Goal: Task Accomplishment & Management: Manage account settings

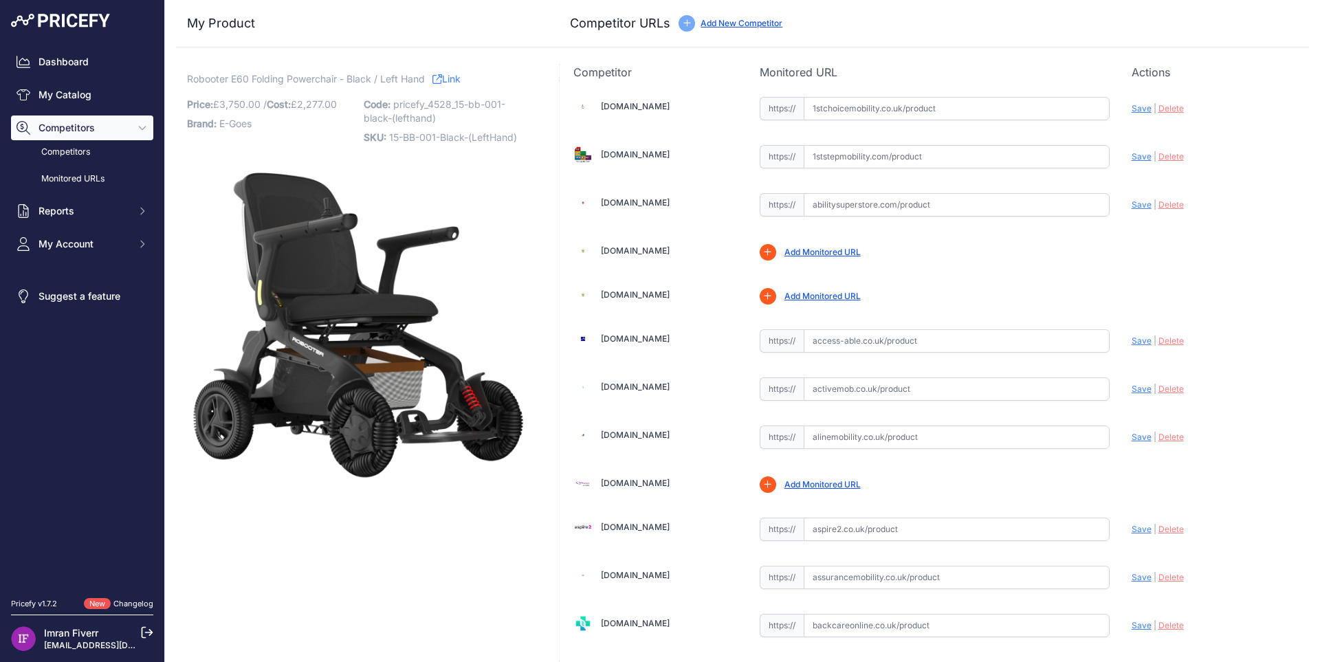
scroll to position [550, 0]
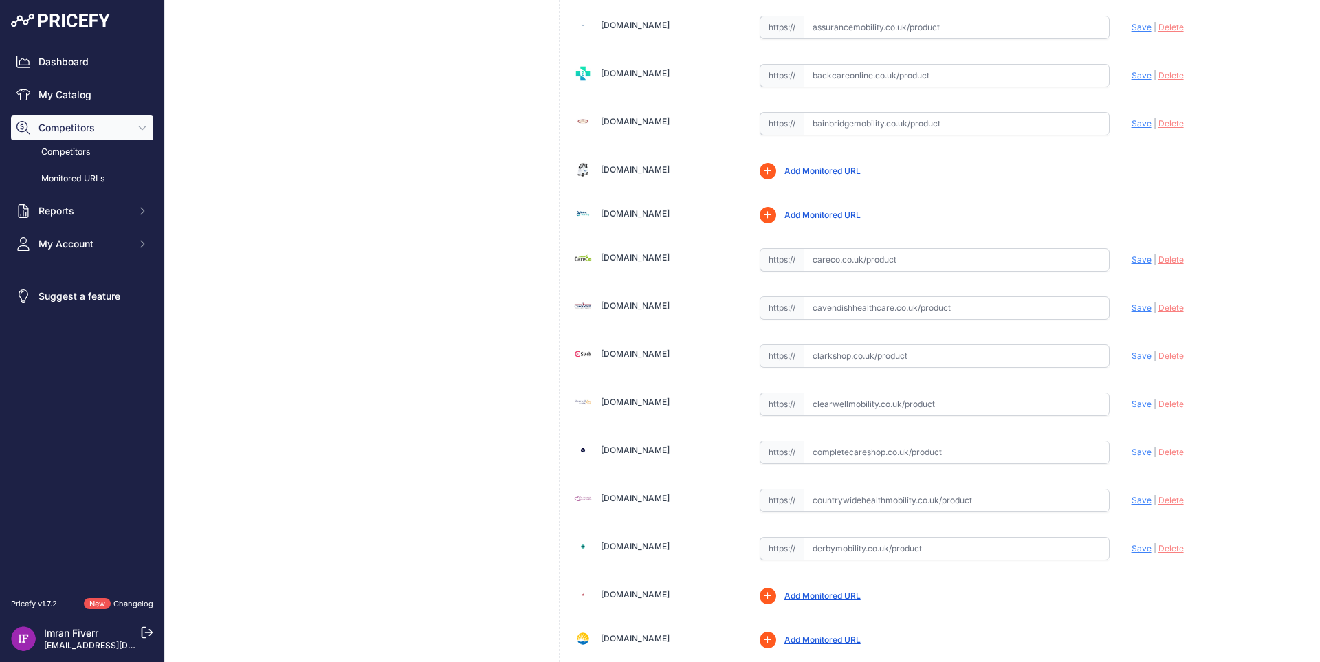
click at [649, 303] on link "Cavendishhealthcare.co.uk" at bounding box center [635, 305] width 69 height 10
click at [645, 354] on link "Clarkshop.co.uk" at bounding box center [635, 354] width 69 height 10
drag, startPoint x: 661, startPoint y: 402, endPoint x: 689, endPoint y: 408, distance: 28.9
click at [662, 403] on link "Clearwellmobility.co.uk" at bounding box center [635, 402] width 69 height 10
click at [665, 450] on link "Completecareshop.co.uk" at bounding box center [635, 450] width 69 height 10
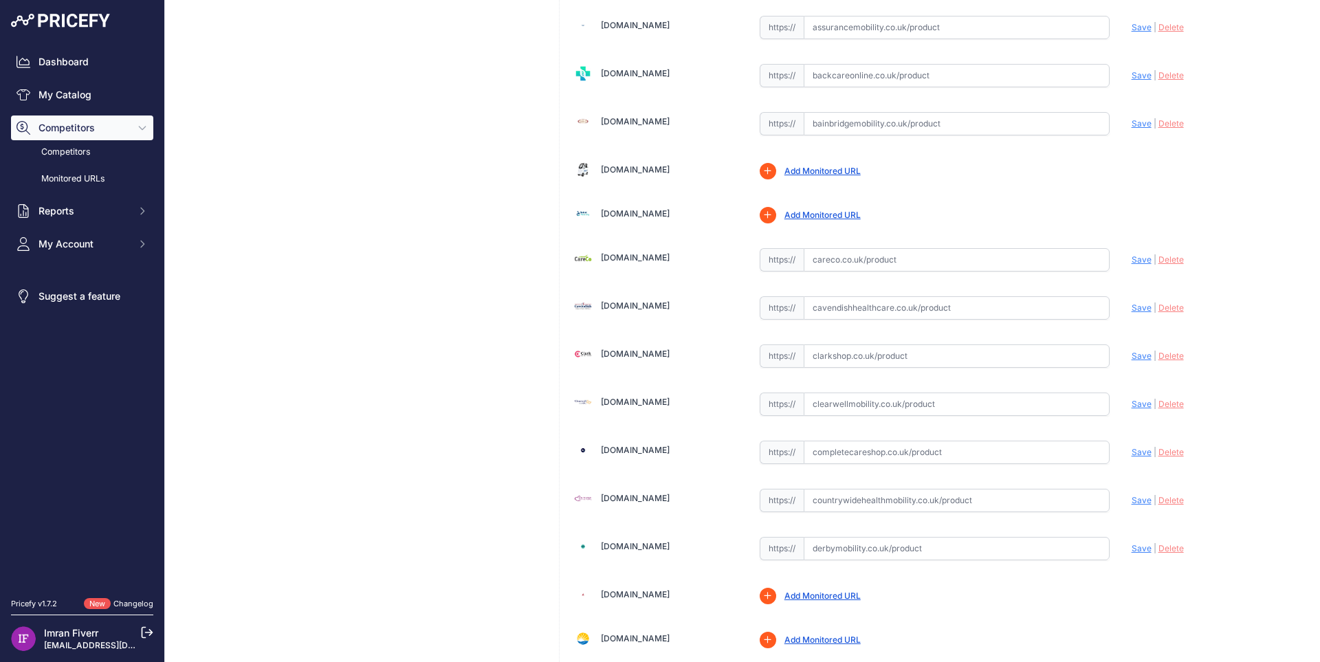
click at [670, 496] on link "Countrywidehealthmobility.co.uk" at bounding box center [635, 498] width 69 height 10
drag, startPoint x: 643, startPoint y: 544, endPoint x: 667, endPoint y: 546, distance: 23.4
click at [643, 545] on link "Derbymobility.co.uk" at bounding box center [635, 546] width 69 height 10
drag, startPoint x: 692, startPoint y: 545, endPoint x: 604, endPoint y: 551, distance: 87.5
click at [604, 551] on div "Derbymobility.co.uk" at bounding box center [655, 546] width 164 height 19
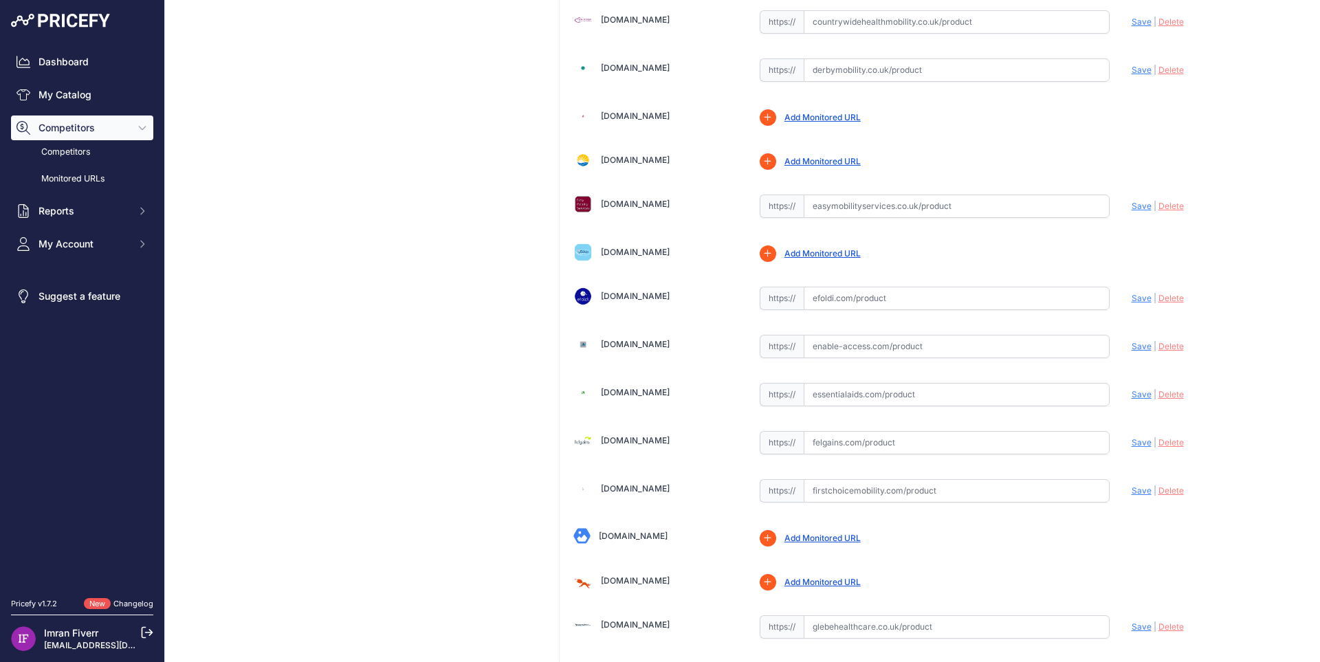
scroll to position [1031, 0]
click at [668, 206] on link "[DOMAIN_NAME]" at bounding box center [635, 201] width 69 height 10
drag, startPoint x: 711, startPoint y: 202, endPoint x: 624, endPoint y: 198, distance: 86.7
click at [624, 198] on div "[DOMAIN_NAME]" at bounding box center [655, 201] width 164 height 19
click at [637, 338] on link "[DOMAIN_NAME]" at bounding box center [635, 341] width 69 height 10
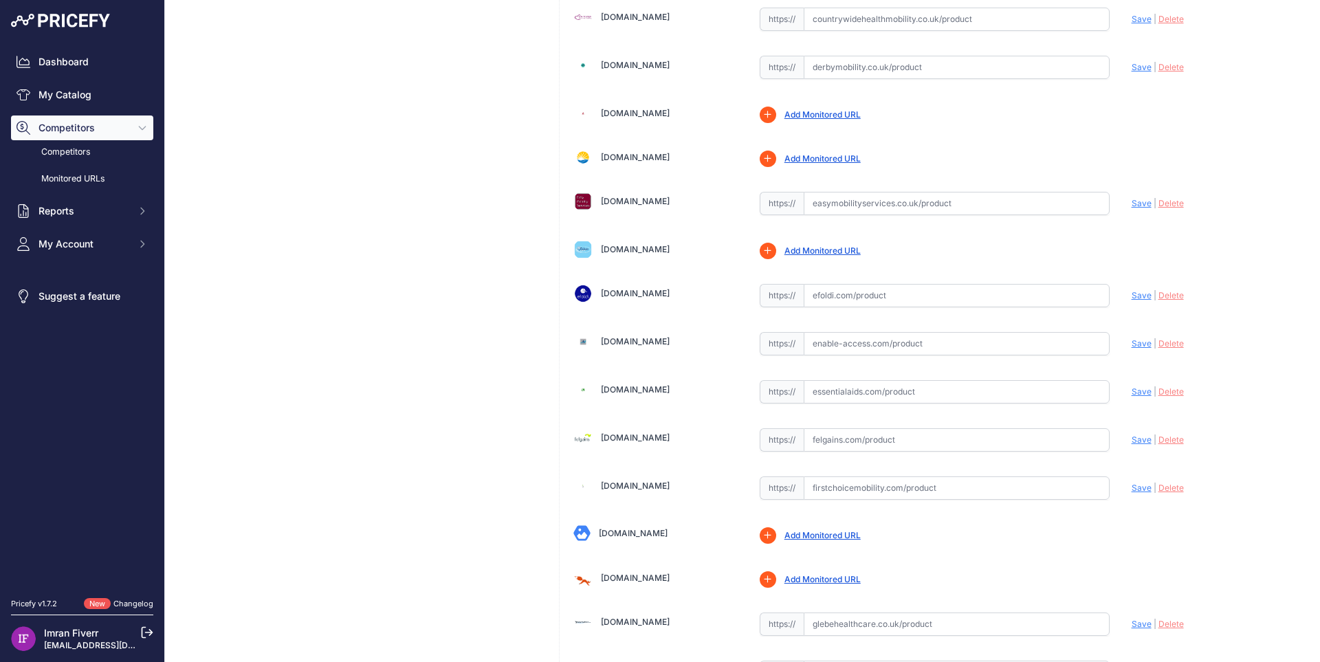
click at [662, 390] on link "[DOMAIN_NAME]" at bounding box center [635, 389] width 69 height 10
click at [642, 437] on link "[DOMAIN_NAME]" at bounding box center [635, 437] width 69 height 10
click at [670, 484] on link "[DOMAIN_NAME]" at bounding box center [635, 485] width 69 height 10
drag, startPoint x: 717, startPoint y: 483, endPoint x: 600, endPoint y: 494, distance: 117.4
click at [600, 494] on div "[DOMAIN_NAME]" at bounding box center [655, 485] width 164 height 19
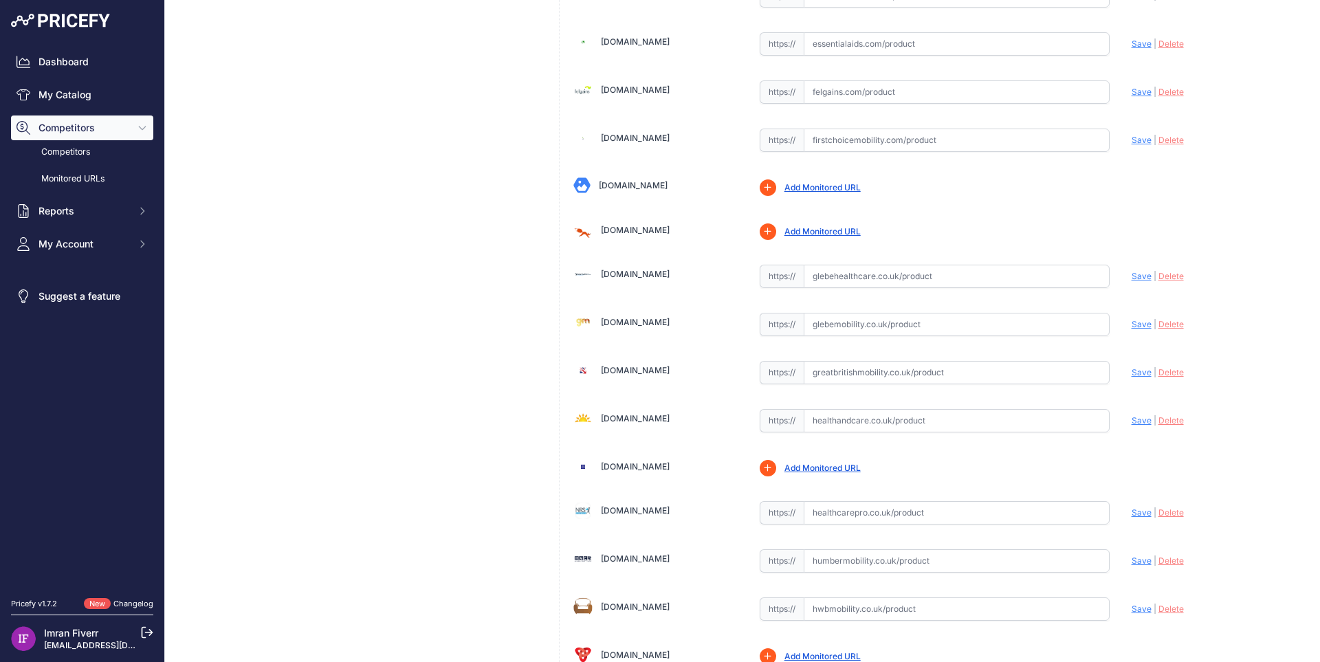
scroll to position [1512, 0]
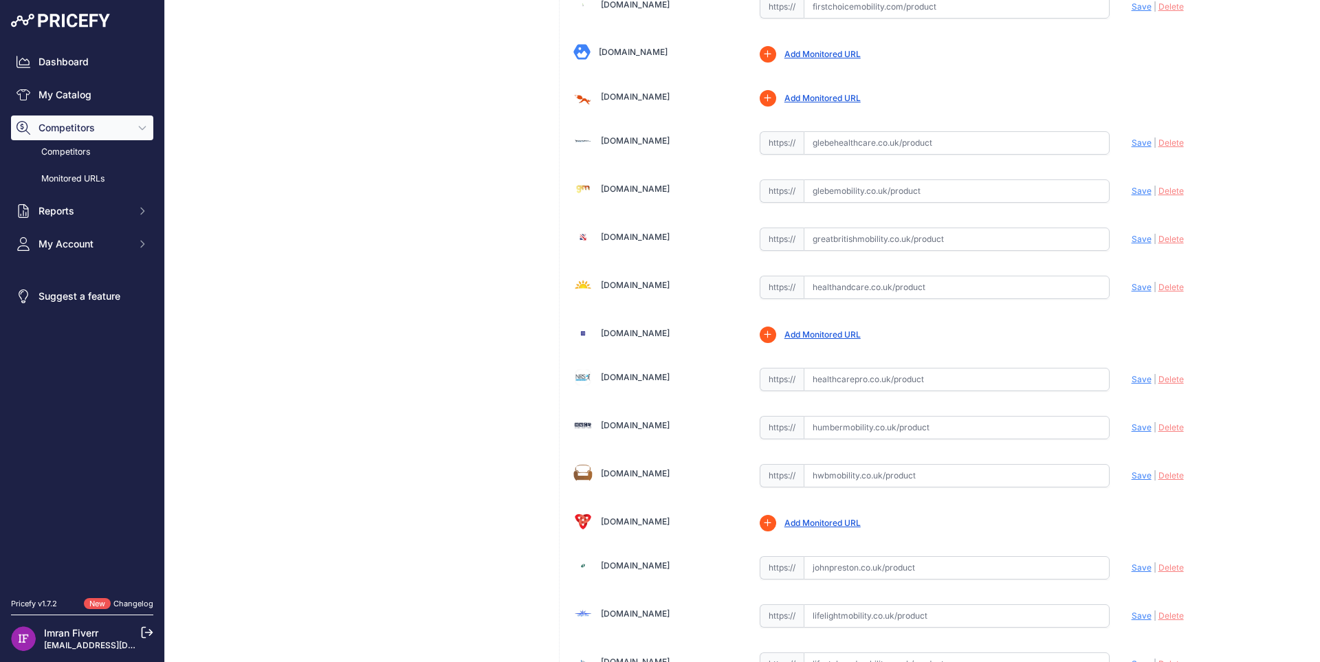
click at [633, 137] on link "[DOMAIN_NAME]" at bounding box center [635, 140] width 69 height 10
click at [646, 187] on link "[DOMAIN_NAME]" at bounding box center [635, 189] width 69 height 10
click at [667, 234] on link "[DOMAIN_NAME]" at bounding box center [635, 237] width 69 height 10
click at [670, 285] on link "[DOMAIN_NAME]" at bounding box center [635, 285] width 69 height 10
drag, startPoint x: 705, startPoint y: 285, endPoint x: 603, endPoint y: 298, distance: 102.6
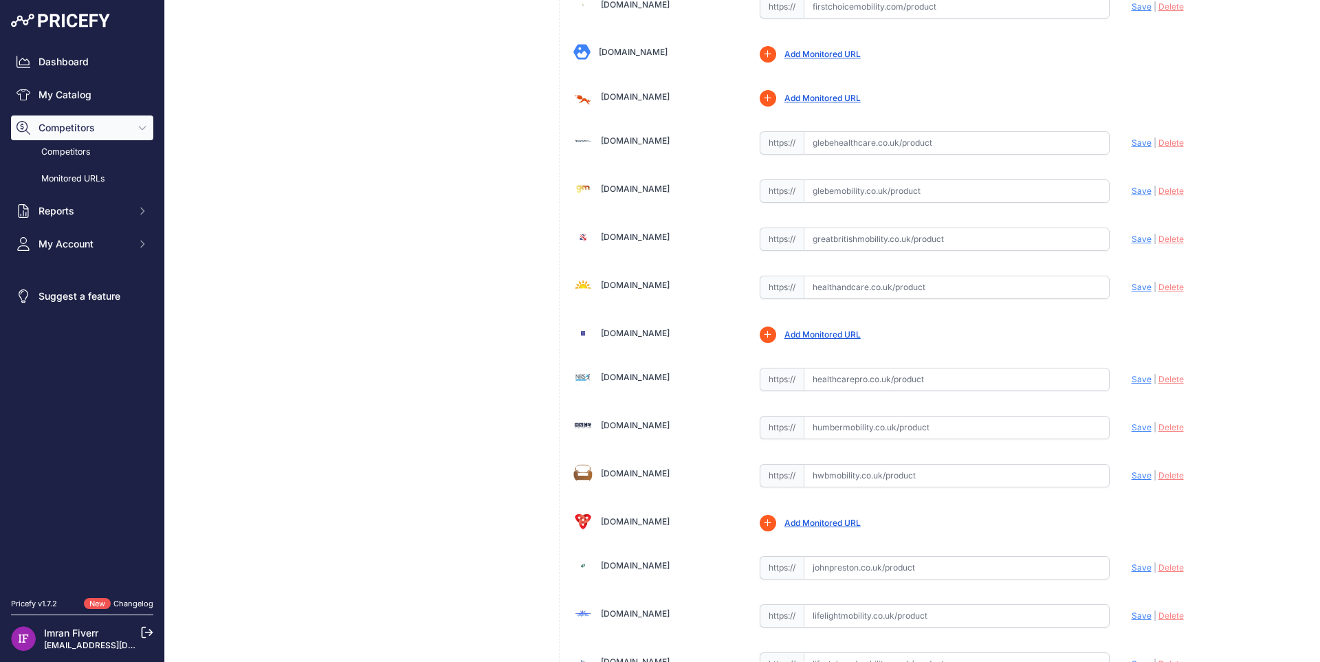
click at [603, 298] on div "[DOMAIN_NAME]" at bounding box center [655, 286] width 164 height 26
click at [828, 186] on input "text" at bounding box center [957, 190] width 306 height 23
paste input "[URL][DOMAIN_NAME]"
click at [1135, 192] on span "Save" at bounding box center [1141, 191] width 20 height 10
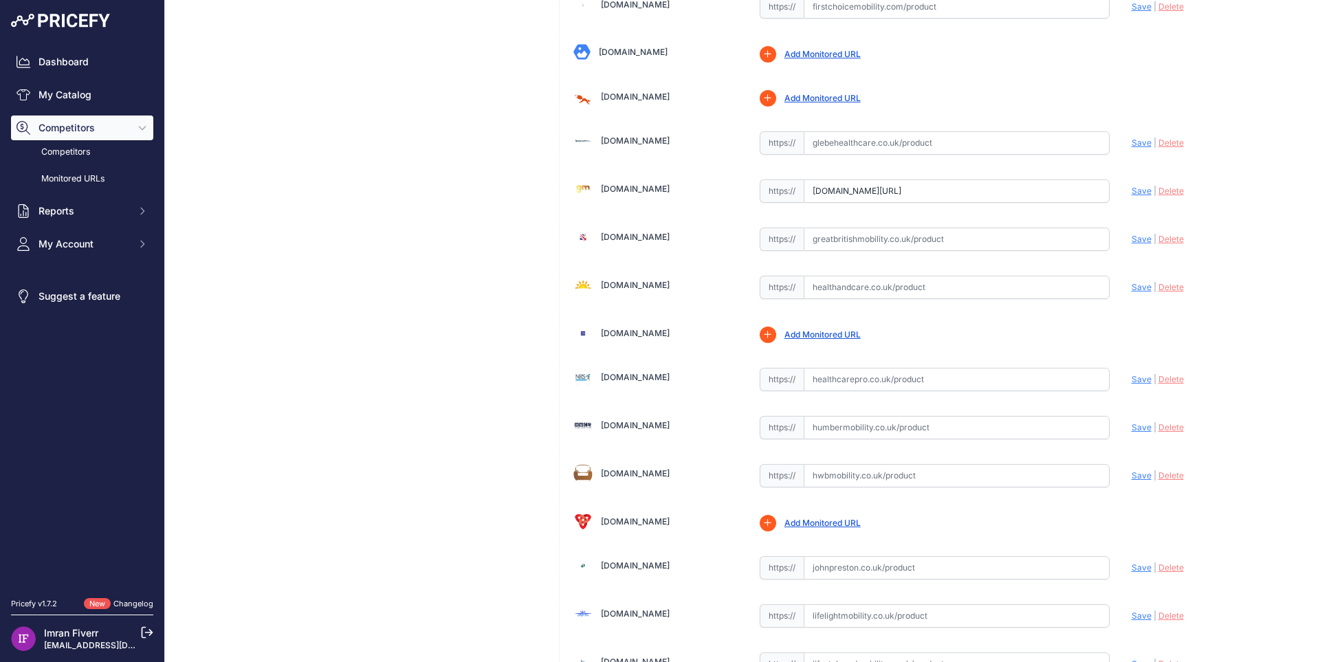
scroll to position [0, 0]
drag, startPoint x: 709, startPoint y: 225, endPoint x: 609, endPoint y: 243, distance: 101.3
click at [609, 243] on div "[DOMAIN_NAME]" at bounding box center [655, 238] width 164 height 26
type input "[URL][DOMAIN_NAME]"
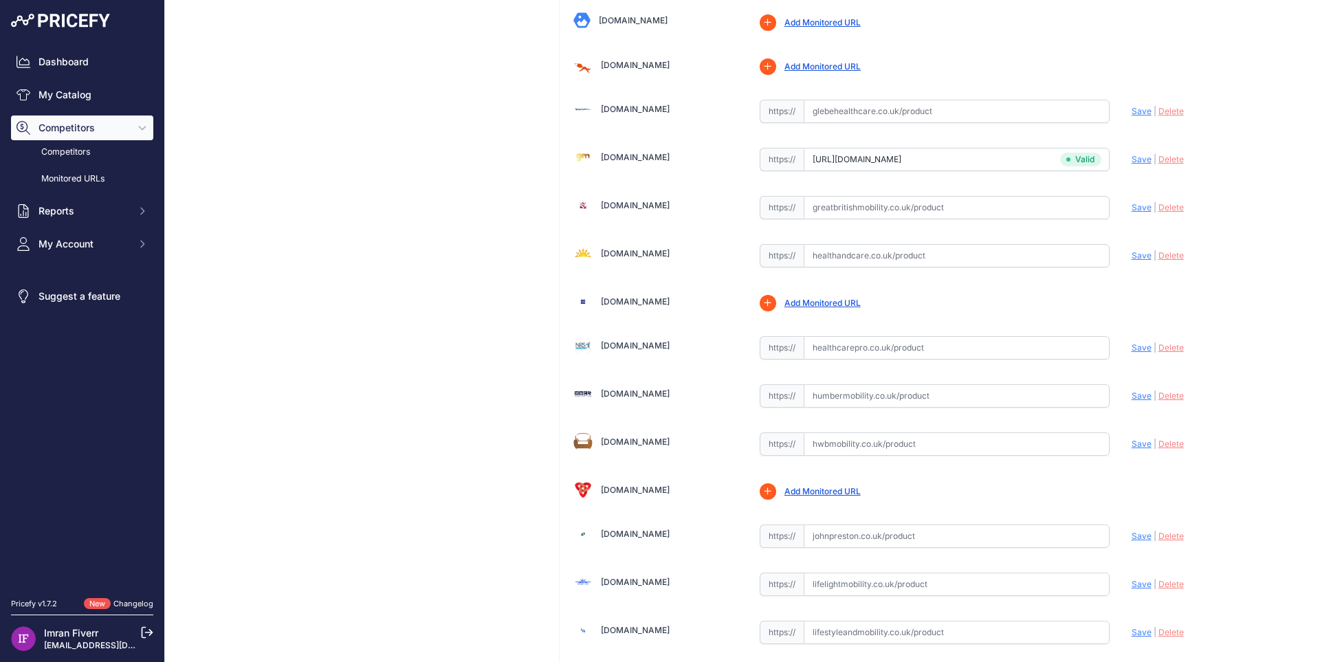
scroll to position [1512, 0]
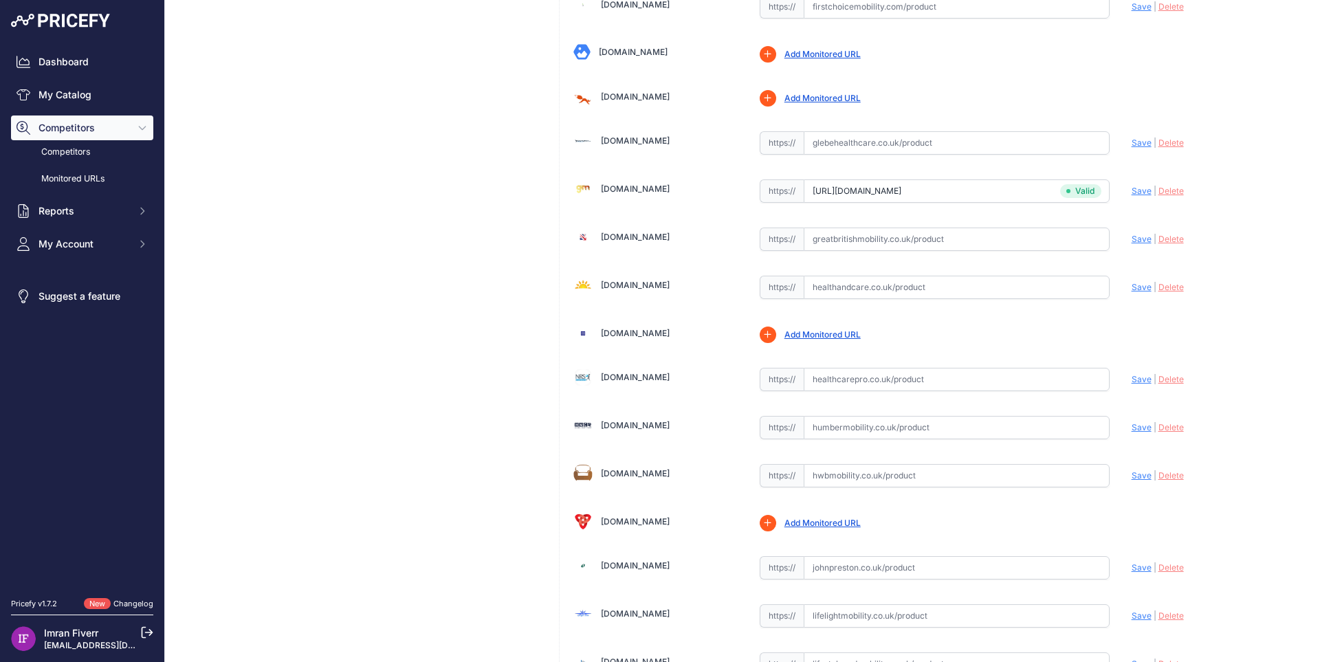
drag, startPoint x: 689, startPoint y: 285, endPoint x: 625, endPoint y: 285, distance: 63.9
click at [625, 285] on div "[DOMAIN_NAME]" at bounding box center [655, 285] width 164 height 19
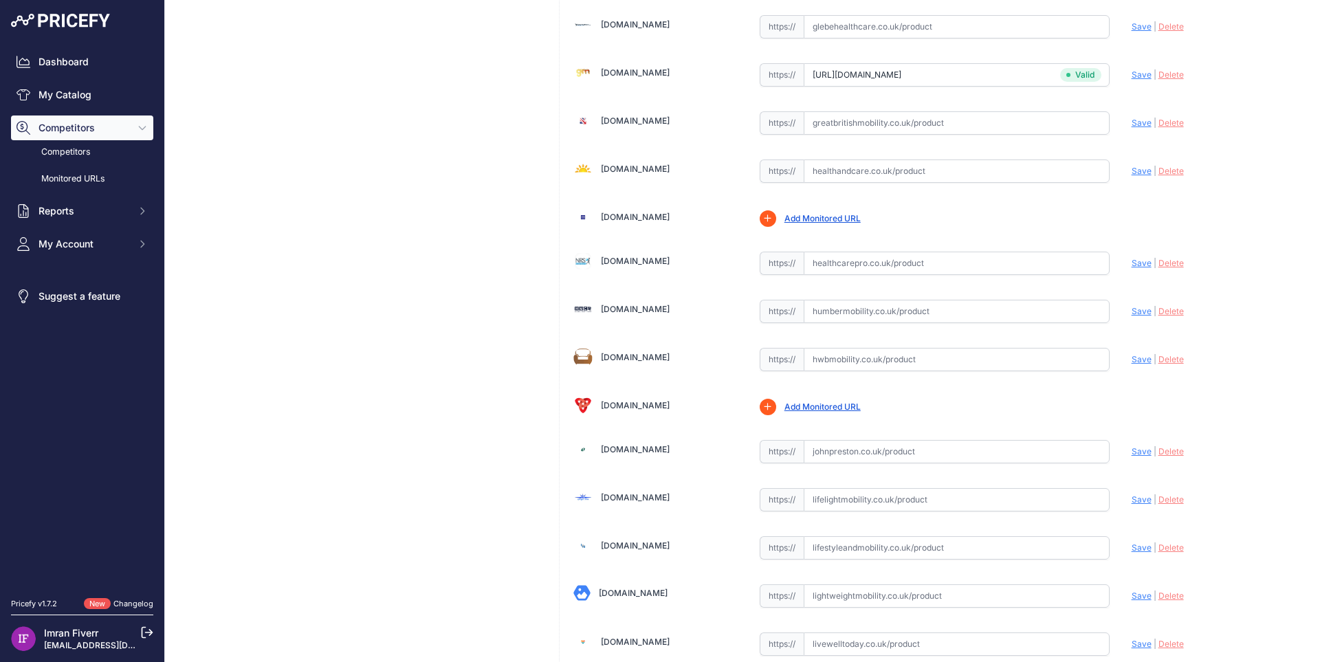
scroll to position [1650, 0]
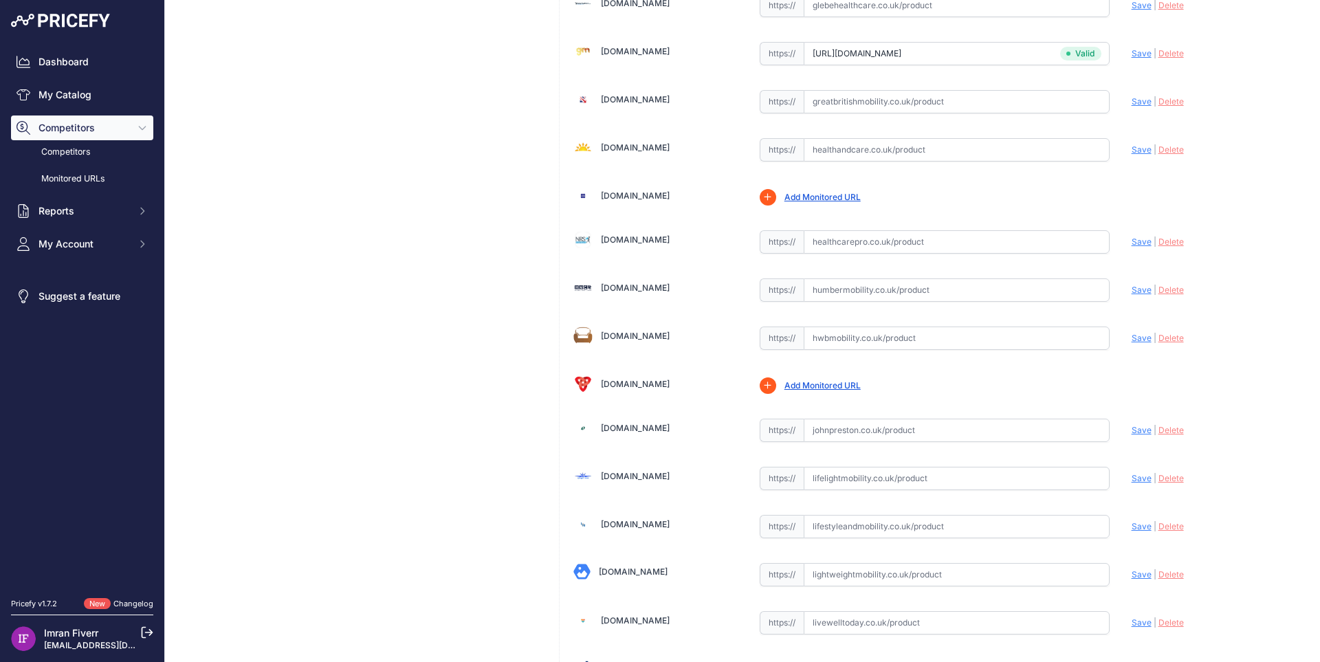
click at [659, 242] on link "[DOMAIN_NAME]" at bounding box center [635, 239] width 69 height 10
drag, startPoint x: 661, startPoint y: 287, endPoint x: 664, endPoint y: 308, distance: 20.8
click at [661, 288] on link "[DOMAIN_NAME]" at bounding box center [635, 288] width 69 height 10
click at [650, 334] on link "[DOMAIN_NAME]" at bounding box center [635, 336] width 69 height 10
drag, startPoint x: 677, startPoint y: 335, endPoint x: 605, endPoint y: 341, distance: 72.4
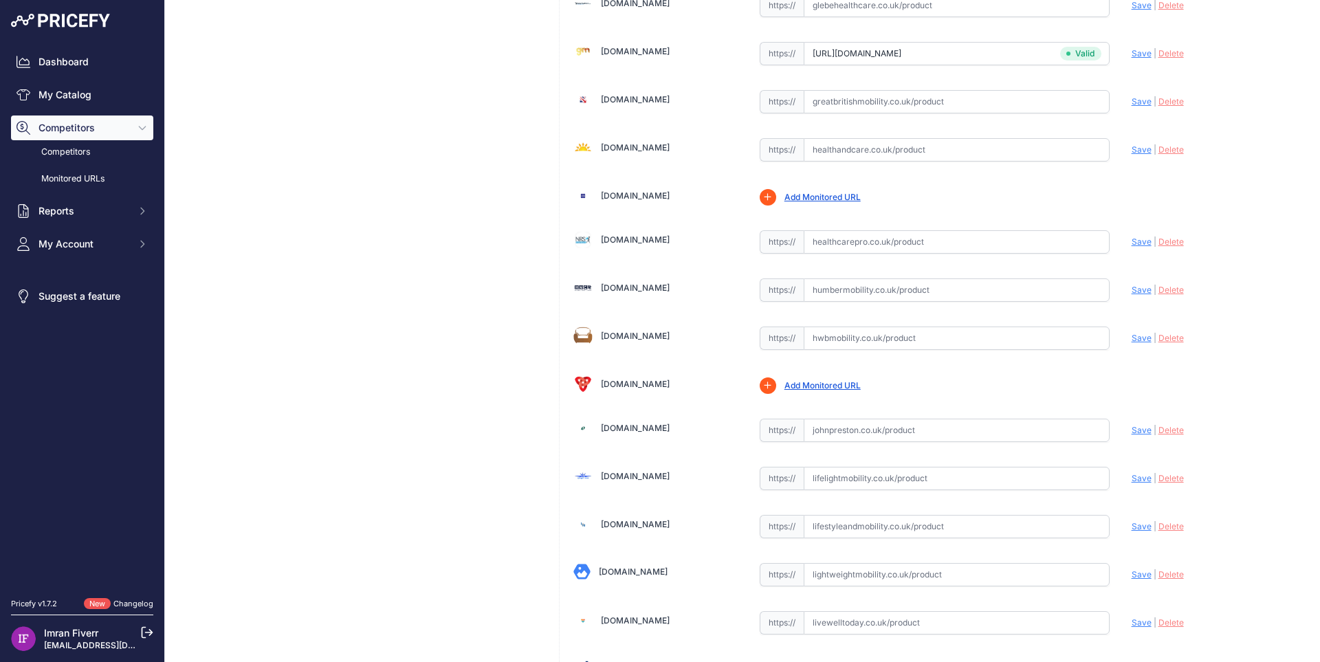
click at [605, 341] on div "[DOMAIN_NAME]" at bounding box center [655, 336] width 164 height 19
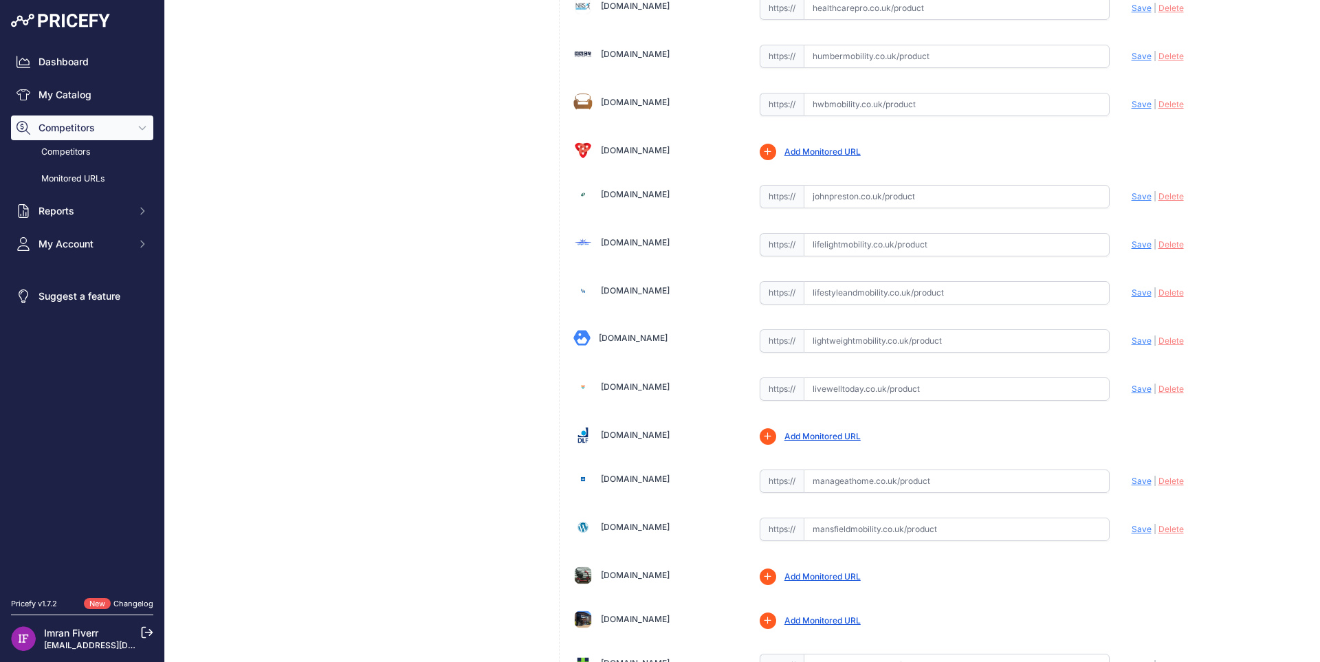
scroll to position [1993, 0]
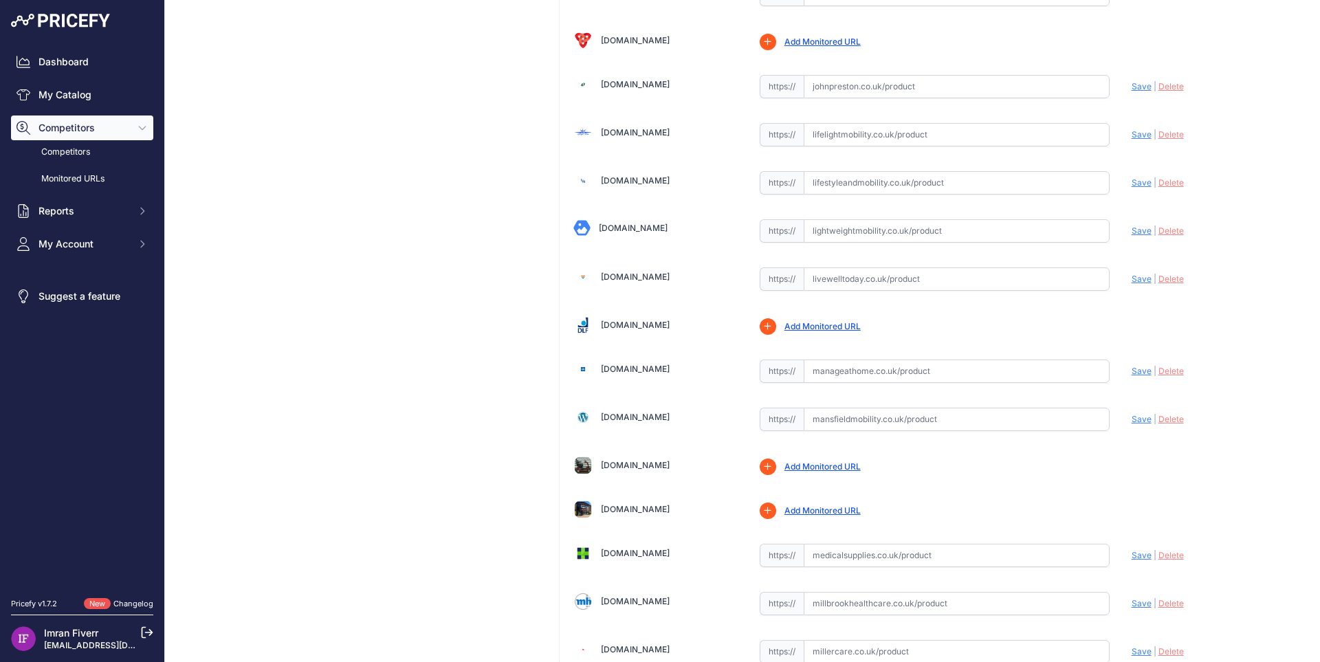
click at [625, 85] on link "[DOMAIN_NAME]" at bounding box center [635, 84] width 69 height 10
click at [650, 131] on link "[DOMAIN_NAME]" at bounding box center [635, 132] width 69 height 10
click at [655, 179] on link "[DOMAIN_NAME]" at bounding box center [635, 180] width 69 height 10
click at [657, 230] on link "[DOMAIN_NAME]" at bounding box center [633, 228] width 69 height 10
click at [666, 278] on link "[DOMAIN_NAME]" at bounding box center [635, 277] width 69 height 10
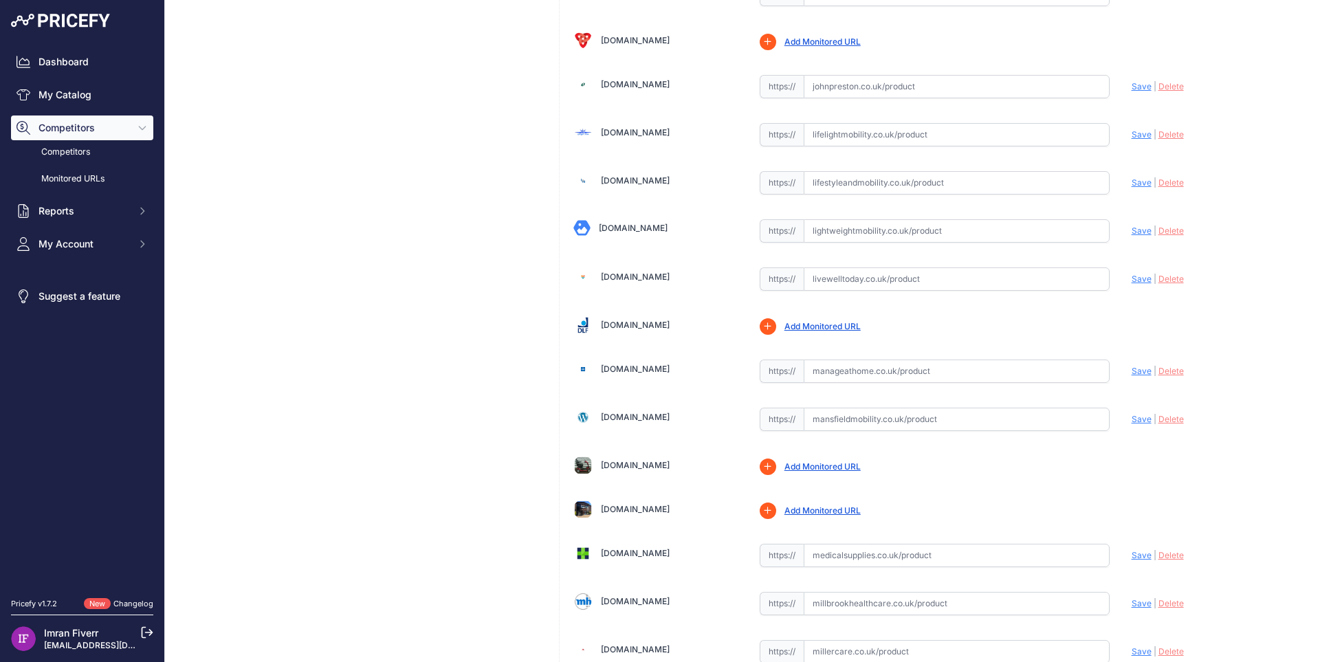
drag, startPoint x: 691, startPoint y: 277, endPoint x: 602, endPoint y: 278, distance: 88.7
click at [602, 278] on div "[DOMAIN_NAME]" at bounding box center [655, 276] width 164 height 19
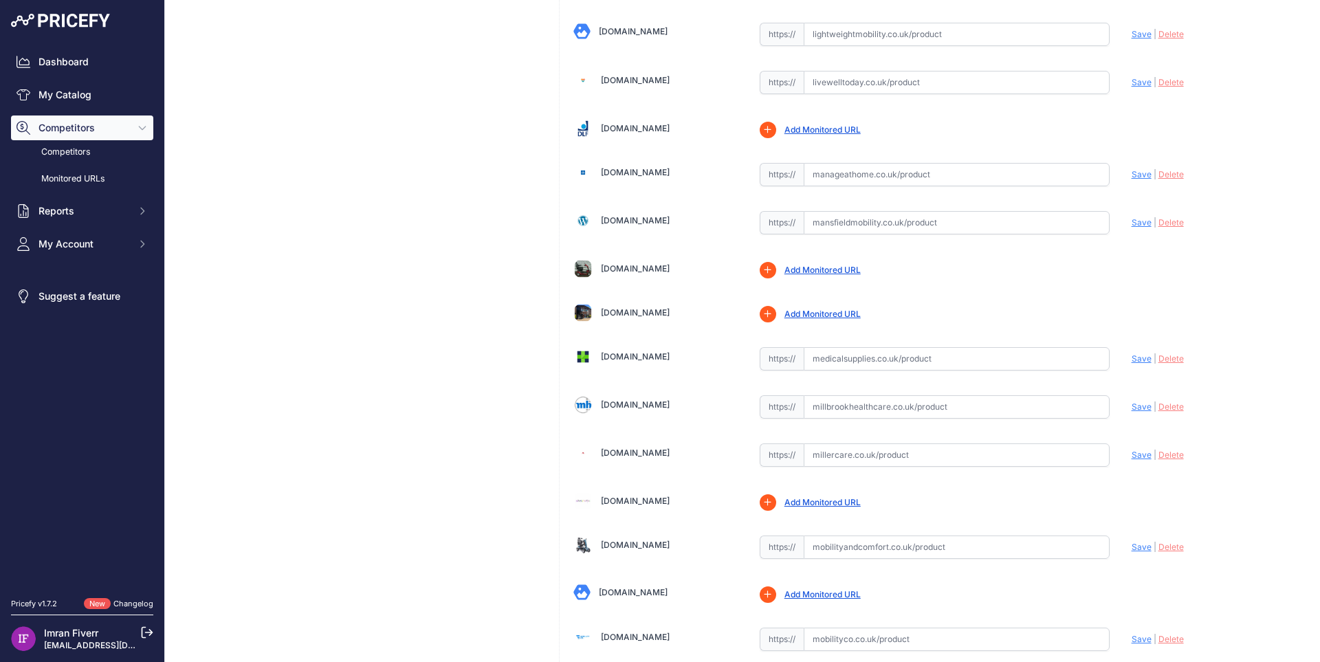
scroll to position [2200, 0]
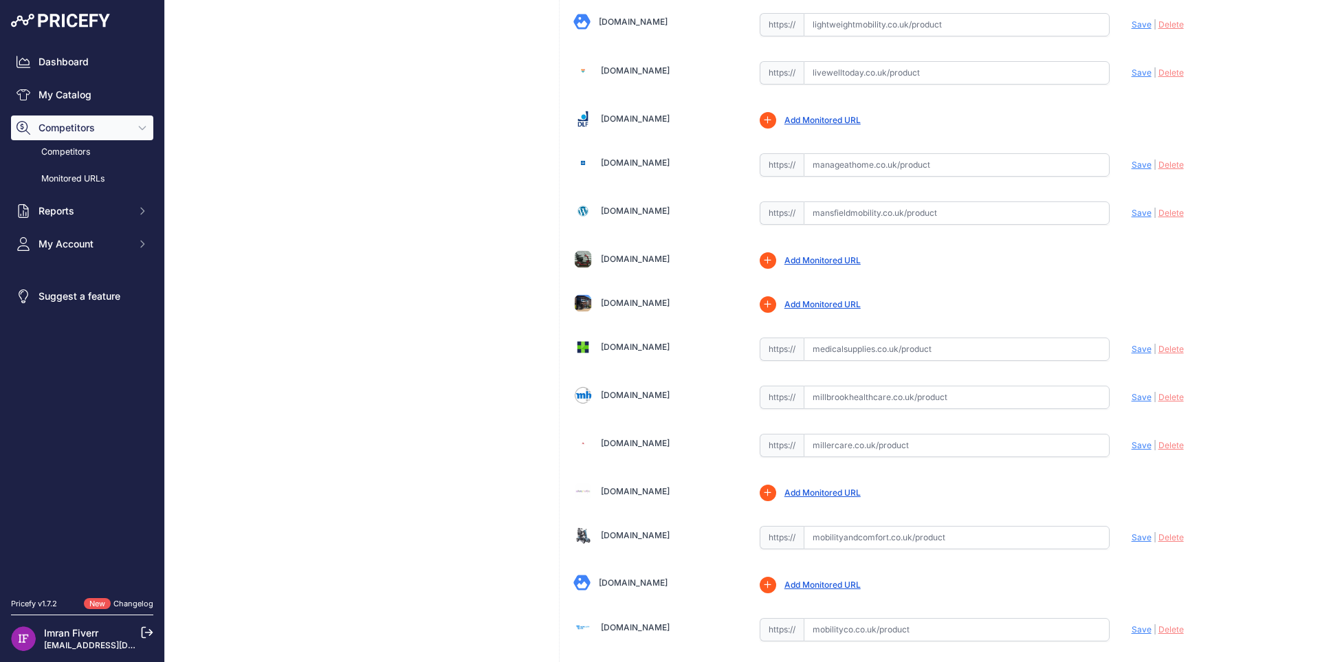
click at [632, 169] on div "[DOMAIN_NAME]" at bounding box center [635, 163] width 69 height 13
click at [634, 159] on link "[DOMAIN_NAME]" at bounding box center [635, 162] width 69 height 10
click at [670, 211] on link "[DOMAIN_NAME]" at bounding box center [635, 211] width 69 height 10
drag, startPoint x: 717, startPoint y: 208, endPoint x: 615, endPoint y: 206, distance: 102.4
click at [615, 206] on div "[DOMAIN_NAME]" at bounding box center [655, 210] width 164 height 19
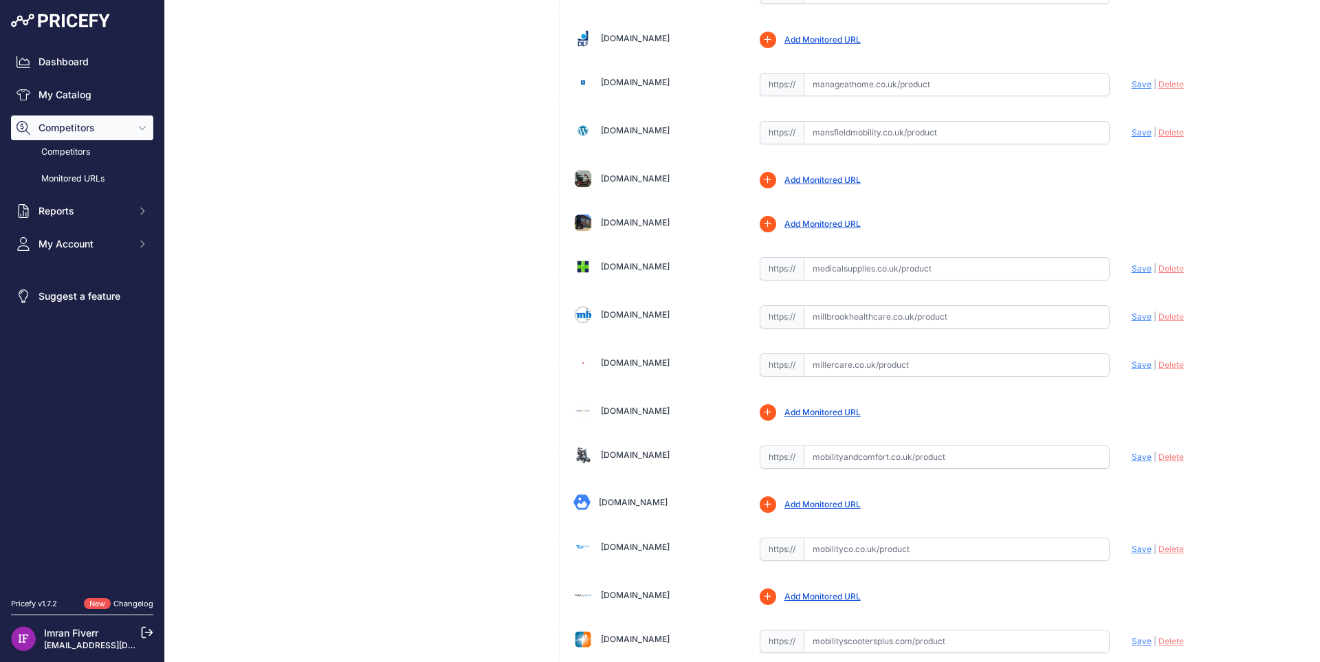
scroll to position [2406, 0]
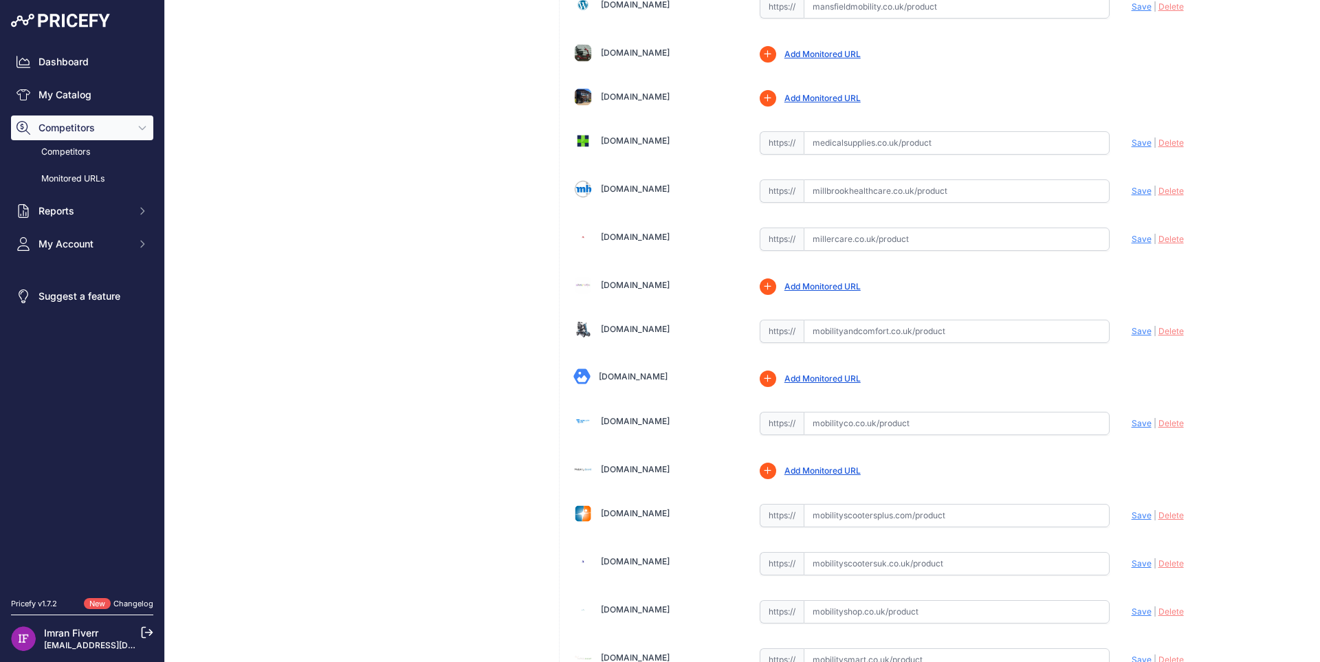
click at [635, 145] on link "[DOMAIN_NAME]" at bounding box center [635, 140] width 69 height 10
click at [654, 192] on link "[DOMAIN_NAME]" at bounding box center [635, 189] width 69 height 10
click at [645, 235] on link "[DOMAIN_NAME]" at bounding box center [635, 237] width 69 height 10
drag, startPoint x: 673, startPoint y: 236, endPoint x: 608, endPoint y: 236, distance: 64.6
click at [608, 236] on div "[DOMAIN_NAME]" at bounding box center [655, 237] width 164 height 19
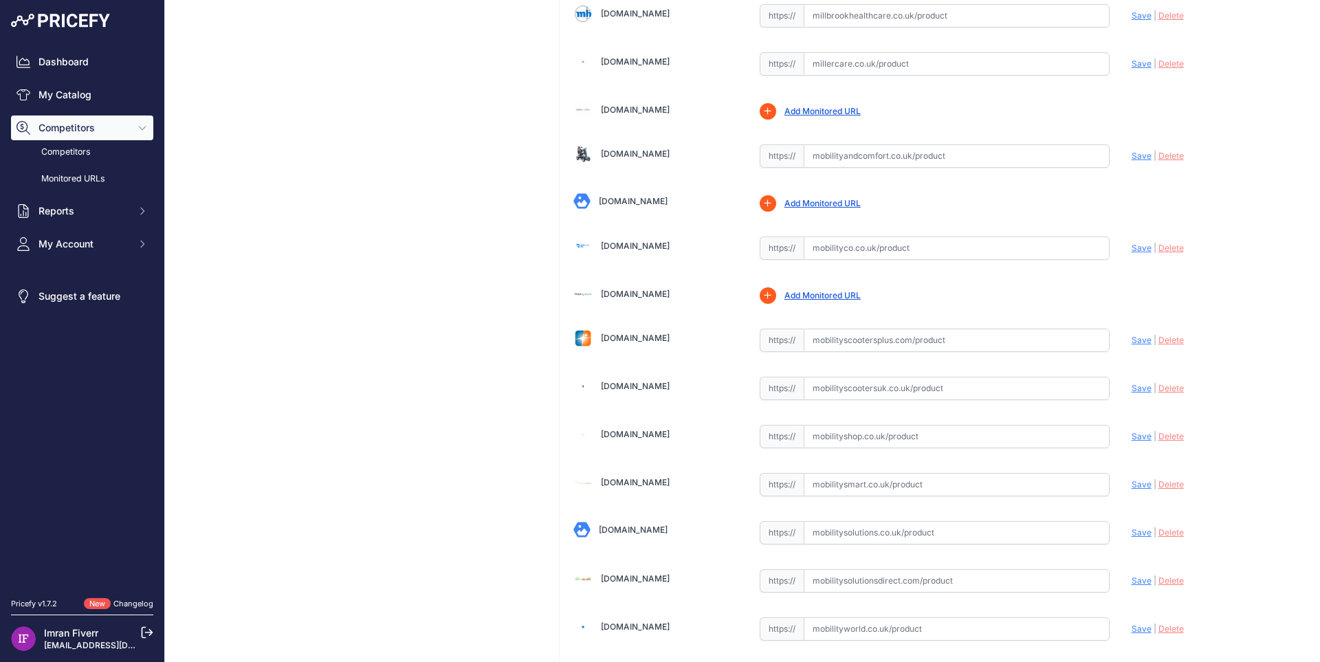
scroll to position [2612, 0]
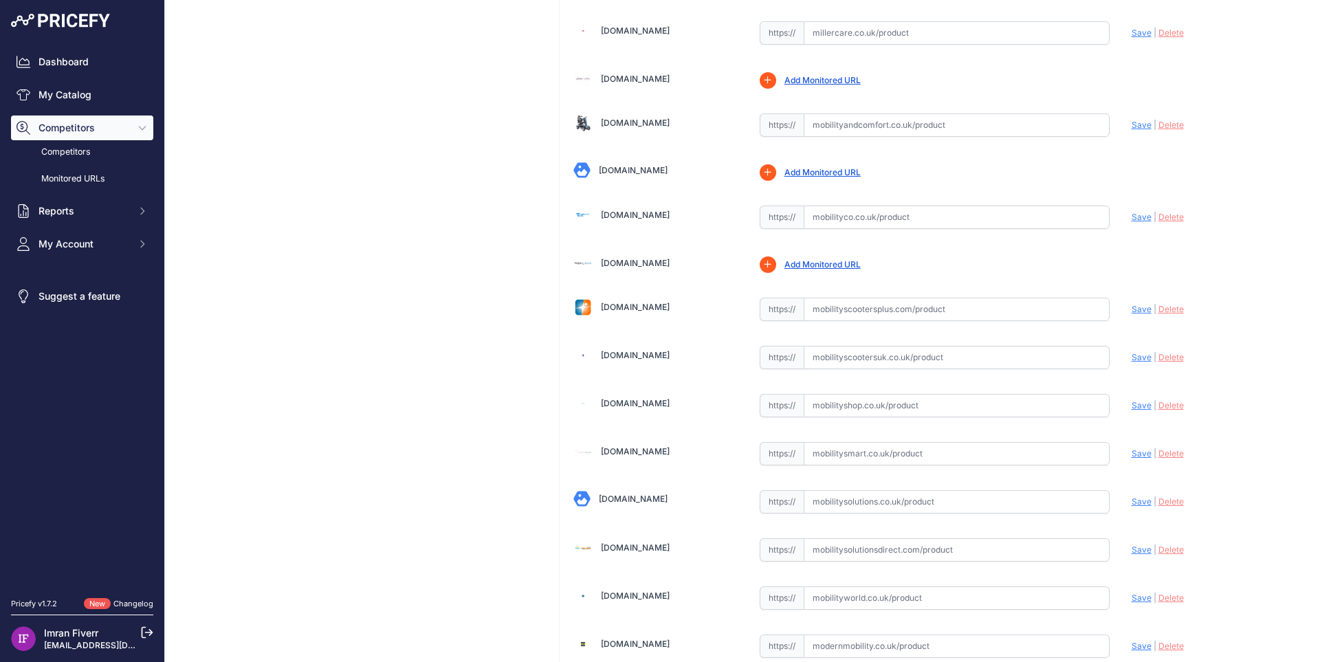
click at [670, 126] on link "[DOMAIN_NAME]" at bounding box center [635, 123] width 69 height 10
drag, startPoint x: 711, startPoint y: 121, endPoint x: 605, endPoint y: 122, distance: 105.9
click at [605, 122] on div "[DOMAIN_NAME]" at bounding box center [655, 122] width 164 height 19
click at [647, 214] on link "[DOMAIN_NAME]" at bounding box center [635, 215] width 69 height 10
drag, startPoint x: 674, startPoint y: 217, endPoint x: 600, endPoint y: 219, distance: 74.3
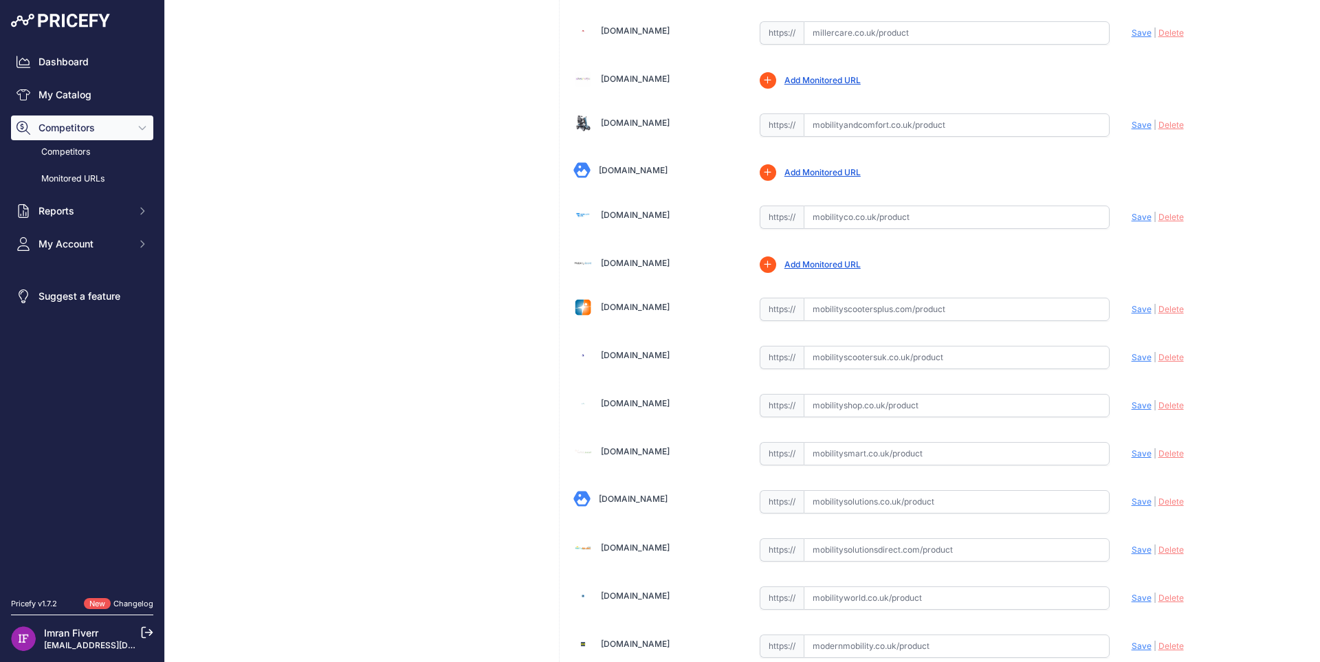
click at [600, 219] on div "[DOMAIN_NAME]" at bounding box center [655, 215] width 164 height 19
drag, startPoint x: 830, startPoint y: 212, endPoint x: 972, endPoint y: 226, distance: 142.3
click at [832, 212] on input "text" at bounding box center [957, 217] width 306 height 23
paste input "[URL][DOMAIN_NAME]"
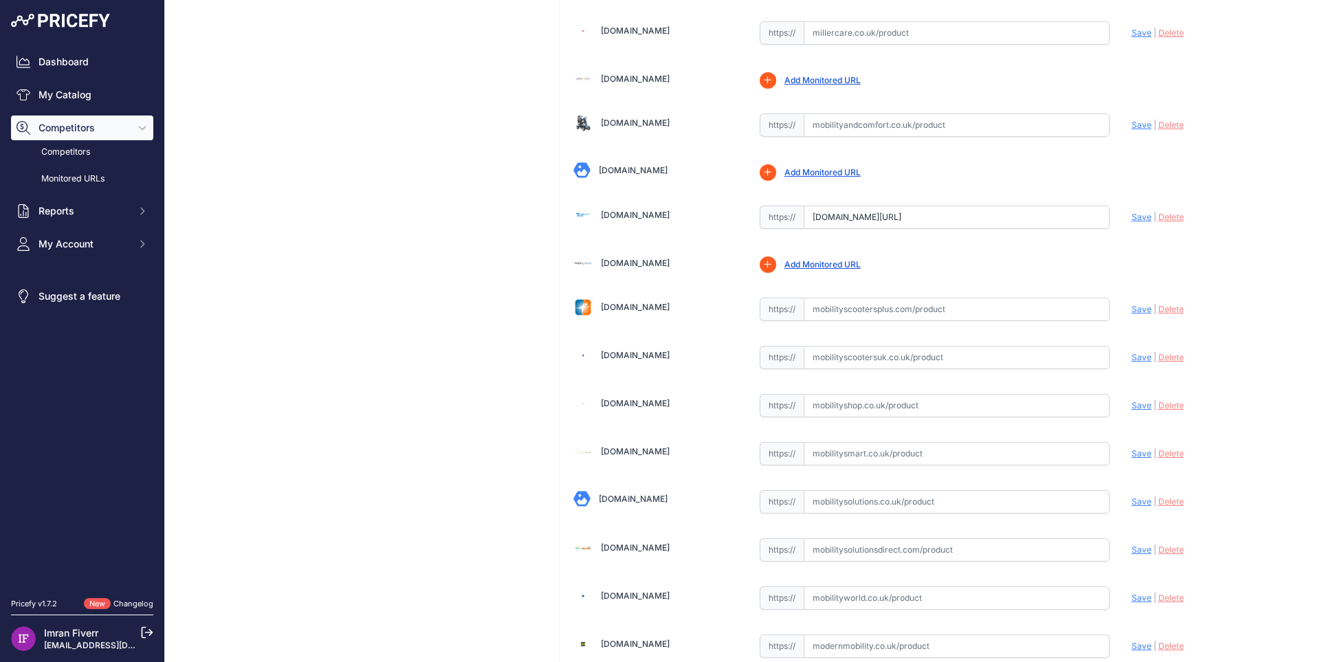
drag, startPoint x: 1133, startPoint y: 215, endPoint x: 1002, endPoint y: 215, distance: 131.3
click at [1133, 216] on span "Save" at bounding box center [1141, 217] width 20 height 10
drag, startPoint x: 684, startPoint y: 216, endPoint x: 623, endPoint y: 217, distance: 60.5
click at [623, 217] on div "[DOMAIN_NAME]" at bounding box center [655, 215] width 164 height 19
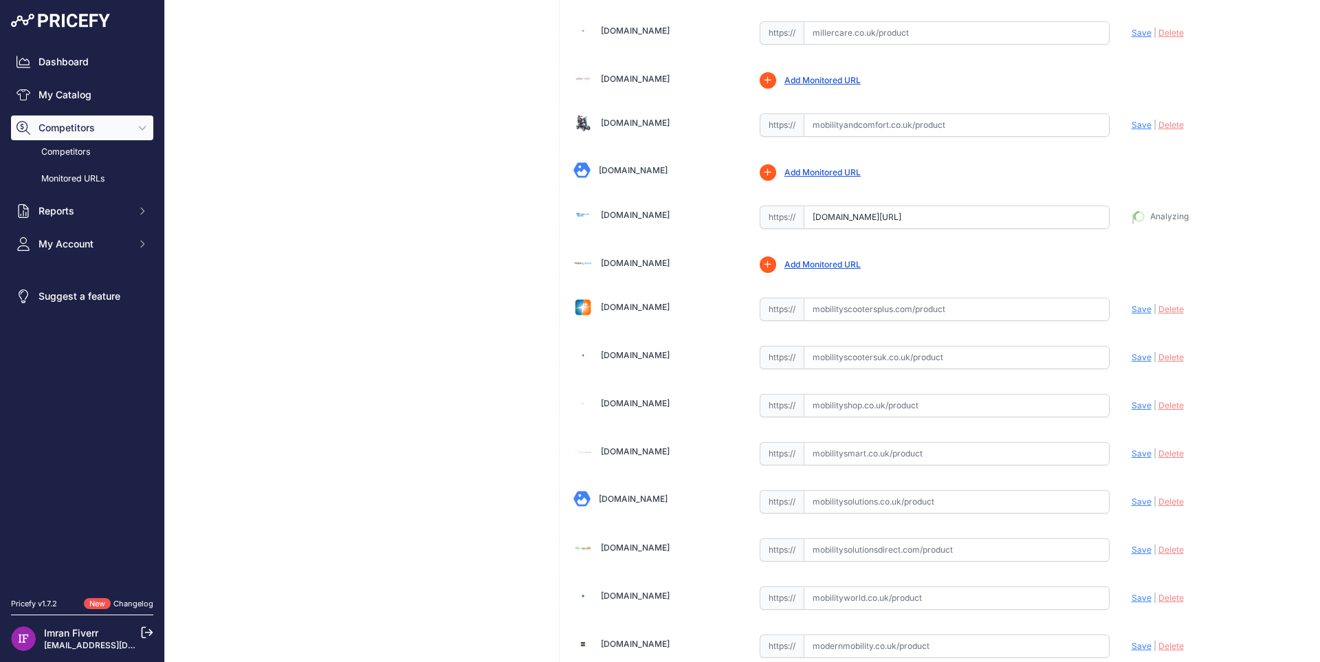
type input "[URL][DOMAIN_NAME]"
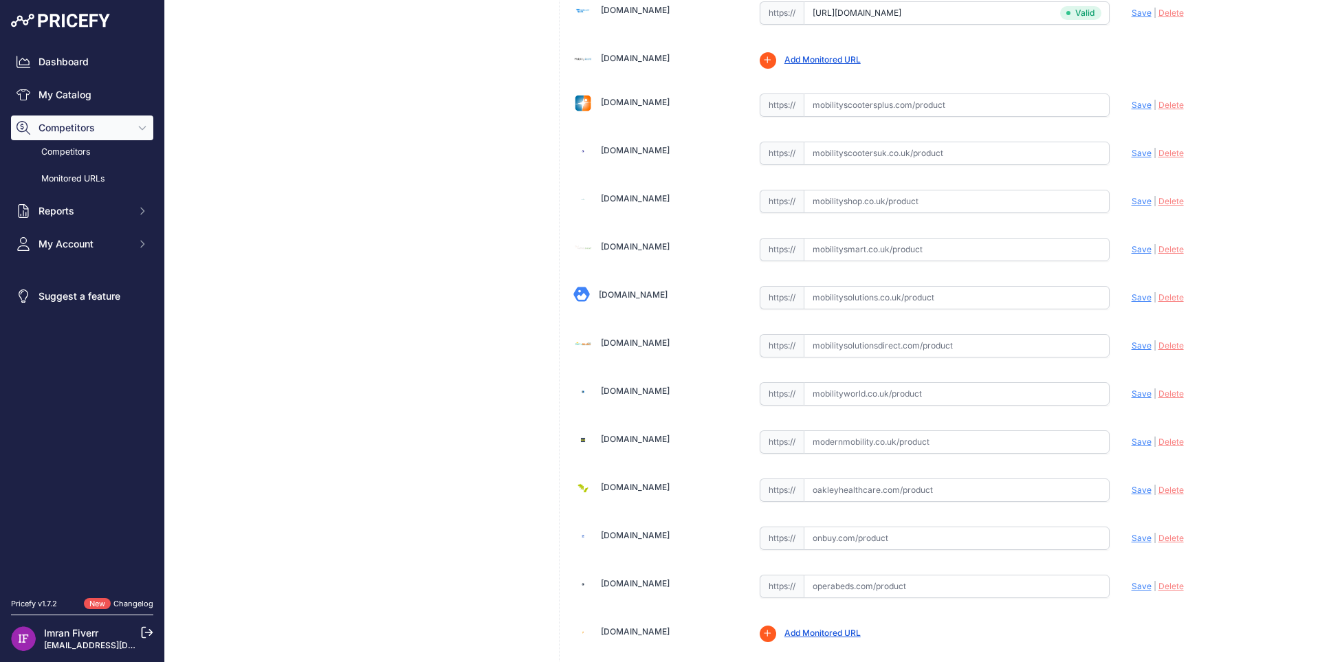
scroll to position [2818, 0]
click at [656, 102] on link "[DOMAIN_NAME]" at bounding box center [635, 101] width 69 height 10
click at [668, 146] on link "[DOMAIN_NAME]" at bounding box center [635, 149] width 69 height 10
click at [657, 195] on link "[DOMAIN_NAME]" at bounding box center [635, 197] width 69 height 10
click at [664, 249] on link "Mobilitysmart.co.uk" at bounding box center [635, 245] width 69 height 10
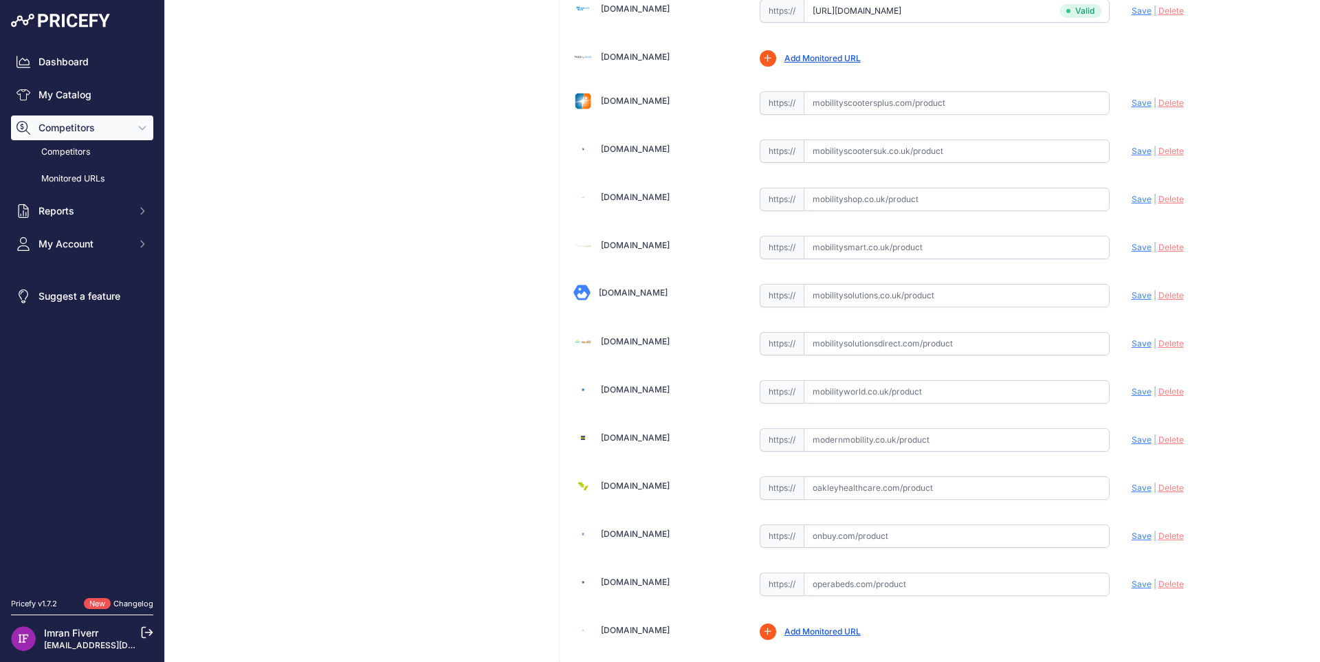
click at [667, 294] on link "Mobilitysolutions.co.uk" at bounding box center [633, 292] width 69 height 10
click at [670, 337] on link "Mobilitysolutionsdirect.com" at bounding box center [635, 341] width 69 height 10
click at [661, 390] on link "Mobilityworld.co.uk" at bounding box center [635, 389] width 69 height 10
click at [652, 441] on link "Modernmobility.co.uk" at bounding box center [635, 437] width 69 height 10
click at [652, 482] on link "Oakleyhealthcare.com" at bounding box center [635, 485] width 69 height 10
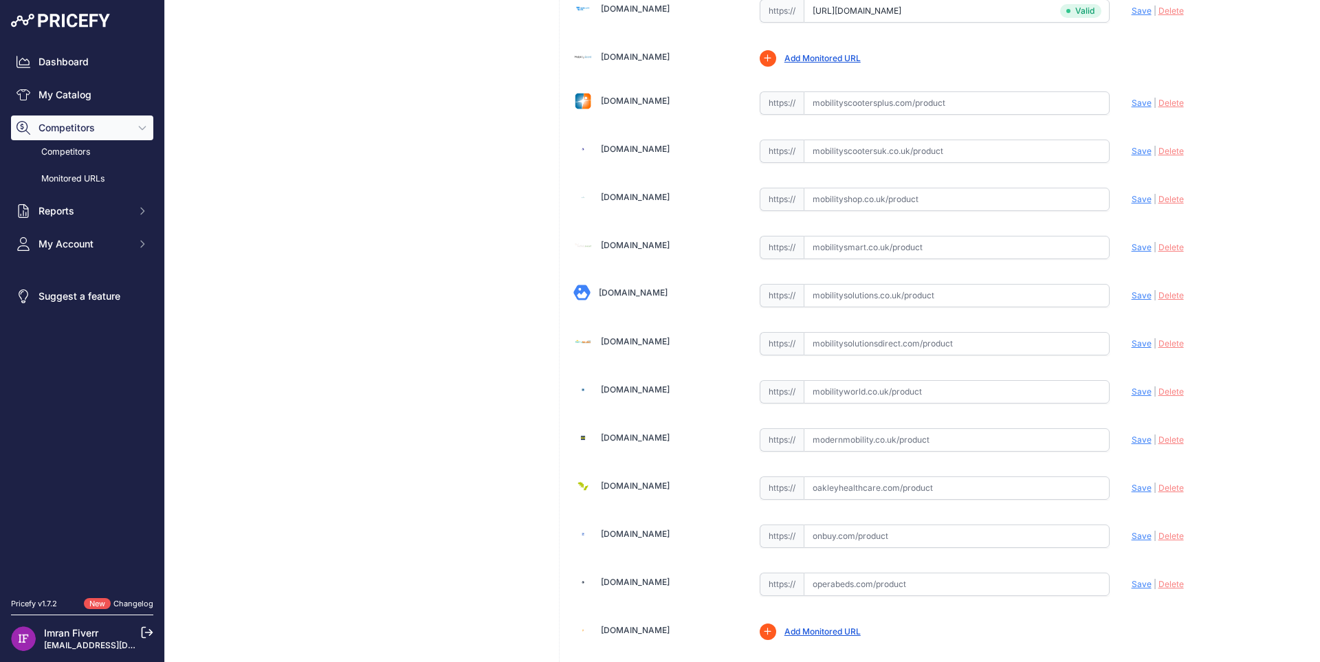
click at [636, 531] on link "Onbuy.com" at bounding box center [635, 534] width 69 height 10
click at [645, 582] on link "Operabeds.com" at bounding box center [635, 582] width 69 height 10
drag, startPoint x: 676, startPoint y: 580, endPoint x: 605, endPoint y: 590, distance: 71.5
click at [605, 590] on div "Operabeds.com" at bounding box center [655, 582] width 164 height 19
click at [806, 242] on input "text" at bounding box center [957, 247] width 306 height 23
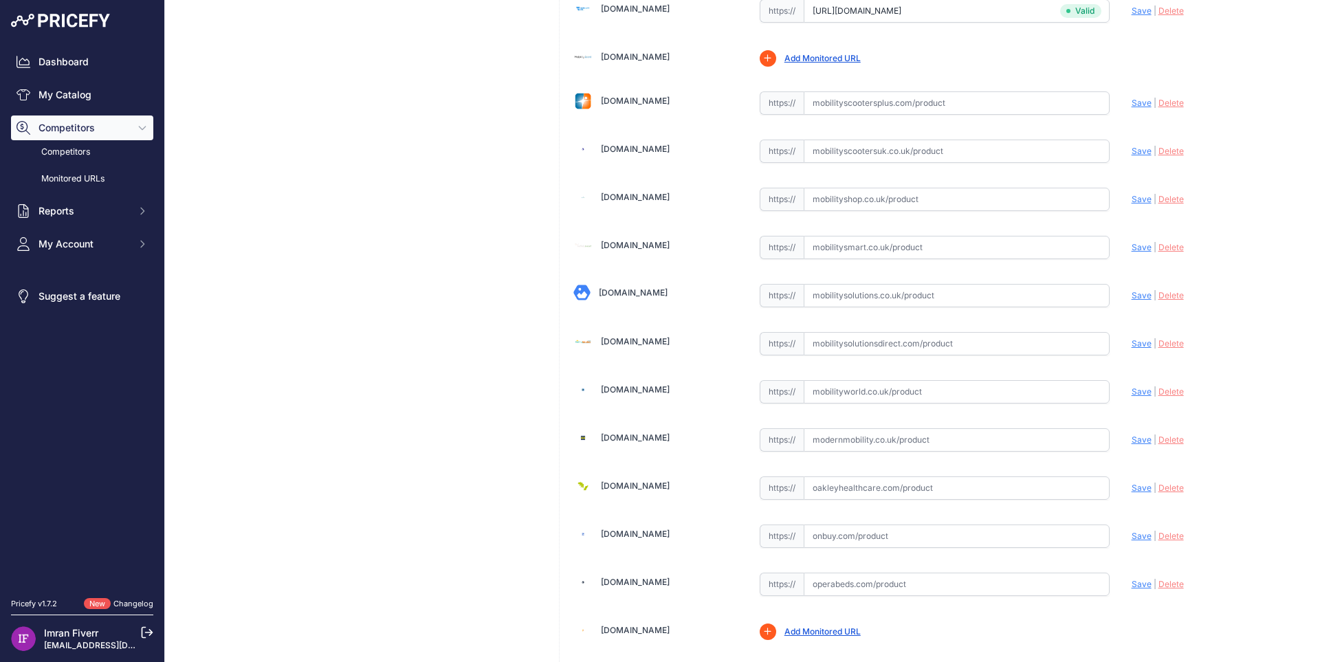
paste input "https://www.mobilitysmart.co.uk/robooter-e60-10-inch-rear-wheel-folding-electri…"
click at [1138, 248] on span "Save" at bounding box center [1141, 247] width 20 height 10
drag, startPoint x: 689, startPoint y: 250, endPoint x: 616, endPoint y: 250, distance: 73.6
click at [616, 250] on div "Mobilitysmart.co.uk" at bounding box center [655, 245] width 164 height 19
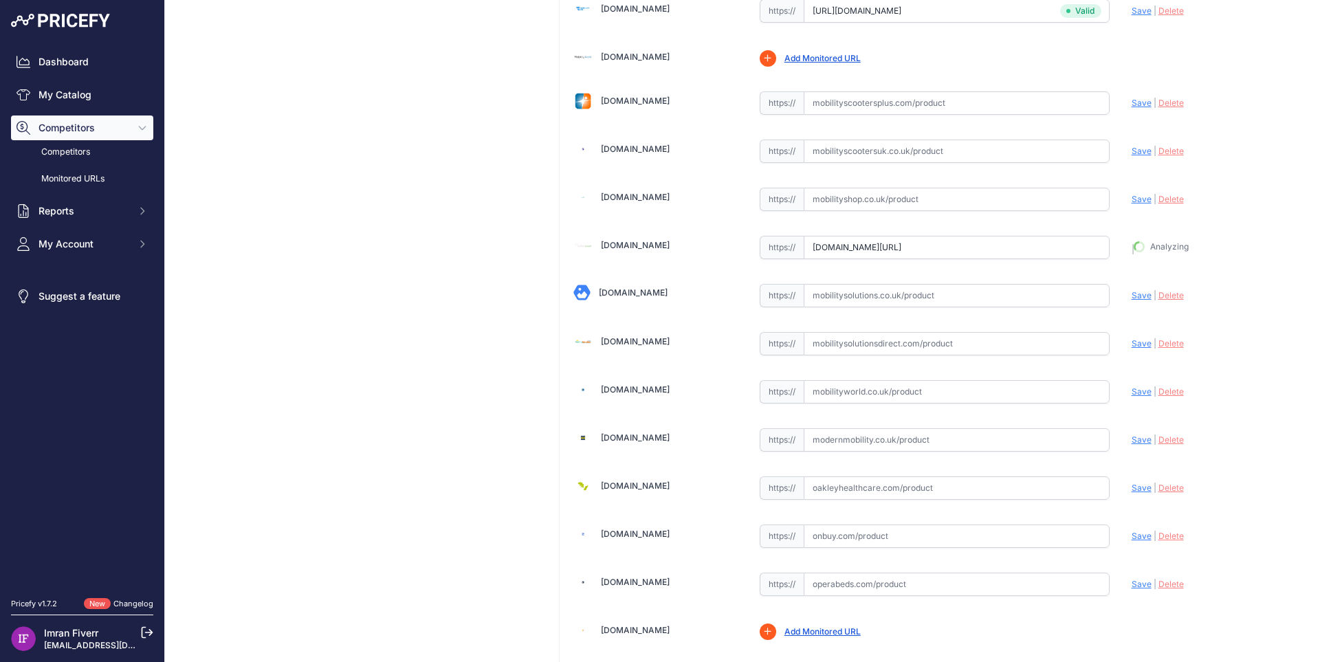
type input "https://www.mobilitysmart.co.uk/robooter-e60-10-inch-rear-wheel-folding-electri…"
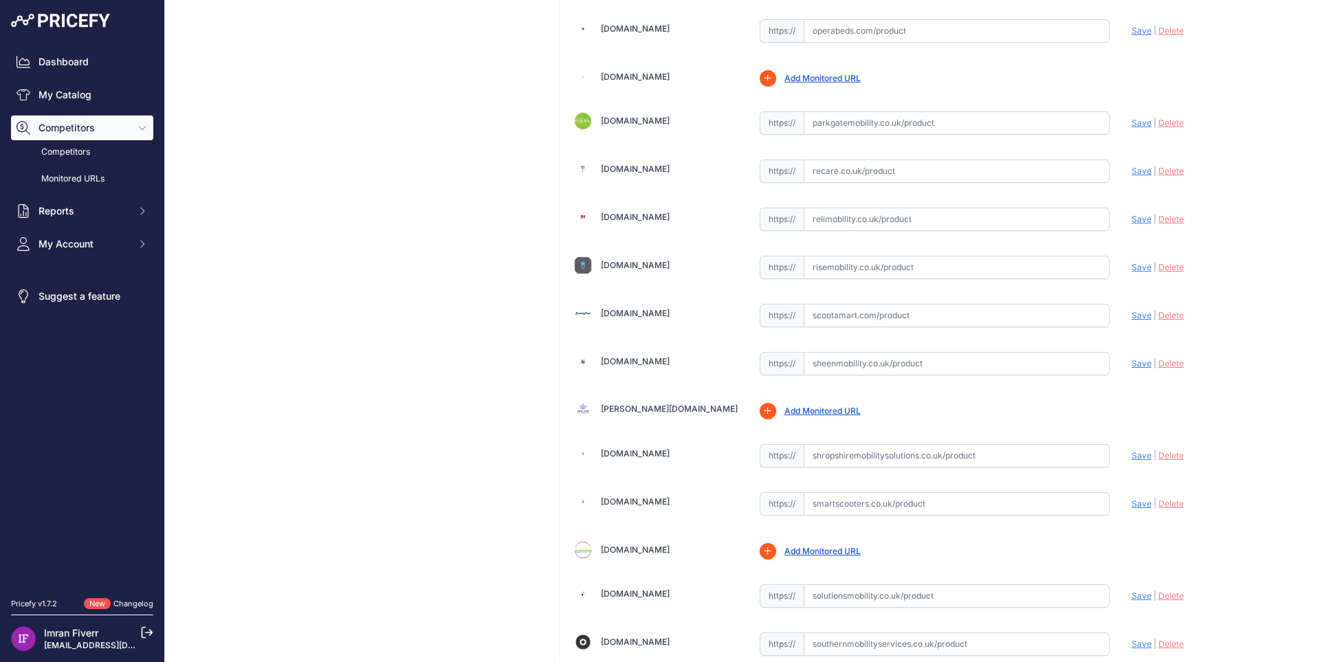
scroll to position [3437, 0]
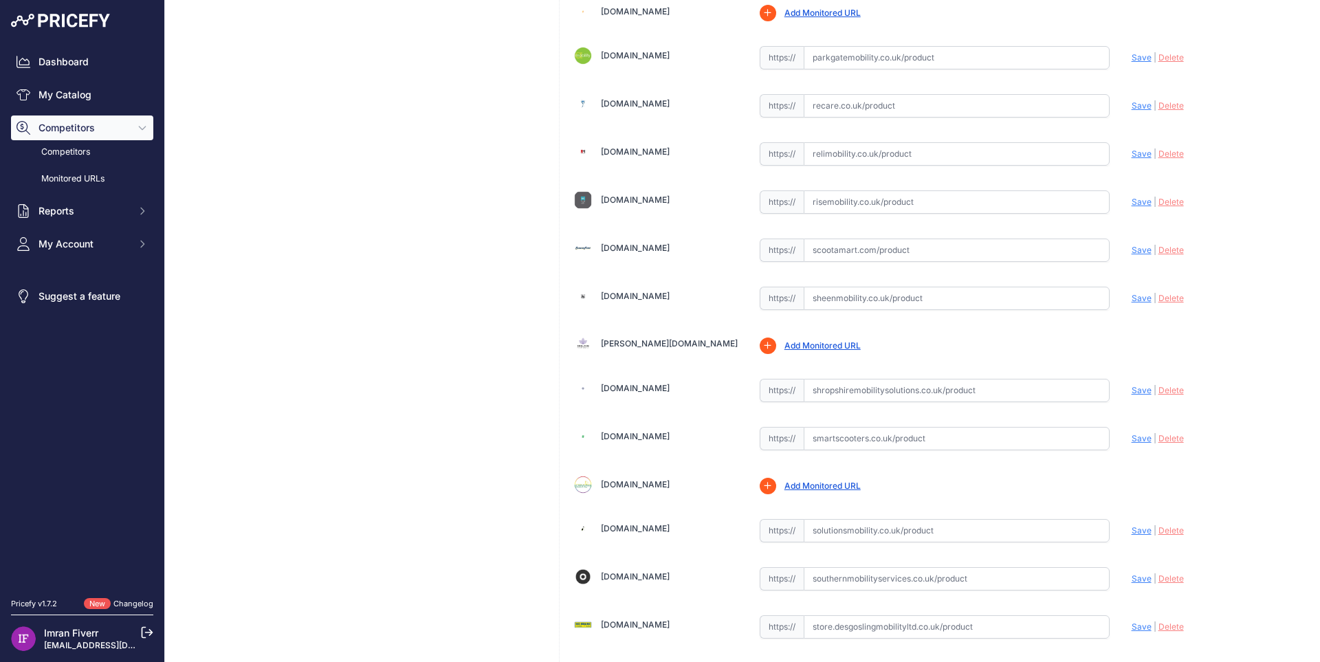
click at [658, 54] on link "Parkgatemobility.co.uk" at bounding box center [635, 55] width 69 height 10
click at [636, 100] on link "Recare.co.uk" at bounding box center [635, 103] width 69 height 10
click at [634, 148] on link "Relimobility.co.uk" at bounding box center [635, 151] width 69 height 10
click at [659, 198] on link "Risemobility.co.uk" at bounding box center [635, 200] width 69 height 10
click at [652, 245] on link "Scootamart.com" at bounding box center [635, 248] width 69 height 10
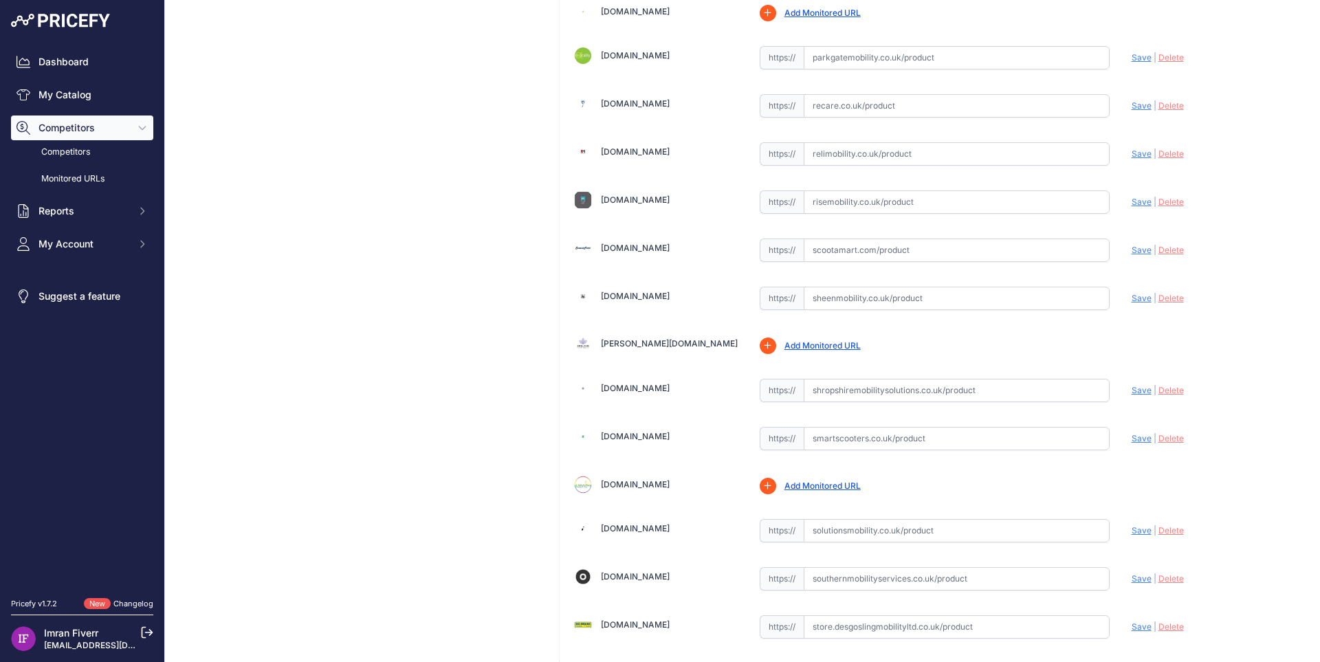
click at [650, 294] on link "Sheenmobility.co.uk" at bounding box center [635, 296] width 69 height 10
drag, startPoint x: 623, startPoint y: 306, endPoint x: 603, endPoint y: 306, distance: 20.6
click at [603, 306] on div "Sheenmobility.co.uk" at bounding box center [655, 297] width 164 height 26
click at [853, 106] on input "text" at bounding box center [957, 105] width 306 height 23
paste input "https://www.recare.co.uk/product/robooter-e60/"
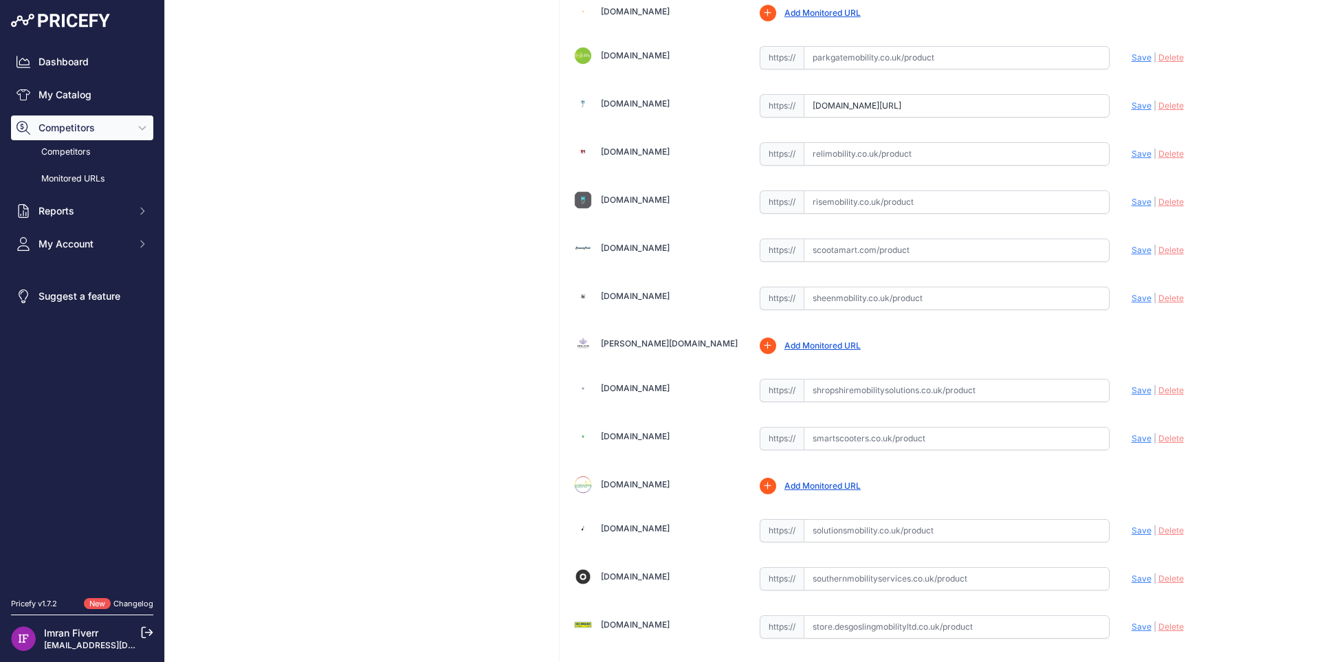
click at [1131, 107] on span "Save" at bounding box center [1141, 105] width 20 height 10
drag, startPoint x: 634, startPoint y: 153, endPoint x: 627, endPoint y: 155, distance: 7.7
click at [627, 155] on div "Relimobility.co.uk" at bounding box center [655, 151] width 164 height 19
type input "https://www.recare.co.uk/product/robooter-e60/?prirule_jdsnikfkfjsd=4528"
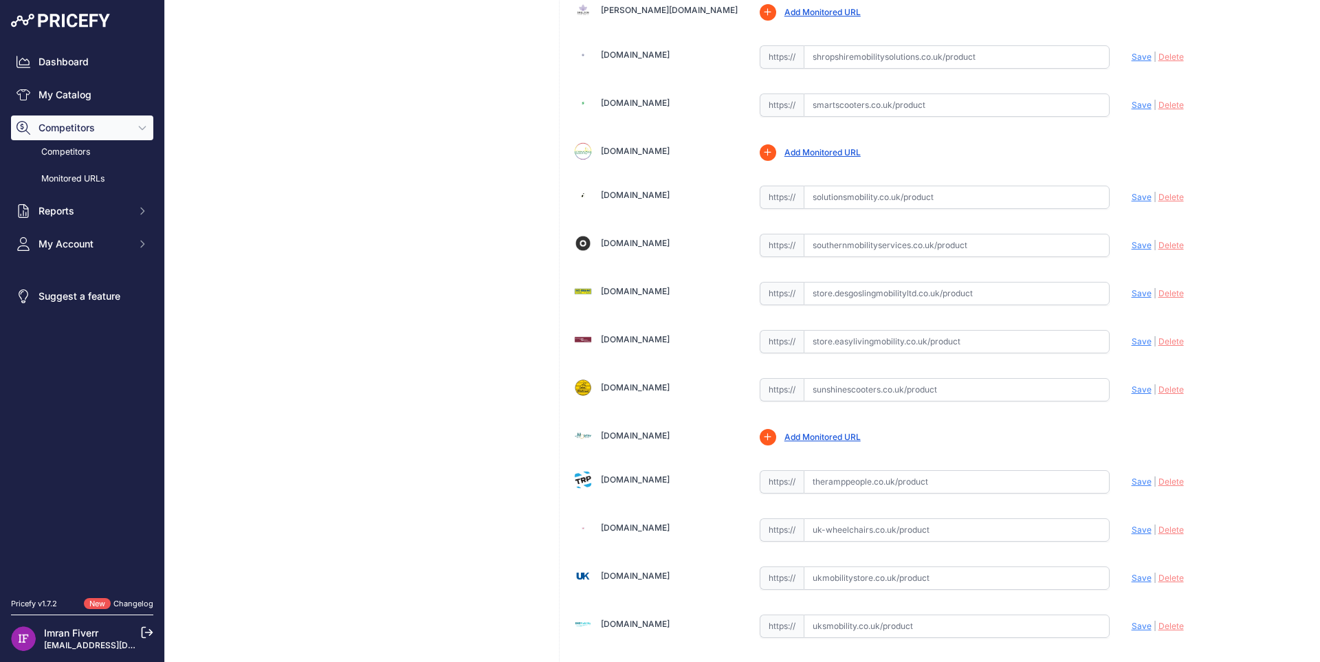
scroll to position [3781, 0]
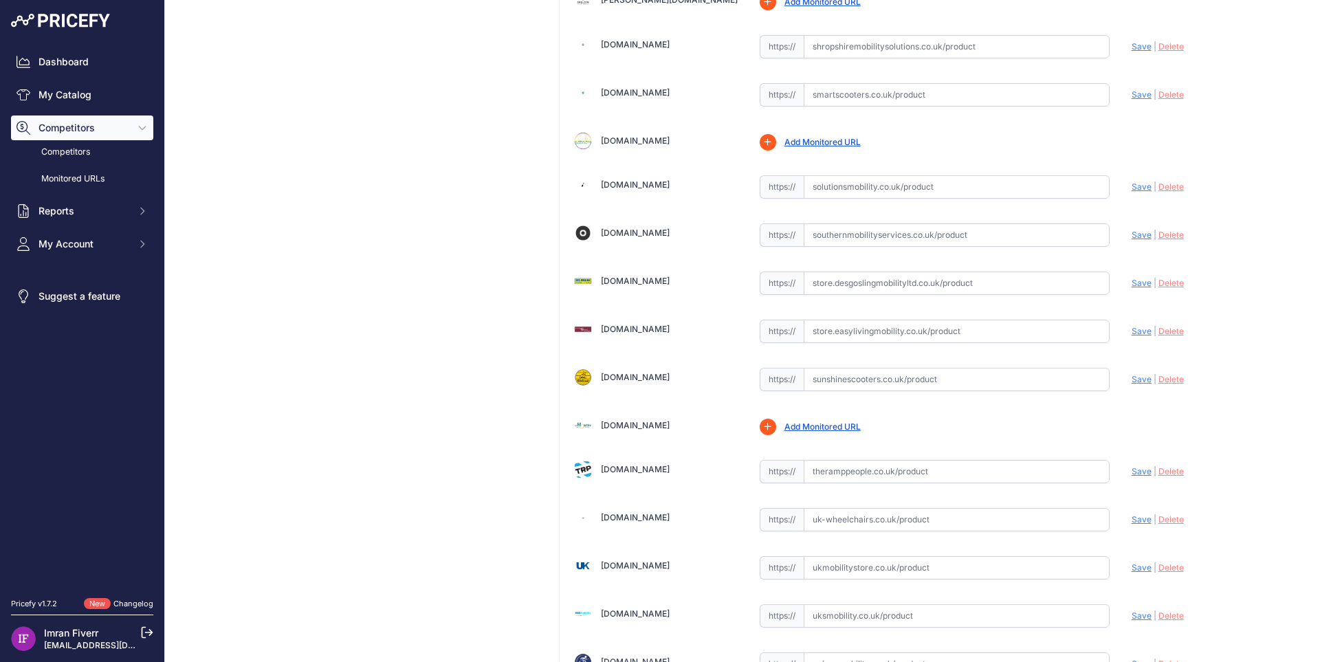
click at [670, 47] on link "Shropshiremobilitysolutions.co.uk" at bounding box center [635, 44] width 69 height 10
click at [670, 93] on link "Smartscooters.co.uk" at bounding box center [635, 92] width 69 height 10
drag, startPoint x: 686, startPoint y: 91, endPoint x: 612, endPoint y: 100, distance: 74.2
click at [612, 100] on div "Smartscooters.co.uk" at bounding box center [655, 92] width 164 height 19
click at [621, 187] on link "Solutionsmobility.co.uk" at bounding box center [635, 184] width 69 height 10
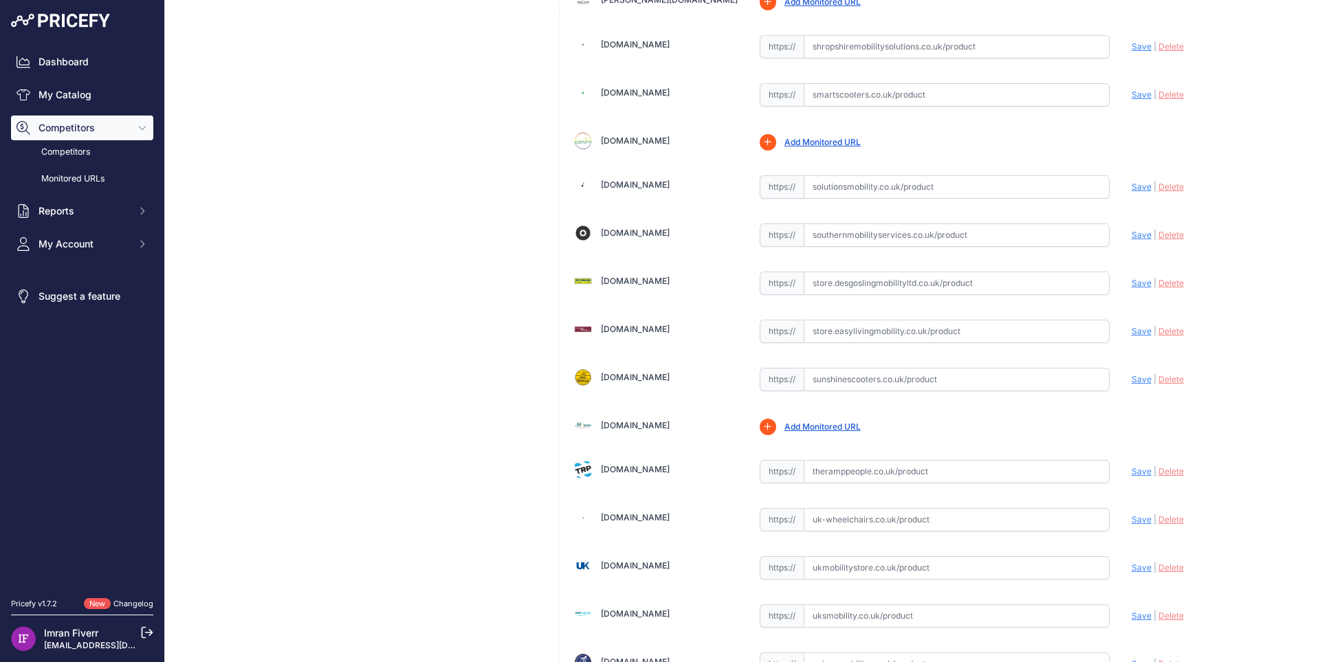
click at [645, 230] on link "Southernmobilityservices.co.uk" at bounding box center [635, 233] width 69 height 10
click at [670, 278] on link "Store.desgoslingmobilityltd.co.uk" at bounding box center [635, 281] width 69 height 10
click at [670, 327] on link "Store.easylivingmobility.co.uk" at bounding box center [635, 329] width 69 height 10
click at [670, 377] on link "Sunshinescooters.co.uk" at bounding box center [635, 377] width 69 height 10
drag, startPoint x: 713, startPoint y: 377, endPoint x: 601, endPoint y: 382, distance: 111.5
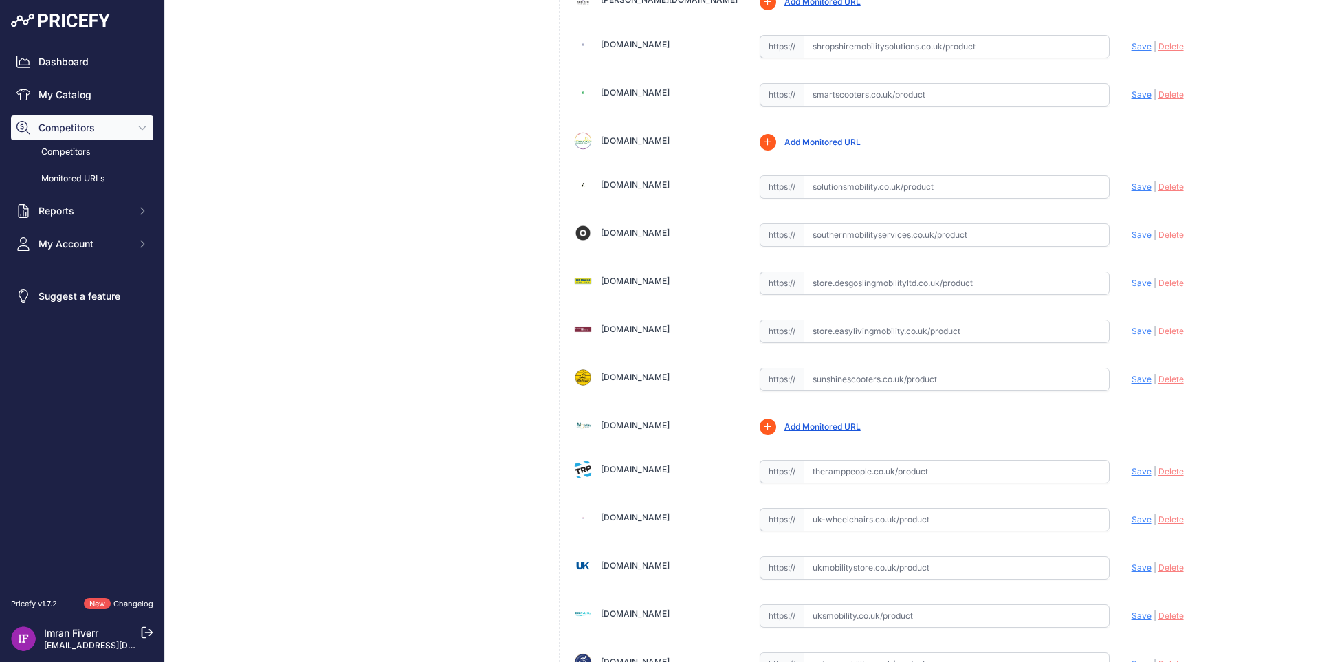
click at [601, 382] on div "Sunshinescooters.co.uk" at bounding box center [655, 377] width 164 height 19
click at [804, 230] on input "text" at bounding box center [957, 234] width 306 height 23
paste input "https://solutionsmobility.co.uk/products/the-robooter-e60-all-terrain-luxury-re…"
drag, startPoint x: 898, startPoint y: 239, endPoint x: 509, endPoint y: 274, distance: 390.0
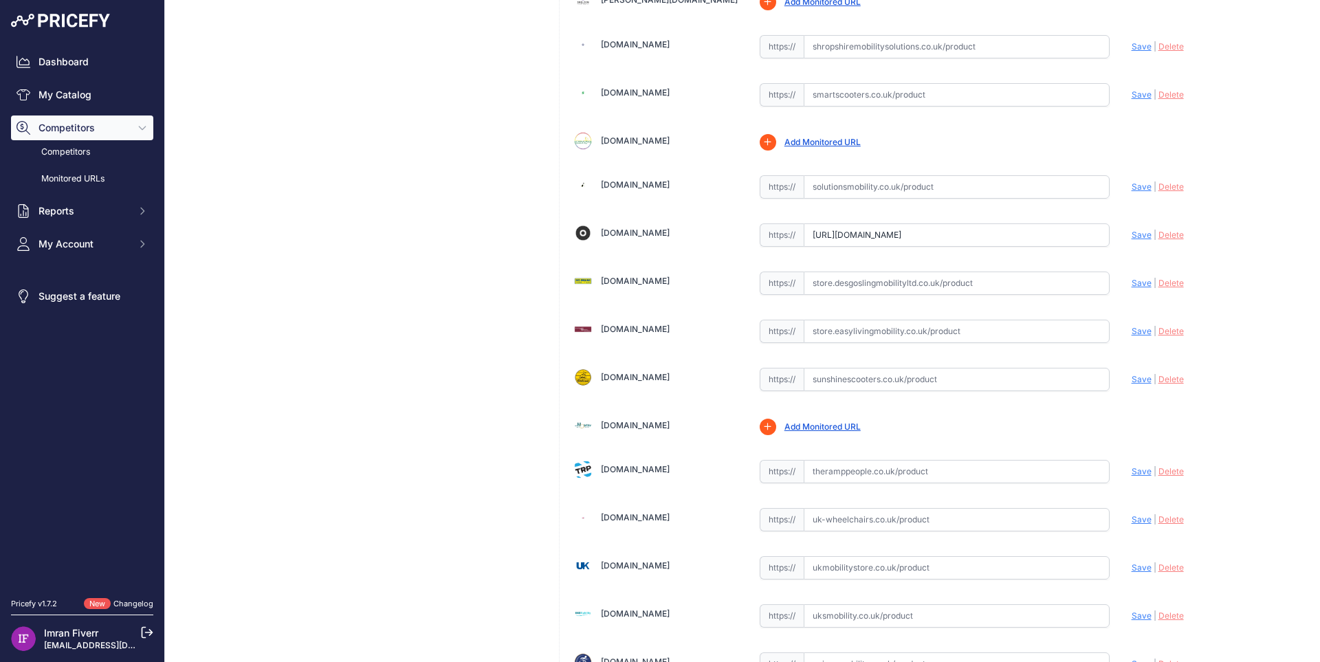
type input "solutionsmobility.co.uk/products/the-robooter-e60-all-terrain-luxury-reclining-…"
click at [1134, 236] on span "Save" at bounding box center [1141, 235] width 20 height 10
drag, startPoint x: 737, startPoint y: 277, endPoint x: 689, endPoint y: 286, distance: 48.3
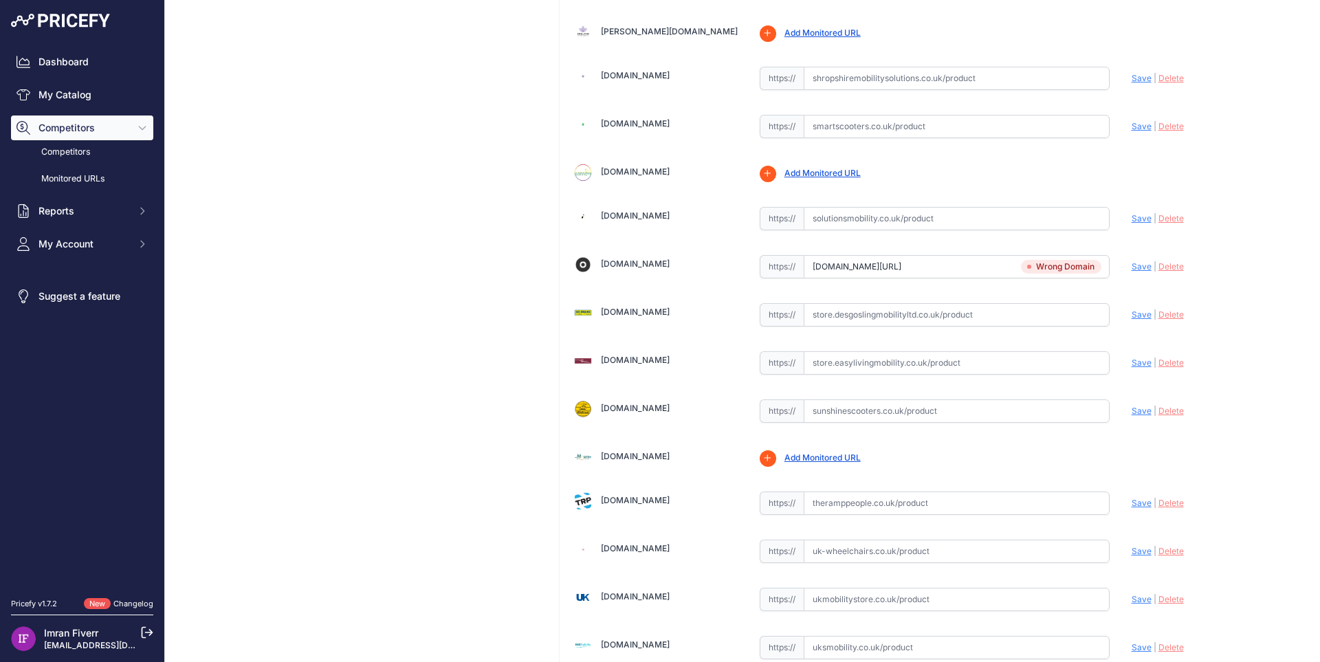
scroll to position [3812, 0]
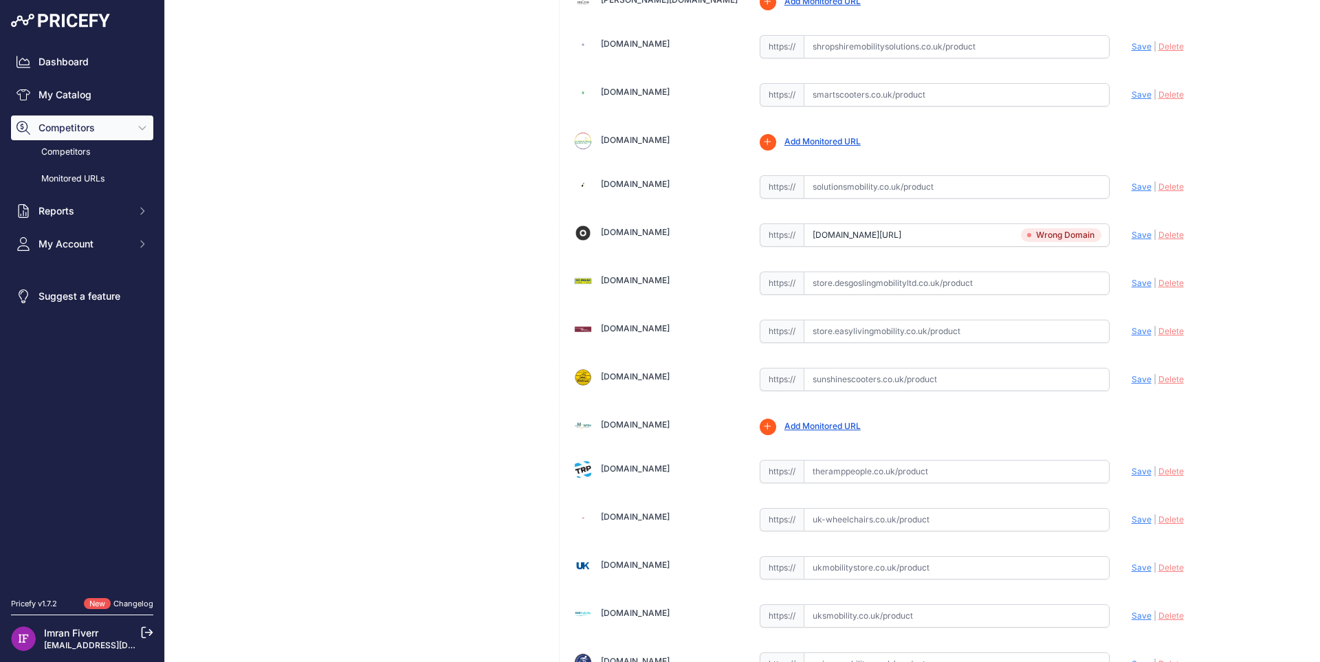
drag, startPoint x: 689, startPoint y: 286, endPoint x: 613, endPoint y: 284, distance: 76.3
click at [613, 284] on div "Store.desgoslingmobilityltd.co.uk" at bounding box center [655, 281] width 164 height 19
click at [834, 288] on input "text" at bounding box center [957, 283] width 306 height 23
paste input "https://solutionsmobility.co.uk/products/the-robooter-e60-all-terrain-luxury-re…"
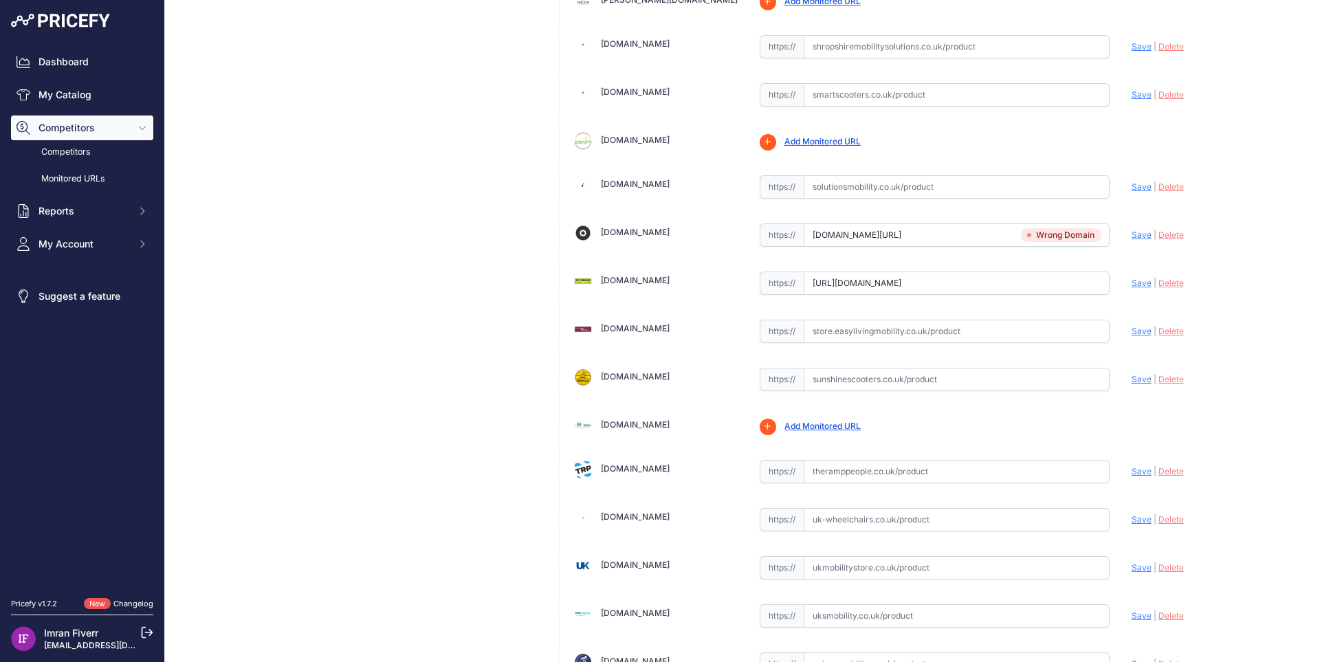
type input "solutionsmobility.co.uk/products/the-robooter-e60-all-terrain-luxury-reclining-…"
click at [1137, 280] on span "Save" at bounding box center [1141, 283] width 20 height 10
click at [1163, 230] on span "Delete" at bounding box center [1170, 235] width 25 height 10
click at [962, 185] on input "text" at bounding box center [957, 186] width 306 height 23
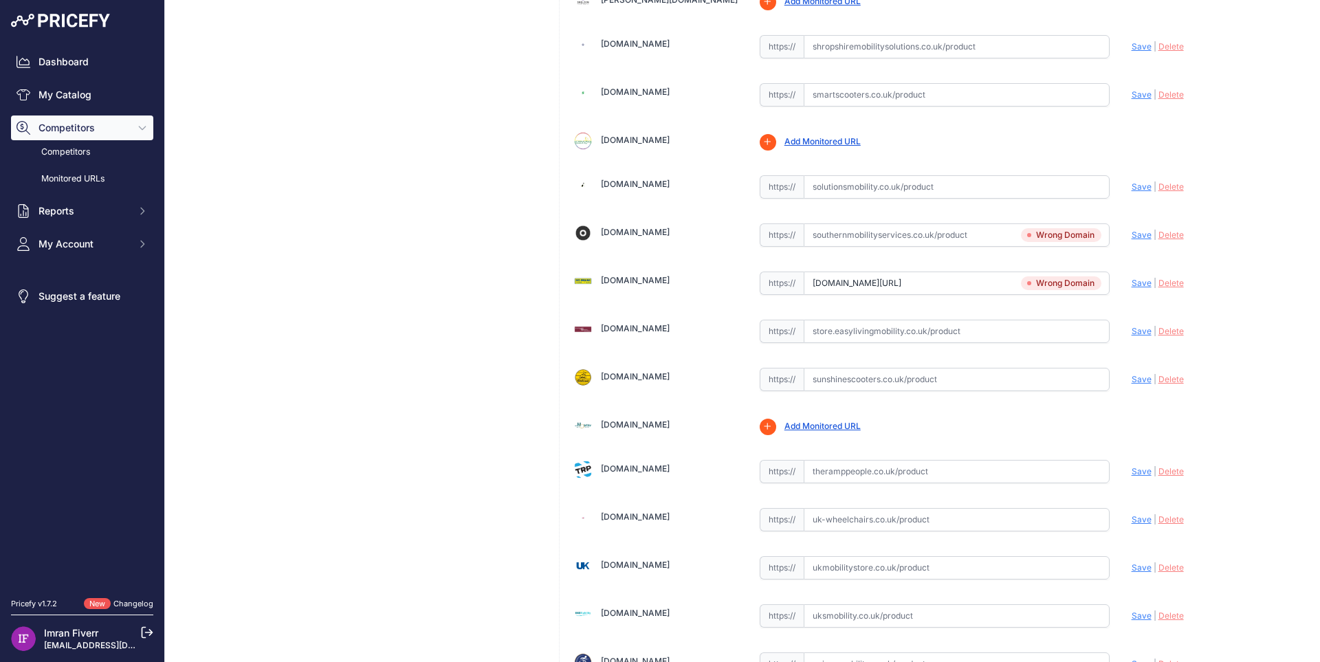
paste input "https://solutionsmobility.co.uk/products/the-robooter-e60-all-terrain-luxury-re…"
click at [1131, 186] on span "Save" at bounding box center [1141, 186] width 20 height 10
type input "https://solutionsmobility.co.uk/products/the-robooter-e60-all-terrain-luxury-re…"
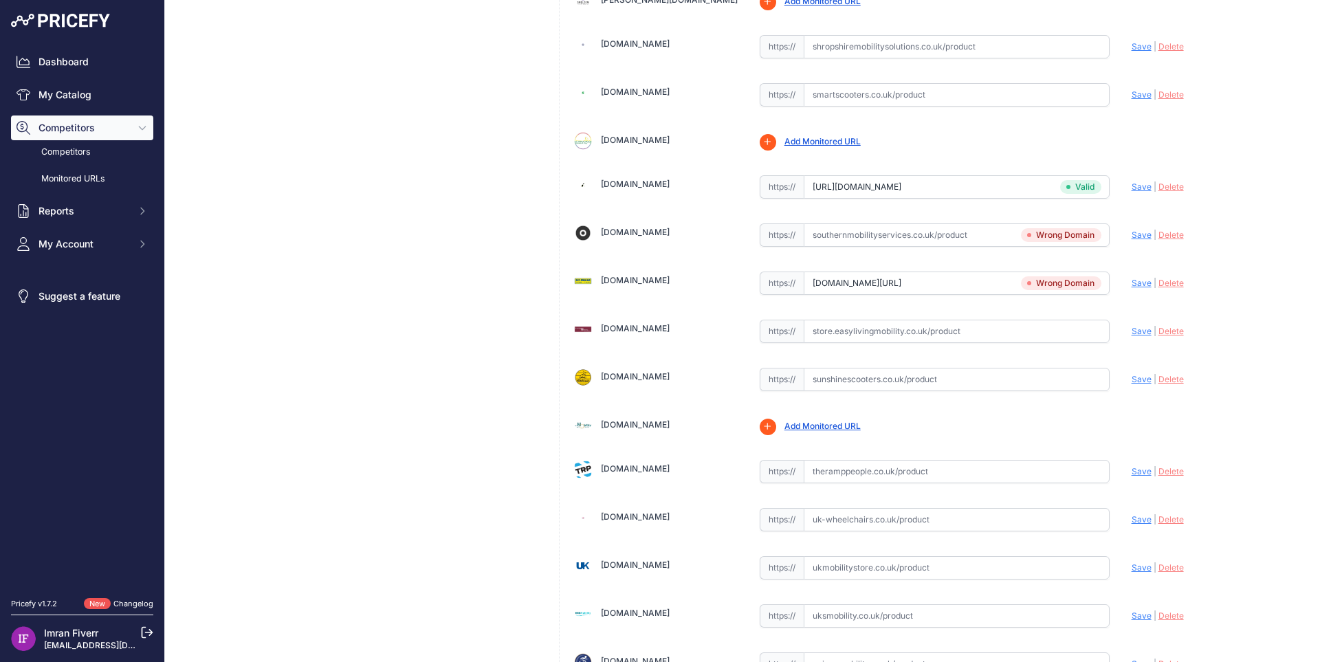
click at [1167, 238] on span "Delete" at bounding box center [1170, 235] width 25 height 10
click at [1165, 281] on span "Delete" at bounding box center [1170, 283] width 25 height 10
click at [1134, 285] on span "Save" at bounding box center [1141, 283] width 20 height 10
click at [1138, 232] on span "Save" at bounding box center [1141, 235] width 20 height 10
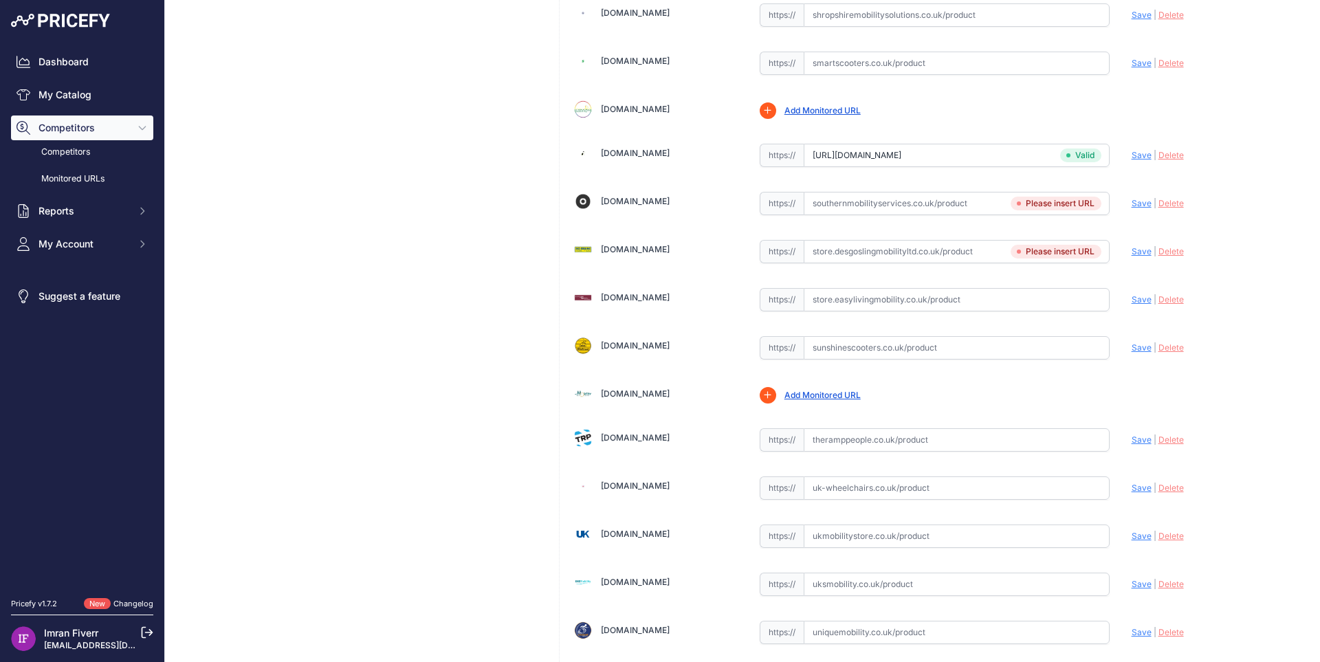
scroll to position [3781, 0]
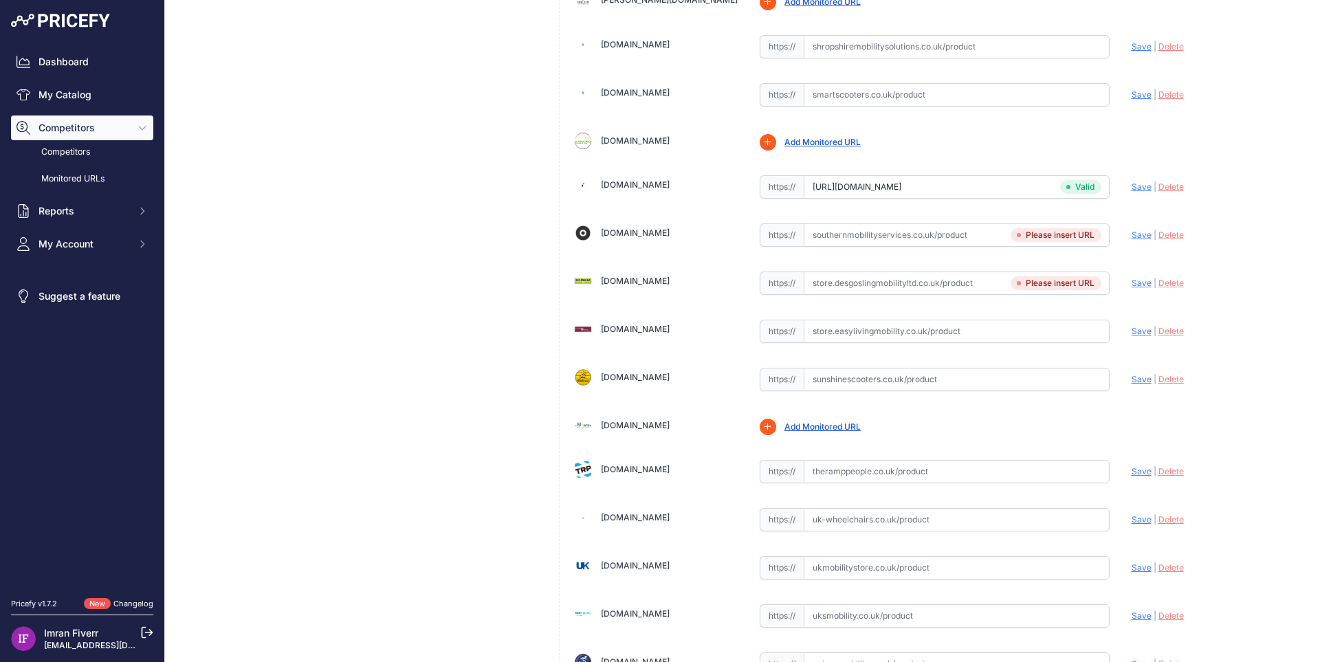
drag, startPoint x: 739, startPoint y: 228, endPoint x: 605, endPoint y: 145, distance: 157.7
click at [897, 283] on input "text" at bounding box center [957, 283] width 306 height 23
paste input "https://www.desgoslingmobilityltd.co.uk/product/robooter-e60/"
type input "www.desgoslingmobilityltd.co.uk/product/robooter-e60/"
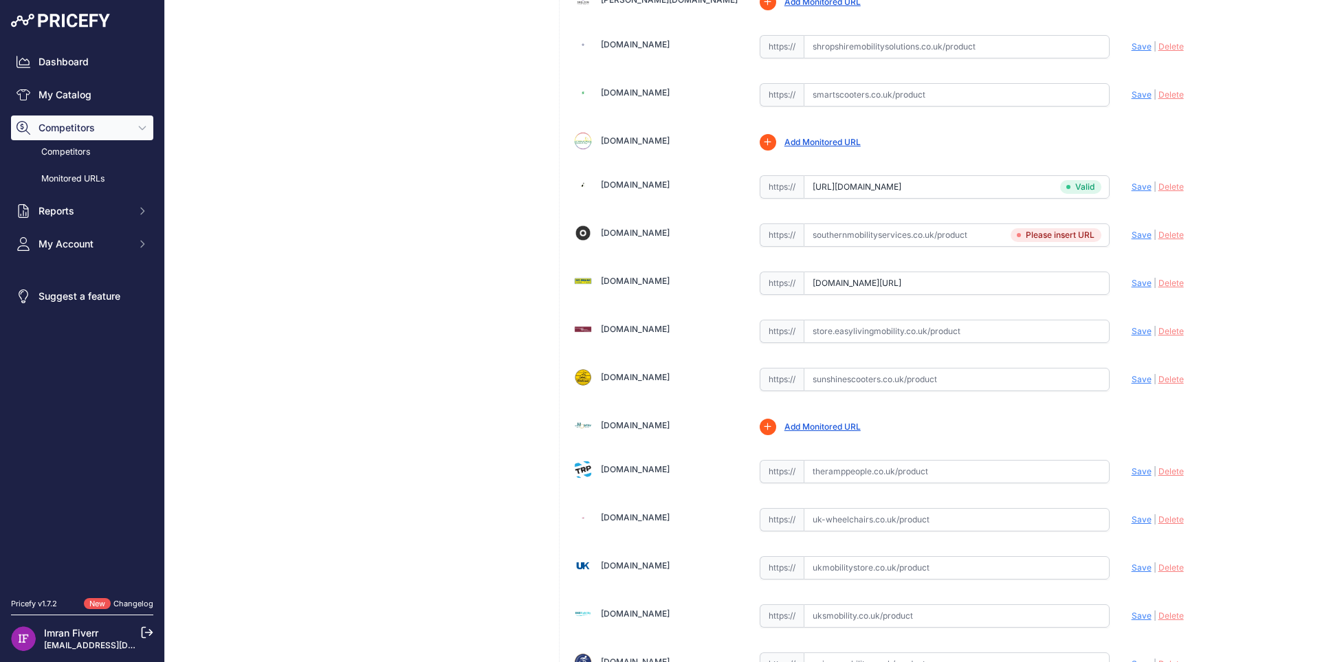
click at [1138, 280] on span "Save" at bounding box center [1141, 283] width 20 height 10
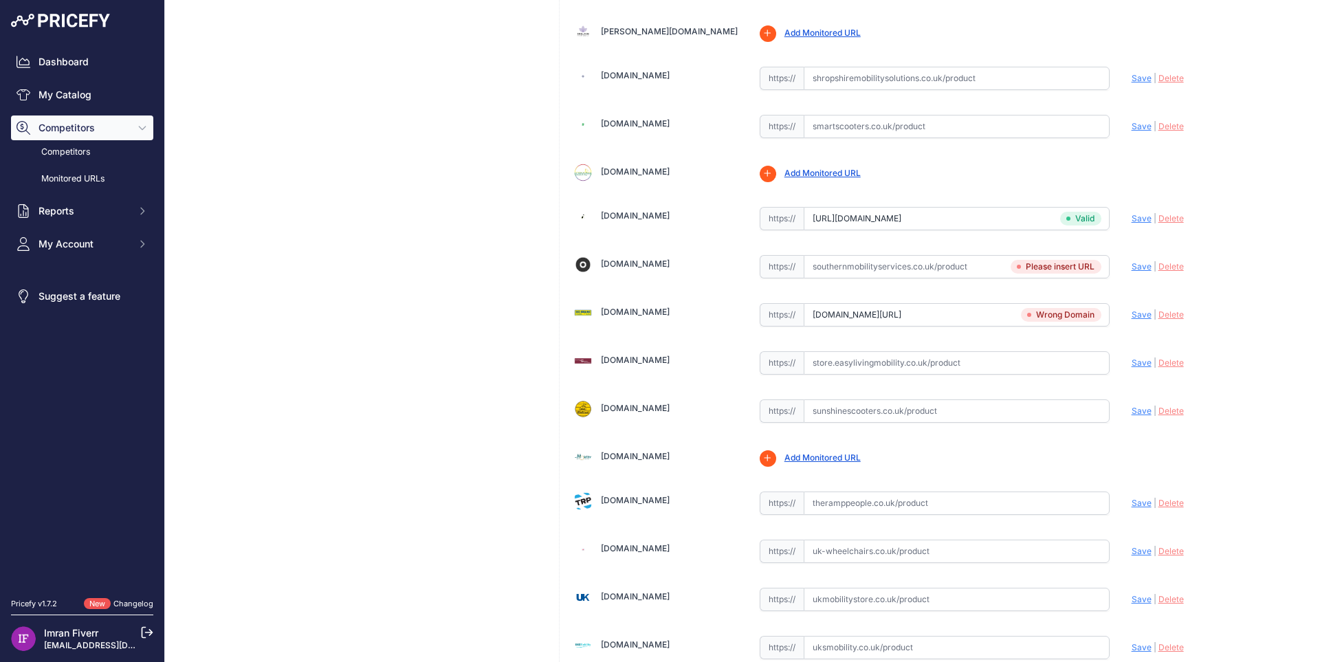
scroll to position [3812, 0]
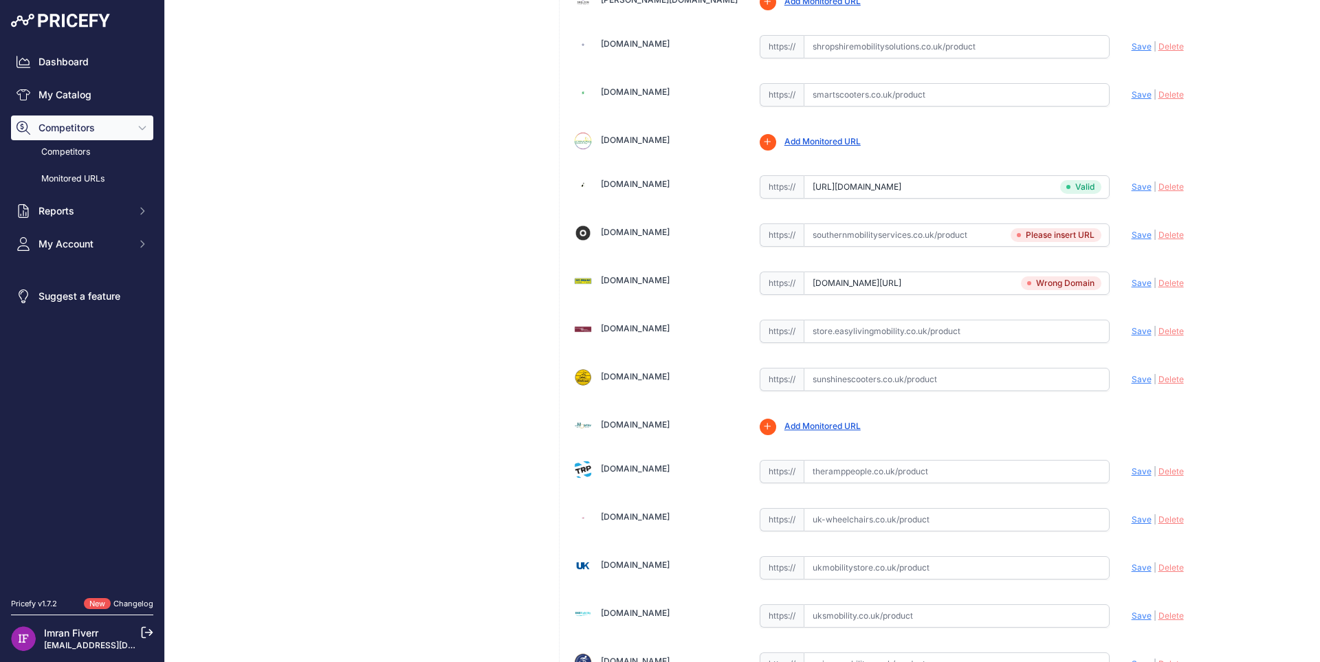
drag, startPoint x: 746, startPoint y: 278, endPoint x: 698, endPoint y: 278, distance: 47.4
click at [898, 331] on input "text" at bounding box center [957, 331] width 306 height 23
paste input "https://www.desgoslingmobilityltd.co.uk/product/robooter-e60/"
type input "www.desgoslingmobilityltd.co.uk/product/robooter-e60/"
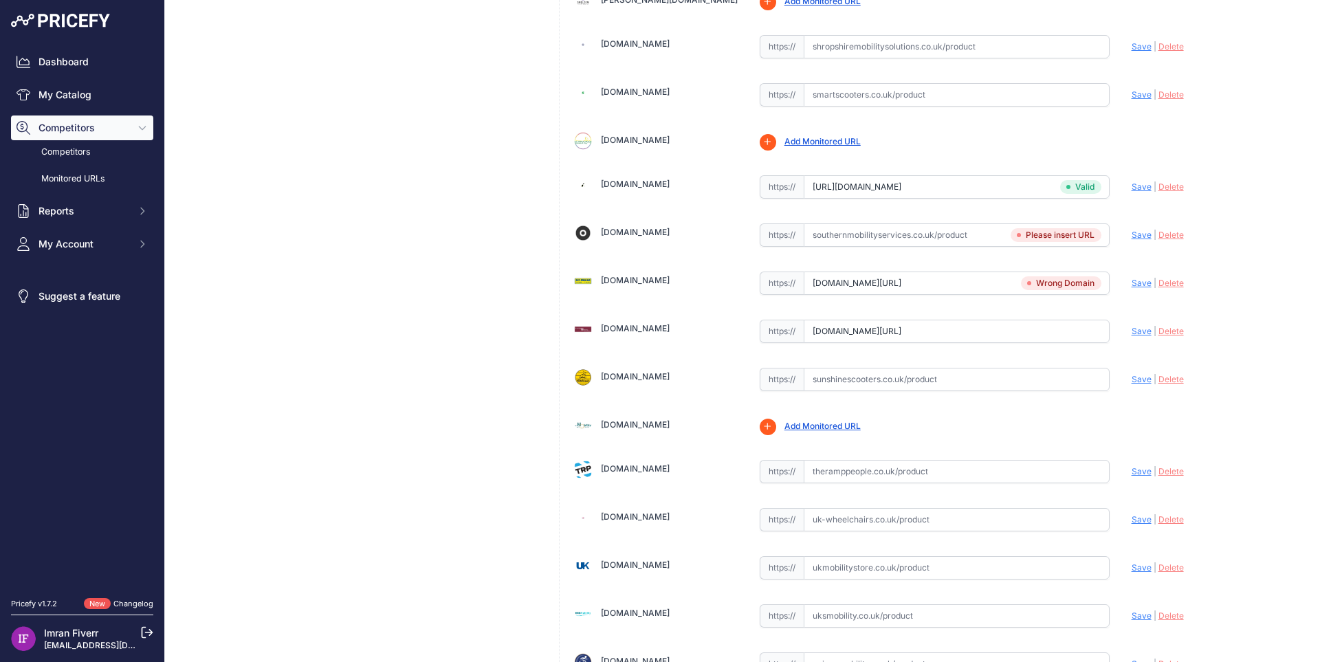
click at [1131, 334] on span "Save" at bounding box center [1141, 331] width 20 height 10
click at [1158, 327] on span "Delete" at bounding box center [1170, 331] width 25 height 10
click at [1164, 278] on span "Delete" at bounding box center [1170, 283] width 25 height 10
click at [931, 232] on input "text" at bounding box center [957, 234] width 306 height 23
paste input "https://www.desgoslingmobilityltd.co.uk/product/robooter-e60/"
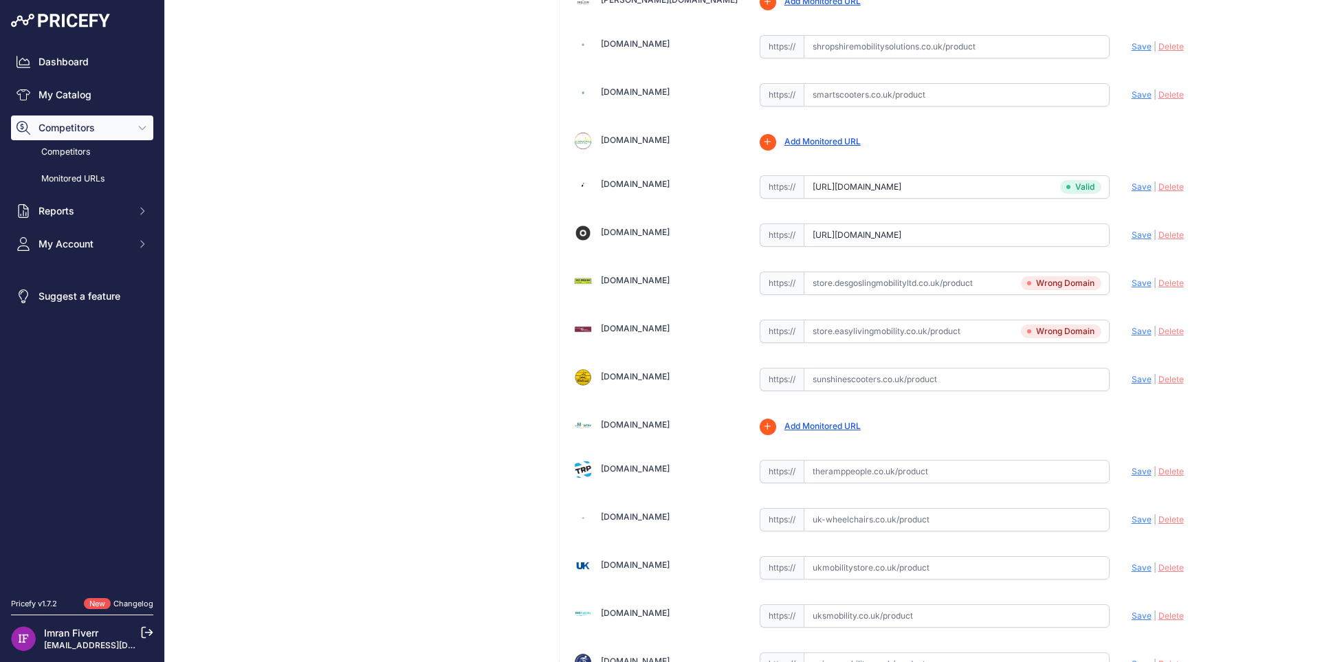
type input "www.desgoslingmobilityltd.co.uk/product/robooter-e60/"
click at [1131, 239] on span "Save" at bounding box center [1141, 235] width 20 height 10
click at [917, 285] on input "text" at bounding box center [957, 283] width 306 height 23
paste input "https://www.desgoslingmobilityltd.co.uk/product/robooter-e60/"
type input "www.desgoslingmobilityltd.co.uk/product/robooter-e60/"
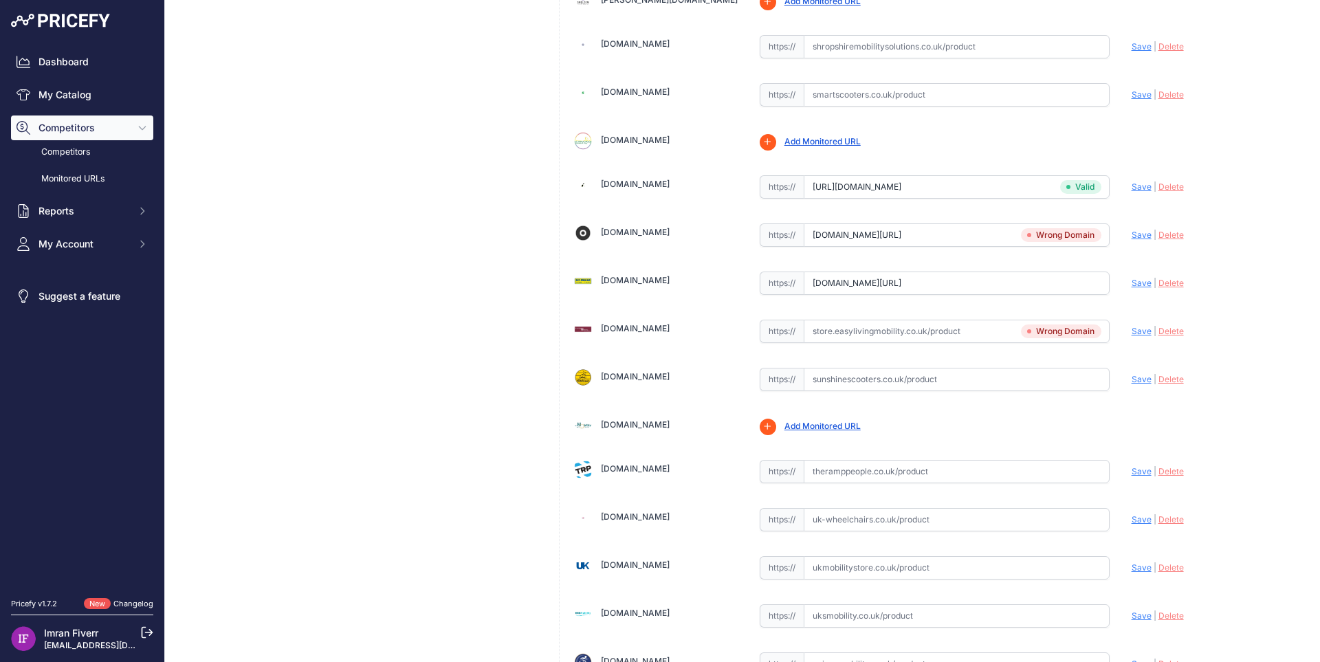
click at [1132, 278] on span "Save" at bounding box center [1141, 283] width 20 height 10
click at [1162, 236] on span "Delete" at bounding box center [1170, 235] width 25 height 10
click at [1158, 330] on span "Delete" at bounding box center [1170, 331] width 25 height 10
copy link "Store.desgoslingmobilityltd.co.uk"
drag, startPoint x: 738, startPoint y: 280, endPoint x: 600, endPoint y: 276, distance: 137.6
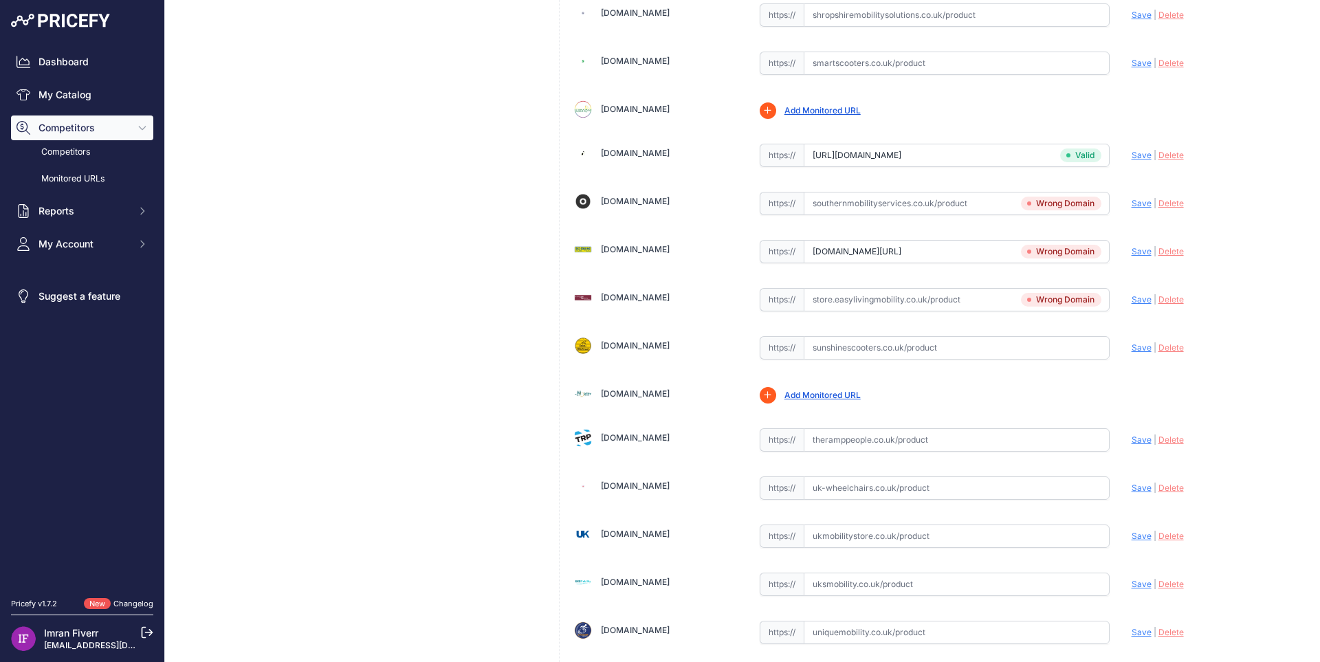
scroll to position [3781, 0]
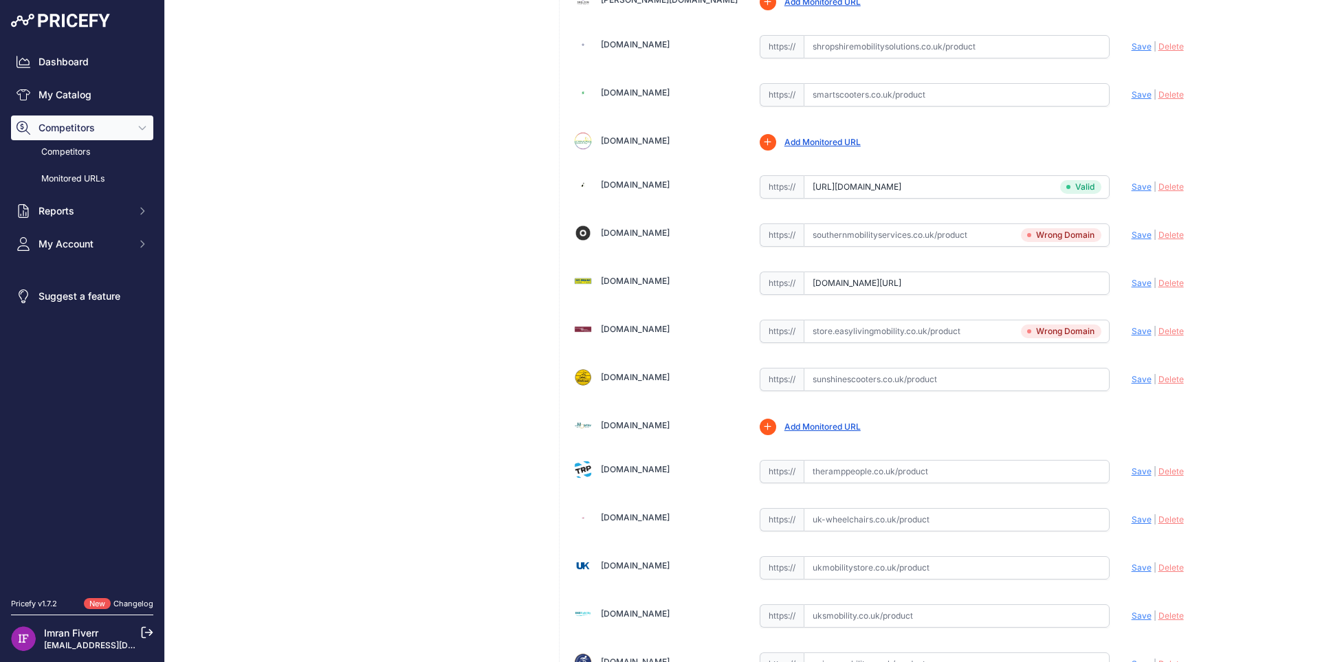
drag, startPoint x: 936, startPoint y: 278, endPoint x: 731, endPoint y: 272, distance: 204.9
paste input "Store"
click at [1131, 282] on span "Save" at bounding box center [1141, 283] width 20 height 10
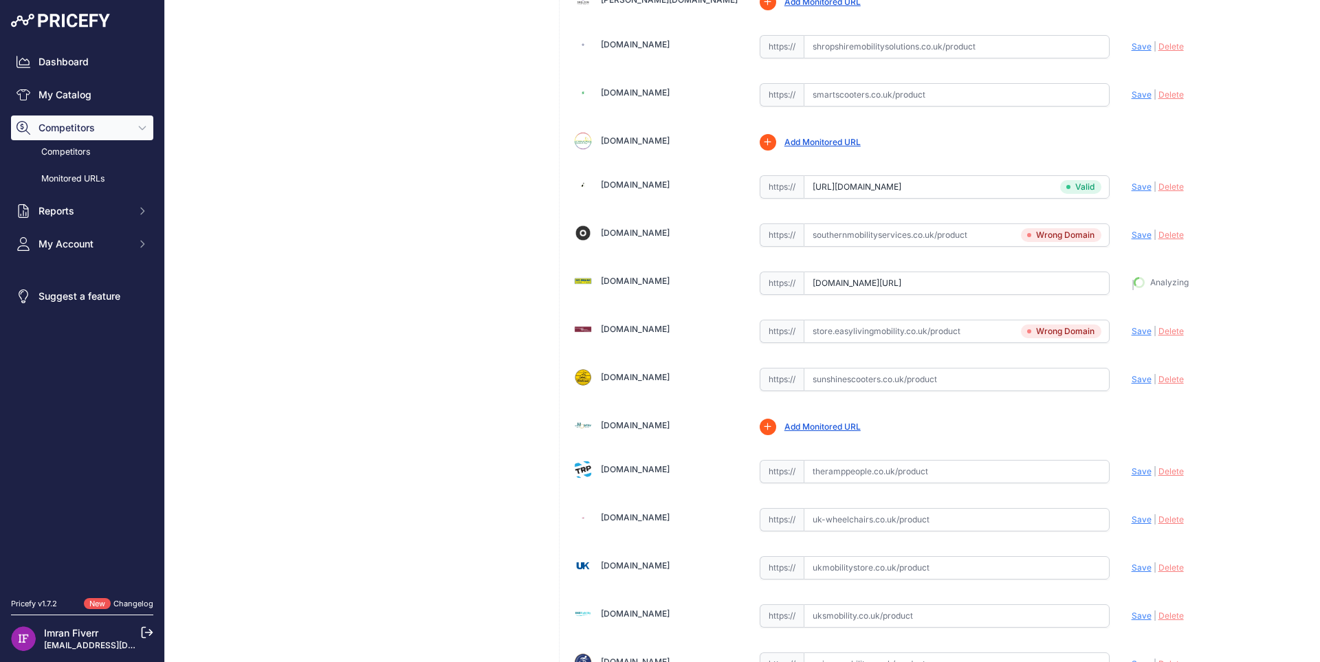
type input "https://Store.desgoslingmobilityltd.co.uk/product/robooter-e60/?prirule_jdsnikf…"
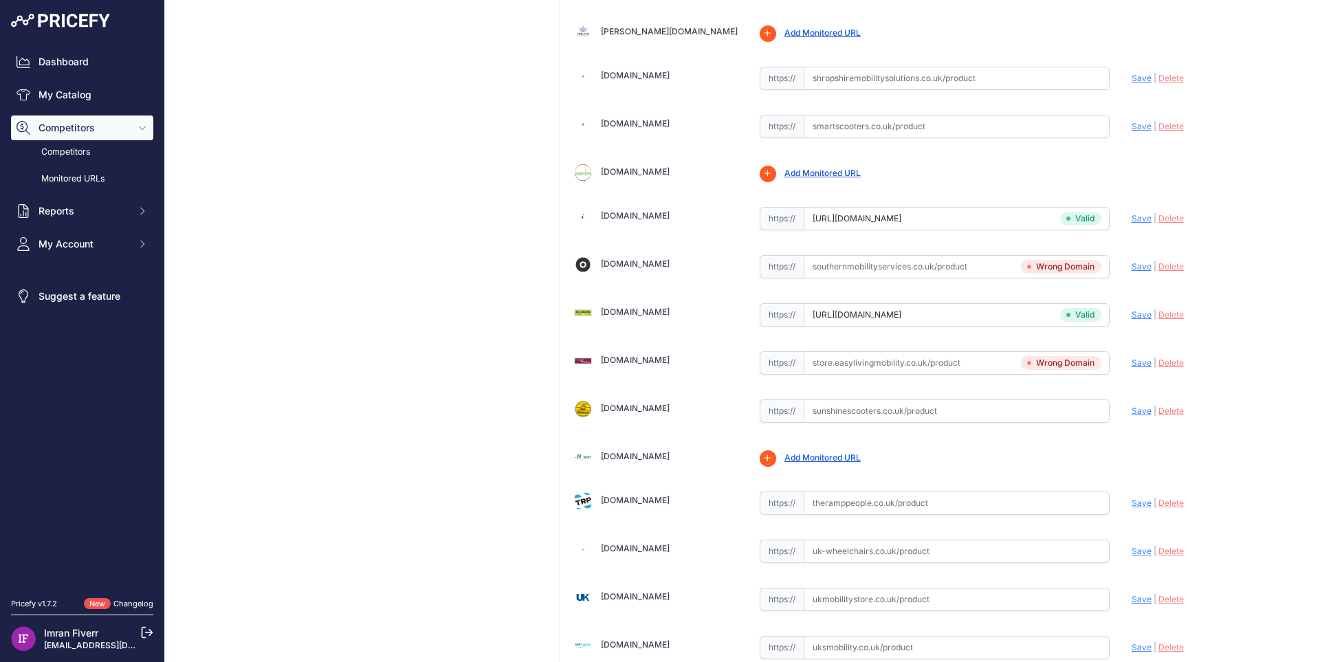
scroll to position [3812, 0]
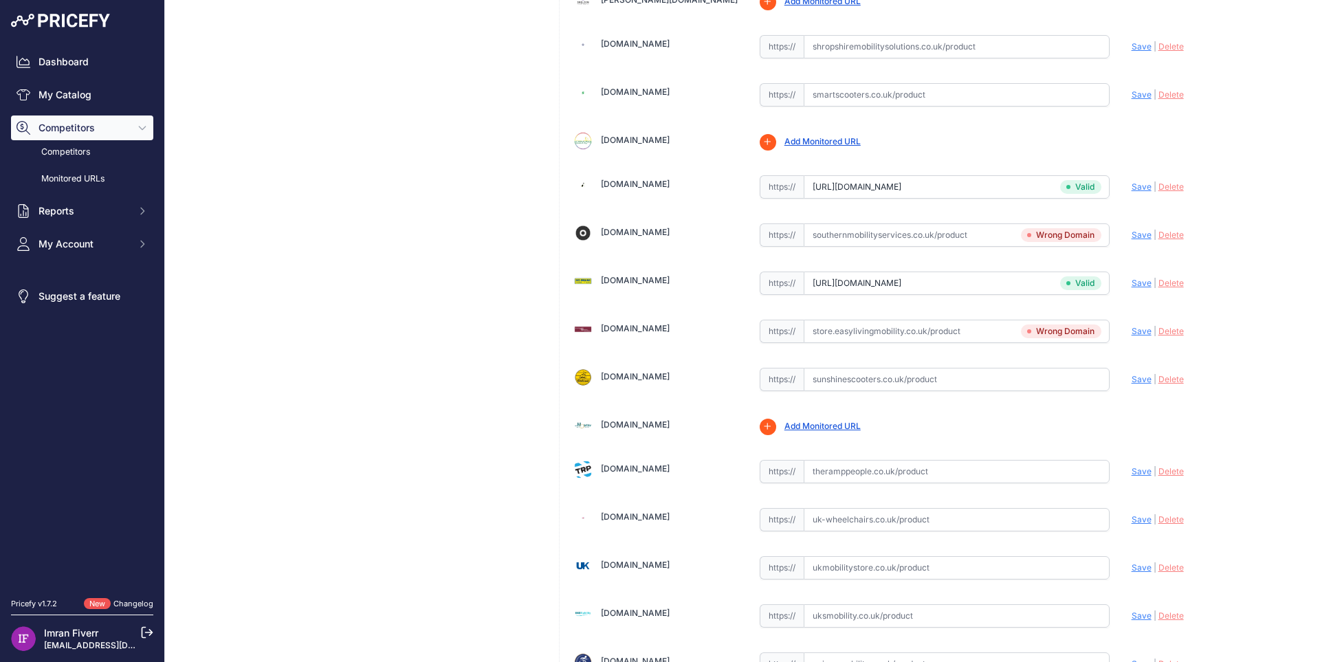
drag, startPoint x: 714, startPoint y: 375, endPoint x: 626, endPoint y: 382, distance: 87.5
click at [626, 382] on div "Sunshinescooters.co.uk" at bounding box center [655, 377] width 164 height 19
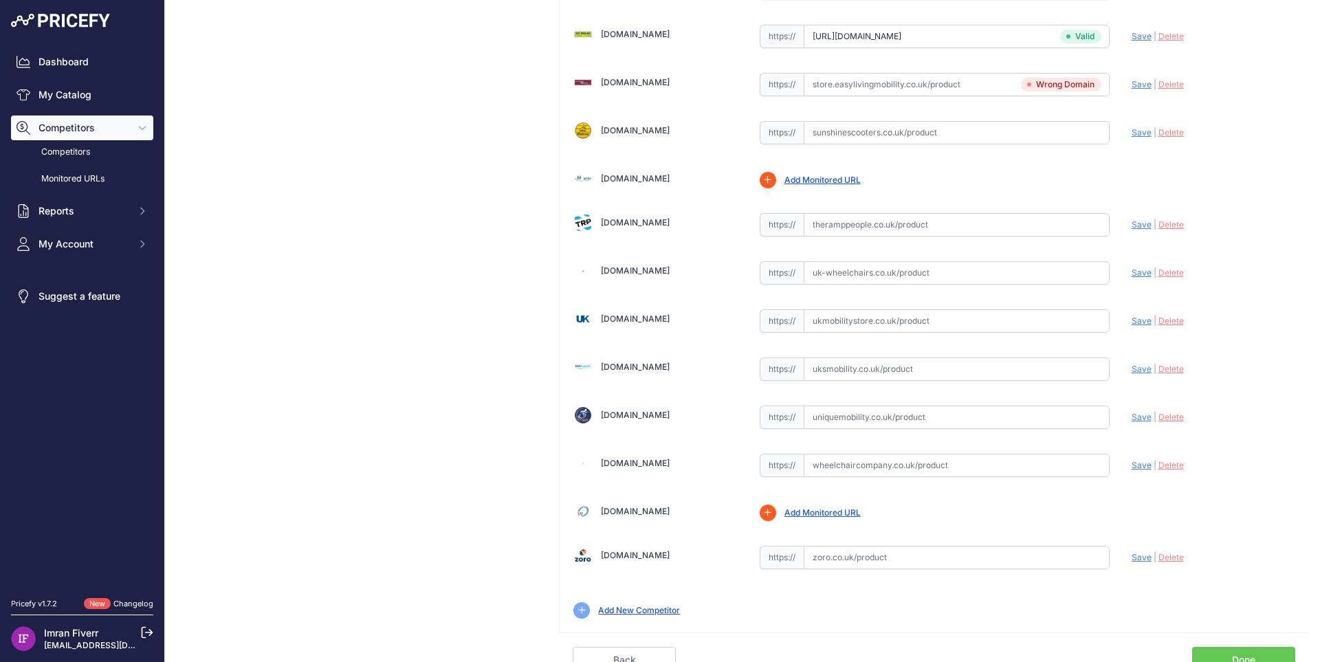
scroll to position [4038, 0]
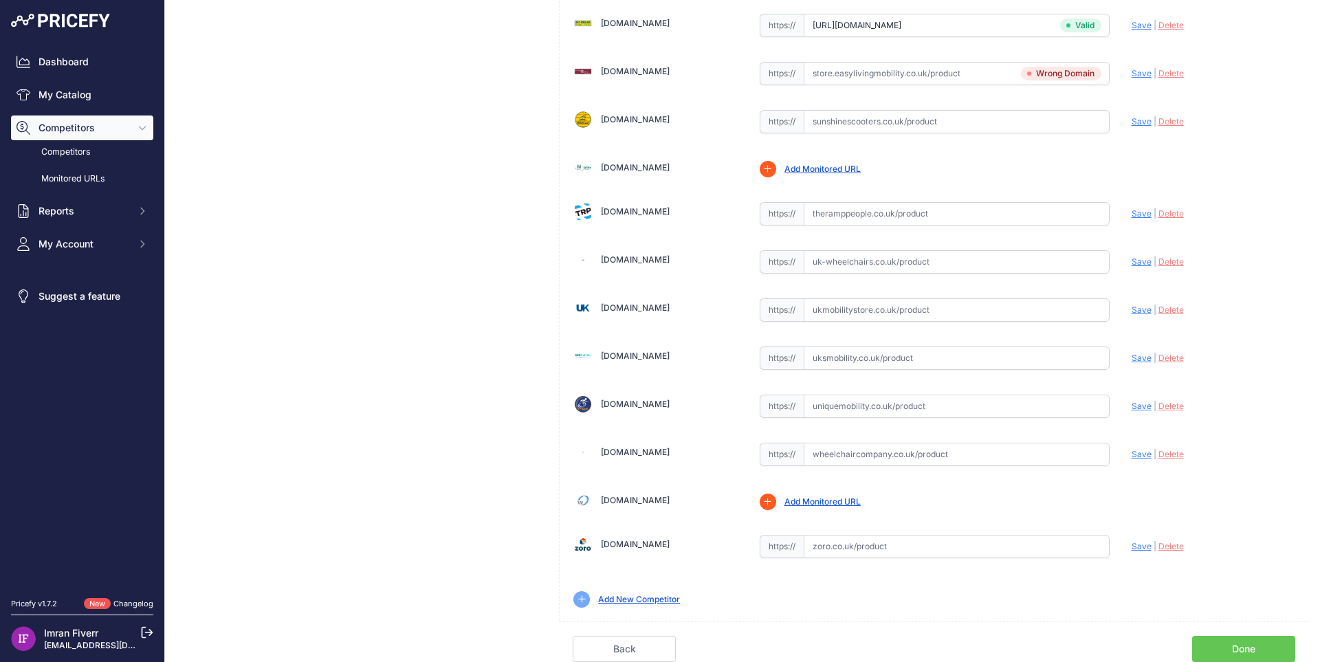
click at [665, 208] on link "Theramppeople.co.uk" at bounding box center [635, 211] width 69 height 10
click at [647, 258] on link "Uk-wheelchairs.co.uk" at bounding box center [635, 259] width 69 height 10
click at [666, 303] on link "Ukmobilitystore.co.uk" at bounding box center [635, 307] width 69 height 10
click at [663, 354] on link "Uksmobility.co.uk" at bounding box center [635, 356] width 69 height 10
click at [670, 400] on link "Uniquemobility.co.uk" at bounding box center [635, 404] width 69 height 10
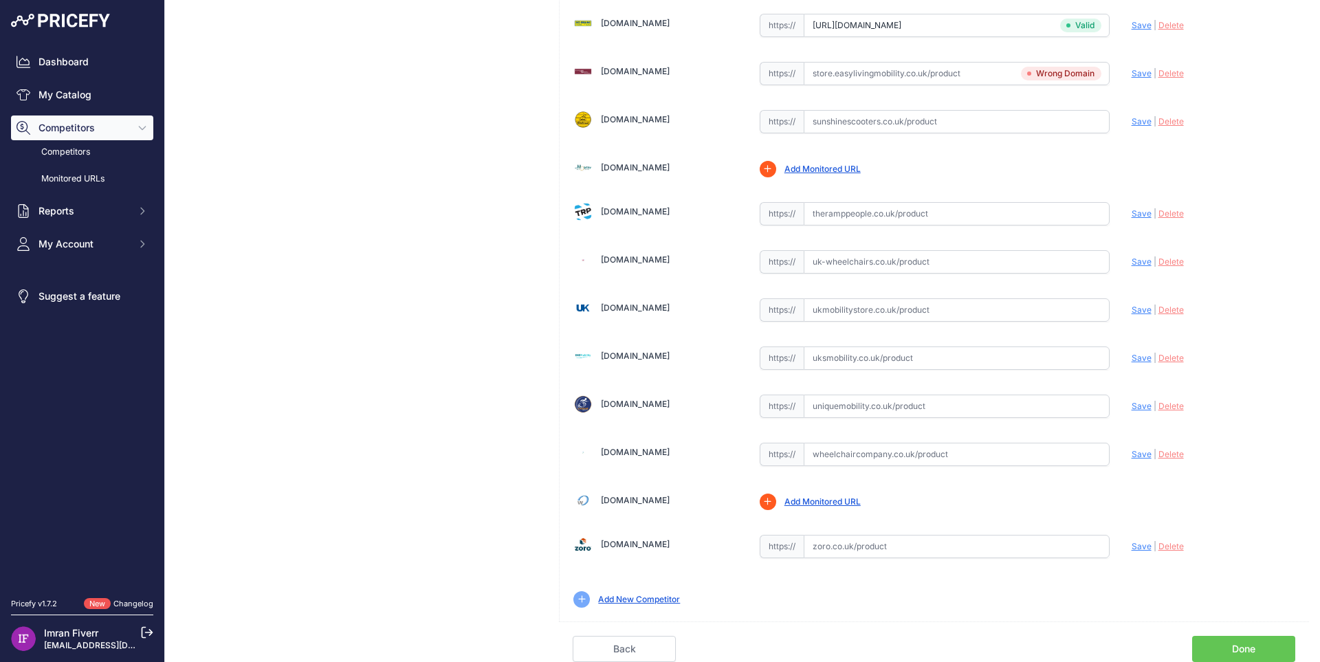
click at [670, 454] on link "Wheelchaircompany.co.uk" at bounding box center [635, 452] width 69 height 10
drag, startPoint x: 715, startPoint y: 447, endPoint x: 609, endPoint y: 463, distance: 107.1
click at [609, 463] on div "Wheelchaircompany.co.uk" at bounding box center [655, 453] width 164 height 26
click at [1196, 642] on link "Done" at bounding box center [1243, 649] width 103 height 26
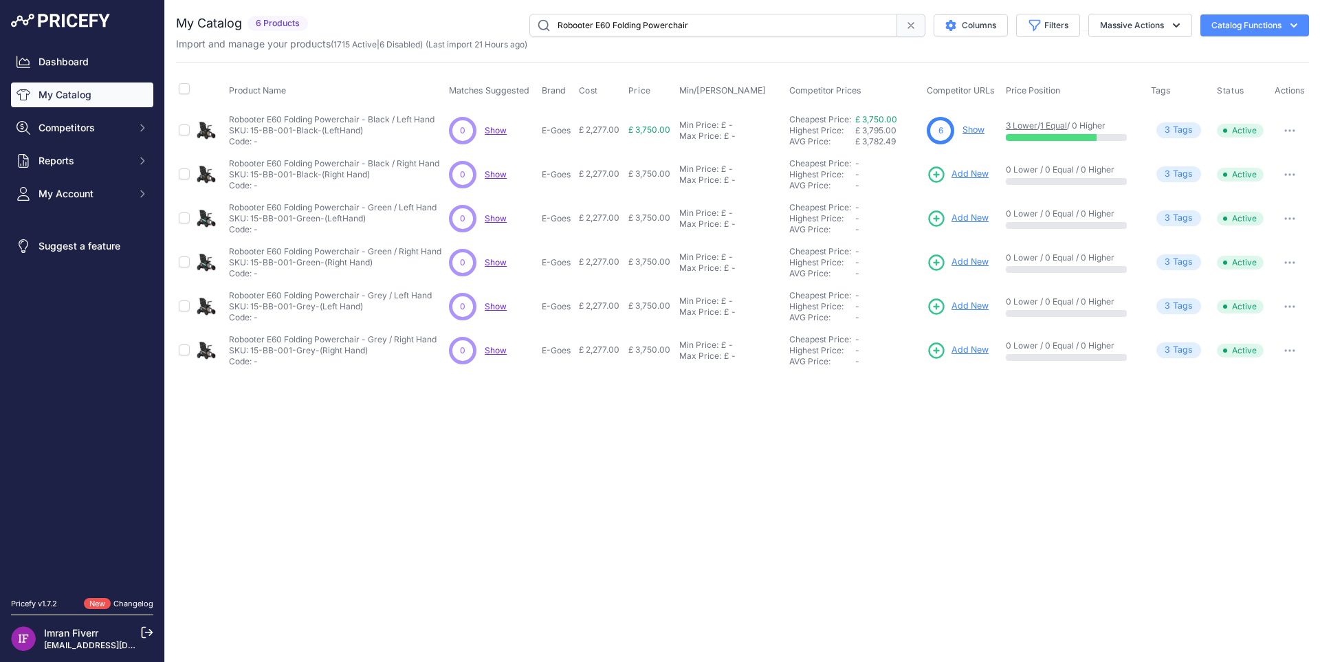
click at [962, 129] on link "Show" at bounding box center [973, 129] width 22 height 10
click at [976, 172] on span "Add New" at bounding box center [969, 174] width 37 height 13
click at [977, 221] on span "Add New" at bounding box center [969, 218] width 37 height 13
click at [977, 261] on span "Add New" at bounding box center [969, 262] width 37 height 13
click at [979, 305] on span "Add New" at bounding box center [969, 306] width 37 height 13
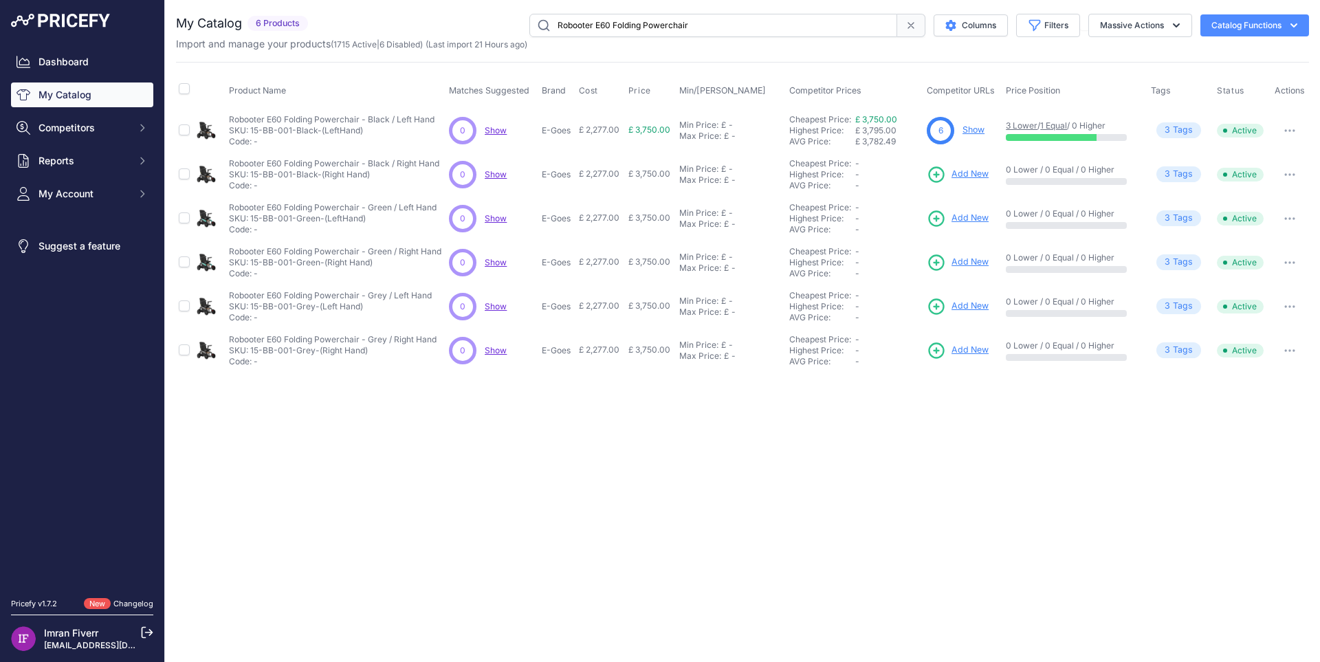
click at [978, 348] on span "Add New" at bounding box center [969, 350] width 37 height 13
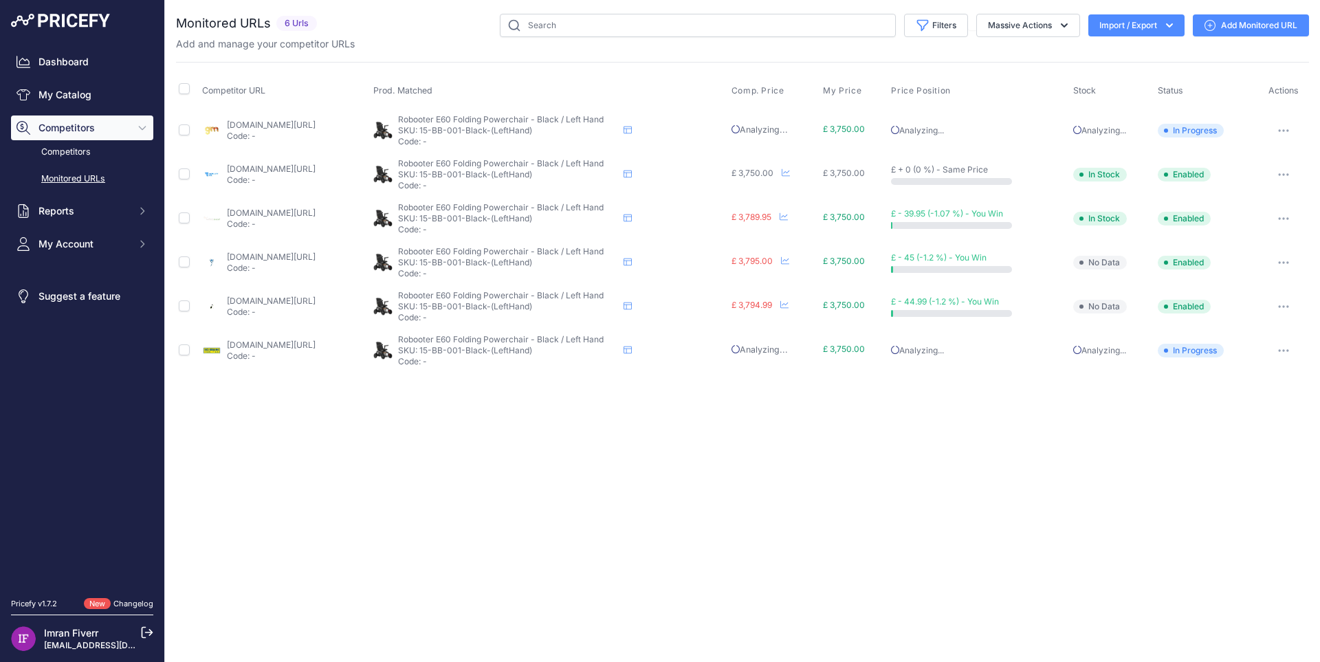
click at [245, 340] on link "[DOMAIN_NAME][URL]" at bounding box center [271, 345] width 89 height 10
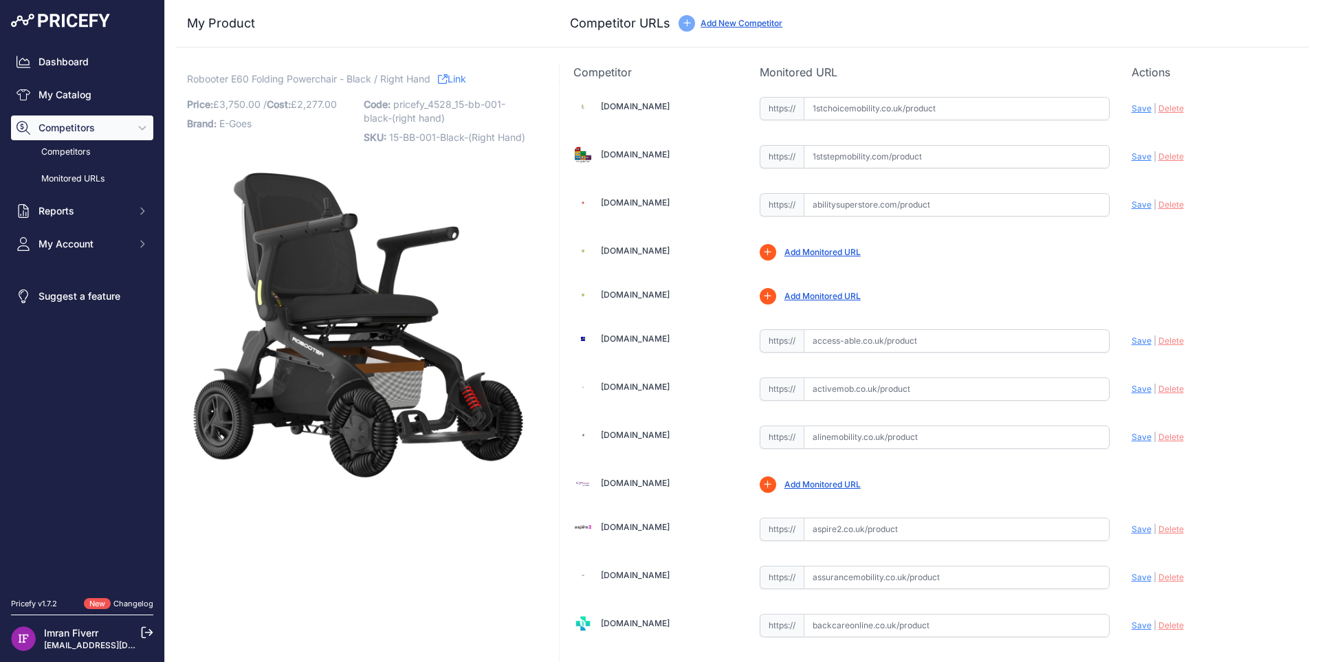
scroll to position [1370, 0]
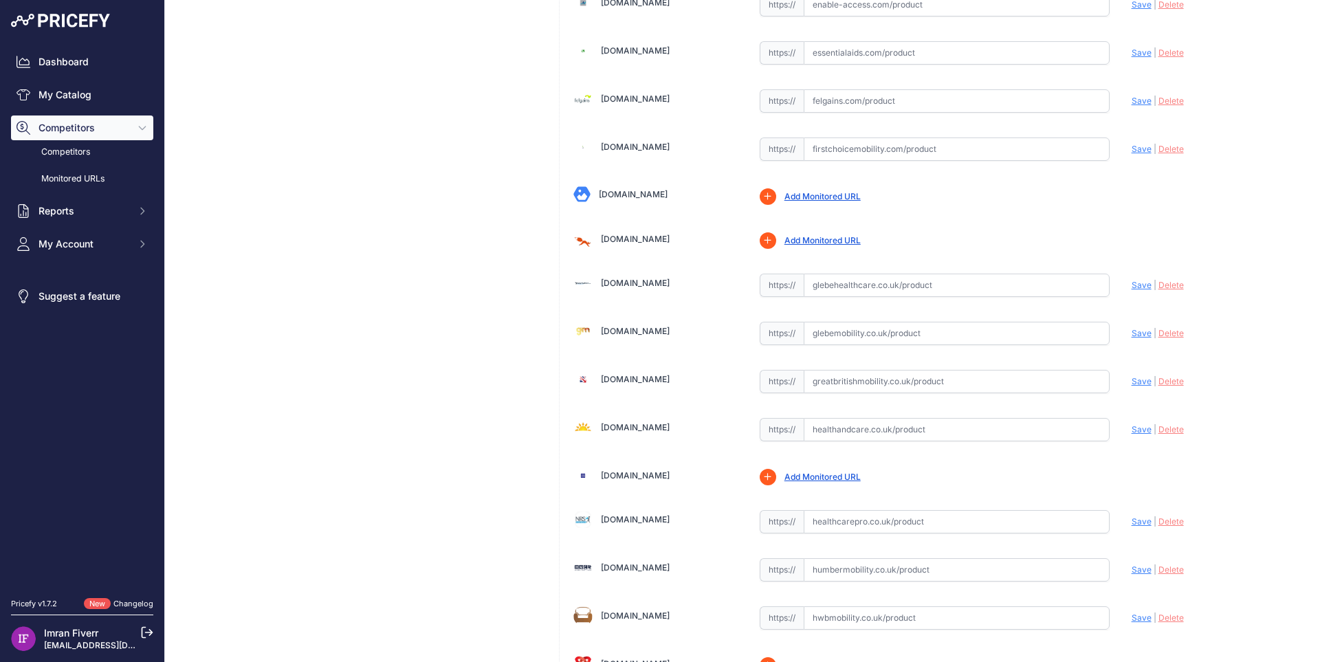
click at [966, 331] on input "text" at bounding box center [957, 333] width 306 height 23
paste input "[URL][DOMAIN_NAME]"
click at [1131, 335] on span "Save" at bounding box center [1141, 333] width 20 height 10
type input "[URL][DOMAIN_NAME]"
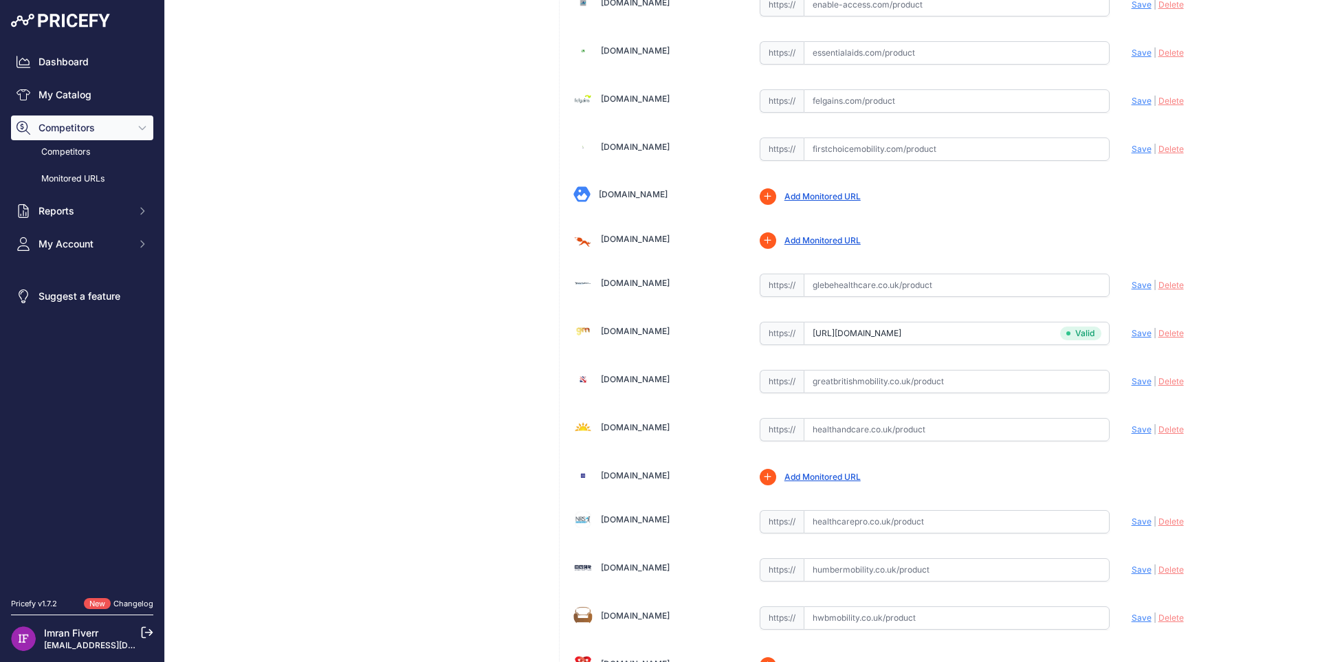
scroll to position [2496, 0]
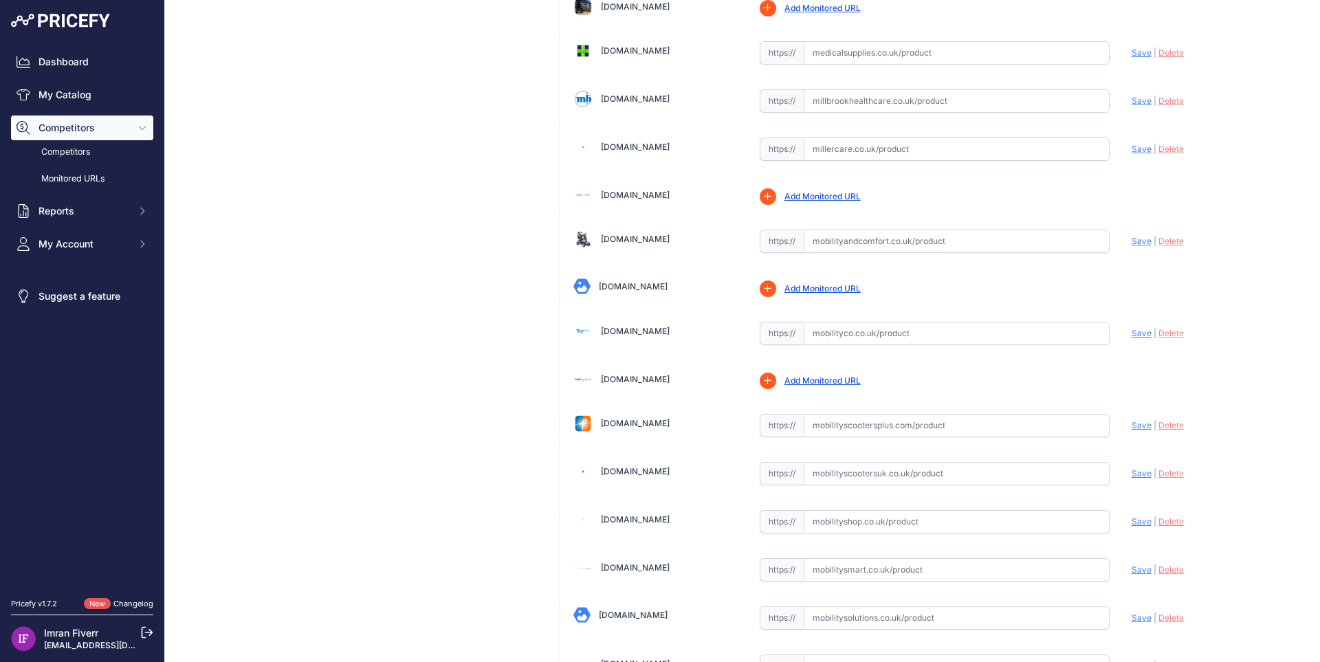
drag, startPoint x: 838, startPoint y: 333, endPoint x: 920, endPoint y: 336, distance: 82.6
click at [839, 334] on input "text" at bounding box center [957, 333] width 306 height 23
paste input "[URL][DOMAIN_NAME]"
click at [1131, 333] on span "Save" at bounding box center [1141, 333] width 20 height 10
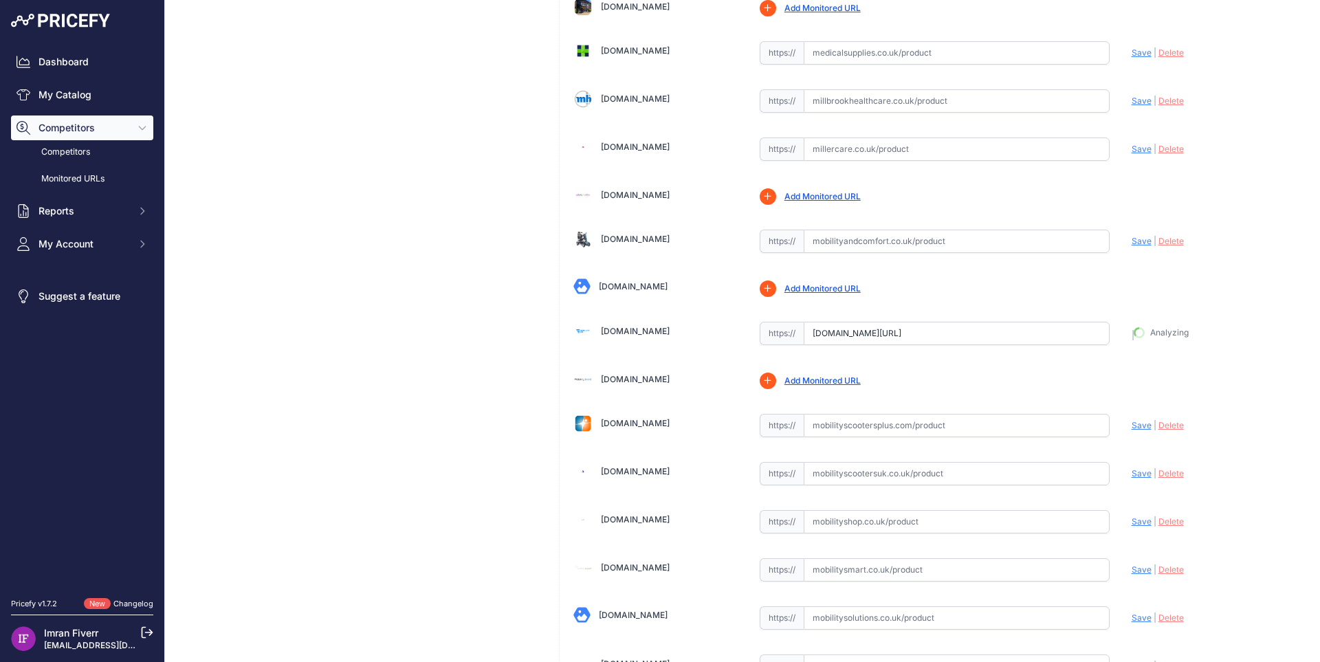
type input "[URL][DOMAIN_NAME]"
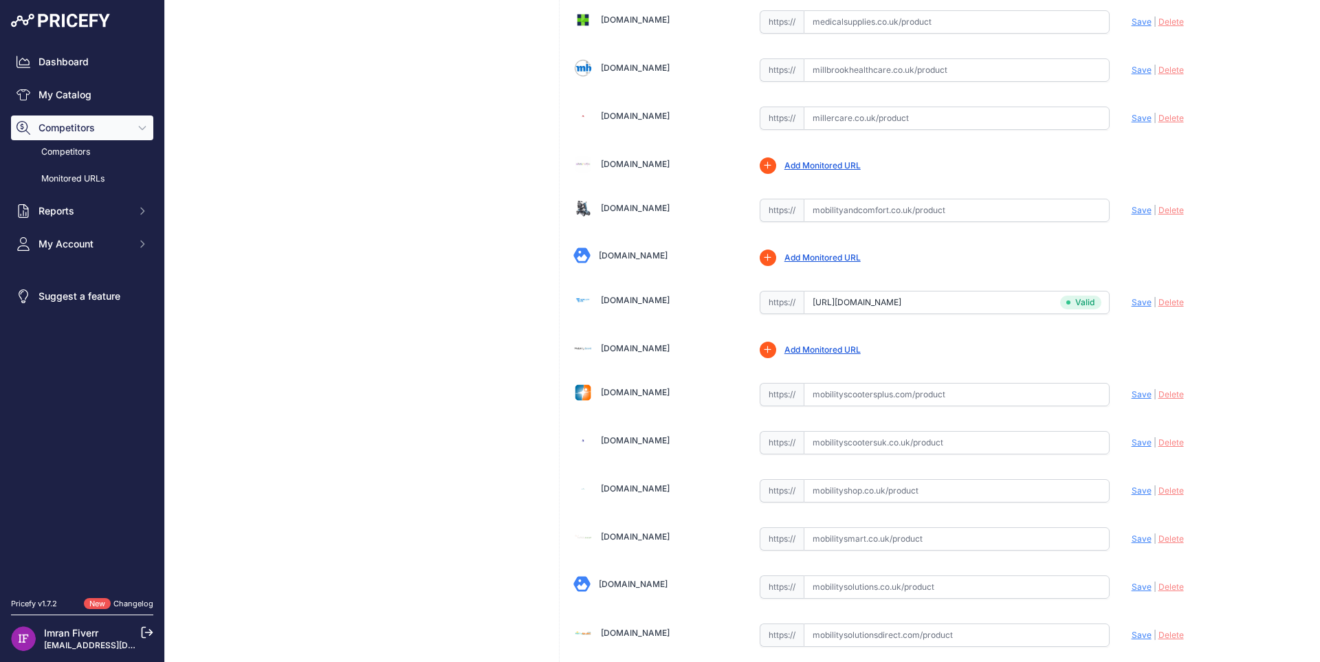
scroll to position [2496, 0]
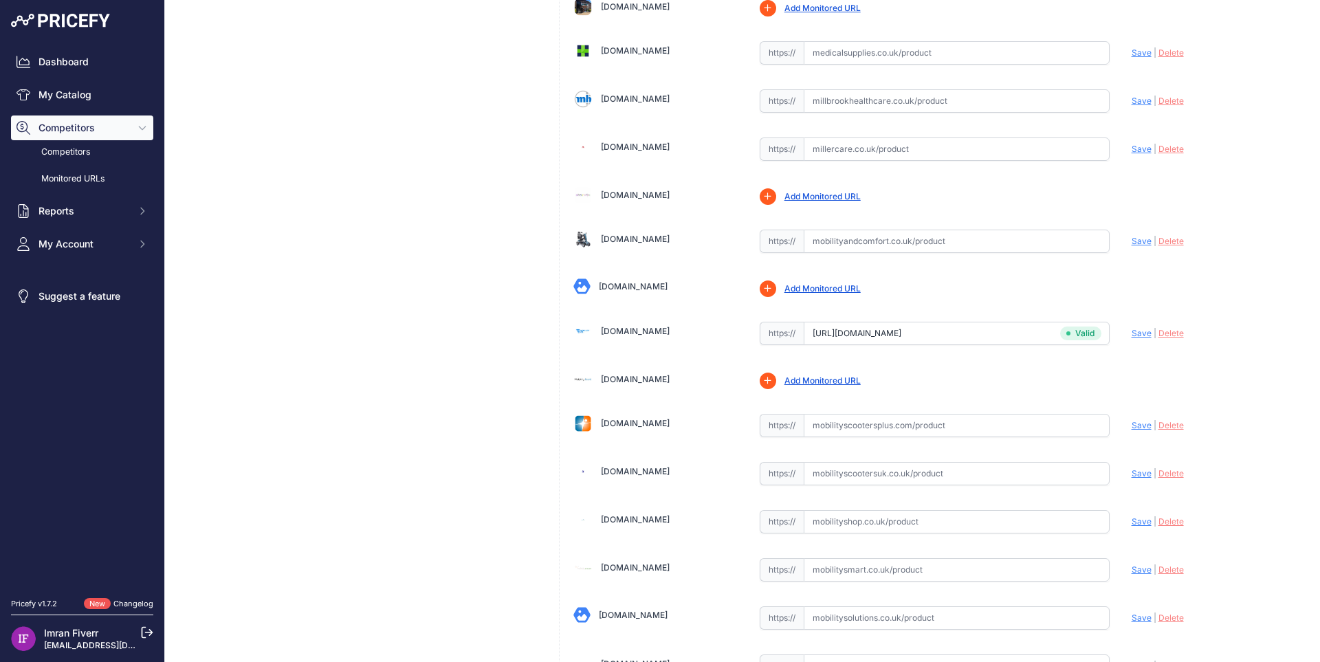
click at [885, 566] on input "text" at bounding box center [957, 569] width 306 height 23
paste input "[URL][DOMAIN_NAME]"
click at [1131, 568] on span "Save" at bounding box center [1141, 569] width 20 height 10
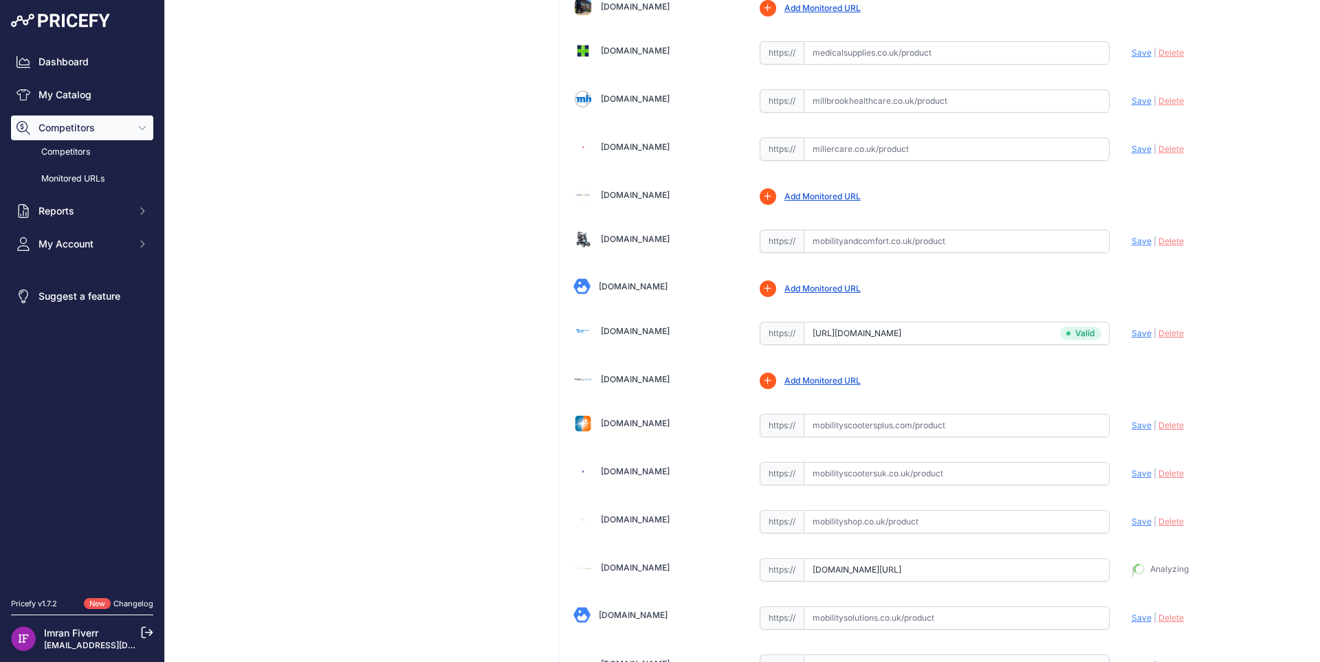
type input "[URL][DOMAIN_NAME]"
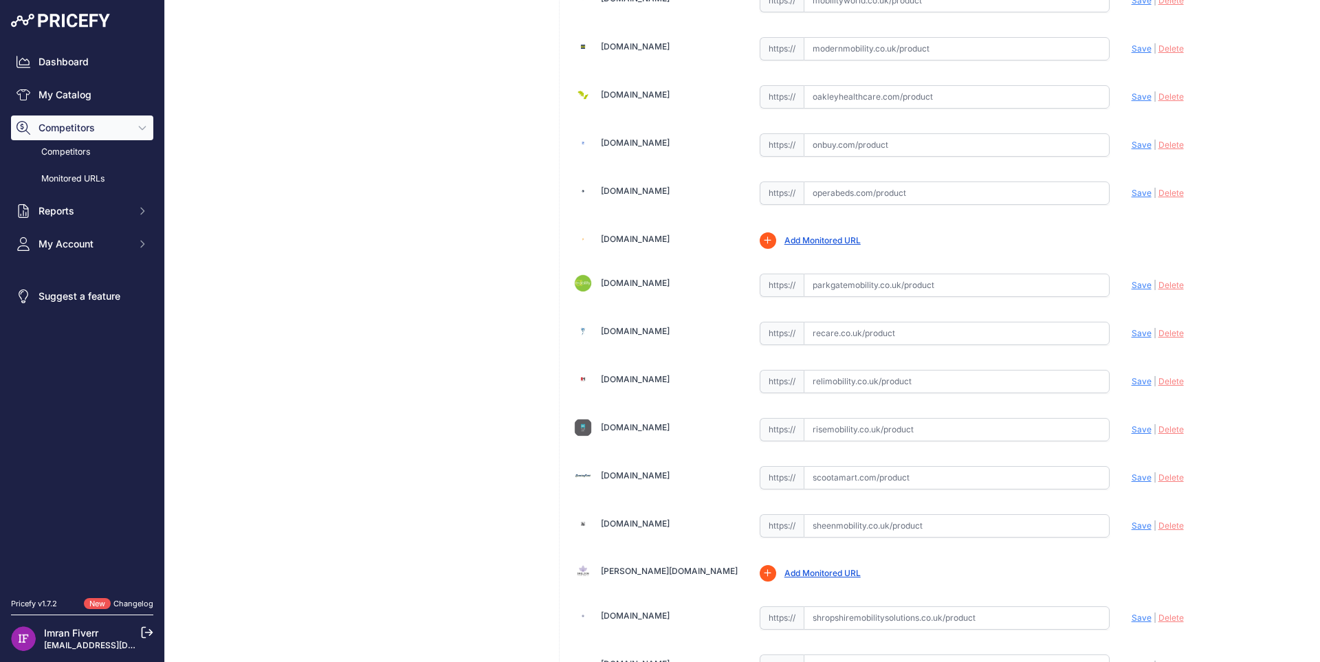
click at [845, 333] on input "text" at bounding box center [957, 333] width 306 height 23
paste input "[URL][DOMAIN_NAME]"
click at [1134, 333] on span "Save" at bounding box center [1141, 333] width 20 height 10
type input "[URL][DOMAIN_NAME]"
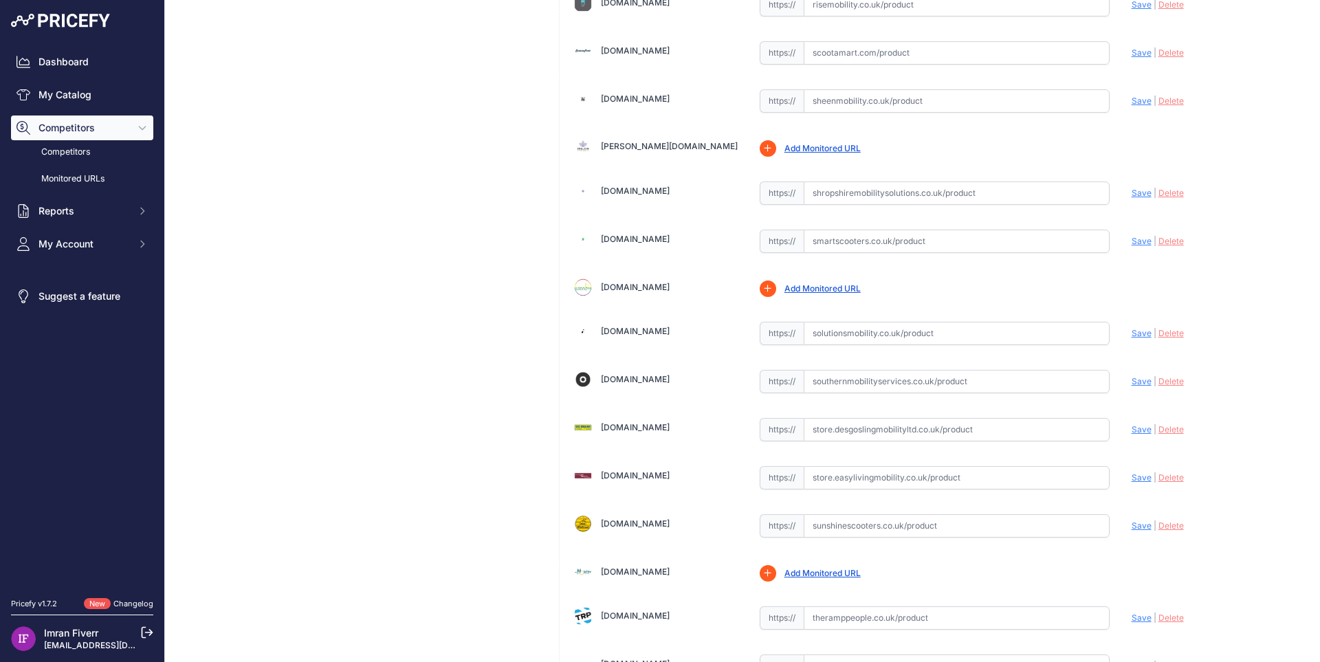
click at [839, 335] on input "text" at bounding box center [957, 333] width 306 height 23
paste input "[URL][DOMAIN_NAME]"
click at [1136, 335] on span "Save" at bounding box center [1141, 333] width 20 height 10
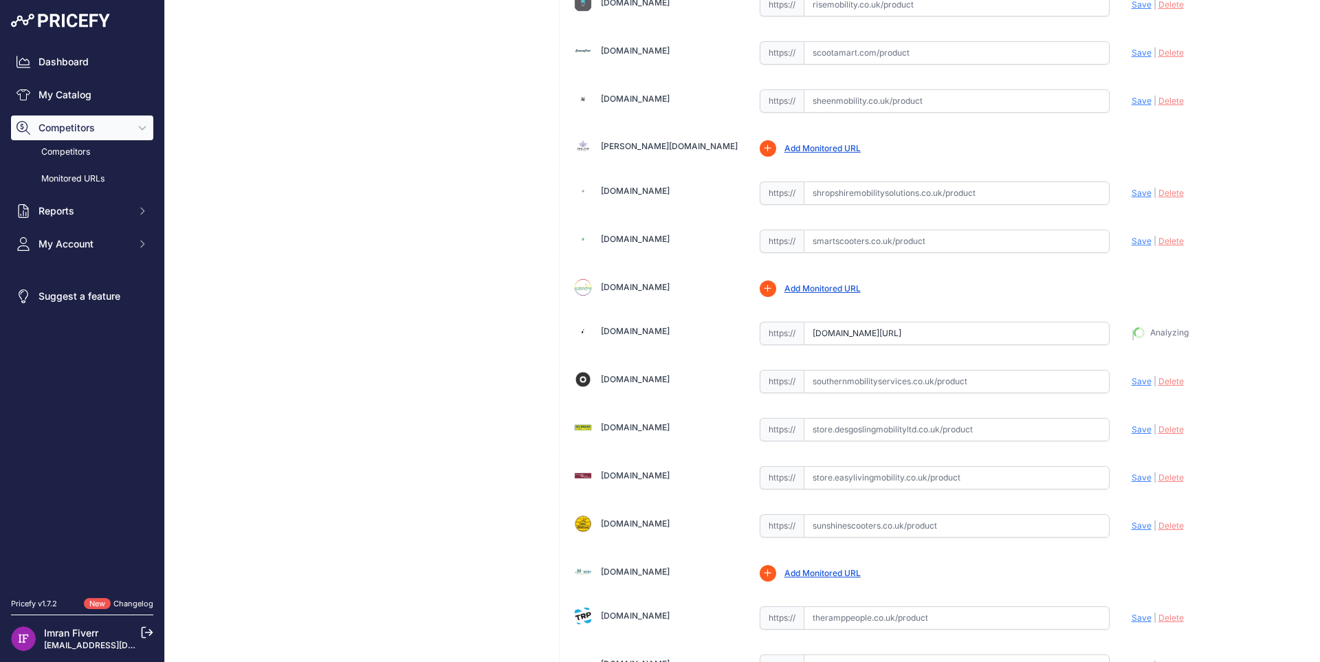
type input "[URL][DOMAIN_NAME]"
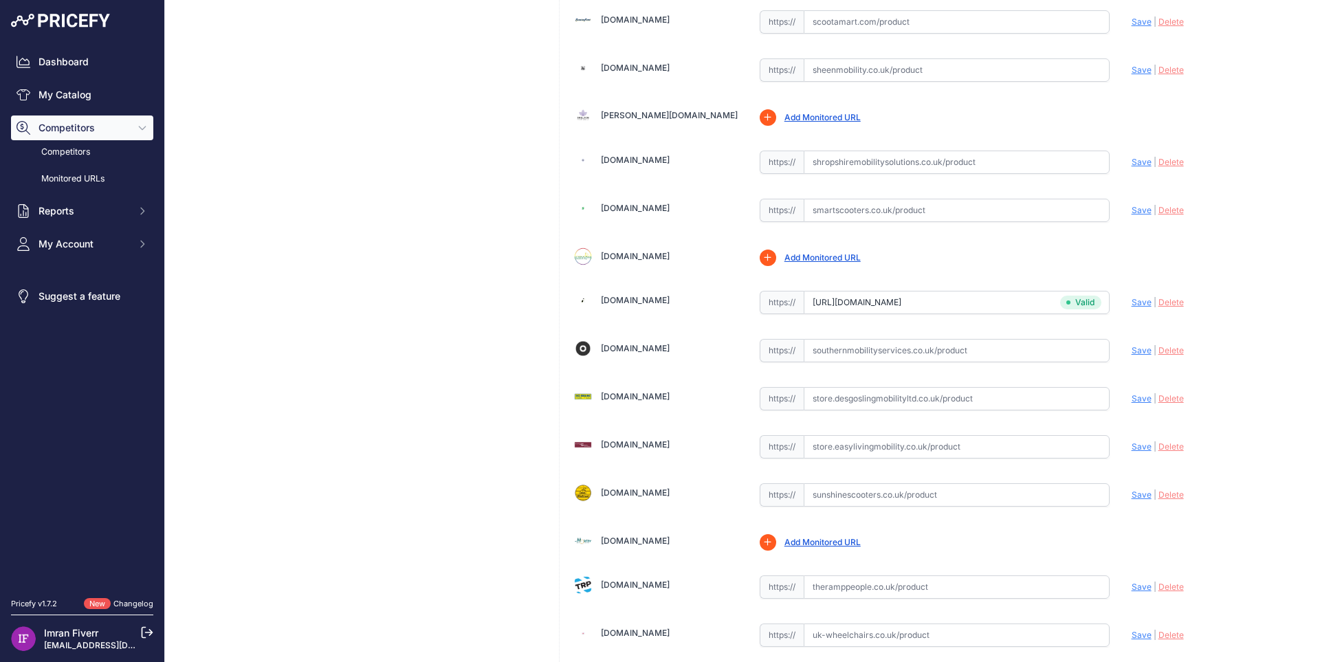
scroll to position [3634, 0]
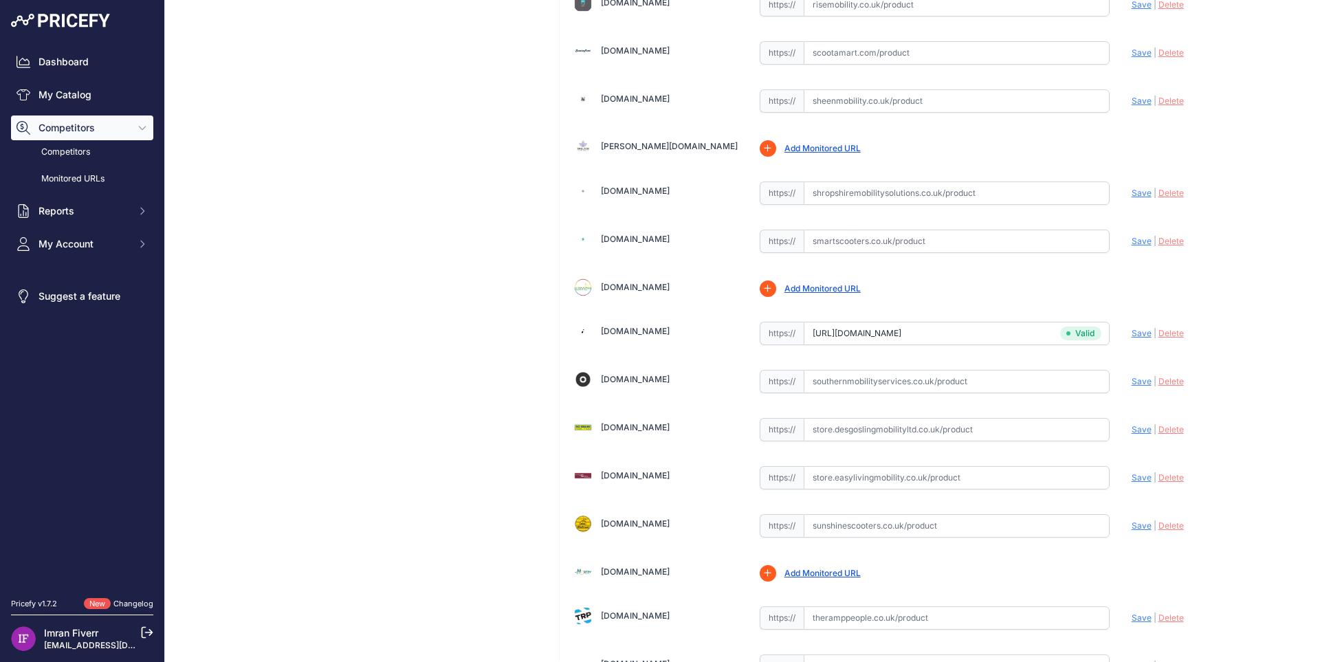
click at [853, 424] on input "text" at bounding box center [957, 429] width 306 height 23
paste input "[URL][DOMAIN_NAME]"
click at [1132, 432] on span "Save" at bounding box center [1141, 429] width 20 height 10
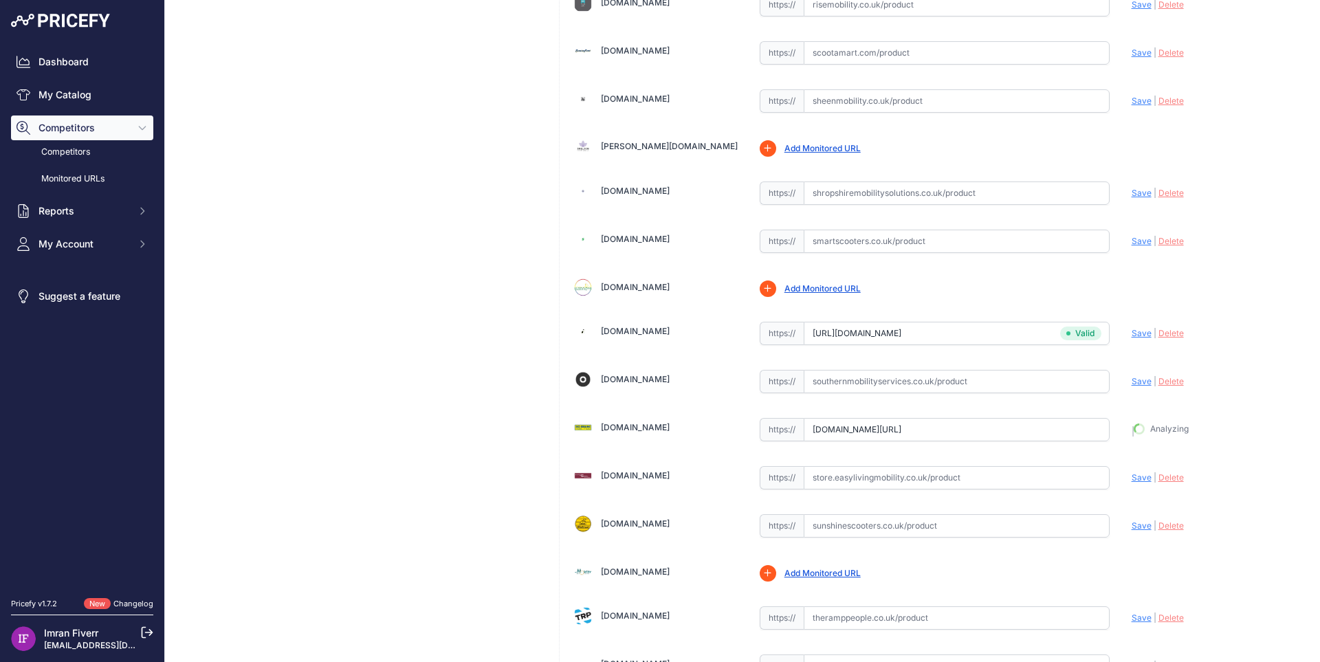
type input "[URL][DOMAIN_NAME]"
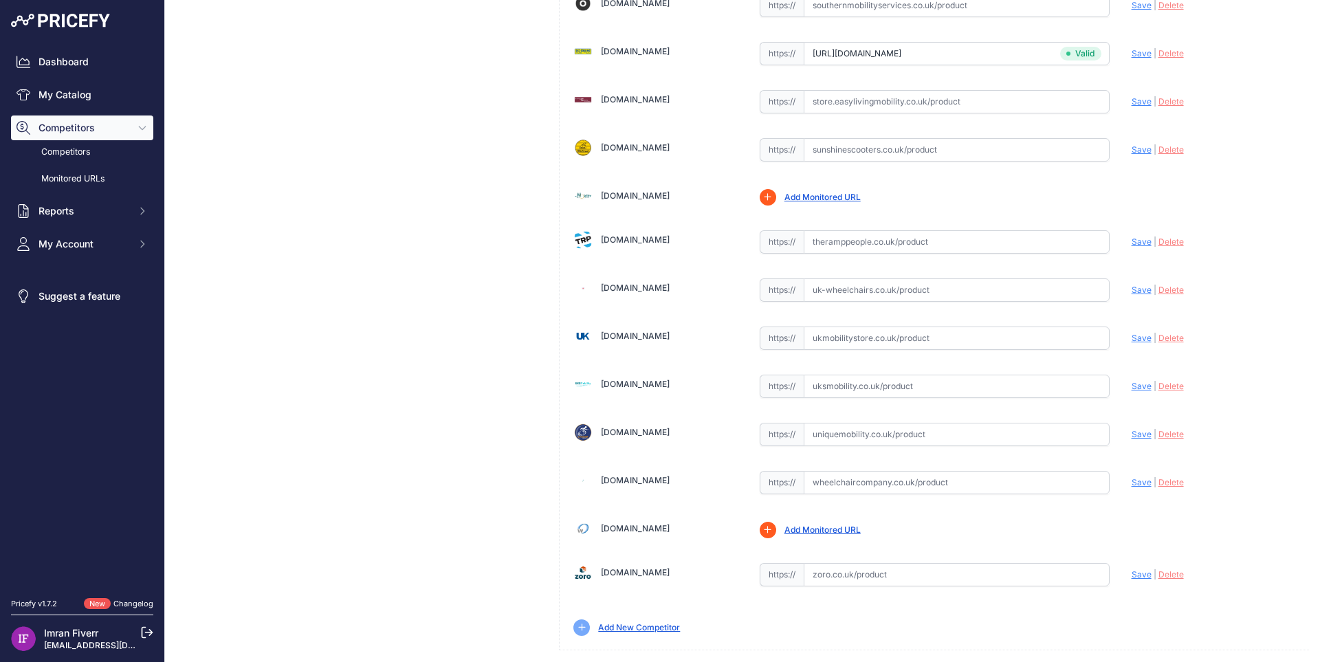
scroll to position [4038, 0]
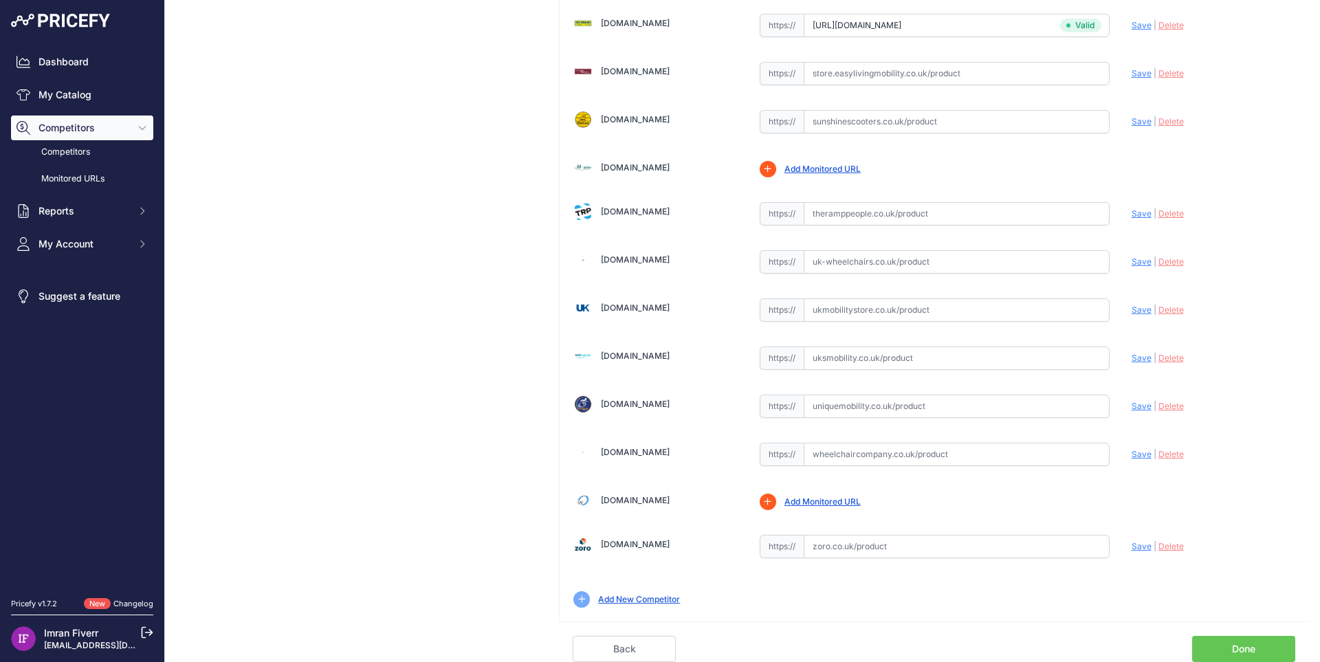
click at [1193, 648] on link "Done" at bounding box center [1243, 649] width 103 height 26
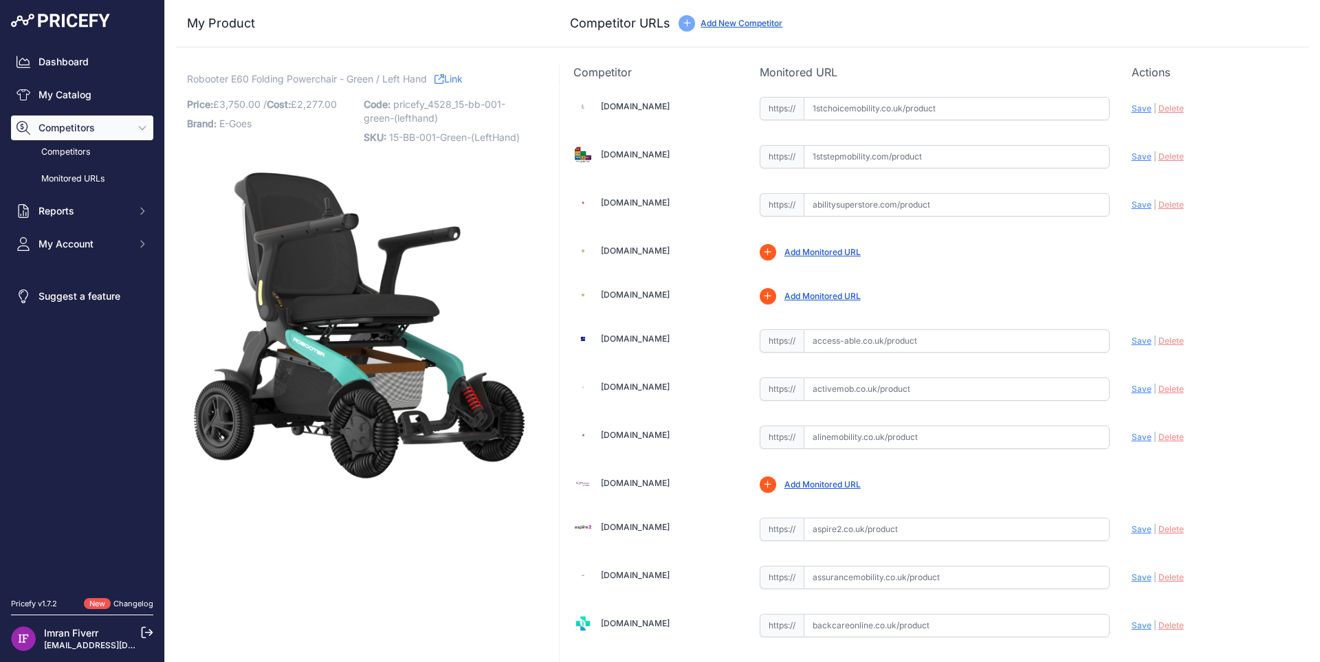
scroll to position [1370, 0]
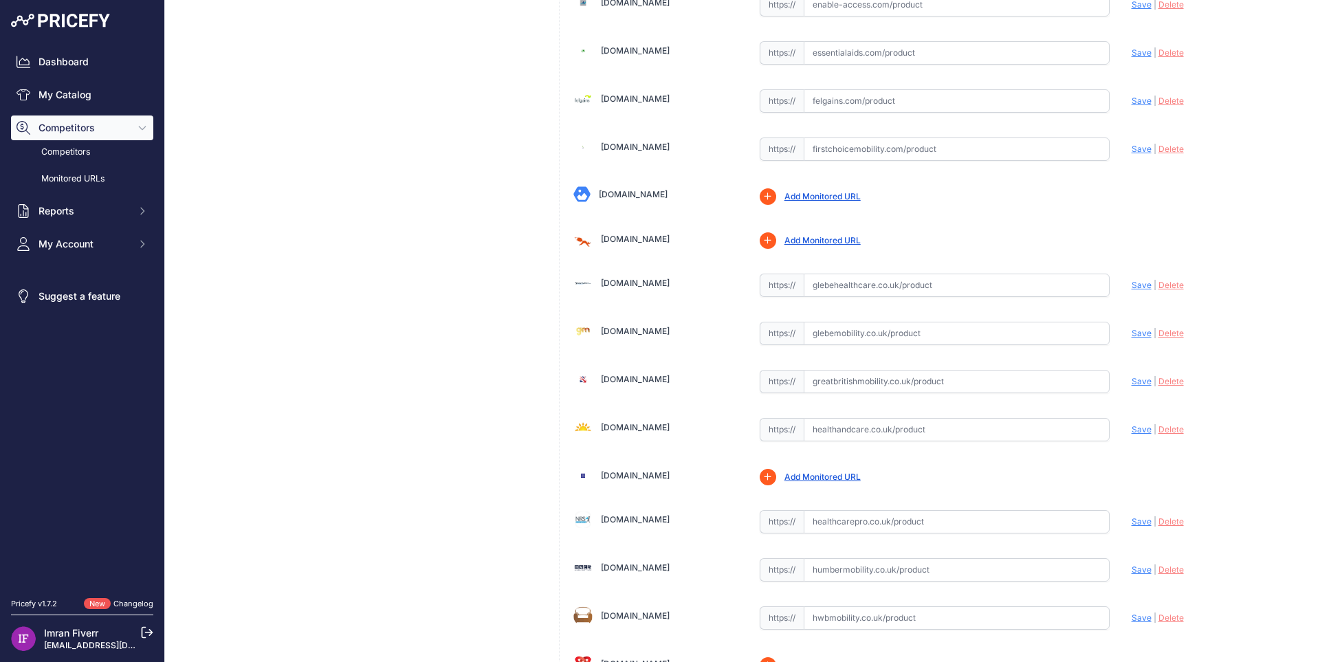
click at [830, 331] on input "text" at bounding box center [957, 333] width 306 height 23
paste input "[URL][DOMAIN_NAME]"
click at [1134, 333] on span "Save" at bounding box center [1141, 333] width 20 height 10
type input "[URL][DOMAIN_NAME]"
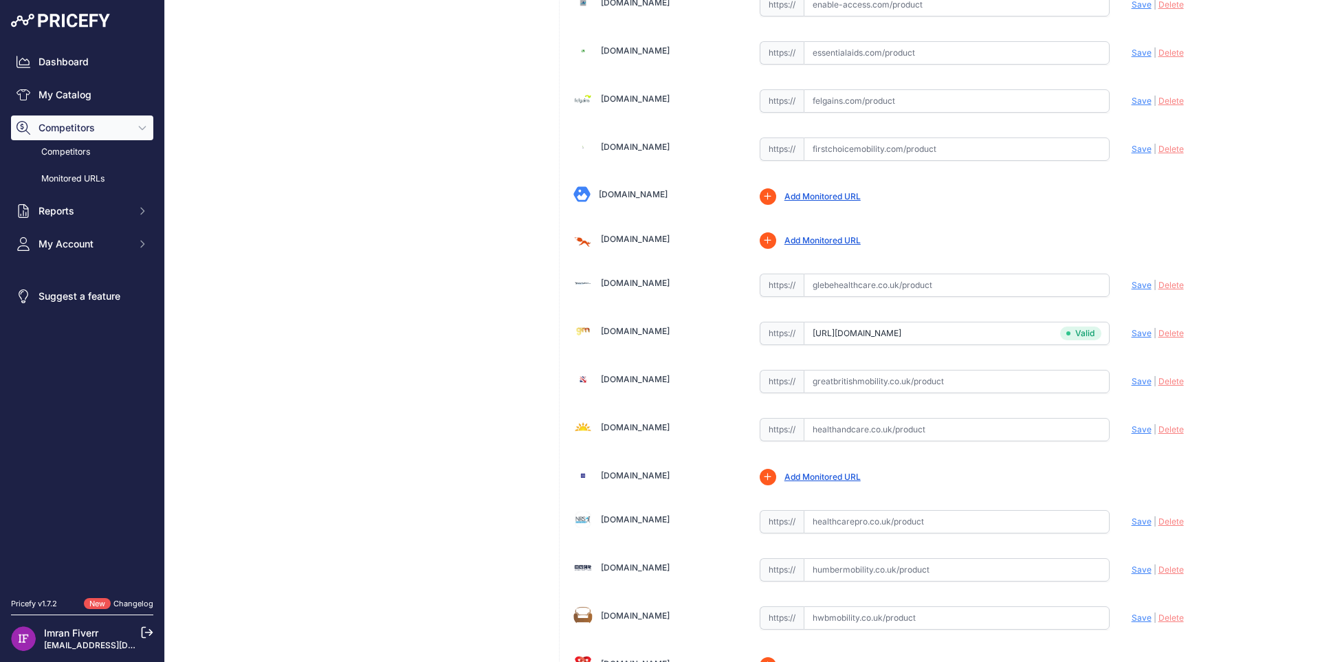
scroll to position [2496, 0]
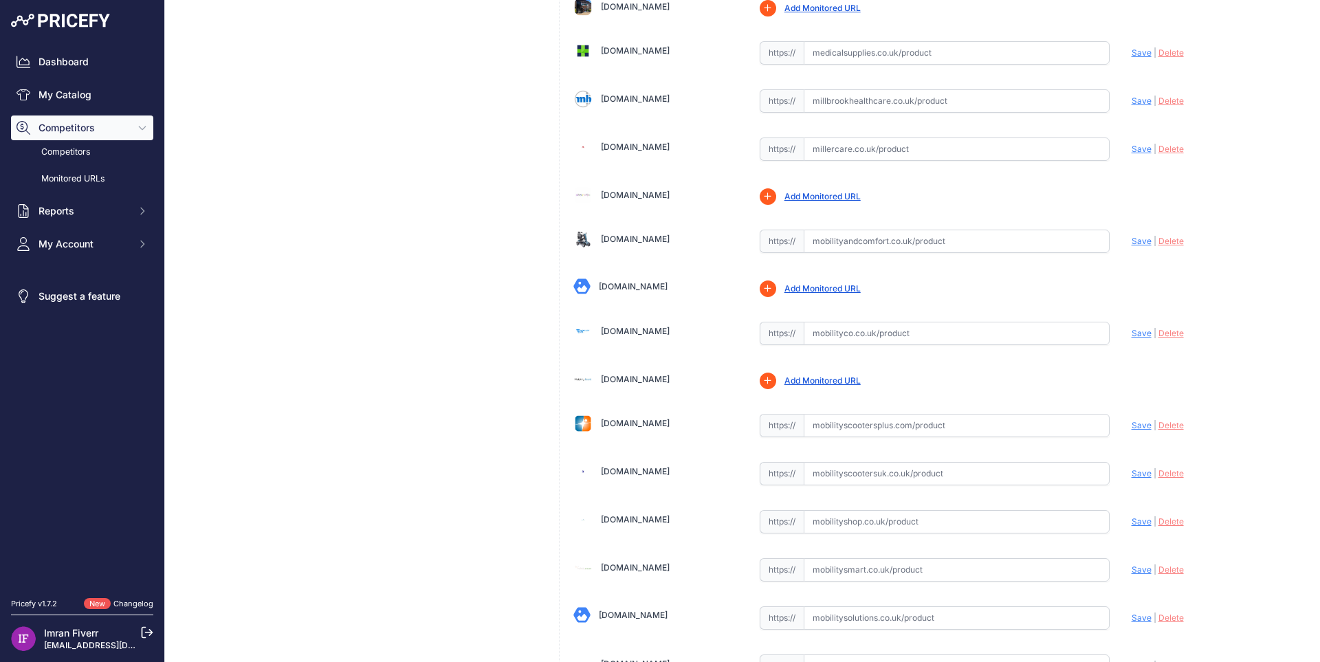
click at [867, 335] on input "text" at bounding box center [957, 333] width 306 height 23
paste input "[URL][DOMAIN_NAME]"
click at [1131, 332] on span "Save" at bounding box center [1141, 333] width 20 height 10
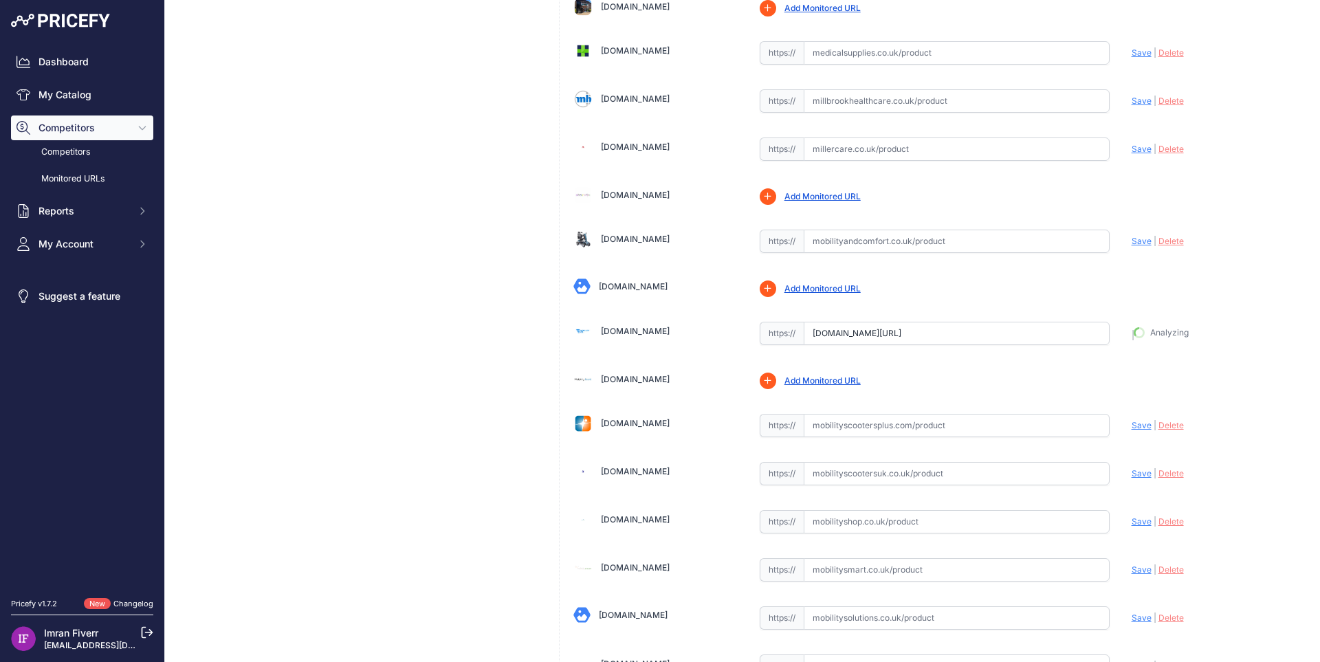
type input "https://www.mobilityco.co.uk/products/the-robooter-e60-multi-terrain-luxury-rec…"
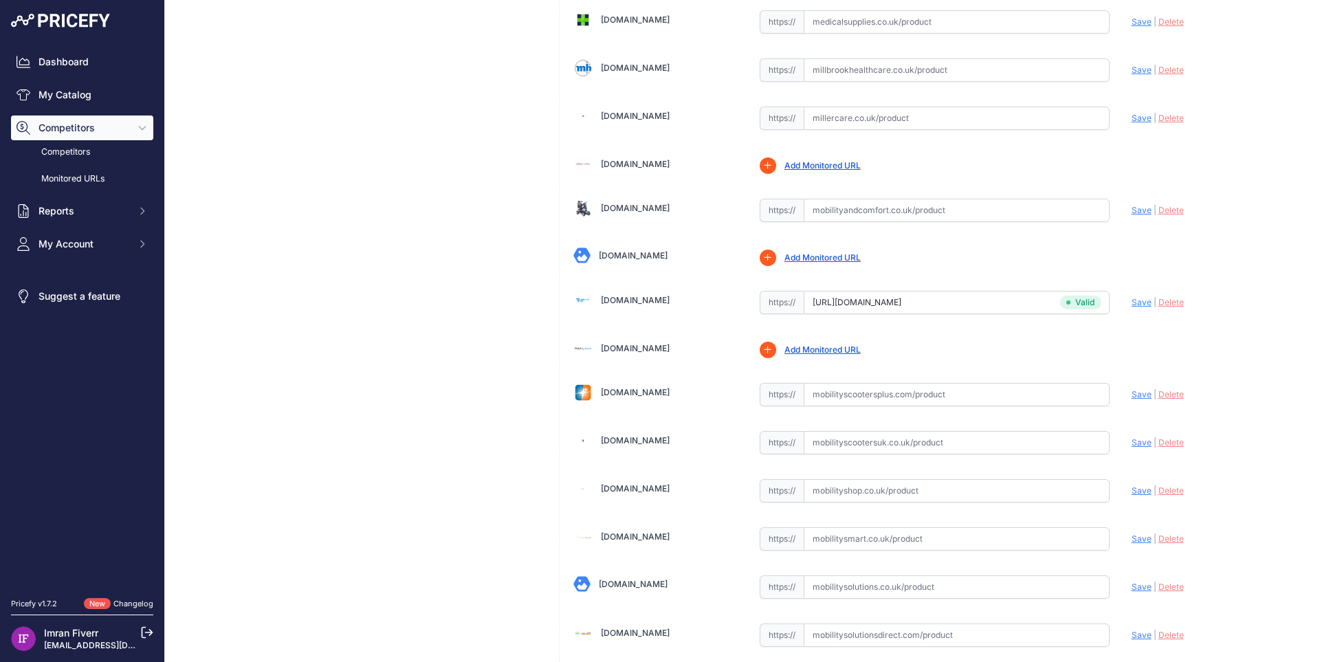
scroll to position [2496, 0]
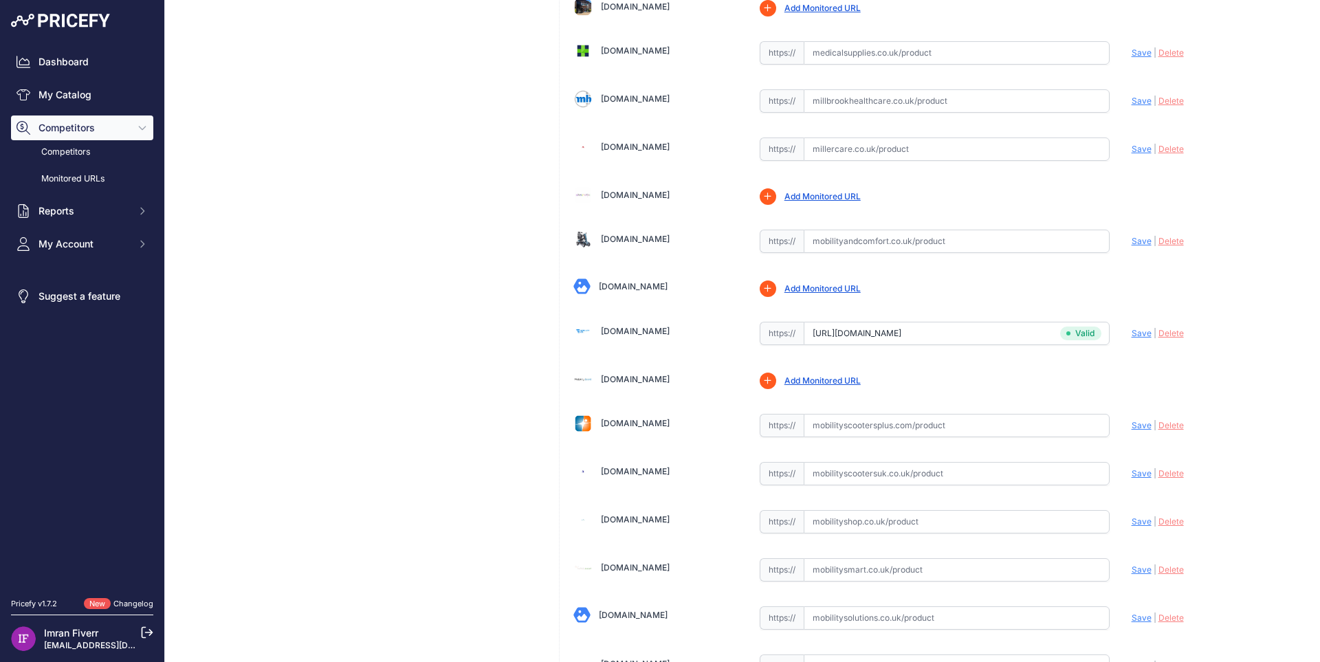
drag, startPoint x: 870, startPoint y: 567, endPoint x: 984, endPoint y: 576, distance: 114.5
click at [870, 568] on input "text" at bounding box center [957, 569] width 306 height 23
paste input "https://www.mobilitysmart.co.uk/robooter-e60-10-inch-rear-wheel-folding-electri…"
click at [1131, 567] on span "Save" at bounding box center [1141, 569] width 20 height 10
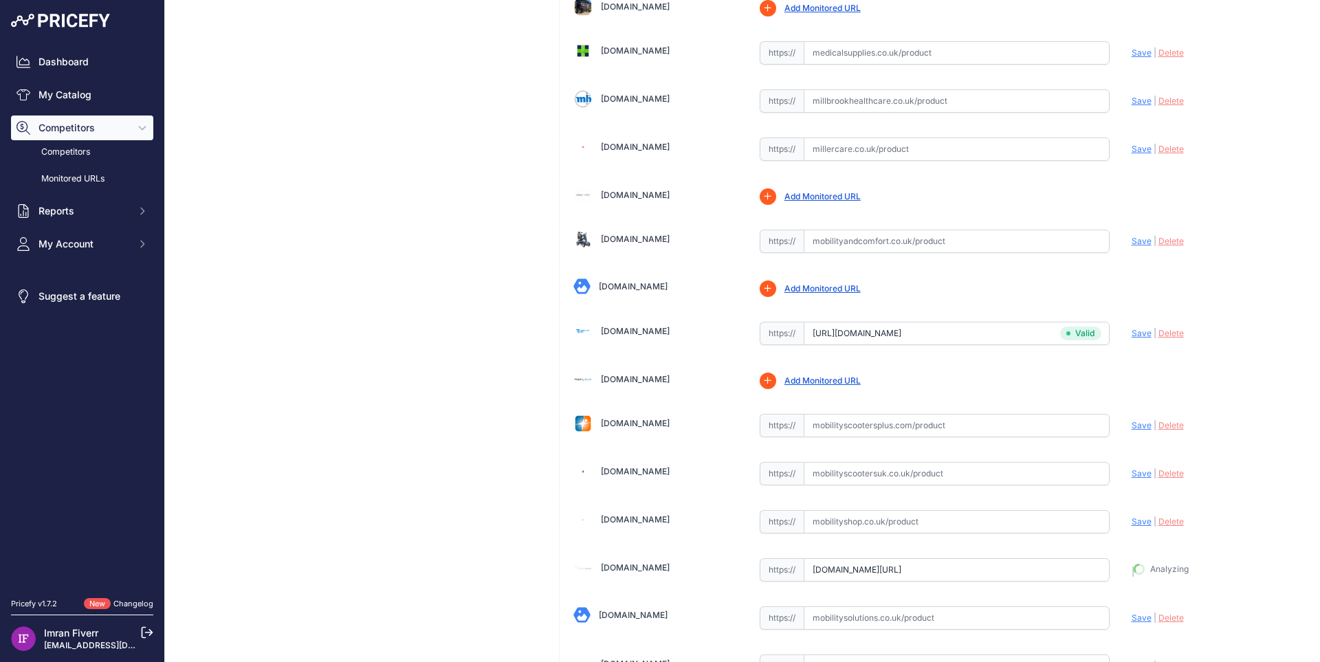
type input "https://www.mobilitysmart.co.uk/robooter-e60-10-inch-rear-wheel-folding-electri…"
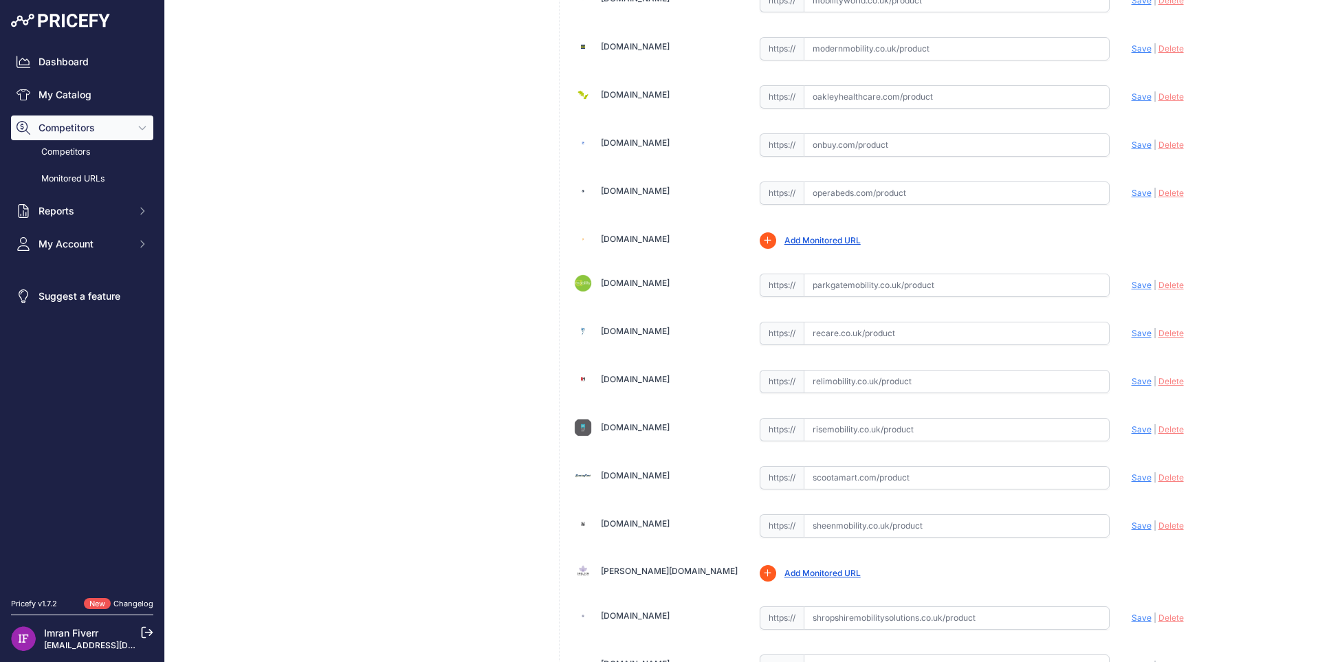
click at [859, 331] on input "text" at bounding box center [957, 333] width 306 height 23
paste input "https://www.recare.co.uk/product/robooter-e60/"
click at [1131, 332] on span "Save" at bounding box center [1141, 333] width 20 height 10
type input "https://www.recare.co.uk/product/robooter-e60/?prirule_jdsnikfkfjsd=4528"
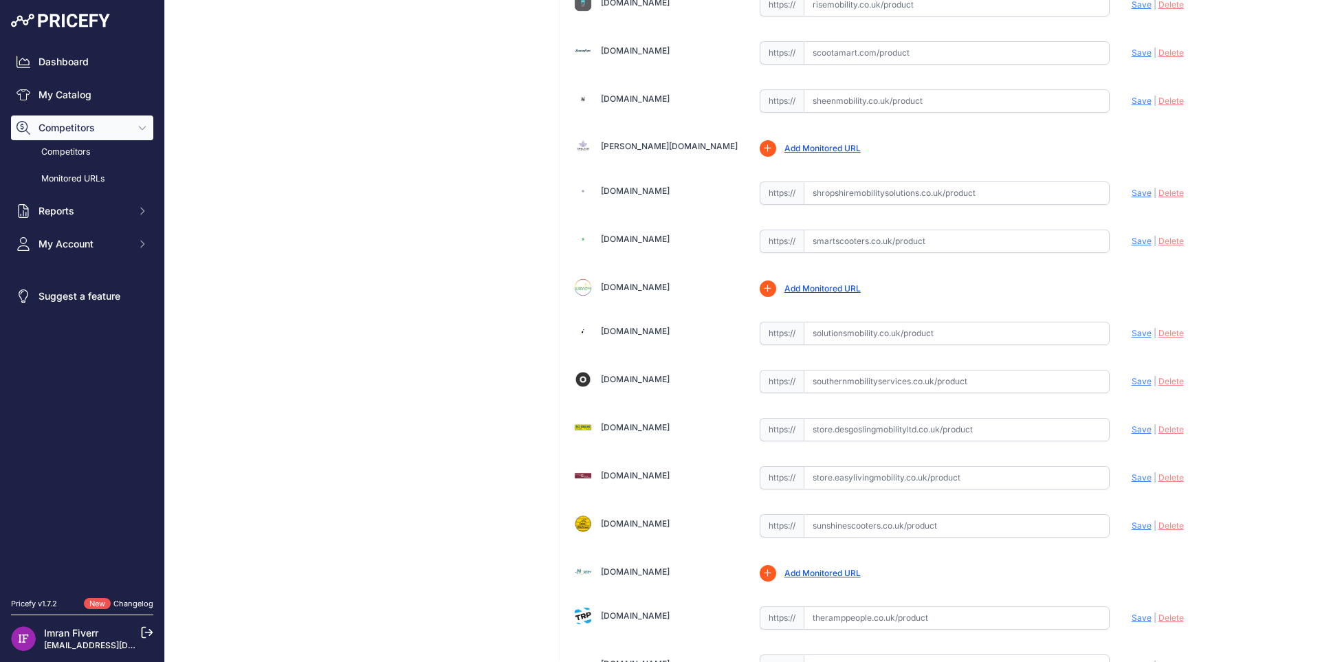
click at [889, 338] on input "text" at bounding box center [957, 333] width 306 height 23
paste input "https://solutionsmobility.co.uk/products/the-robooter-e60-all-terrain-luxury-re…"
click at [1135, 335] on span "Save" at bounding box center [1141, 333] width 20 height 10
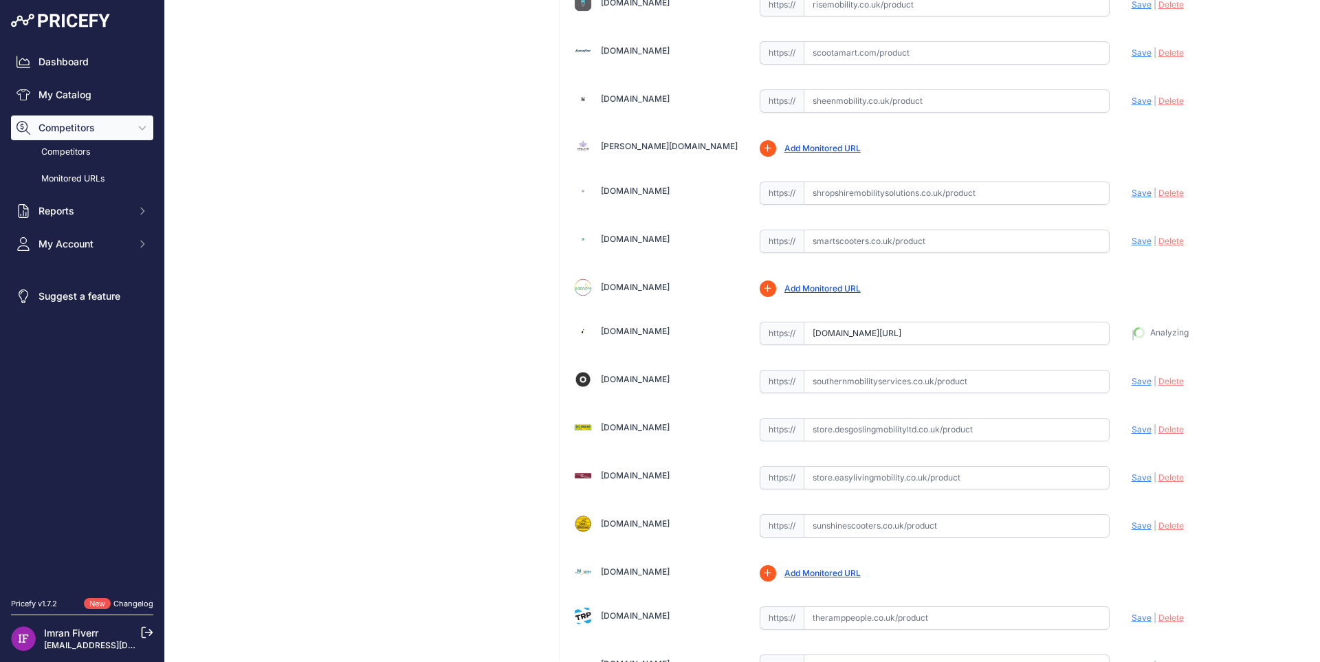
type input "https://solutionsmobility.co.uk/products/the-robooter-e60-all-terrain-luxury-re…"
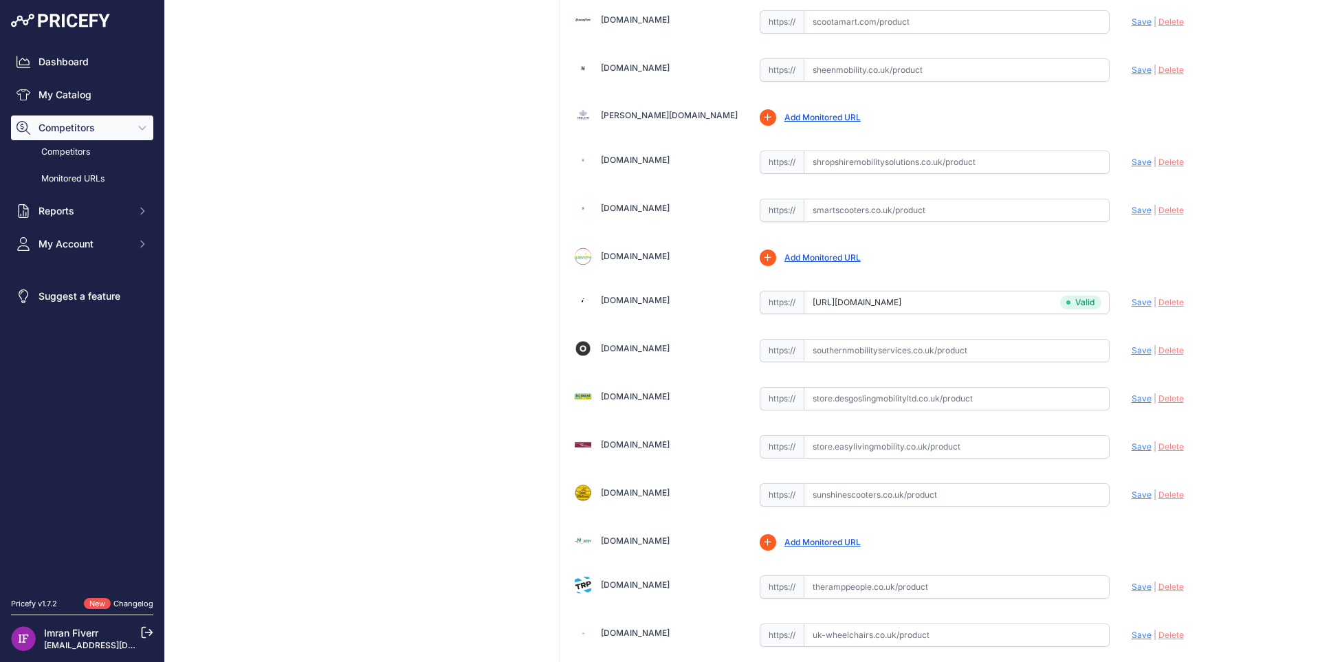
scroll to position [3634, 0]
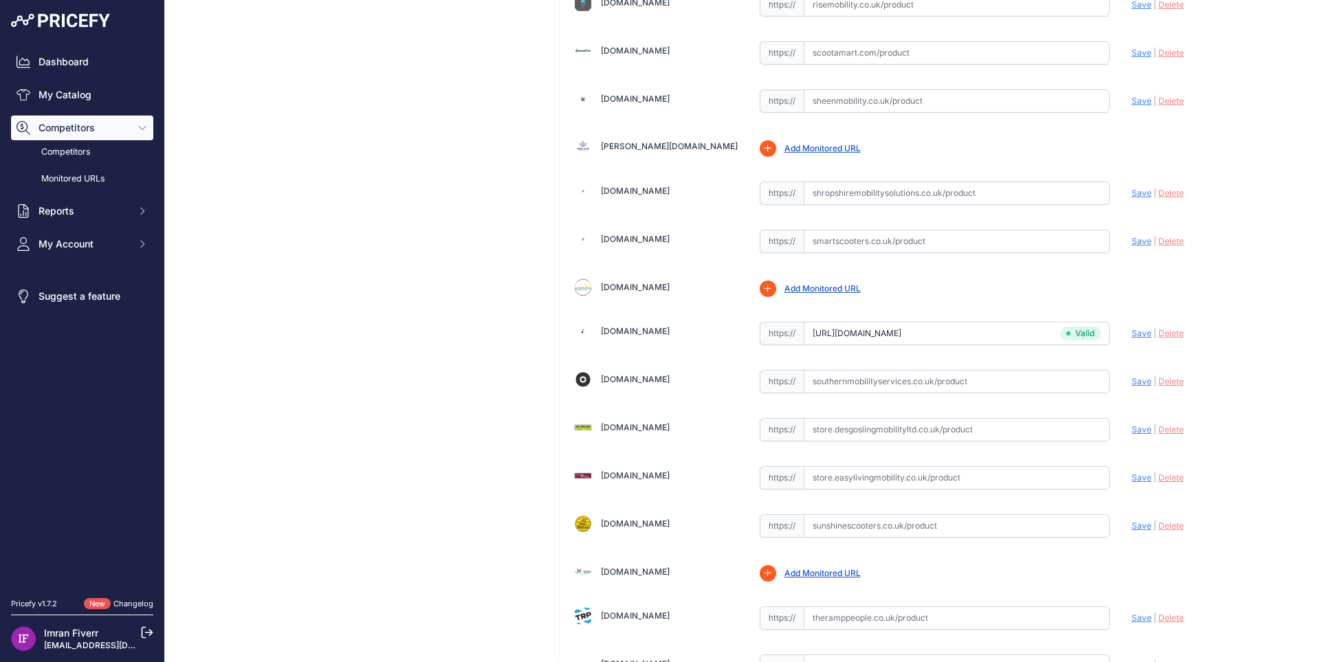
click at [854, 437] on input "text" at bounding box center [957, 429] width 306 height 23
paste input "https://store.desgoslingmobilityltd.co.uk/product/robooter-e60/?prirule_jdsnikf…"
click at [1136, 427] on span "Save" at bounding box center [1141, 429] width 20 height 10
type input "https://store.desgoslingmobilityltd.co.uk/product/robooter-e60/?prirule_jdsnikf…"
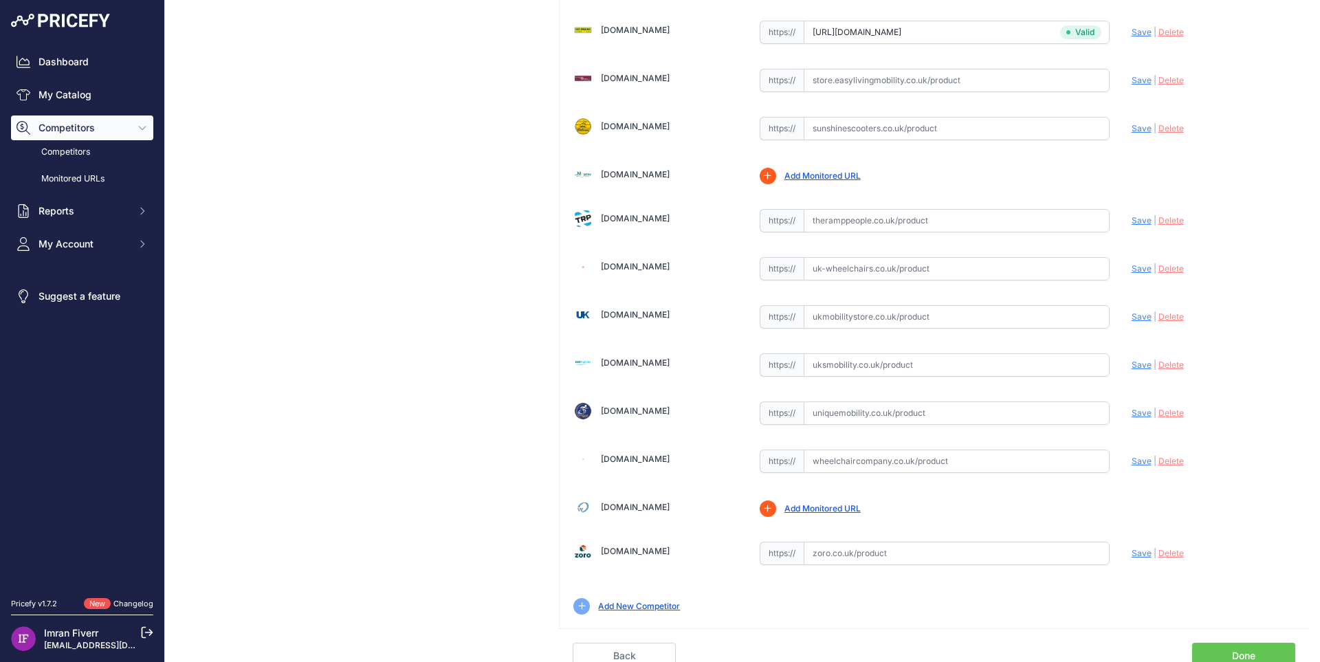
scroll to position [4038, 0]
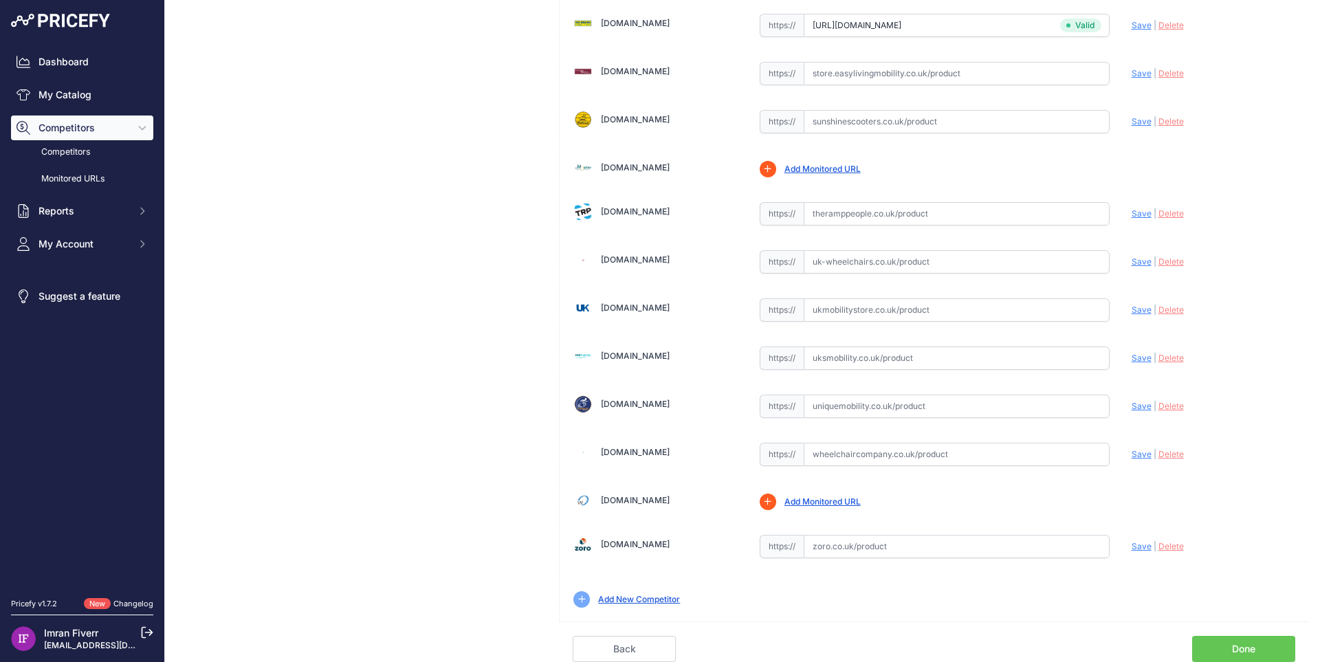
click at [1192, 648] on link "Done" at bounding box center [1243, 649] width 103 height 26
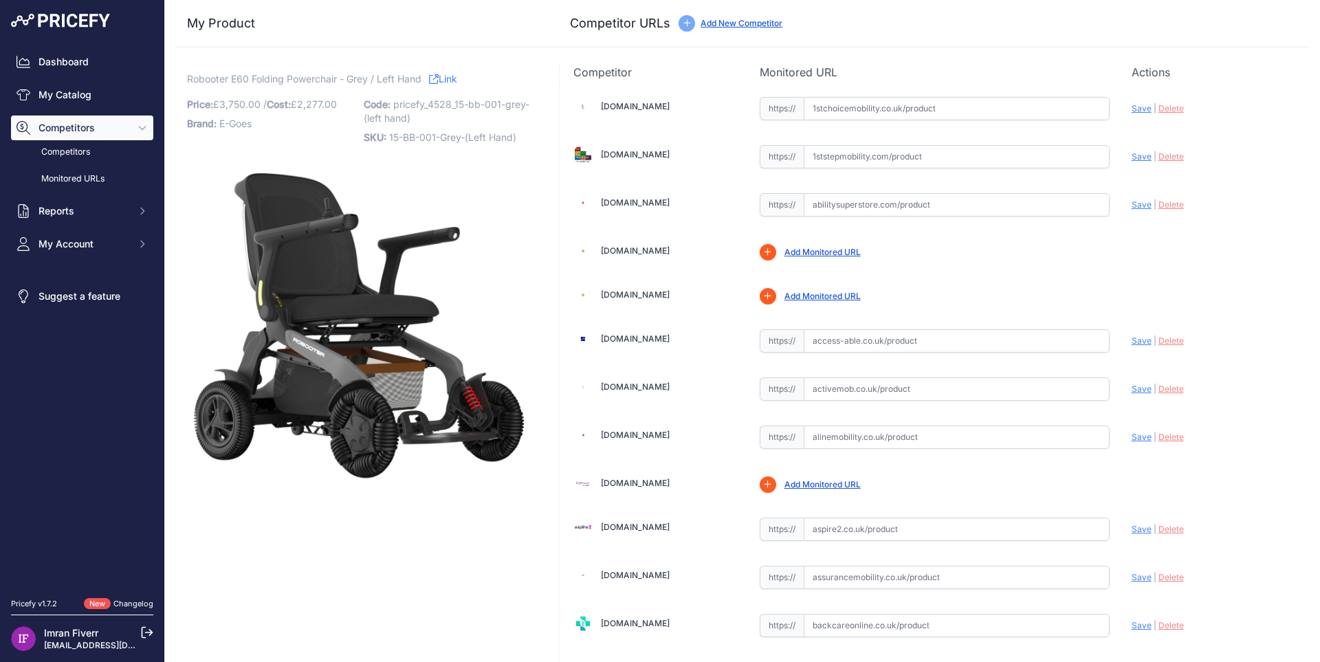
scroll to position [1370, 0]
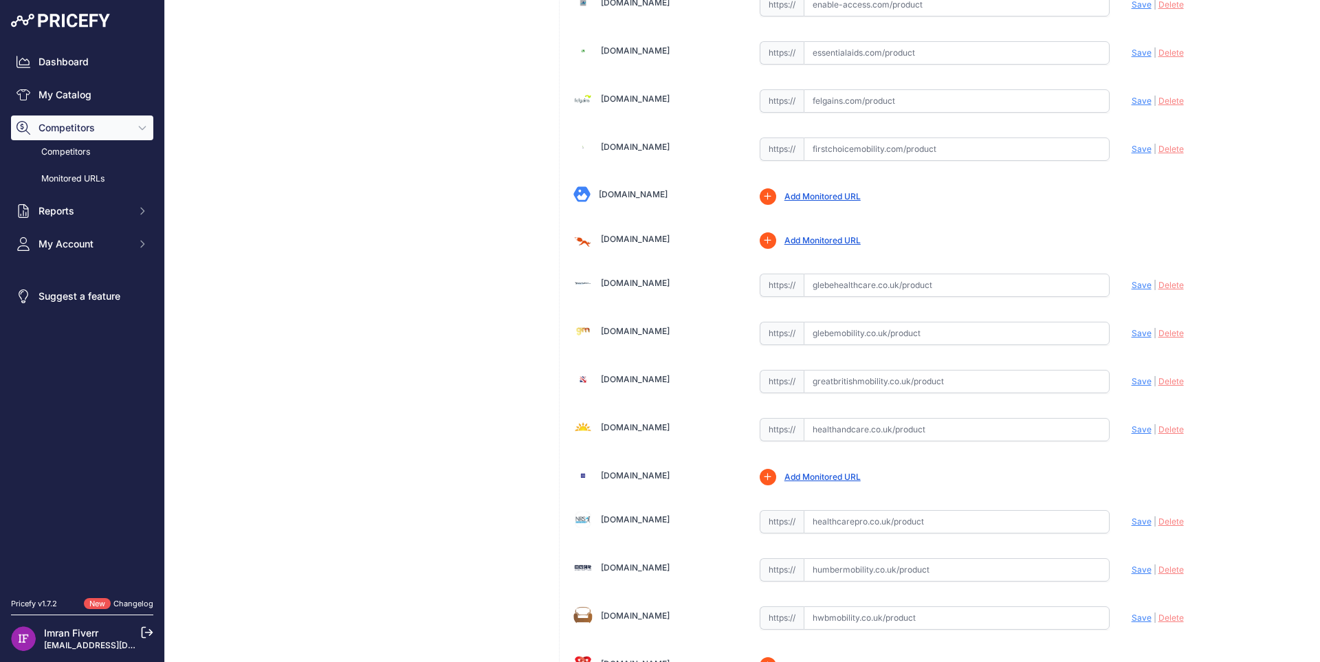
click at [908, 337] on input "text" at bounding box center [957, 333] width 306 height 23
paste input "[URL][DOMAIN_NAME]"
click at [1133, 329] on span "Save" at bounding box center [1141, 333] width 20 height 10
type input "[URL][DOMAIN_NAME]"
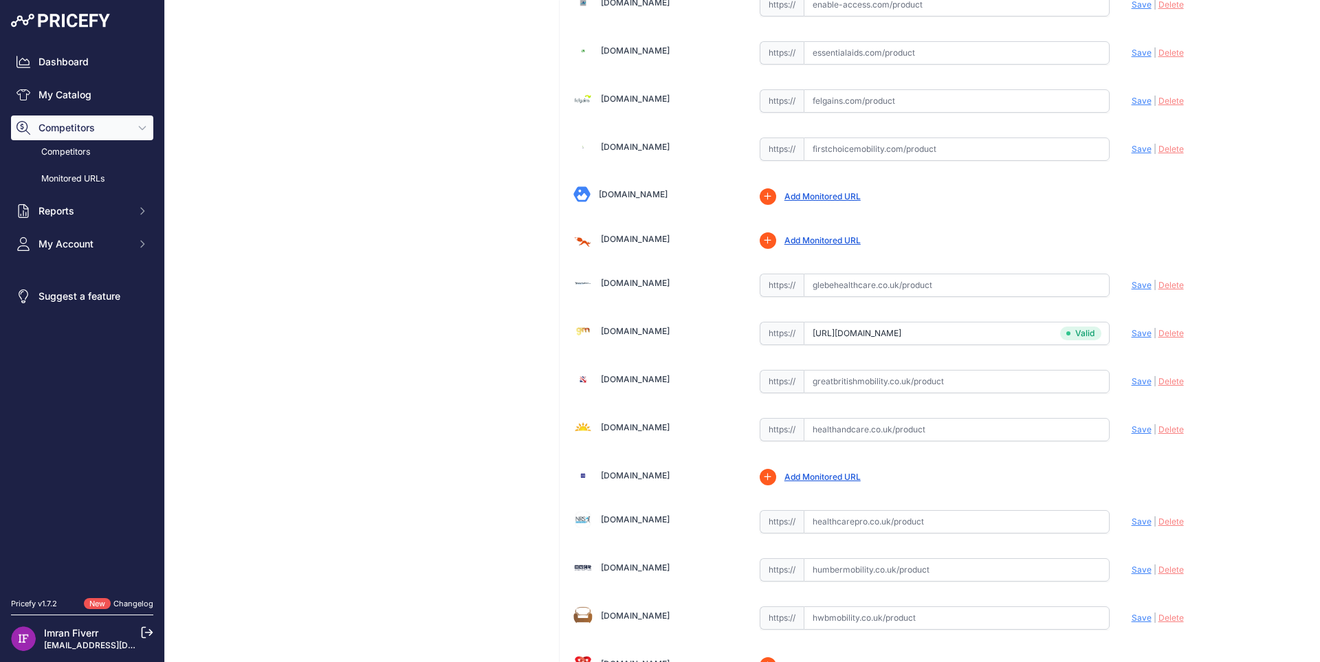
scroll to position [2496, 0]
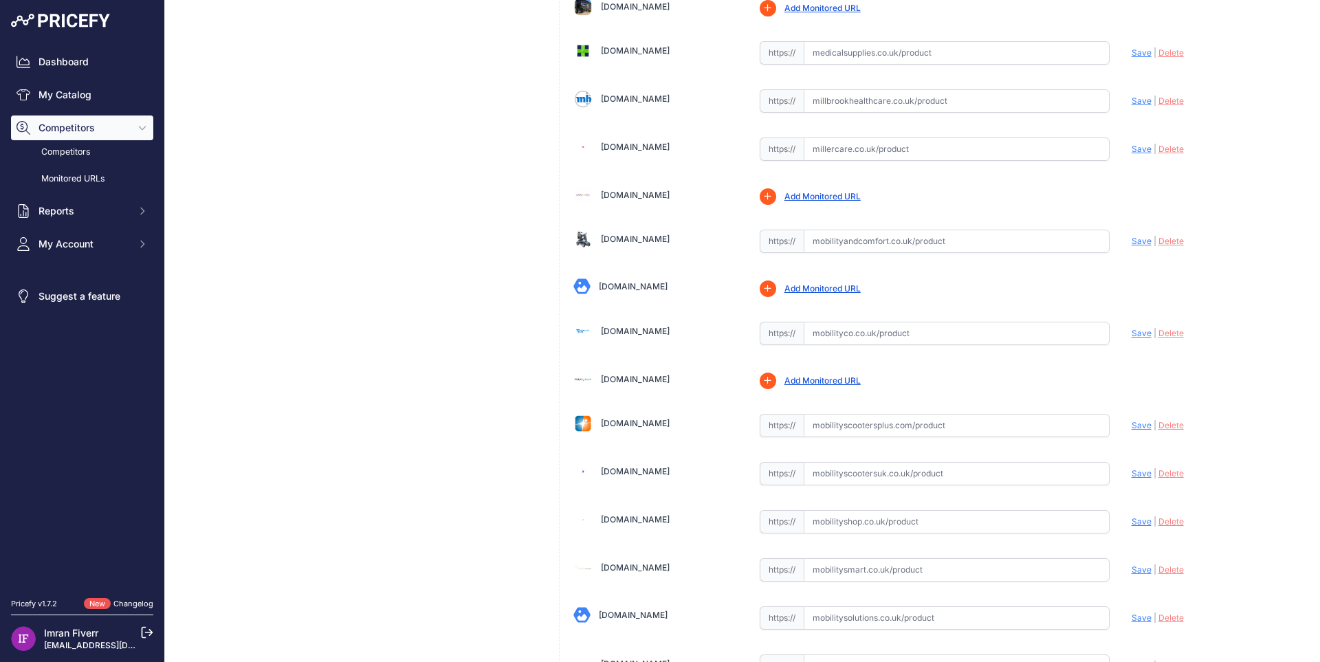
click at [854, 334] on input "text" at bounding box center [957, 333] width 306 height 23
paste input "[URL][DOMAIN_NAME]"
click at [1131, 333] on span "Save" at bounding box center [1141, 333] width 20 height 10
type input "[URL][DOMAIN_NAME]"
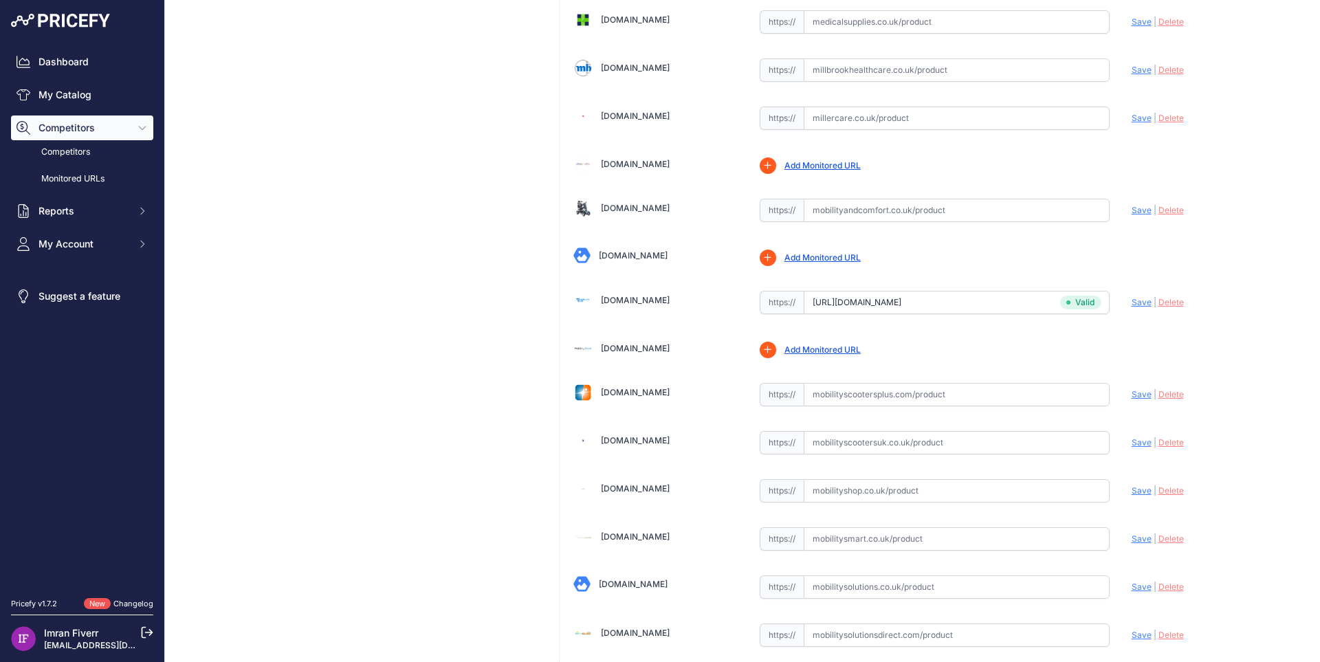
scroll to position [2496, 0]
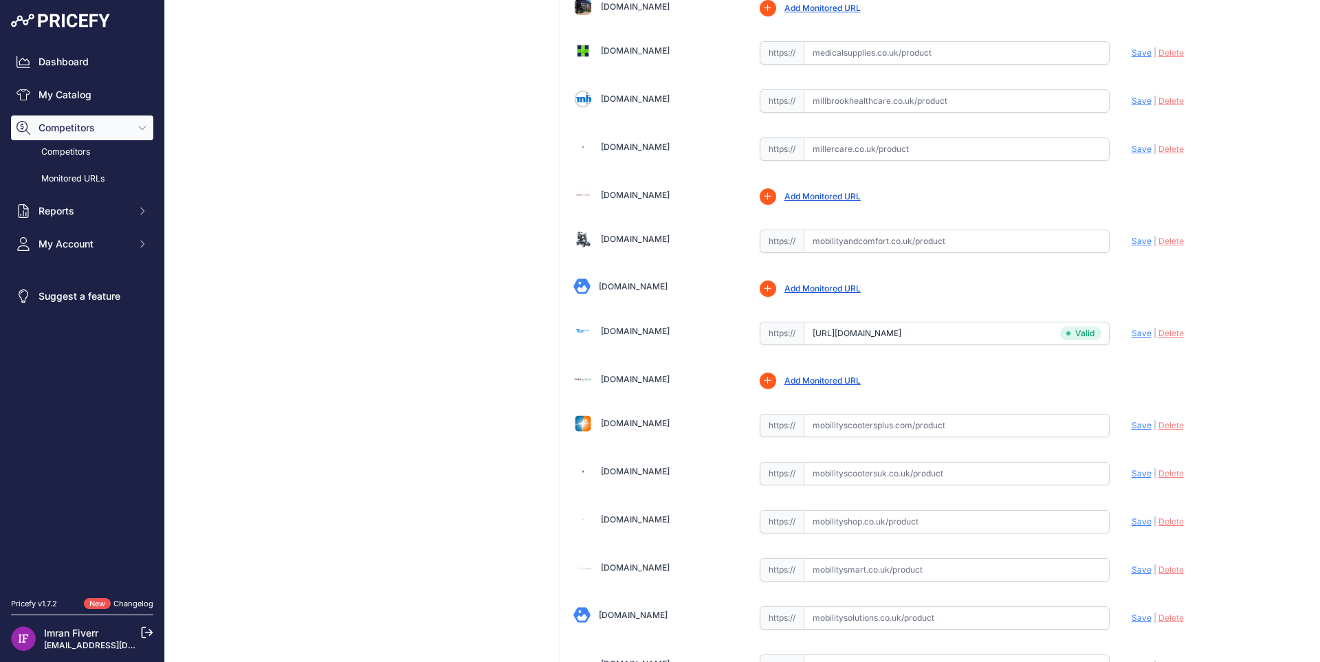
click at [874, 575] on input "text" at bounding box center [957, 569] width 306 height 23
paste input "[URL][DOMAIN_NAME]"
click at [1131, 568] on span "Save" at bounding box center [1141, 569] width 20 height 10
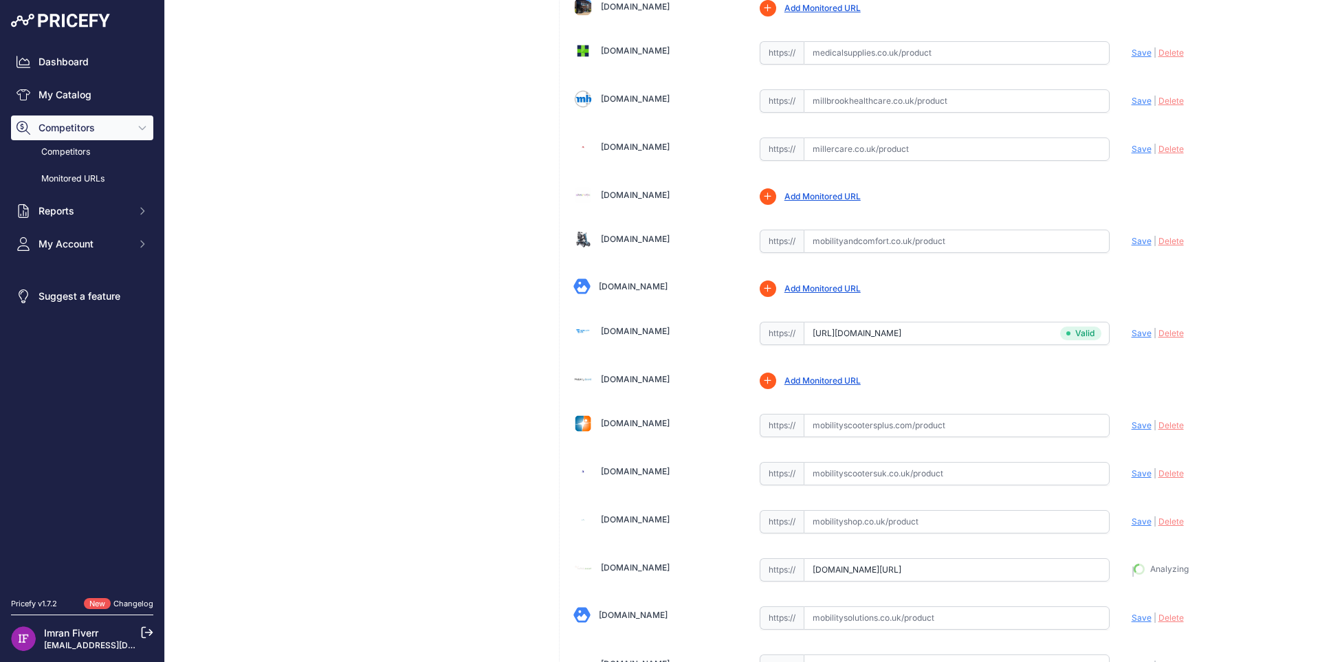
type input "[URL][DOMAIN_NAME]"
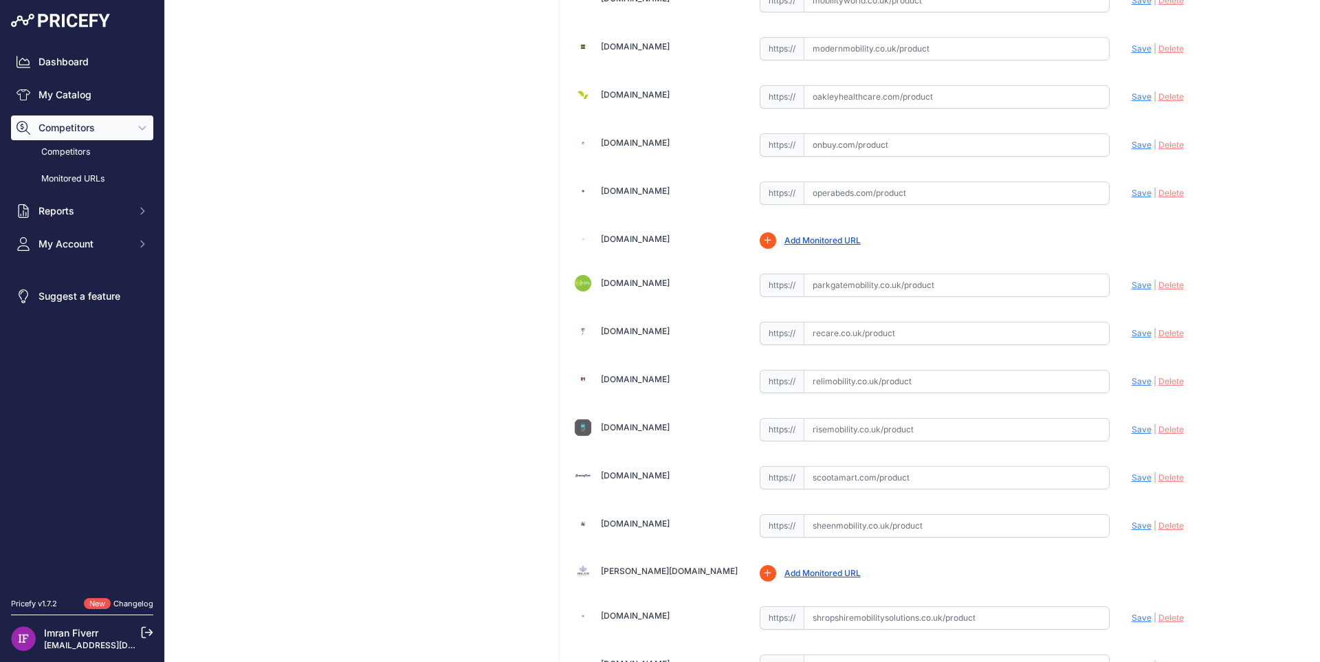
click at [909, 333] on input "text" at bounding box center [957, 333] width 306 height 23
paste input "[URL][DOMAIN_NAME]"
click at [1131, 333] on span "Save" at bounding box center [1141, 333] width 20 height 10
type input "[URL][DOMAIN_NAME]"
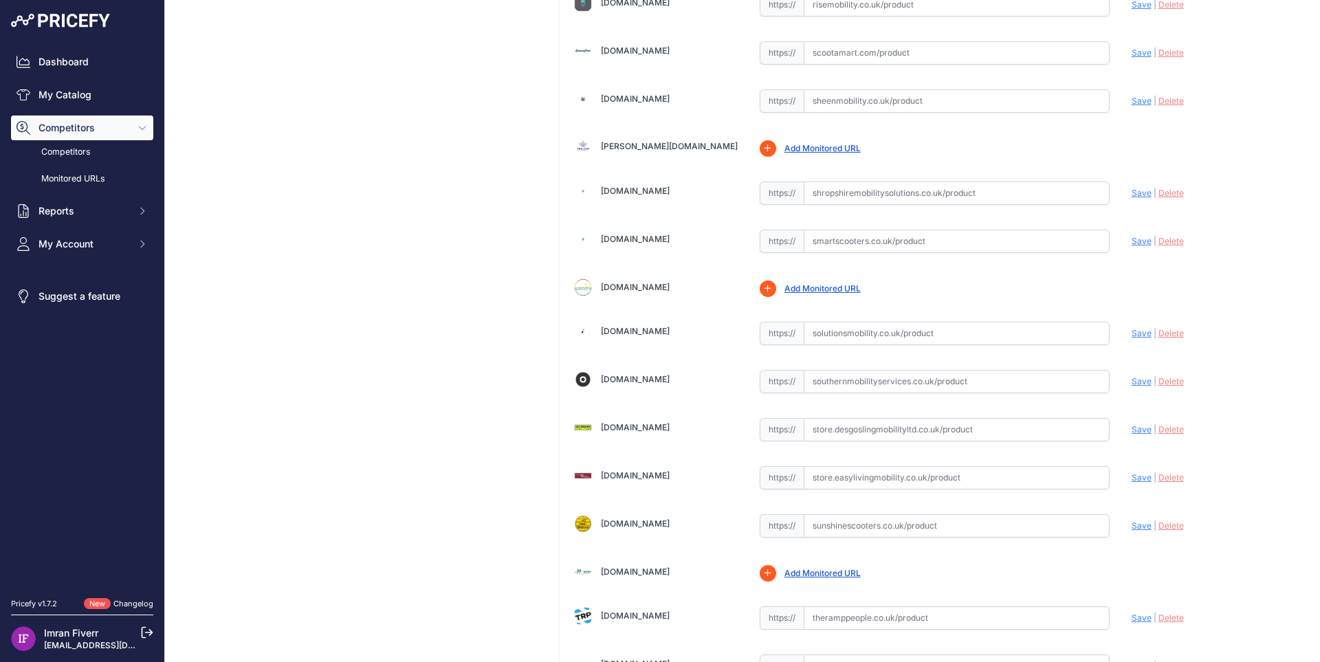
click at [892, 329] on input "text" at bounding box center [957, 333] width 306 height 23
paste input "[URL][DOMAIN_NAME]"
click at [1131, 335] on span "Save" at bounding box center [1141, 333] width 20 height 10
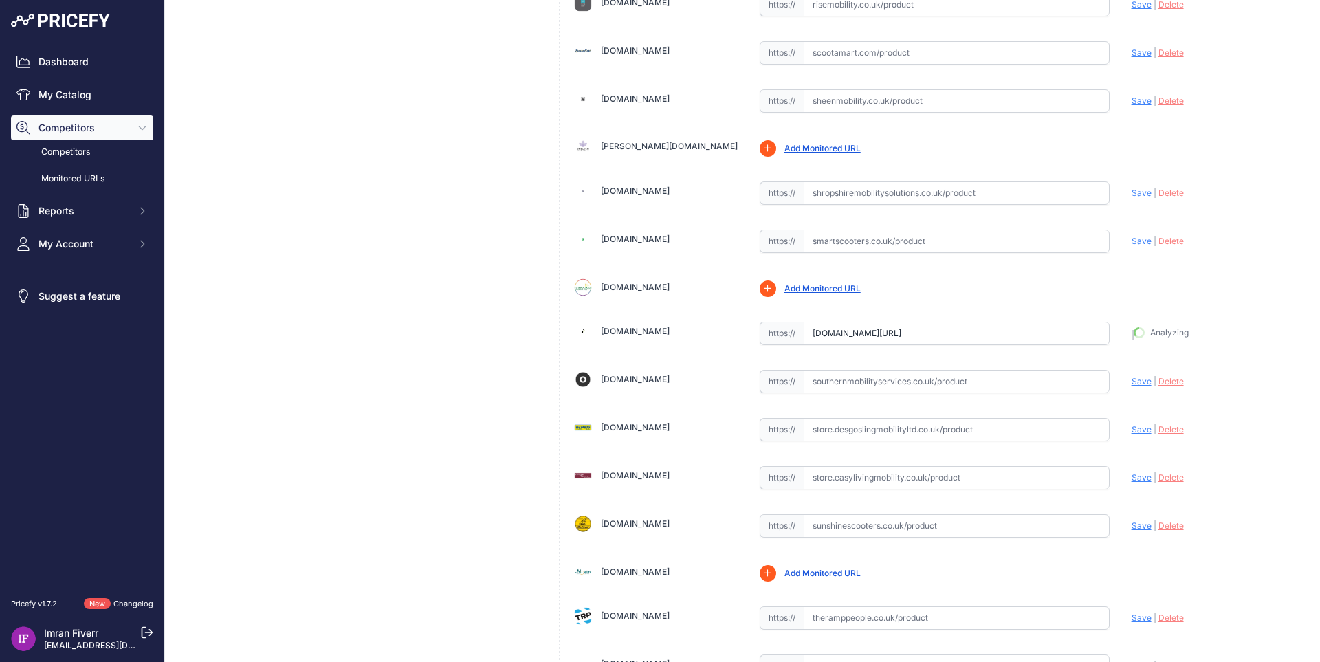
type input "[URL][DOMAIN_NAME]"
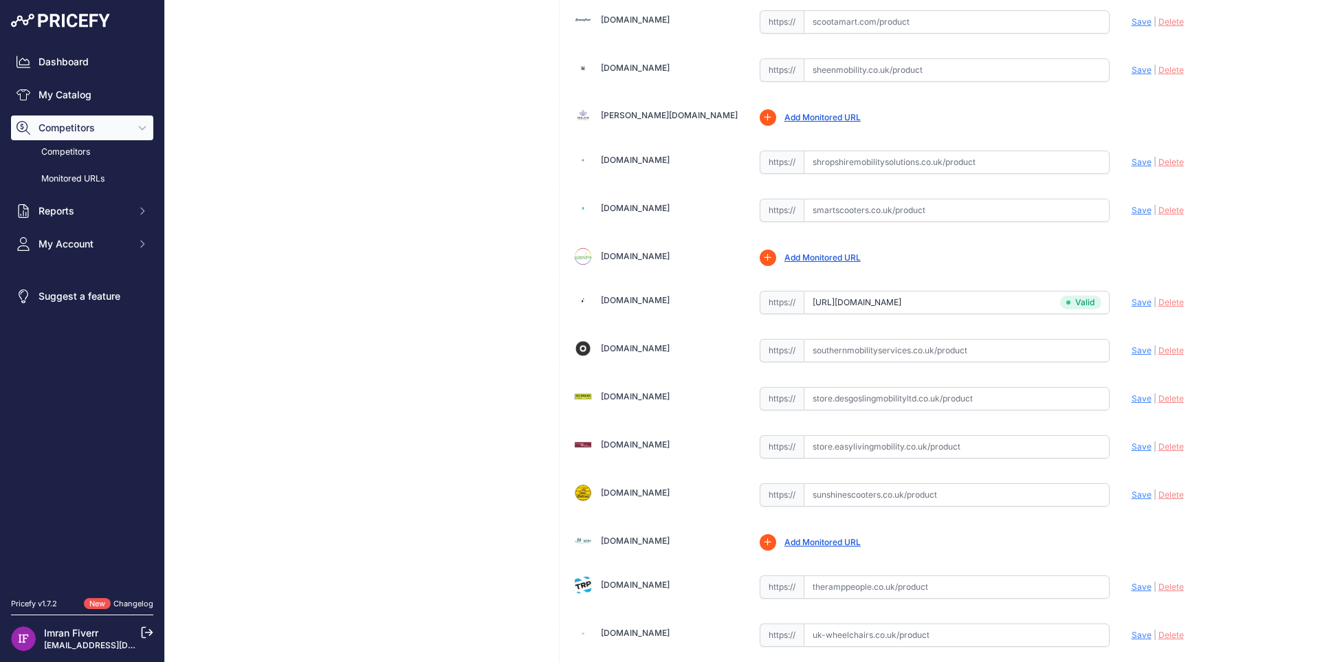
scroll to position [3634, 0]
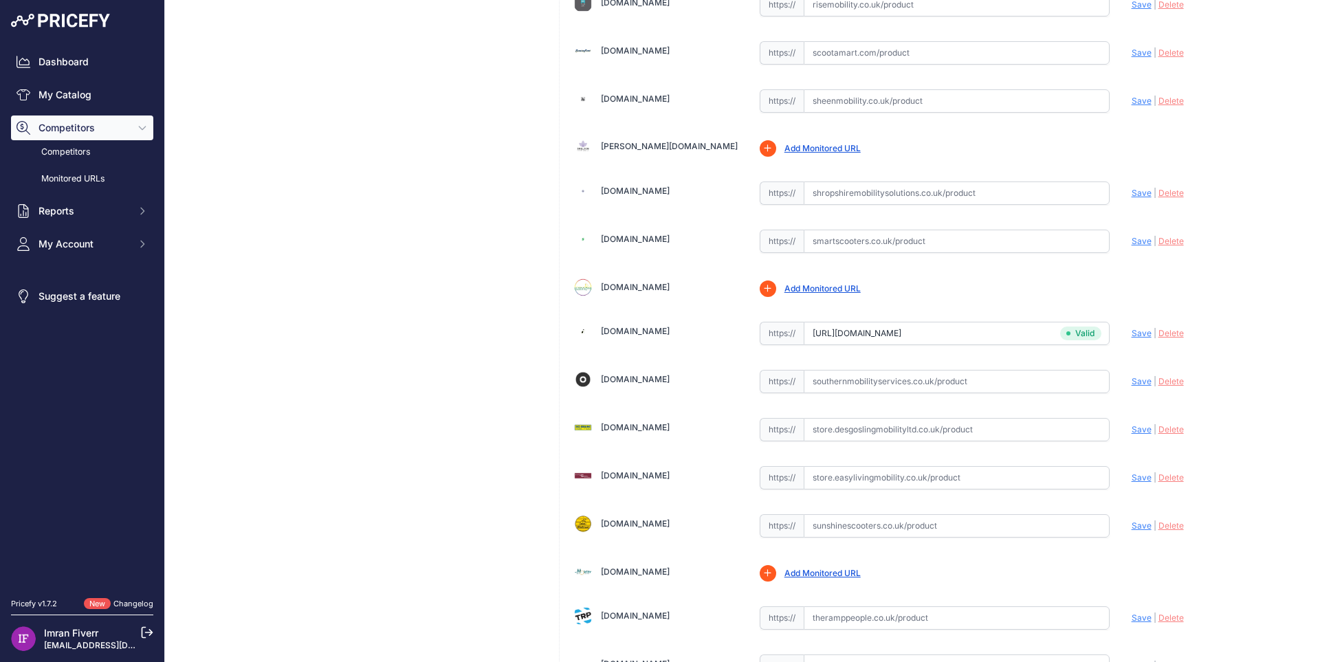
click at [857, 432] on input "text" at bounding box center [957, 429] width 306 height 23
paste input "[URL][DOMAIN_NAME]"
click at [1131, 431] on span "Save" at bounding box center [1141, 429] width 20 height 10
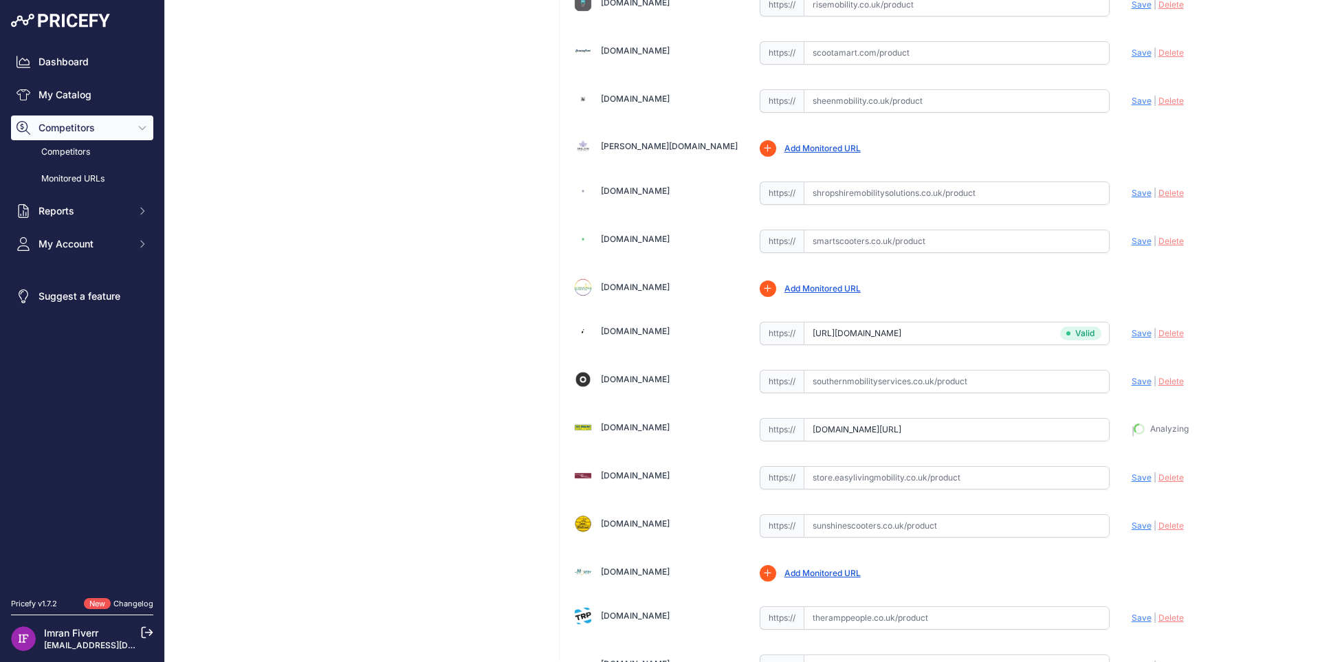
type input "[URL][DOMAIN_NAME]"
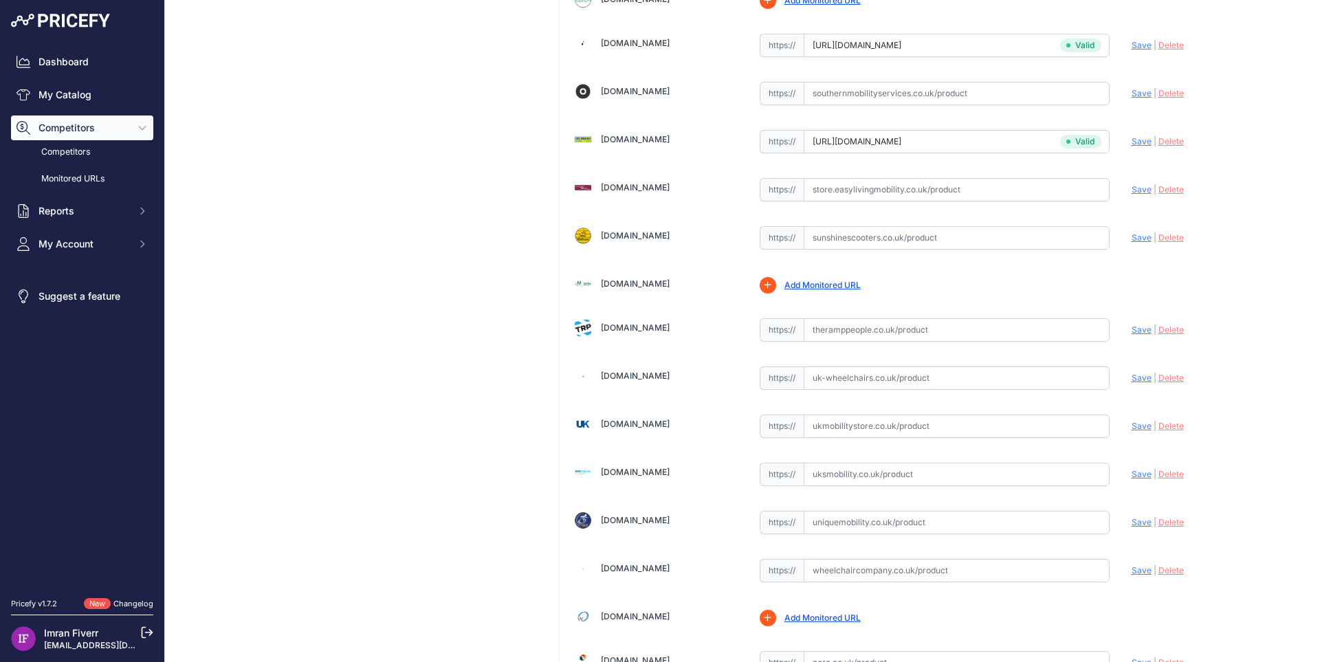
scroll to position [4038, 0]
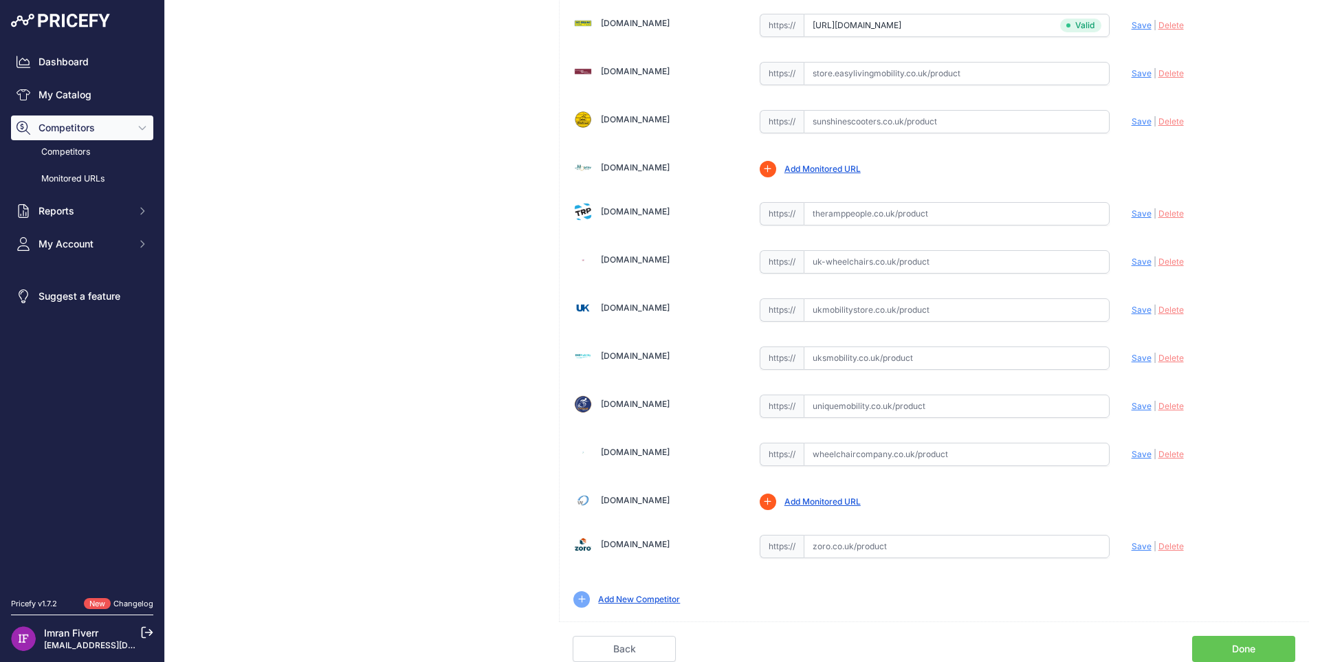
click at [1196, 654] on link "Done" at bounding box center [1243, 649] width 103 height 26
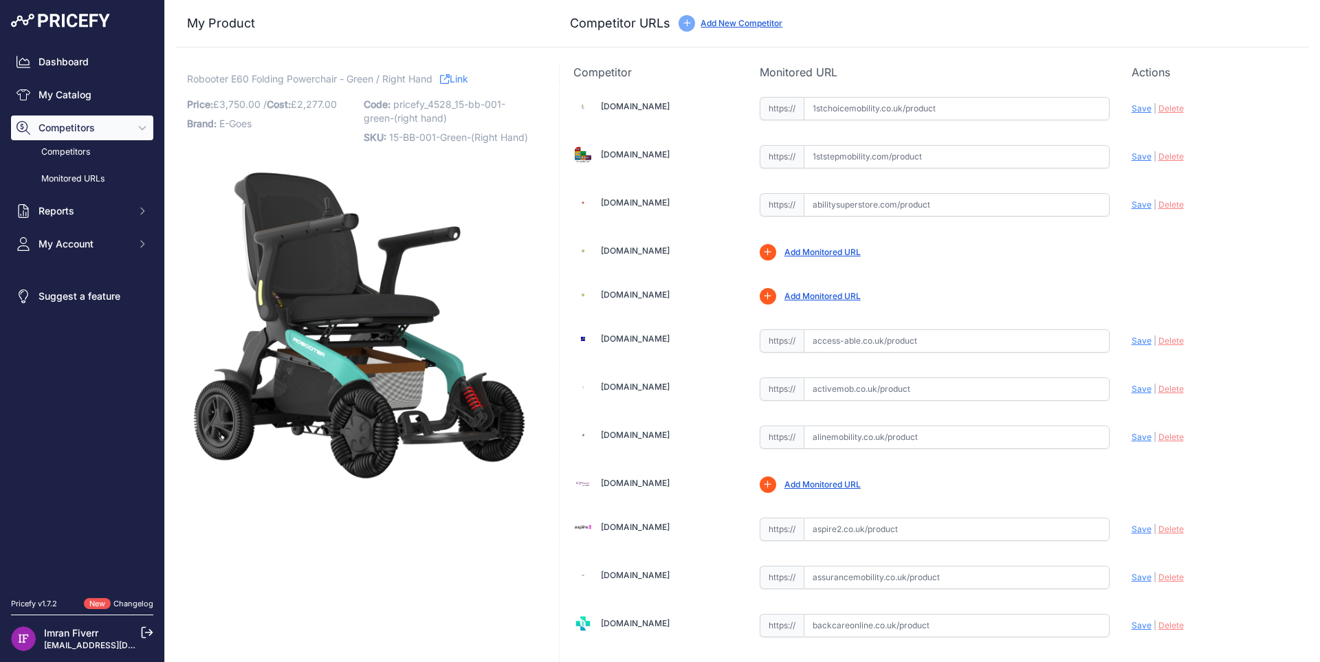
scroll to position [1370, 0]
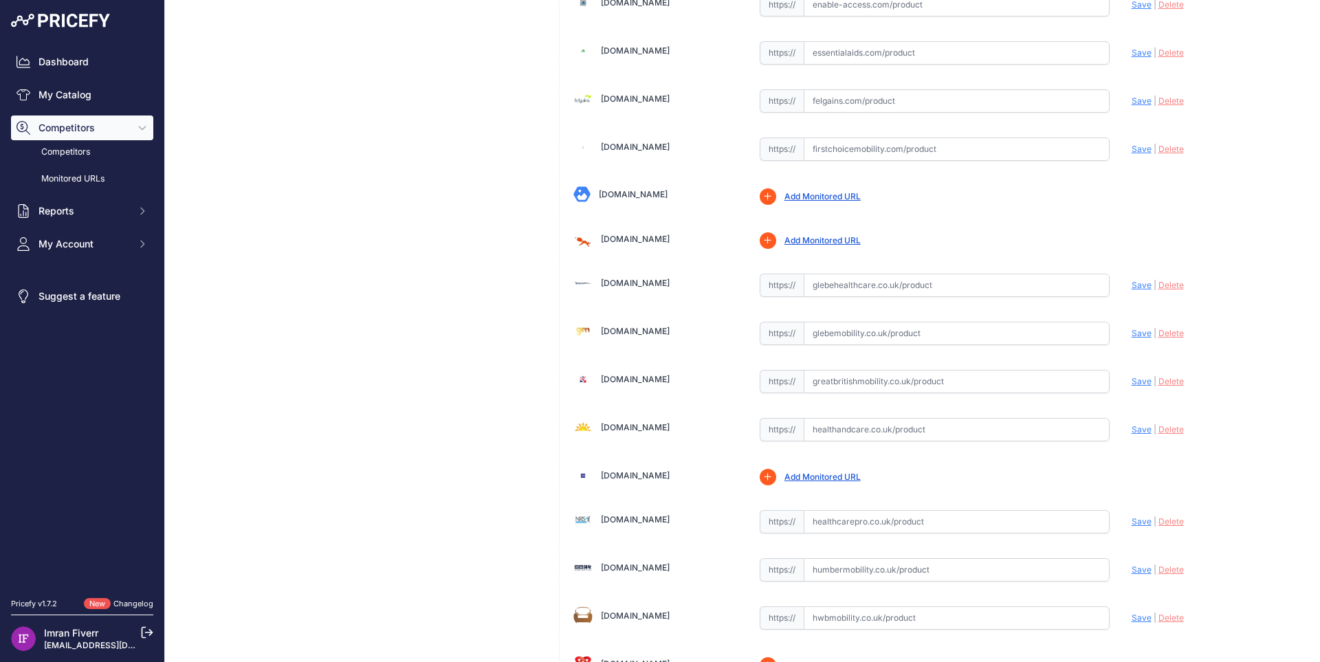
click at [852, 339] on input "text" at bounding box center [957, 333] width 306 height 23
paste input "[URL][DOMAIN_NAME]"
click at [1134, 336] on span "Save" at bounding box center [1141, 333] width 20 height 10
type input "[URL][DOMAIN_NAME]"
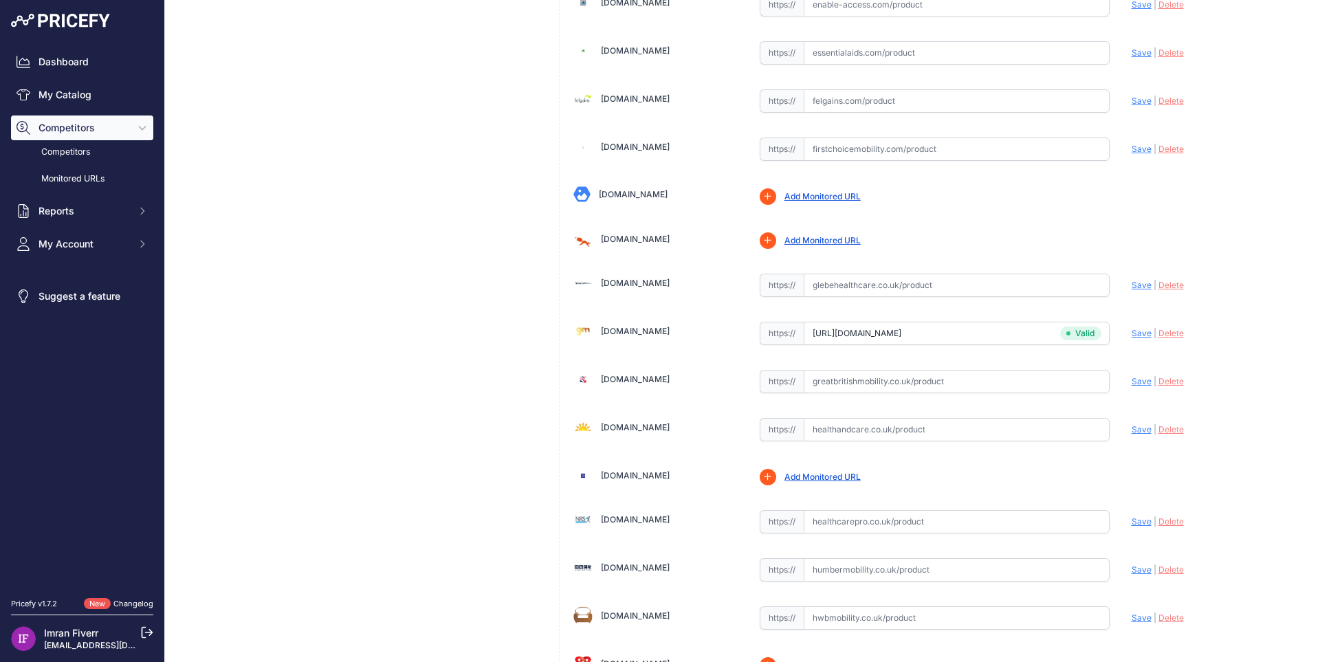
scroll to position [2496, 0]
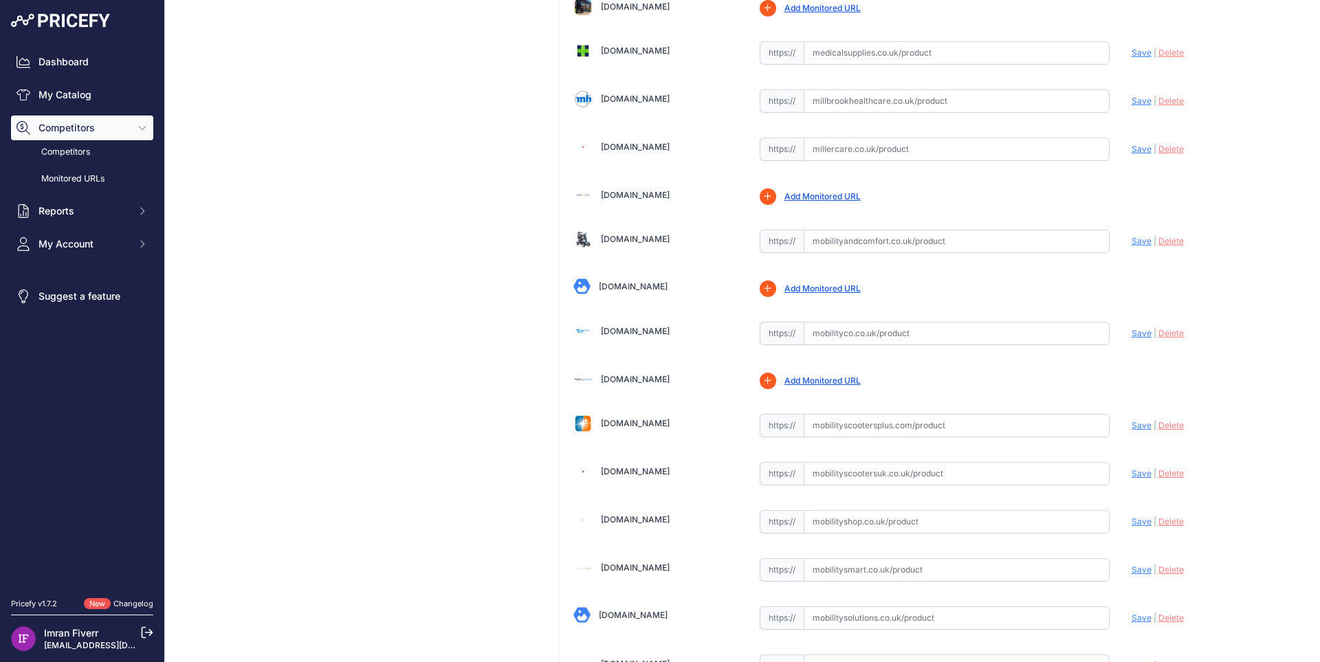
click at [841, 335] on input "text" at bounding box center [957, 333] width 306 height 23
paste input "[URL][DOMAIN_NAME]"
click at [1131, 335] on span "Save" at bounding box center [1141, 333] width 20 height 10
type input "[URL][DOMAIN_NAME]"
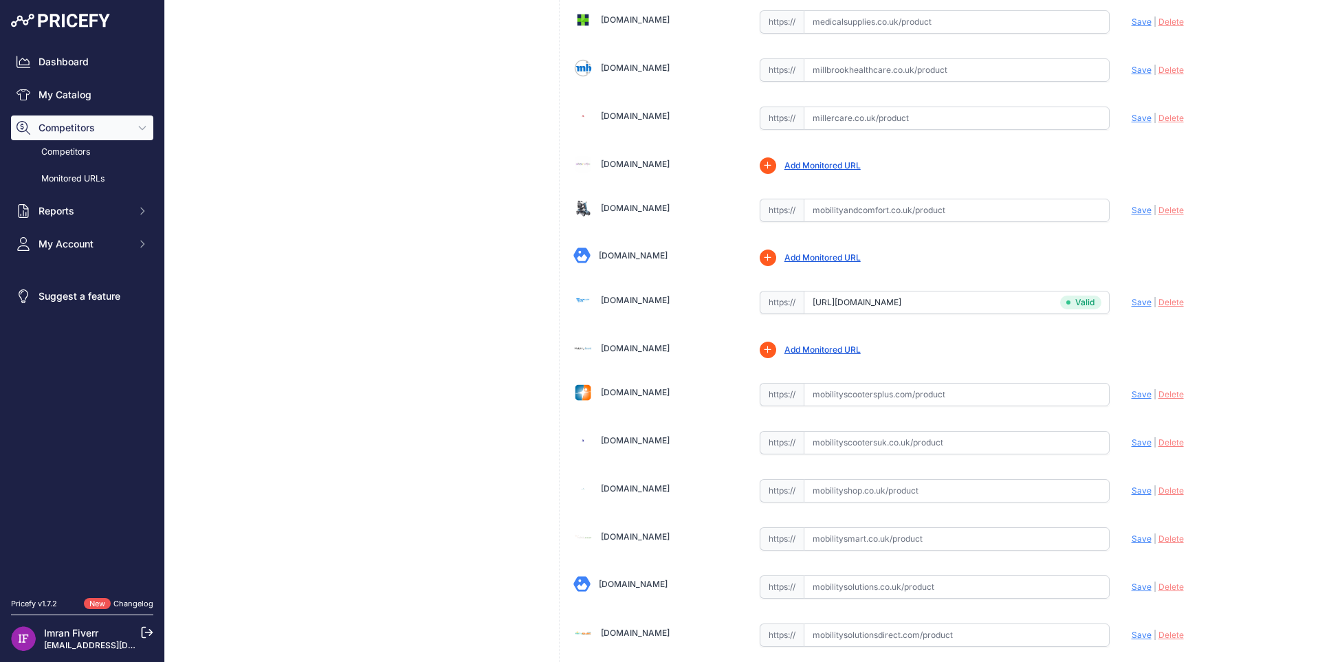
scroll to position [2496, 0]
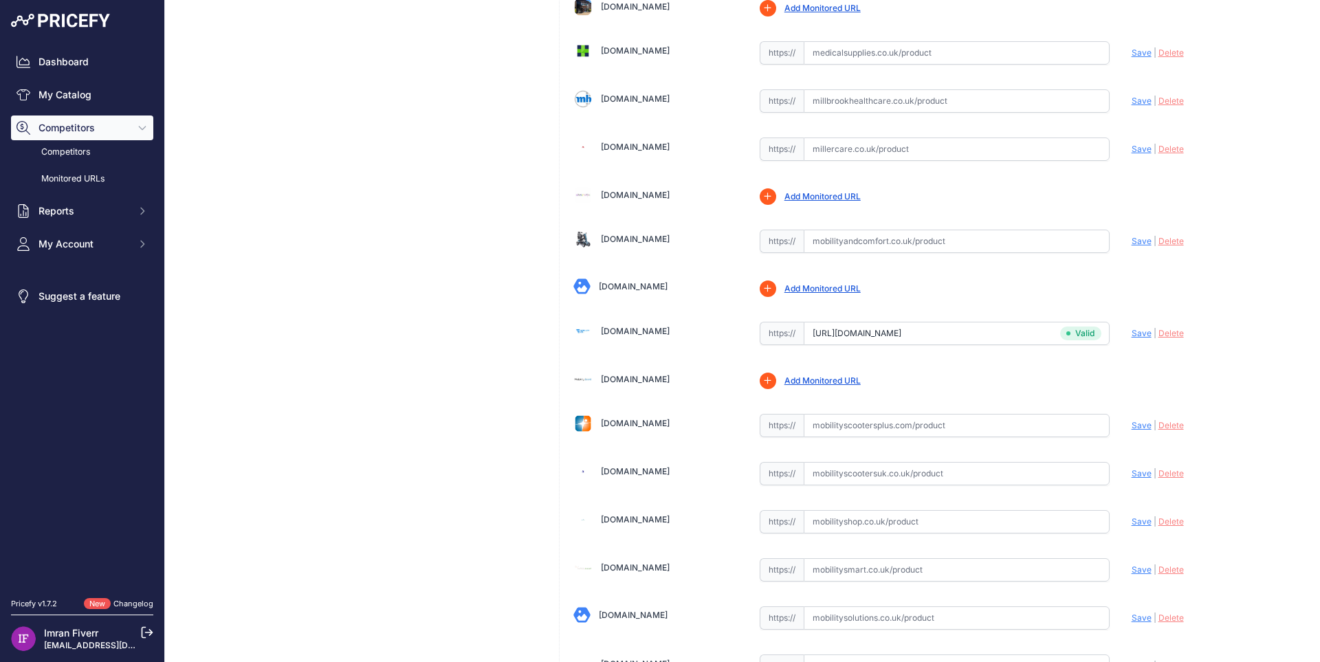
drag, startPoint x: 874, startPoint y: 564, endPoint x: 891, endPoint y: 570, distance: 17.4
click at [875, 566] on input "text" at bounding box center [957, 569] width 306 height 23
paste input "[URL][DOMAIN_NAME]"
click at [1134, 571] on span "Save" at bounding box center [1141, 569] width 20 height 10
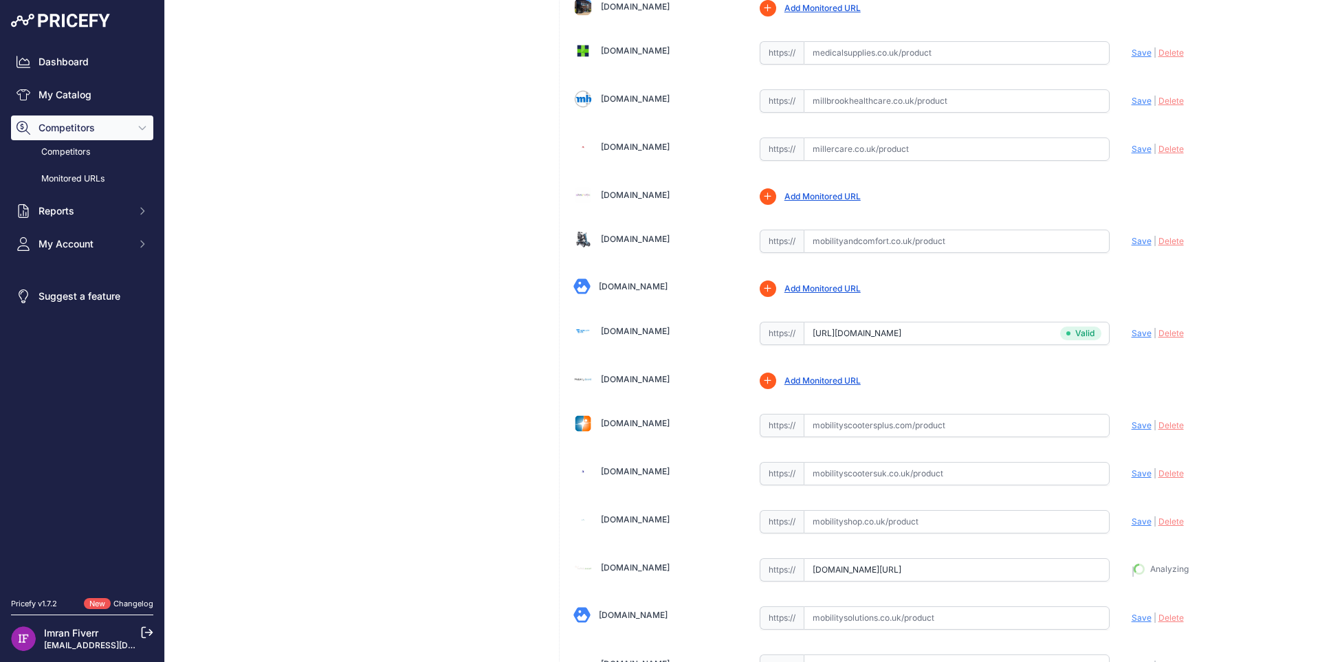
type input "[URL][DOMAIN_NAME]"
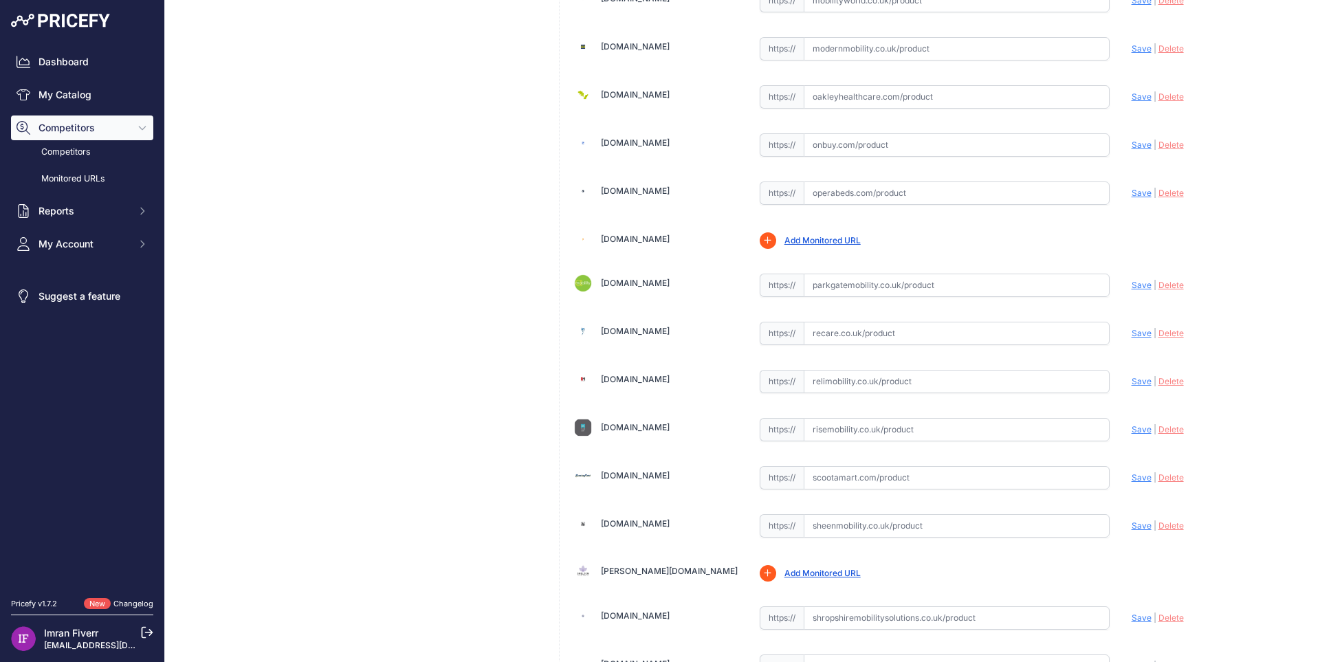
click at [926, 327] on input "text" at bounding box center [957, 333] width 306 height 23
paste input "[URL][DOMAIN_NAME]"
click at [1133, 333] on span "Save" at bounding box center [1141, 333] width 20 height 10
type input "[URL][DOMAIN_NAME]"
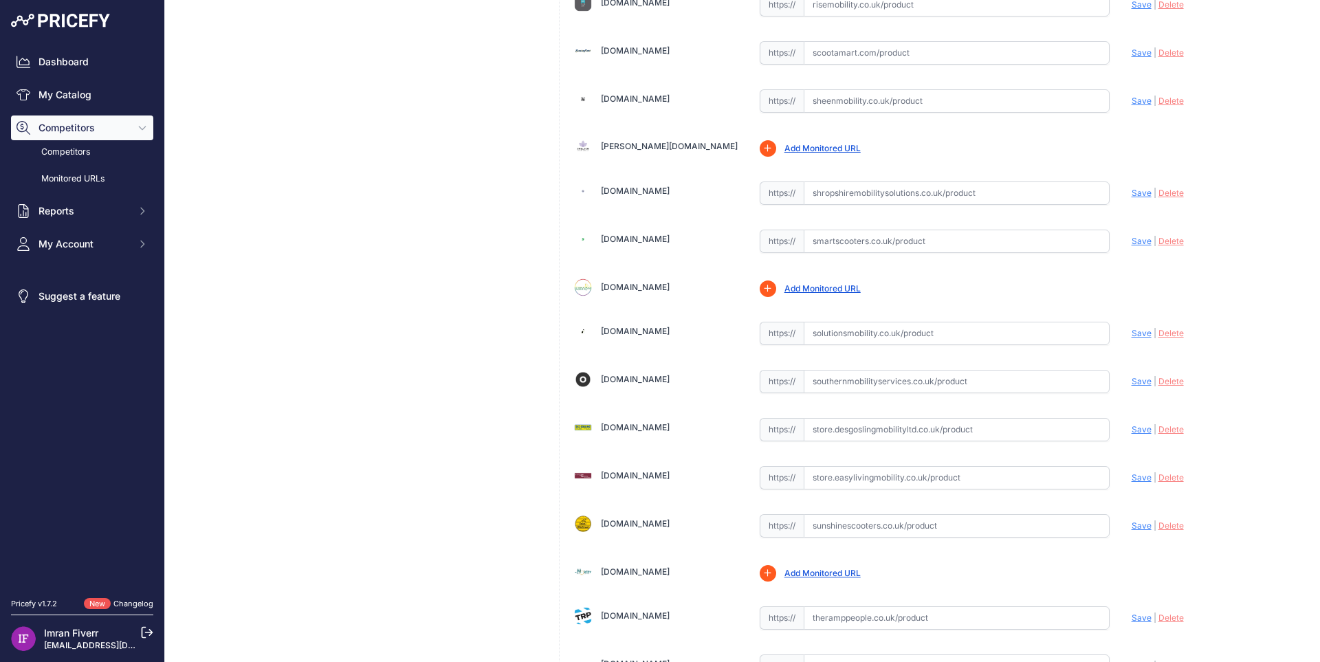
click at [832, 342] on input "text" at bounding box center [957, 333] width 306 height 23
paste input "[URL][DOMAIN_NAME]"
click at [1138, 331] on span "Save" at bounding box center [1141, 333] width 20 height 10
type input "[URL][DOMAIN_NAME]"
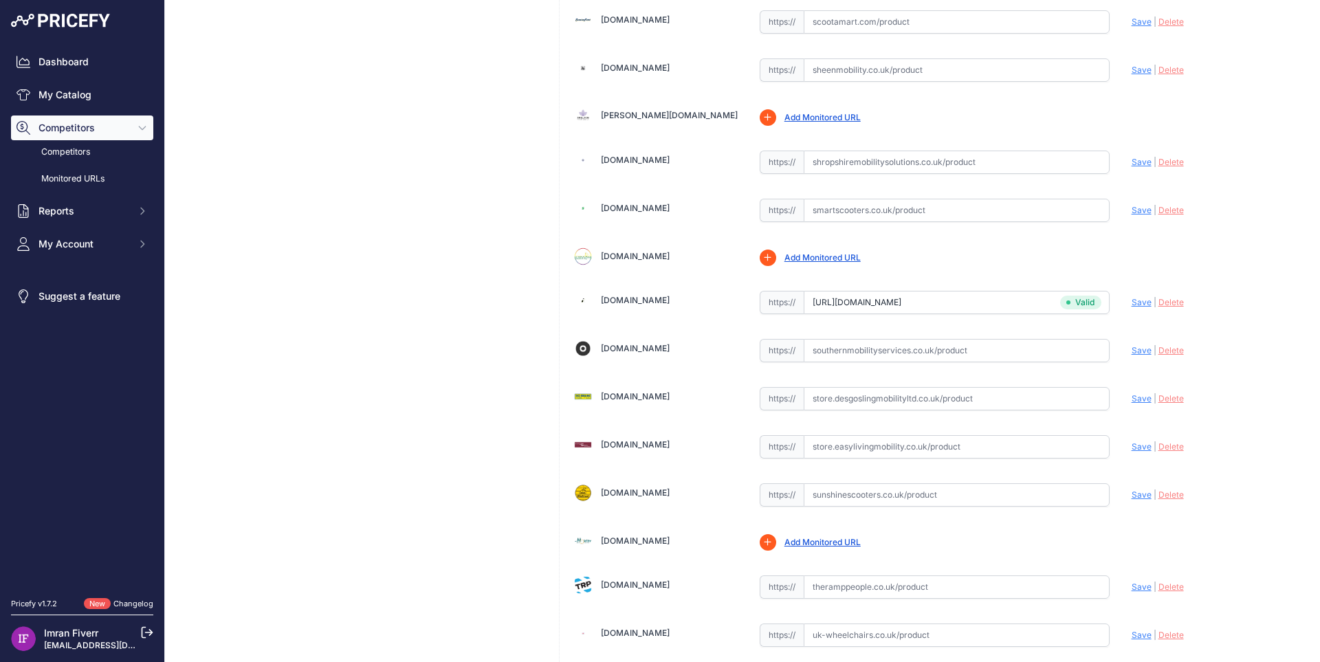
scroll to position [3634, 0]
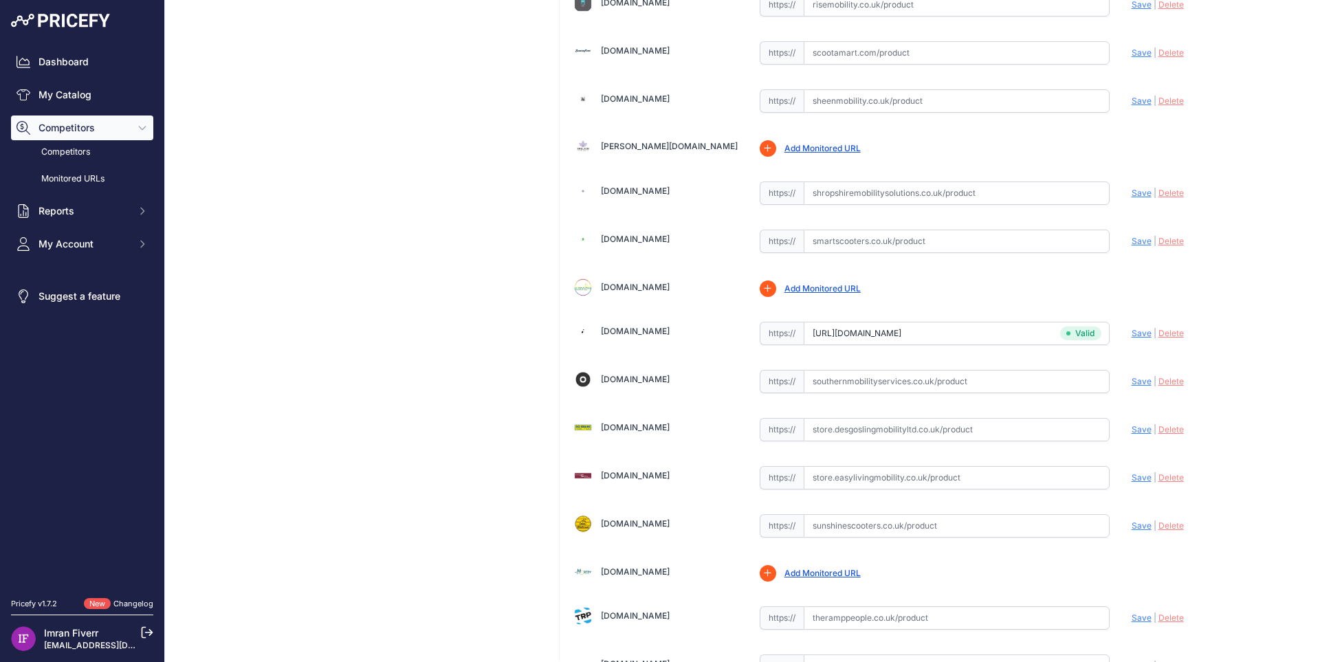
click at [864, 429] on input "text" at bounding box center [957, 429] width 306 height 23
paste input "[URL][DOMAIN_NAME]"
click at [1131, 432] on span "Save" at bounding box center [1141, 429] width 20 height 10
type input "[URL][DOMAIN_NAME]"
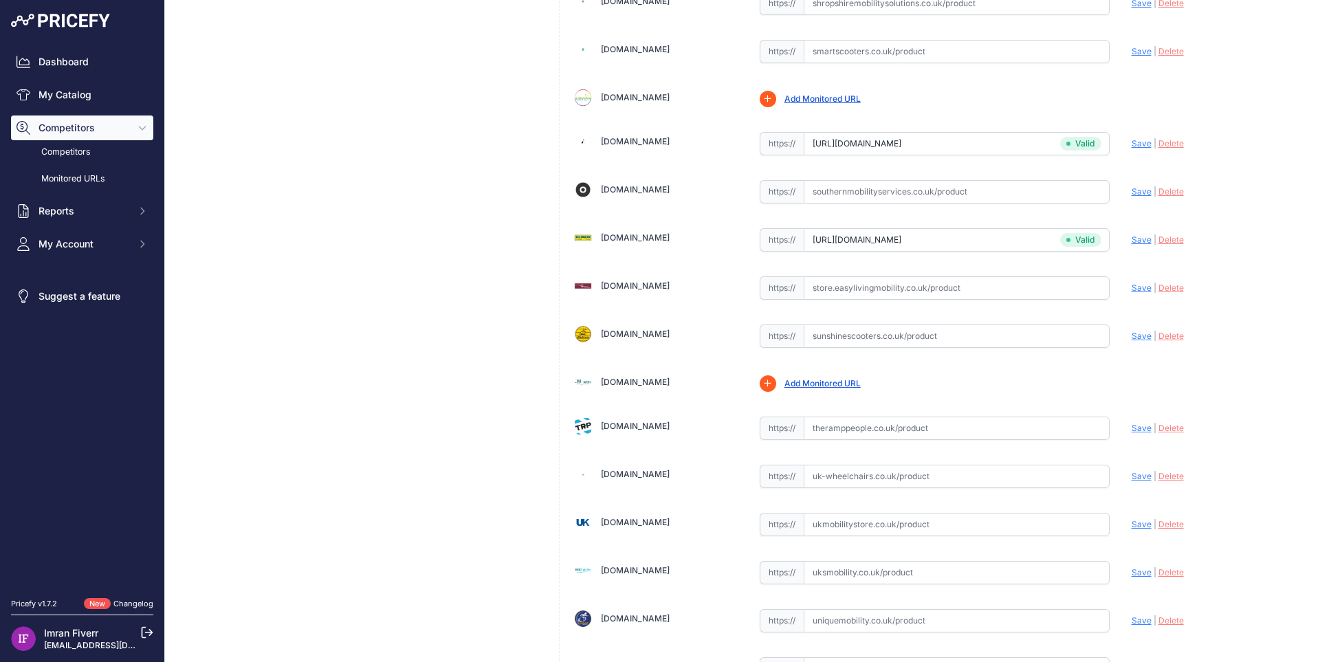
scroll to position [4038, 0]
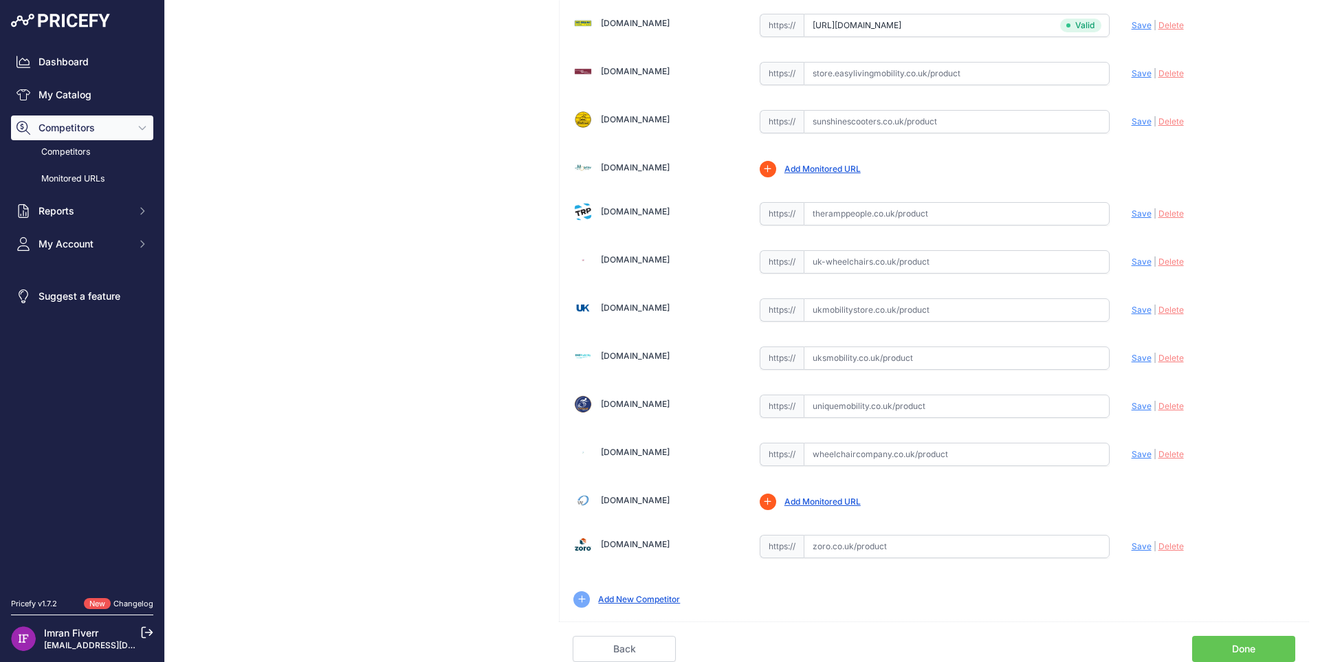
click at [1197, 643] on link "Done" at bounding box center [1243, 649] width 103 height 26
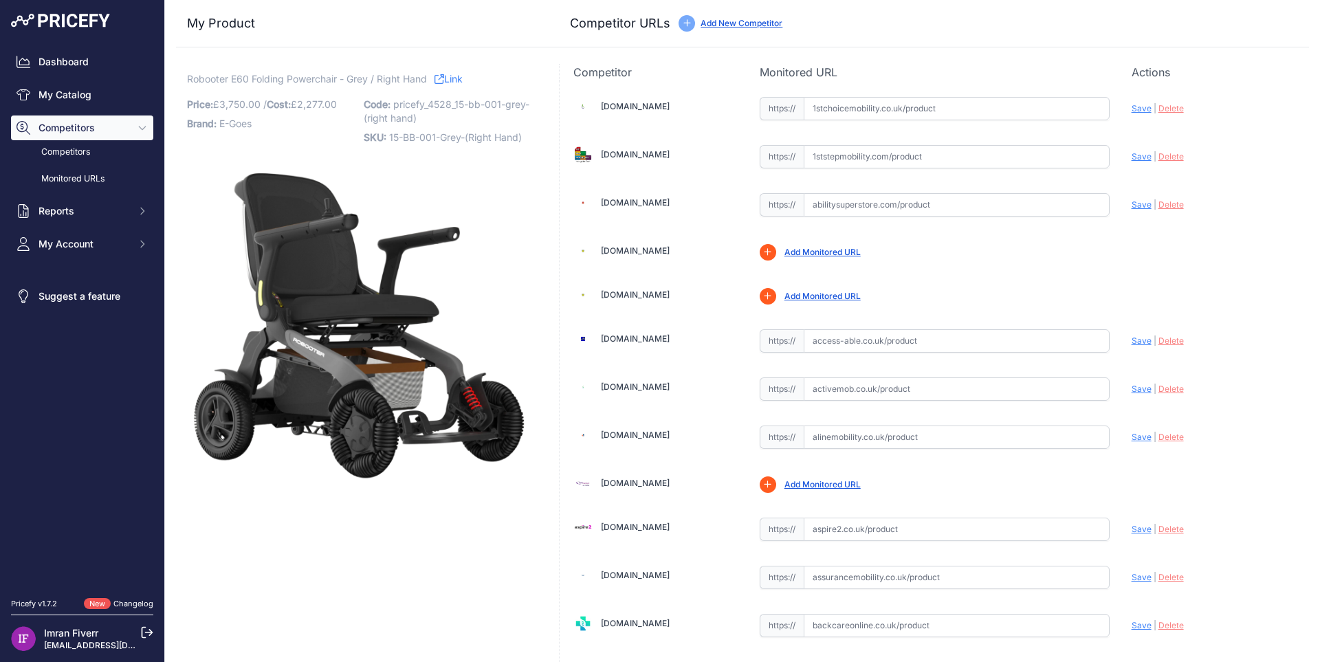
scroll to position [1370, 0]
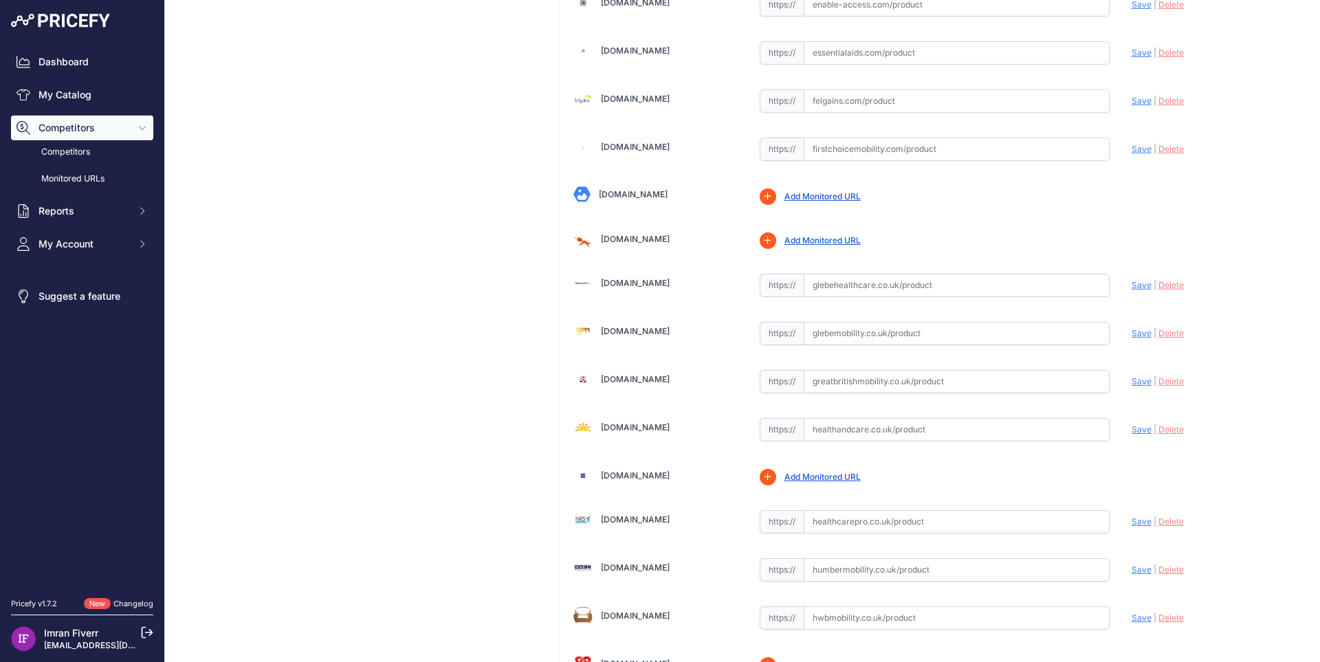
click at [956, 333] on input "text" at bounding box center [957, 333] width 306 height 23
paste input "https://glebemobility.co.uk/products/the-robooter-e60-all-terrain-luxury-reclin…"
click at [1135, 331] on span "Save" at bounding box center [1141, 333] width 20 height 10
type input "https://glebemobility.co.uk/products/the-robooter-e60-all-terrain-luxury-reclin…"
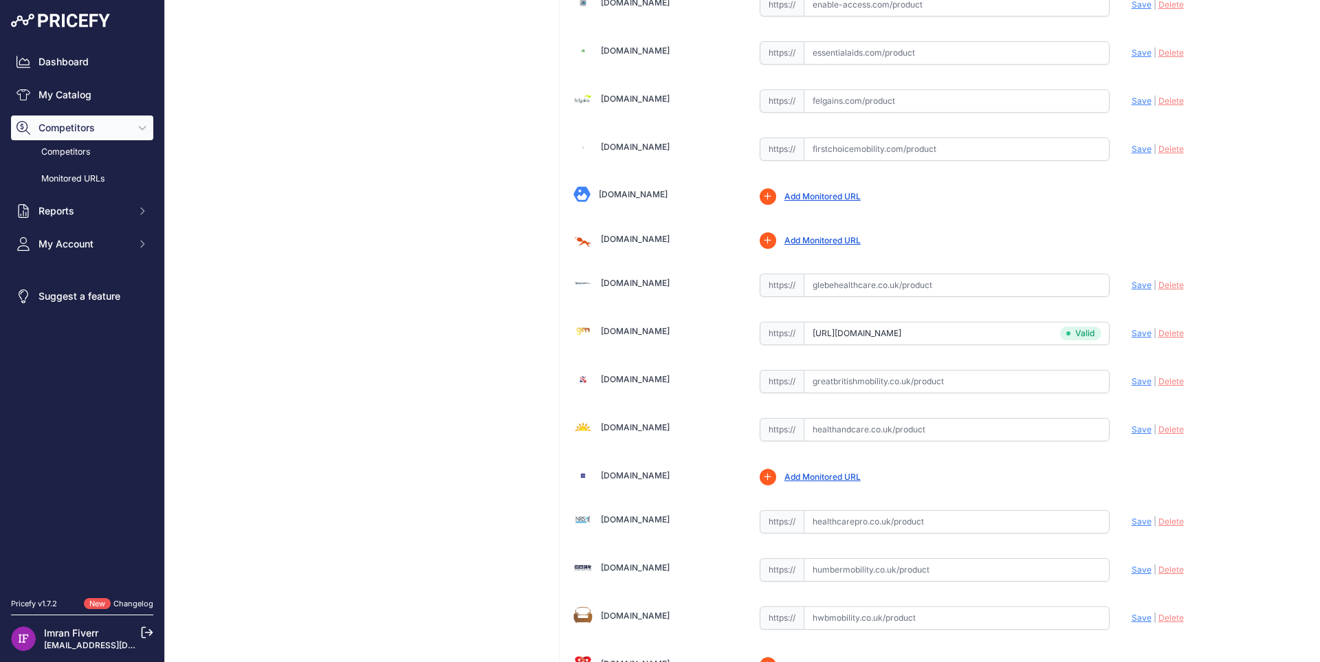
scroll to position [2496, 0]
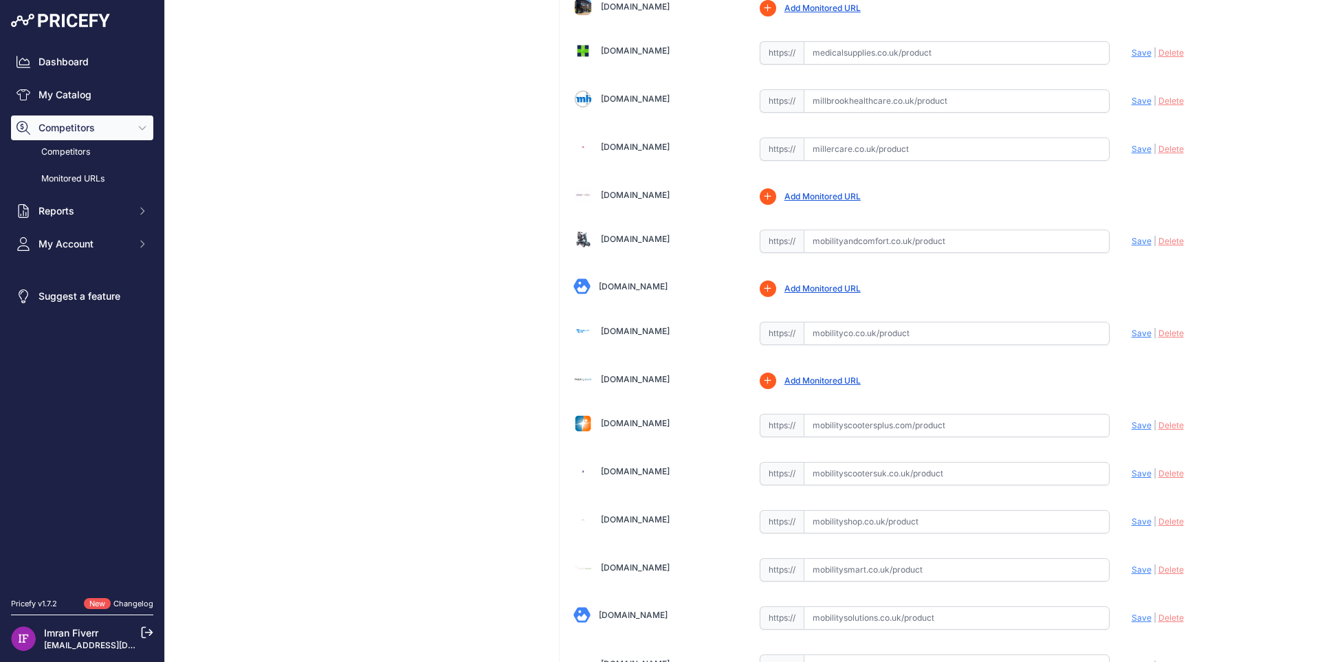
click at [922, 328] on input "text" at bounding box center [957, 333] width 306 height 23
paste input "https://www.mobilityco.co.uk/products/the-robooter-e60-multi-terrain-luxury-rec…"
click at [1132, 337] on span "Save" at bounding box center [1141, 333] width 20 height 10
type input "https://www.mobilityco.co.uk/products/the-robooter-e60-multi-terrain-luxury-rec…"
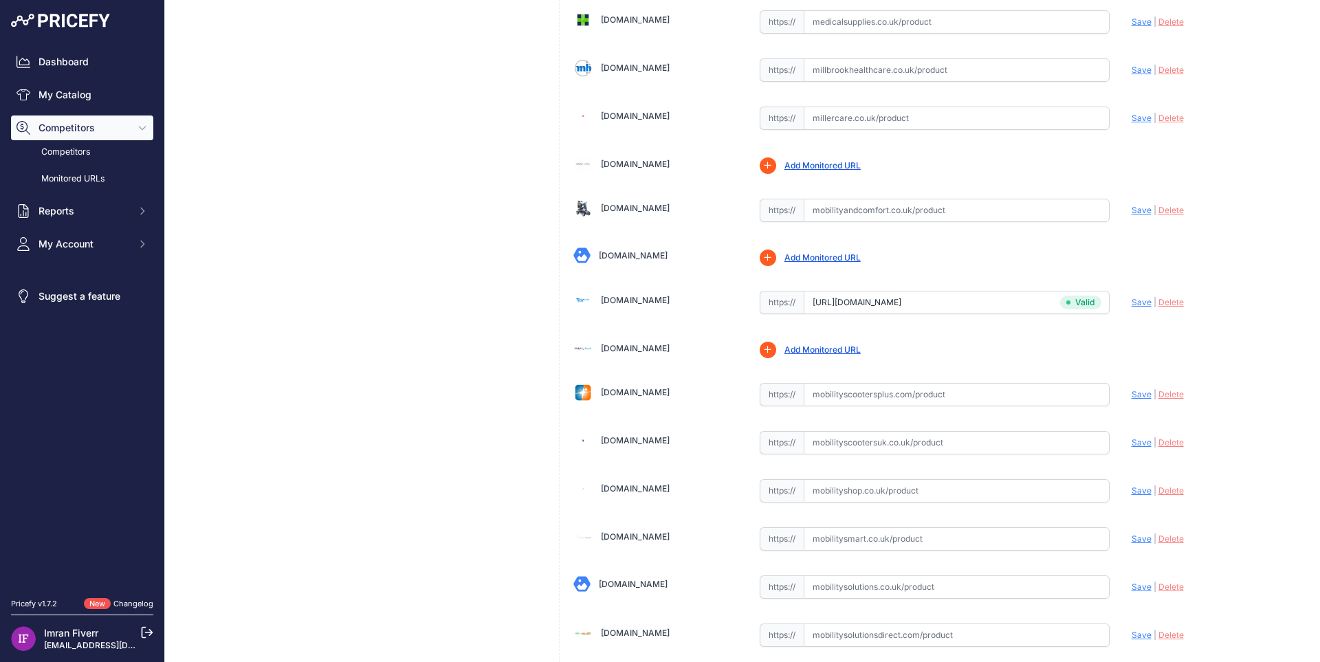
scroll to position [2496, 0]
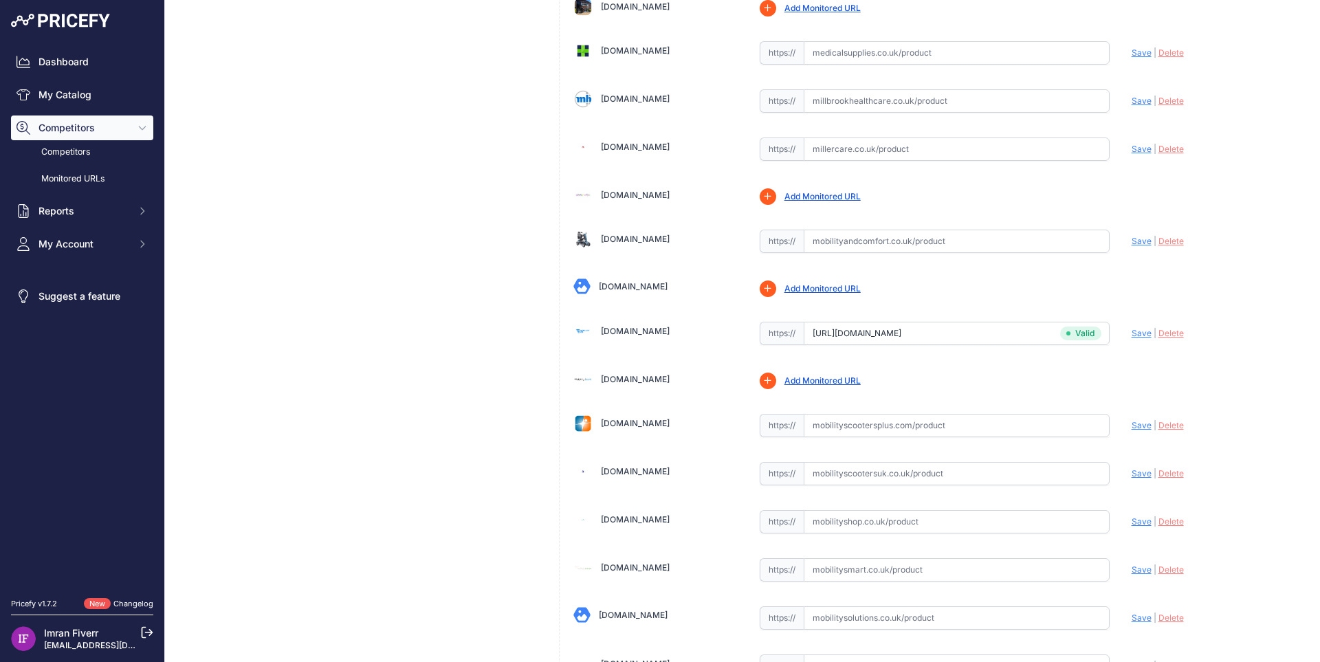
click at [958, 573] on input "text" at bounding box center [957, 569] width 306 height 23
paste input "https://www.mobilitysmart.co.uk/robooter-e60-10-inch-rear-wheel-folding-electri…"
click at [1131, 572] on span "Save" at bounding box center [1141, 569] width 20 height 10
type input "https://www.mobilitysmart.co.uk/robooter-e60-10-inch-rear-wheel-folding-electri…"
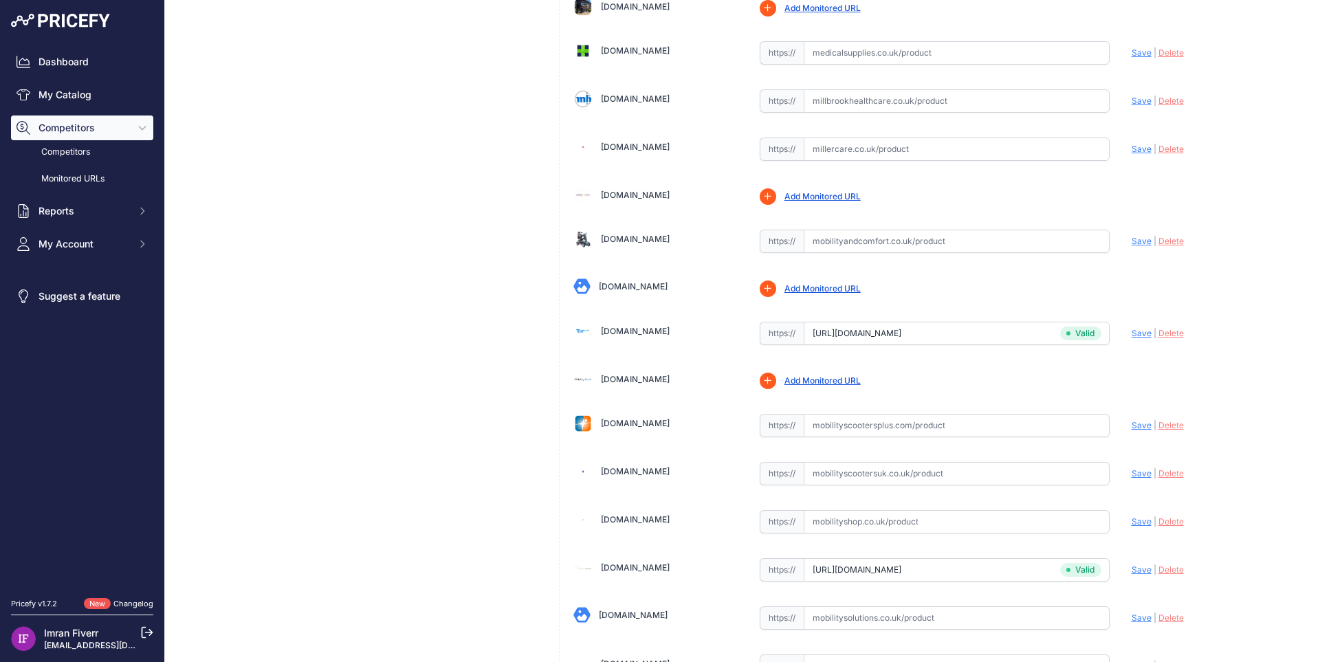
scroll to position [3209, 0]
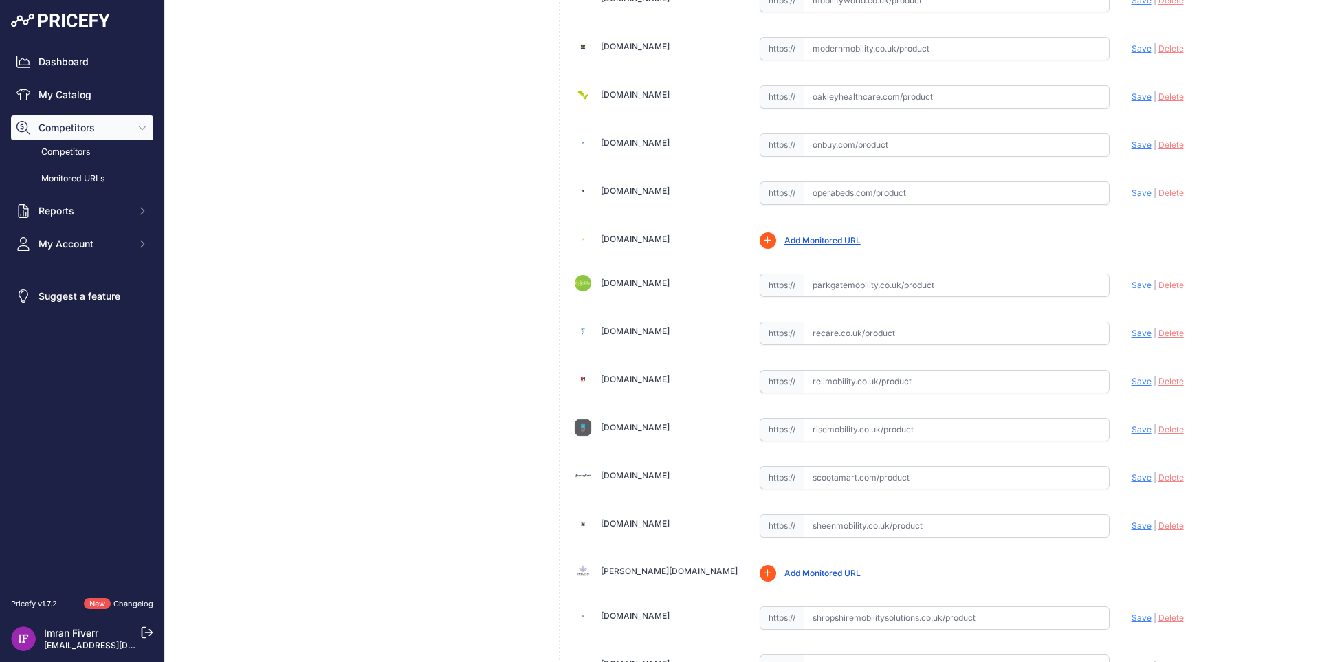
click at [863, 339] on input "text" at bounding box center [957, 333] width 306 height 23
paste input "https://www.recare.co.uk/product/robooter-e60/"
click at [1138, 333] on span "Save" at bounding box center [1141, 333] width 20 height 10
type input "https://www.recare.co.uk/product/robooter-e60/?prirule_jdsnikfkfjsd=4528"
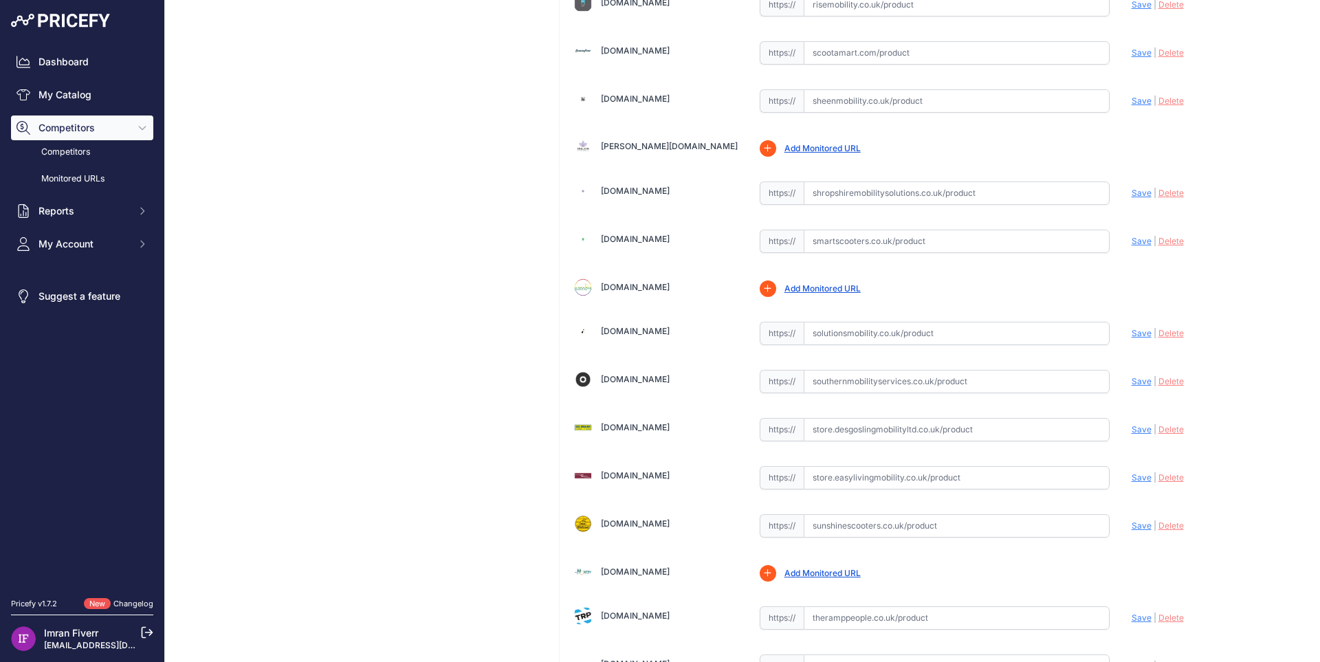
click at [946, 334] on input "text" at bounding box center [957, 333] width 306 height 23
paste input "https://solutionsmobility.co.uk/products/the-robooter-e60-all-terrain-luxury-re…"
click at [1131, 333] on span "Save" at bounding box center [1141, 333] width 20 height 10
type input "https://solutionsmobility.co.uk/products/the-robooter-e60-all-terrain-luxury-re…"
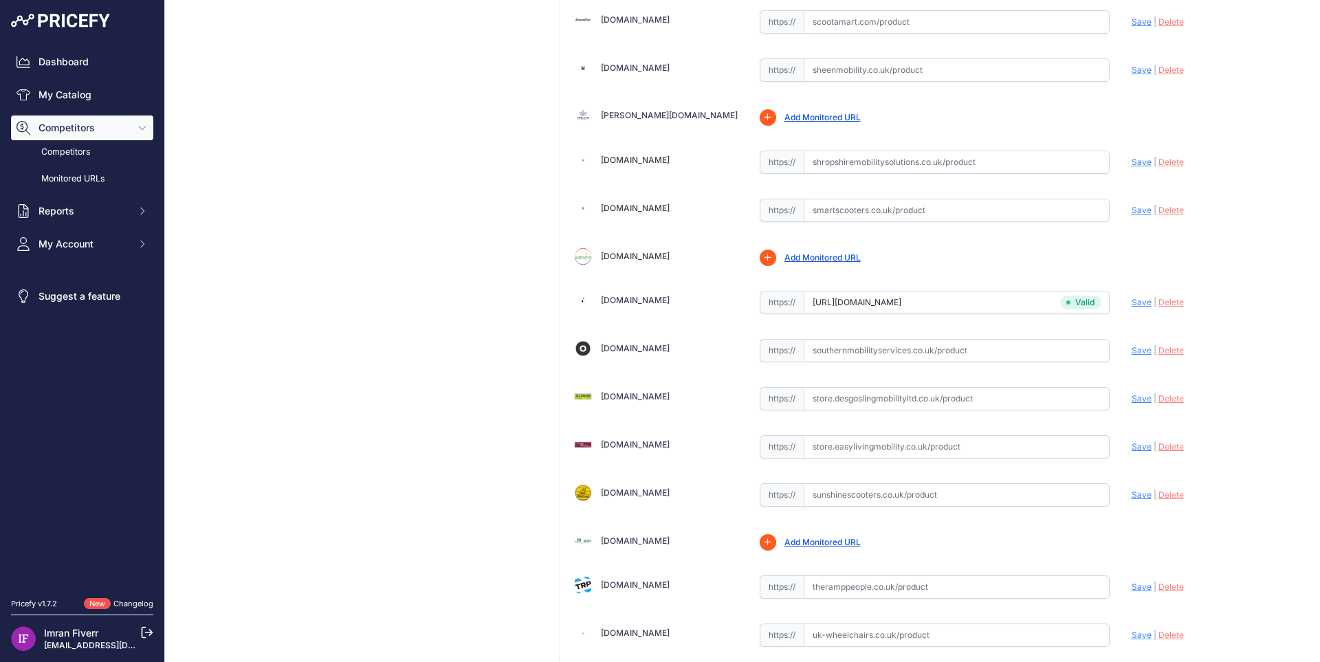
scroll to position [3634, 0]
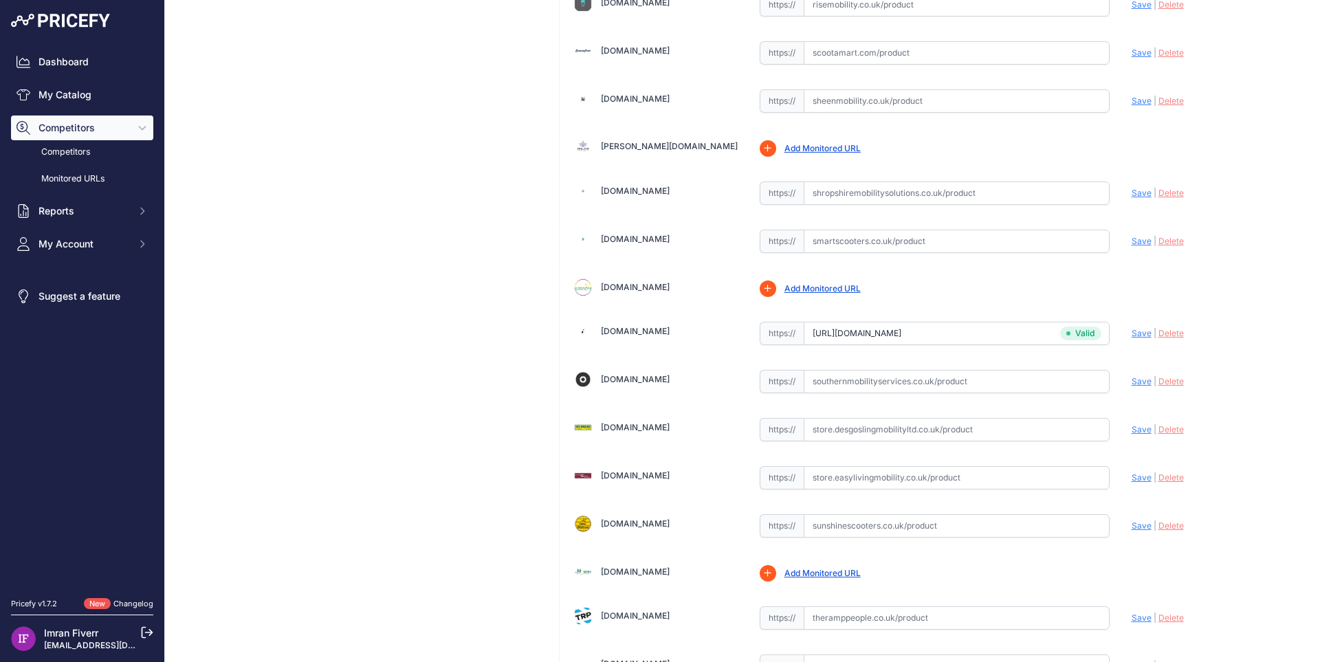
click at [888, 430] on input "text" at bounding box center [957, 429] width 306 height 23
paste input "https://store.desgoslingmobilityltd.co.uk/product/robooter-e60/?prirule_jdsnikf…"
click at [1139, 428] on span "Save" at bounding box center [1141, 429] width 20 height 10
type input "https://store.desgoslingmobilityltd.co.uk/product/robooter-e60/?prirule_jdsnikf…"
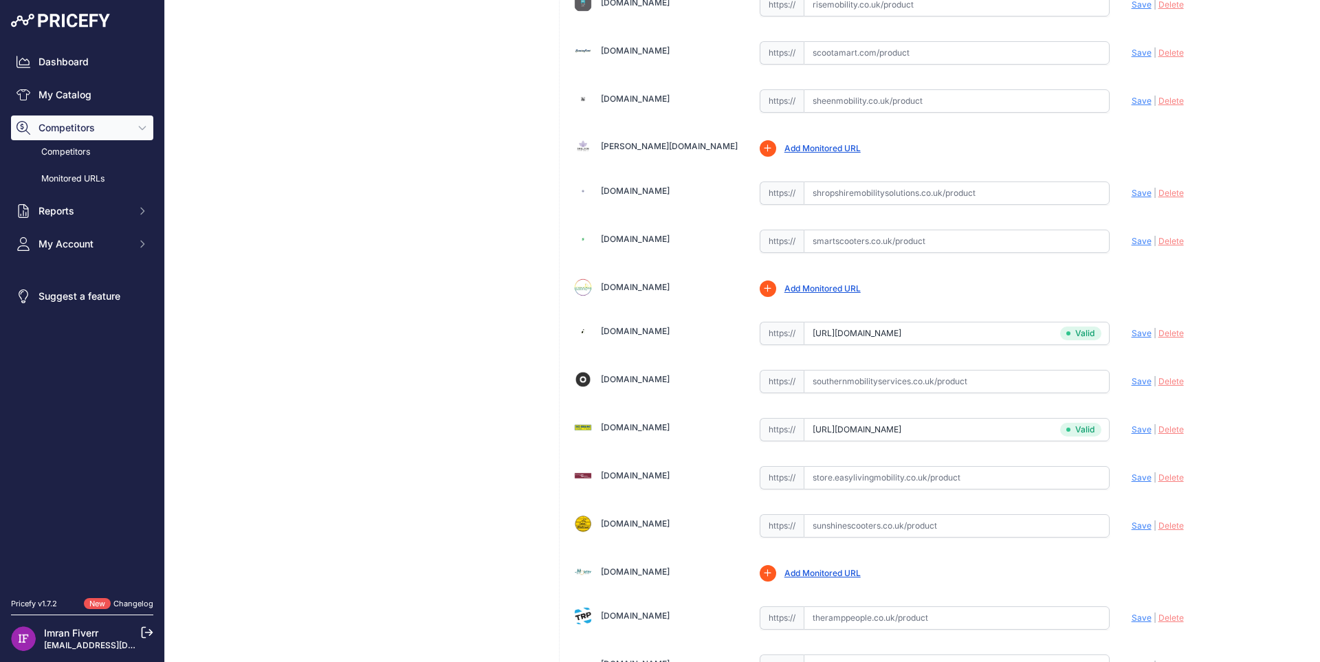
scroll to position [4038, 0]
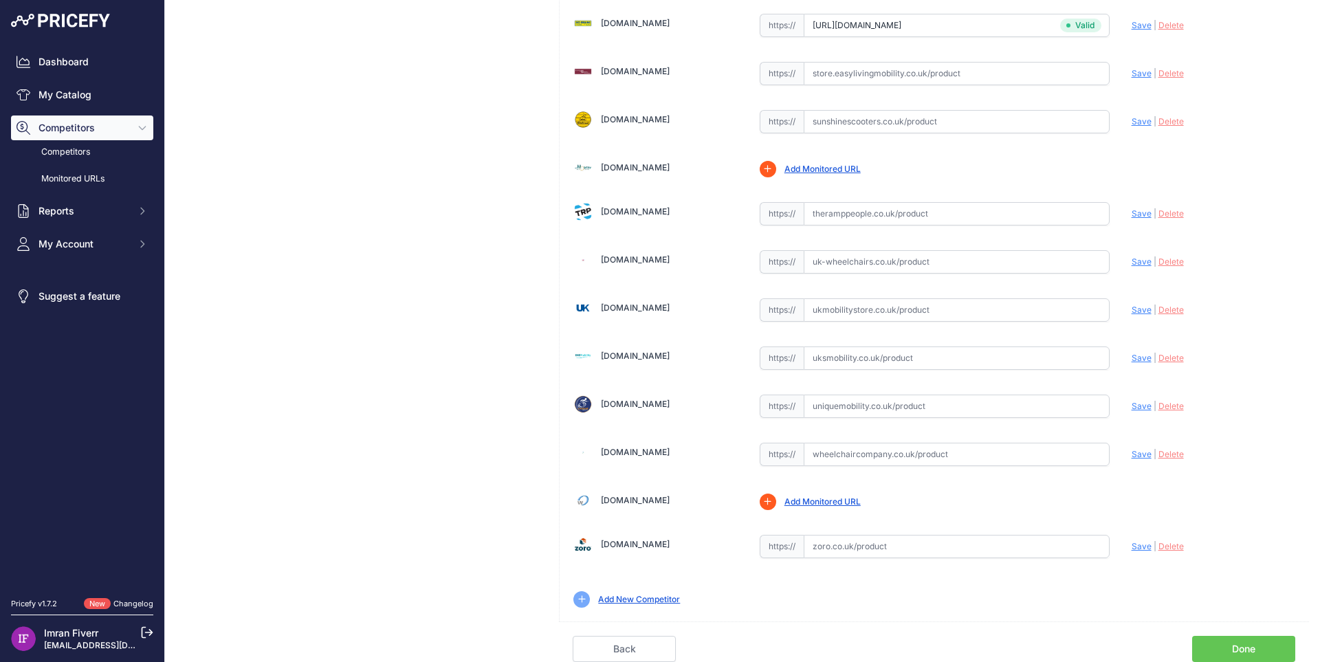
click at [1195, 653] on link "Done" at bounding box center [1243, 649] width 103 height 26
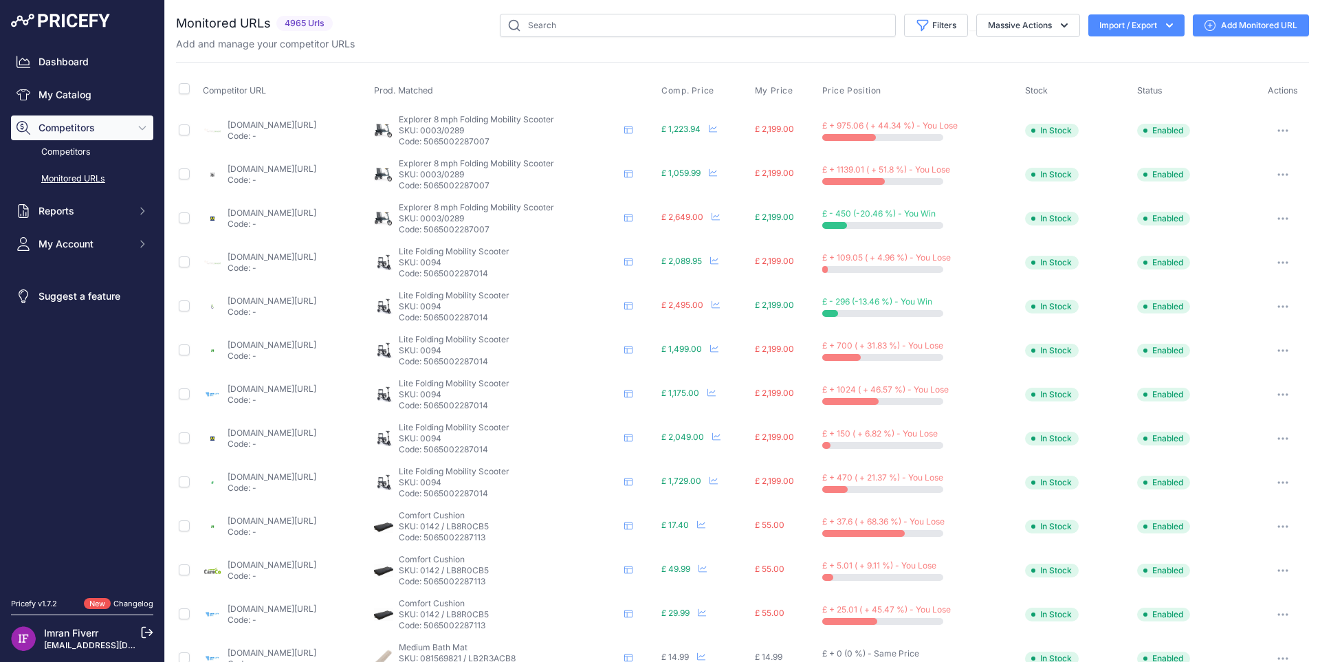
scroll to position [384, 0]
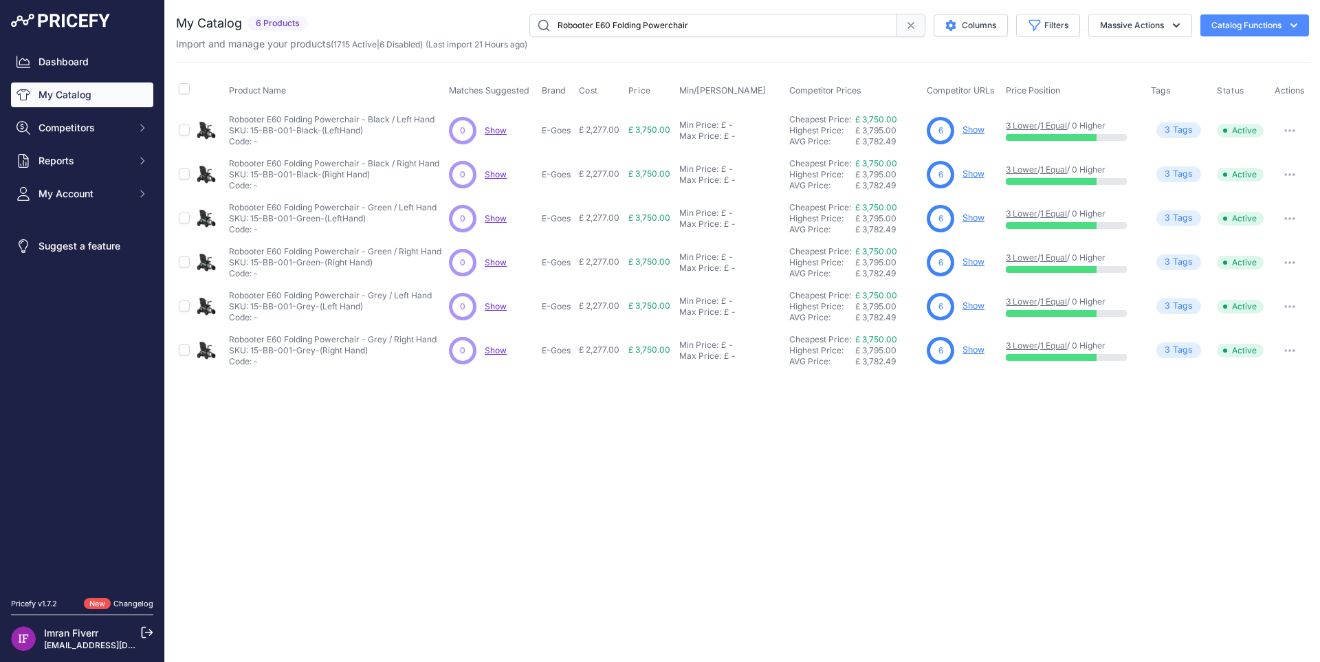
drag, startPoint x: 731, startPoint y: 27, endPoint x: 390, endPoint y: 27, distance: 341.6
click at [390, 27] on div "Robooter E60 Folding Powerchair Columns Filters Status All Status Only Enabled …" at bounding box center [810, 25] width 995 height 23
paste input "Pro All Terrain"
type input "Robooter E60 Pro All Terrain Folding Powerchair"
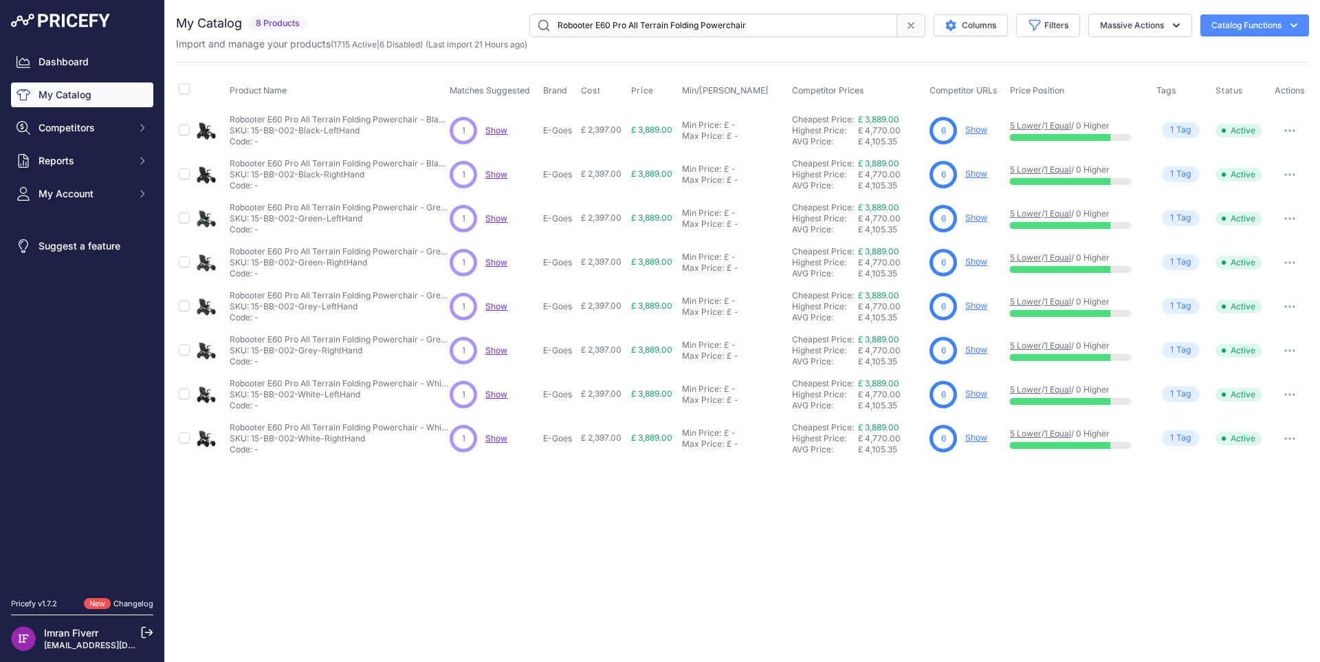
click at [980, 131] on link "Show" at bounding box center [976, 129] width 22 height 10
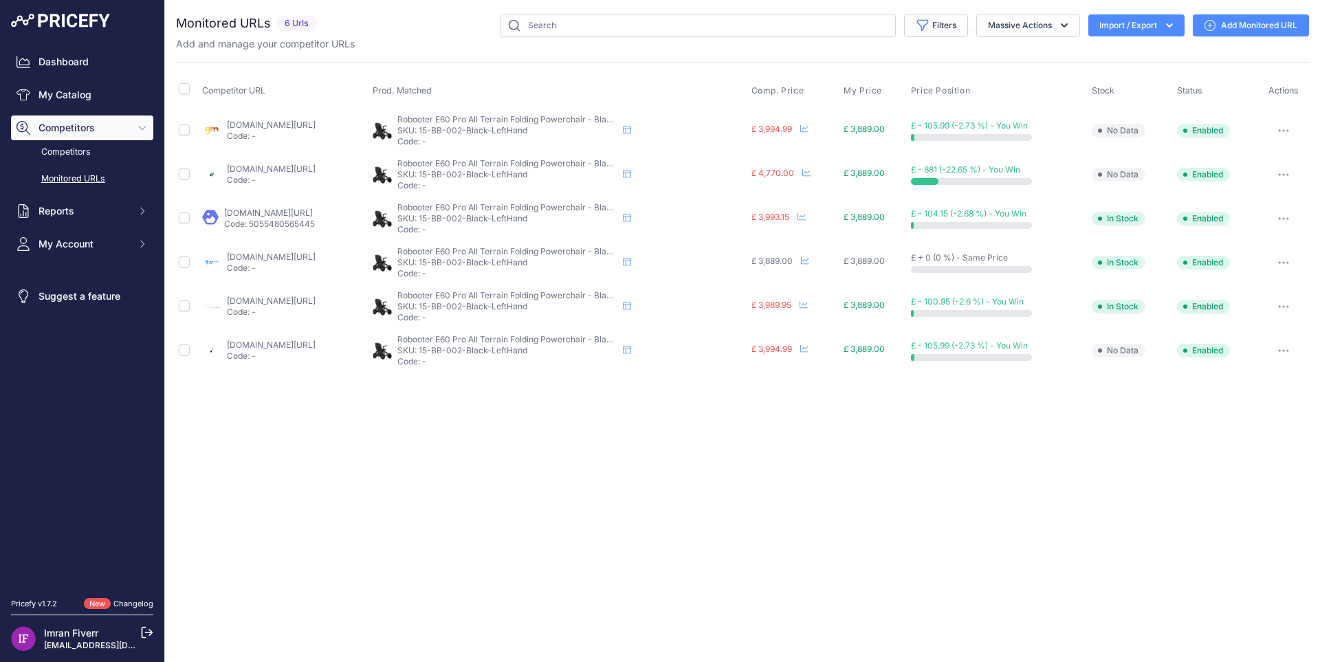
click at [316, 125] on link "[DOMAIN_NAME][URL]" at bounding box center [271, 125] width 89 height 10
drag, startPoint x: 212, startPoint y: 113, endPoint x: 292, endPoint y: 133, distance: 82.9
click at [292, 133] on td "glebemobility.co.uk/products/the-robooter-e60-pro-all-terrain-monster-folding-p…" at bounding box center [284, 130] width 170 height 45
click at [316, 166] on link "johnpreston.co.uk/robooter-e60a-pro-folding-electric-wheelchair?prirule_jdsnikf…" at bounding box center [271, 169] width 89 height 10
drag, startPoint x: 219, startPoint y: 162, endPoint x: 299, endPoint y: 177, distance: 81.0
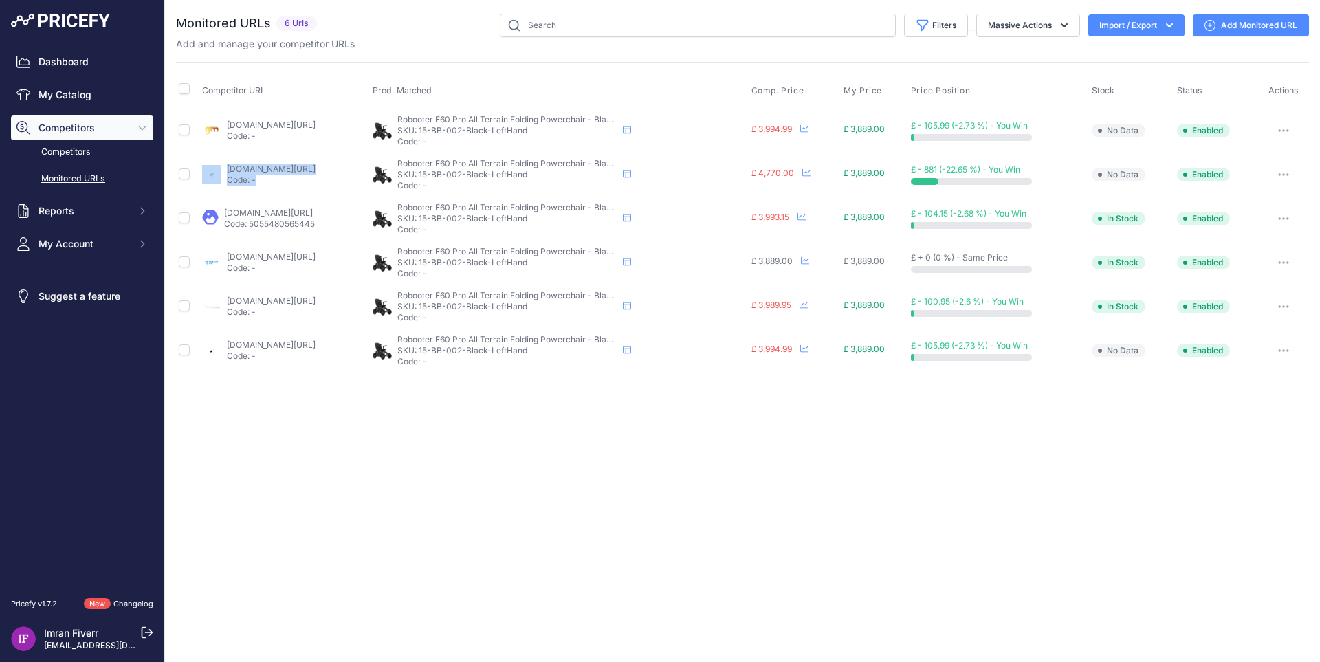
click at [299, 177] on td "johnpreston.co.uk/robooter-e60a-pro-folding-electric-wheelchair?prirule_jdsnikf…" at bounding box center [284, 175] width 170 height 44
click at [280, 210] on link "lightweightmobility.co.uk/the-robooter-e60-pro?prirule_jdsnikfkfjsd=4528" at bounding box center [268, 213] width 89 height 10
click at [228, 255] on link "mobilityco.co.uk/products/the-robooter-e60-pro-all-terrain-folding-powerchair?_…" at bounding box center [271, 257] width 89 height 10
click at [268, 298] on link "mobilitysmart.co.uk/robooter-e60-pro-electric-wheelchair.html?prirule_jdsnikfkf…" at bounding box center [271, 301] width 89 height 10
click at [254, 343] on link "[DOMAIN_NAME][URL]" at bounding box center [271, 345] width 89 height 10
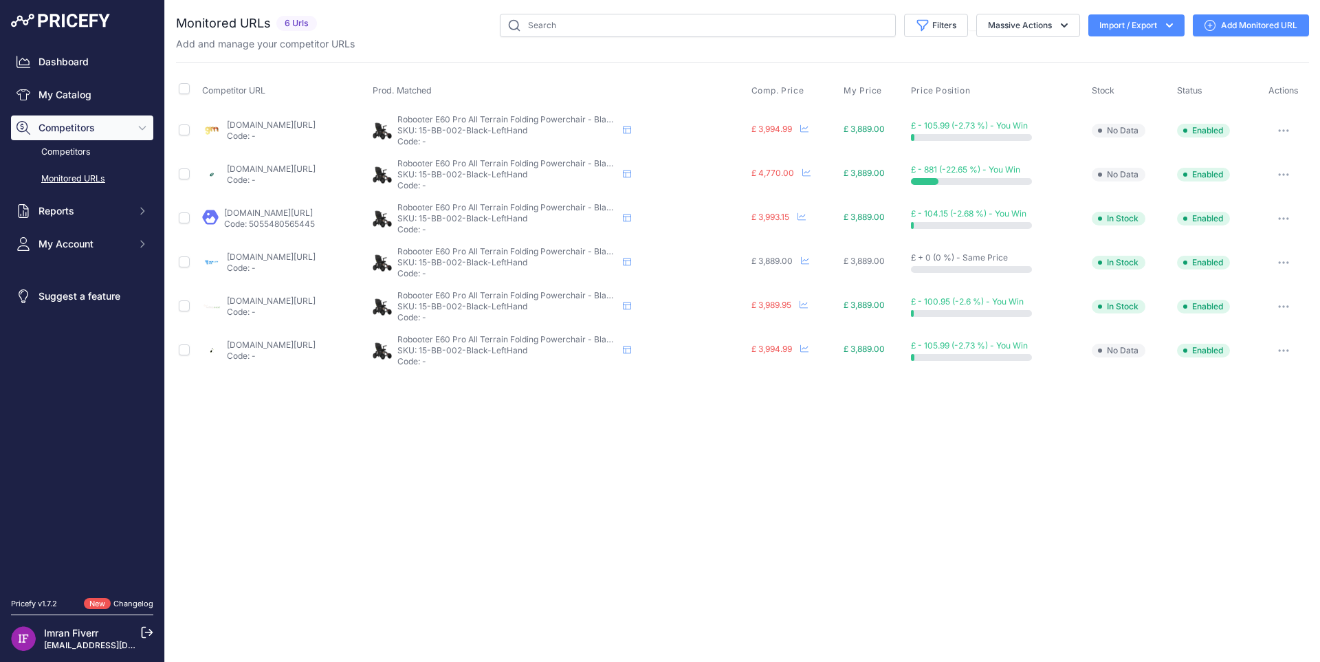
drag, startPoint x: 412, startPoint y: 41, endPoint x: 379, endPoint y: 70, distance: 44.3
click at [411, 41] on div "Add and manage your competitor URLs" at bounding box center [742, 44] width 1133 height 14
copy div "johnpreston.co.uk/robooter-e60a-pro-folding-electric-wheelchair?prirule_jdsnikf…"
drag, startPoint x: 222, startPoint y: 167, endPoint x: 250, endPoint y: 181, distance: 30.7
click at [250, 181] on div "johnpreston.co.uk/robooter-e60a-pro-folding-electric-wheelchair?prirule_jdsnikf…" at bounding box center [284, 175] width 165 height 22
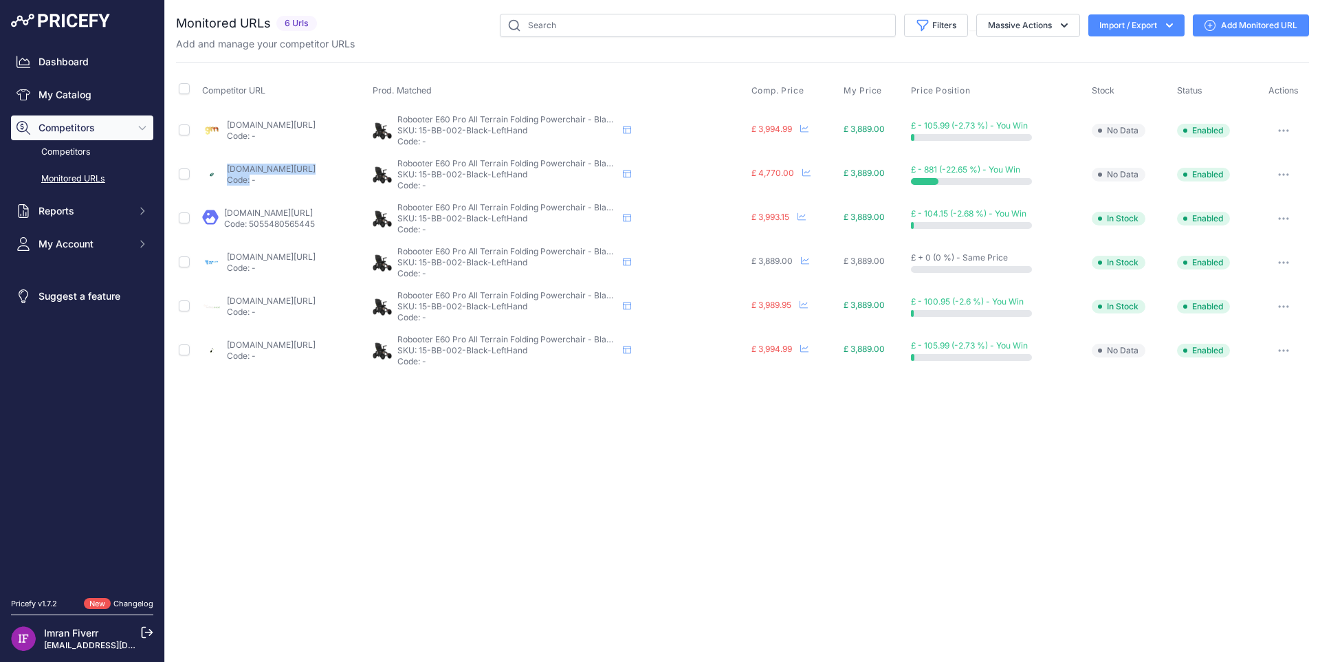
click at [1232, 24] on link "Add Monitored URL" at bounding box center [1251, 25] width 116 height 22
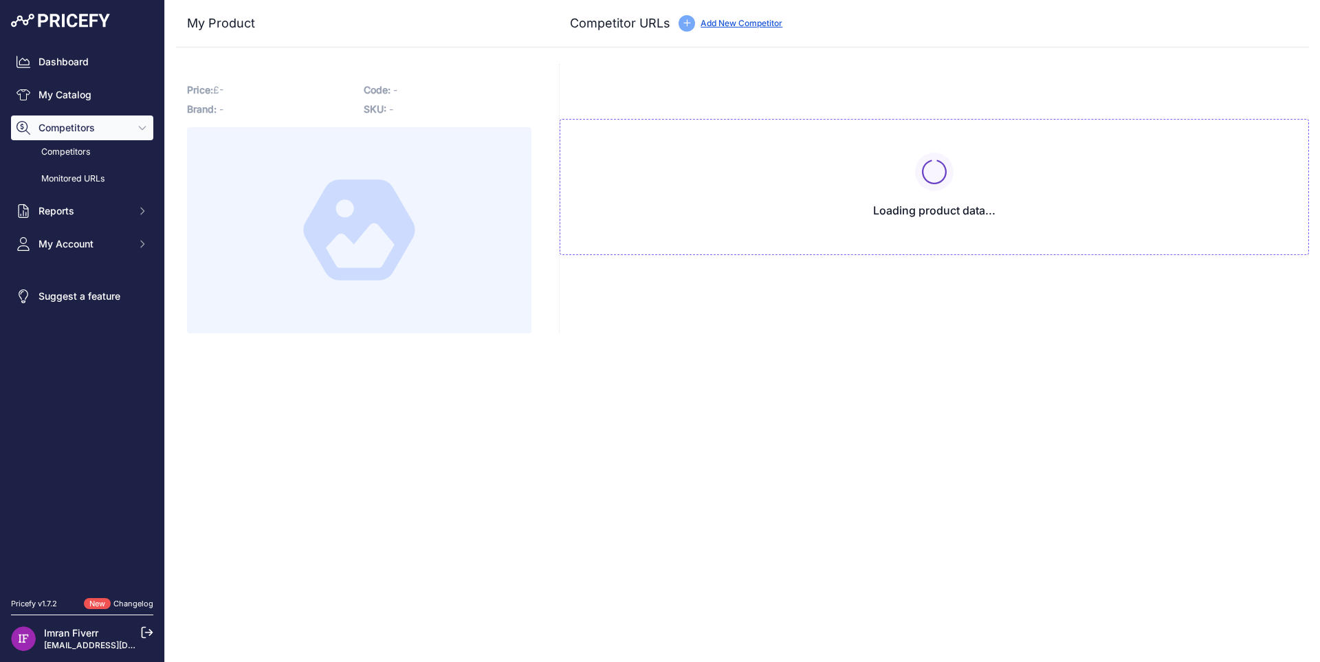
type input "[DOMAIN_NAME][URL]"
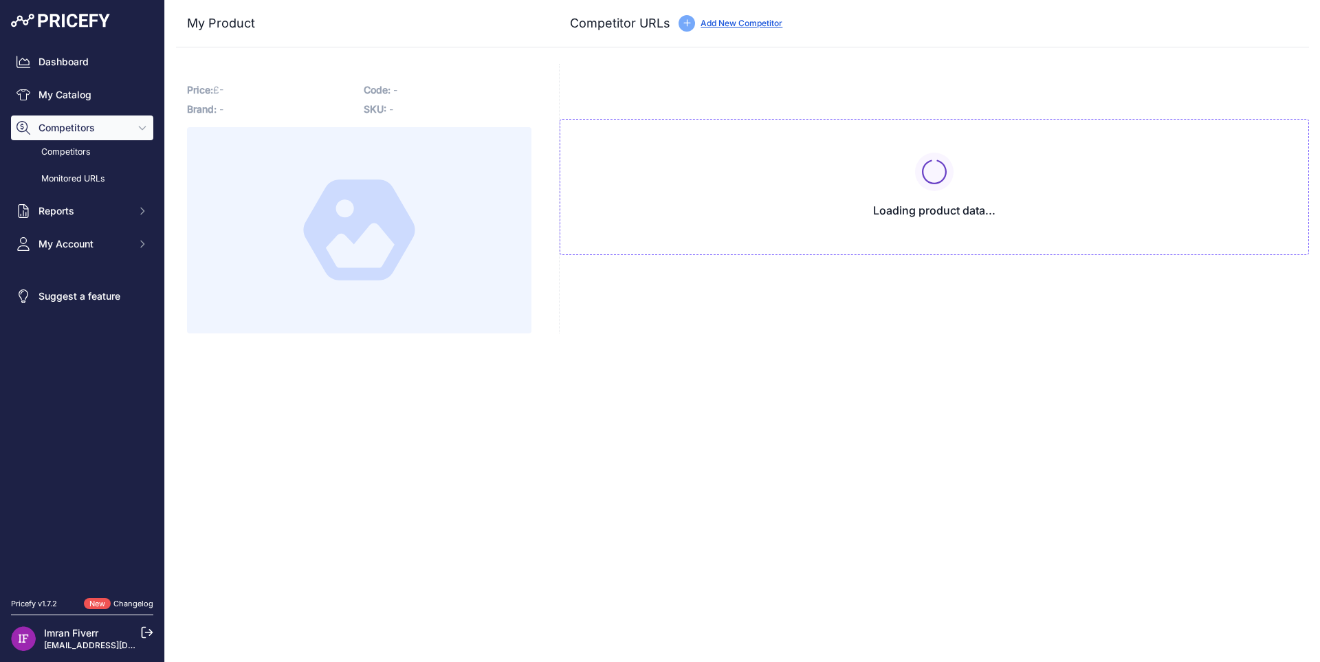
type input "[DOMAIN_NAME][URL]"
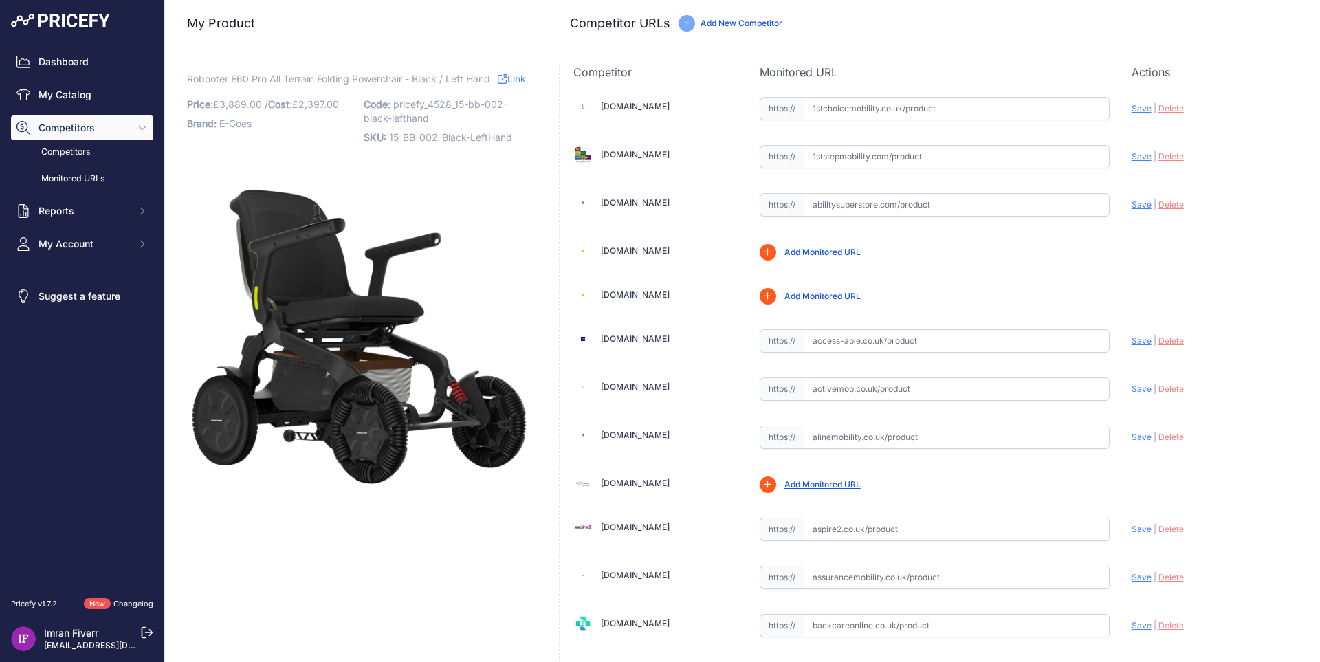
scroll to position [1747, 0]
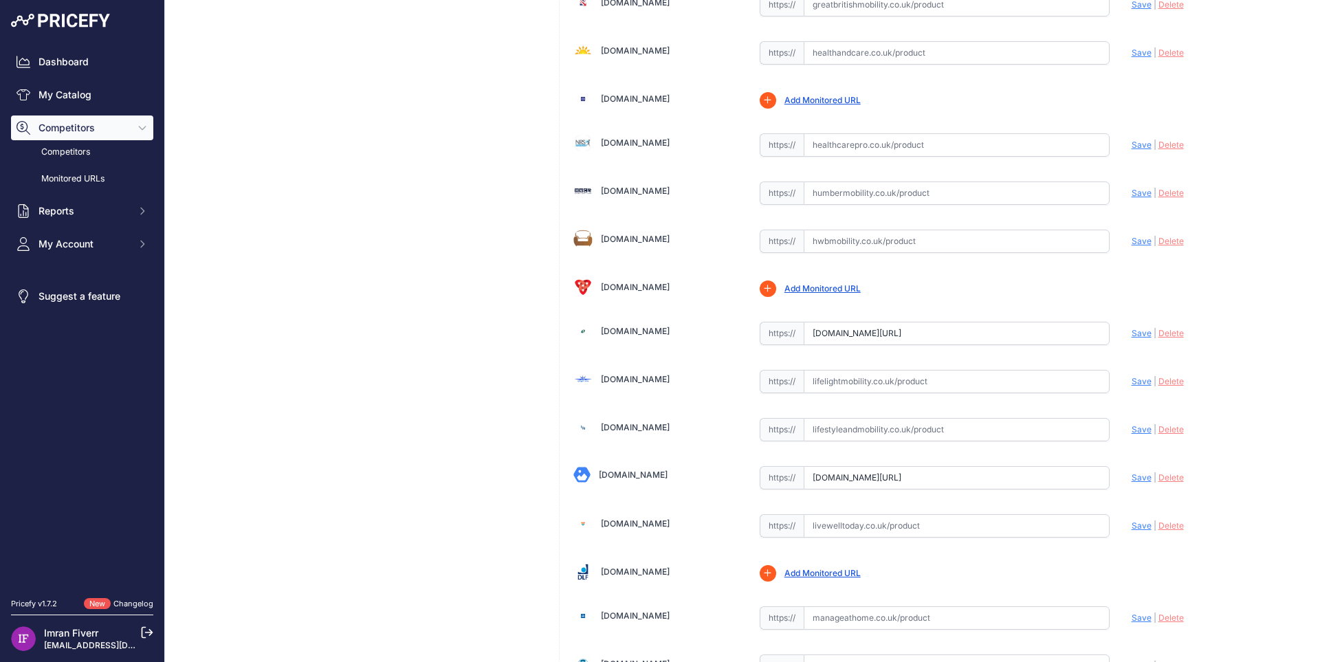
click at [1166, 335] on span "Delete" at bounding box center [1170, 333] width 25 height 10
click at [1131, 335] on span "Save" at bounding box center [1141, 333] width 20 height 10
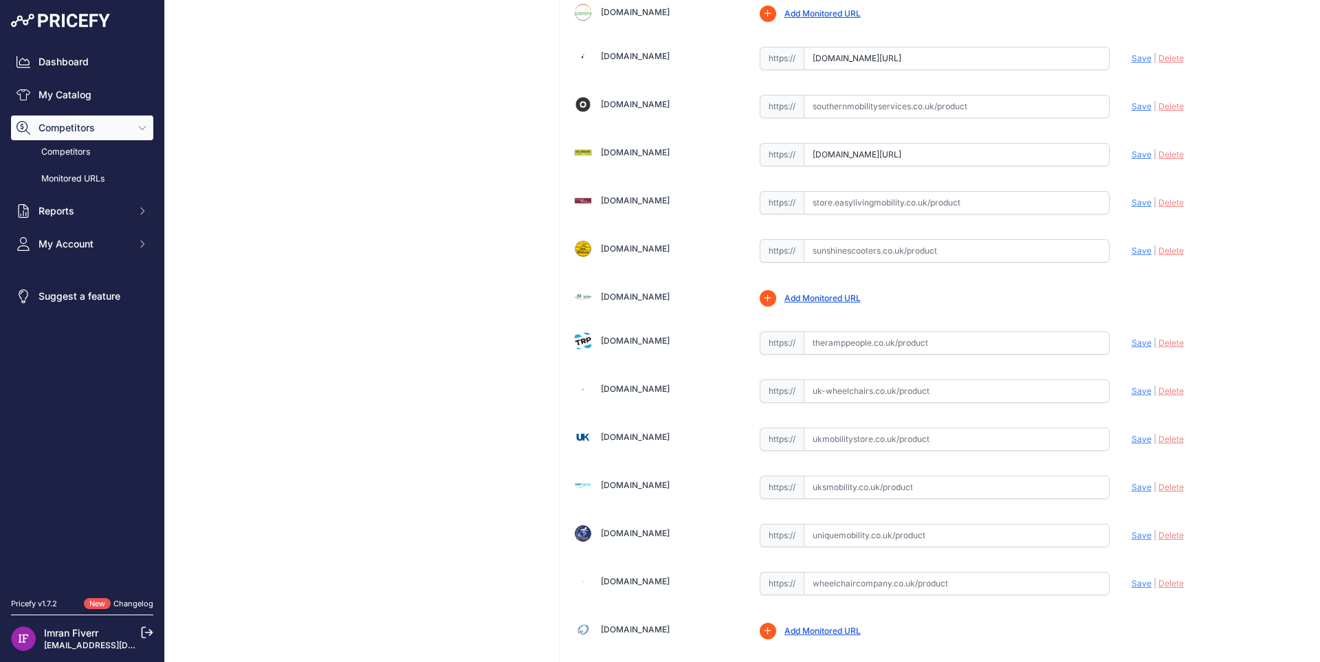
scroll to position [4038, 0]
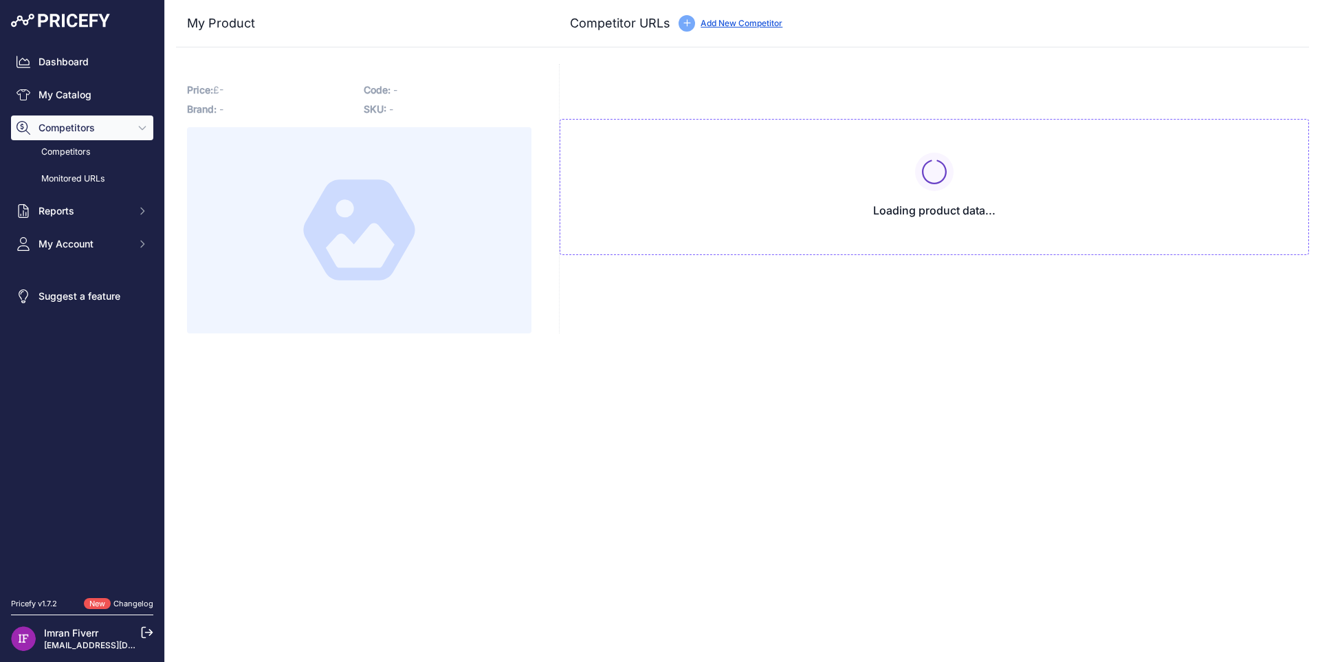
type input "[DOMAIN_NAME][URL]"
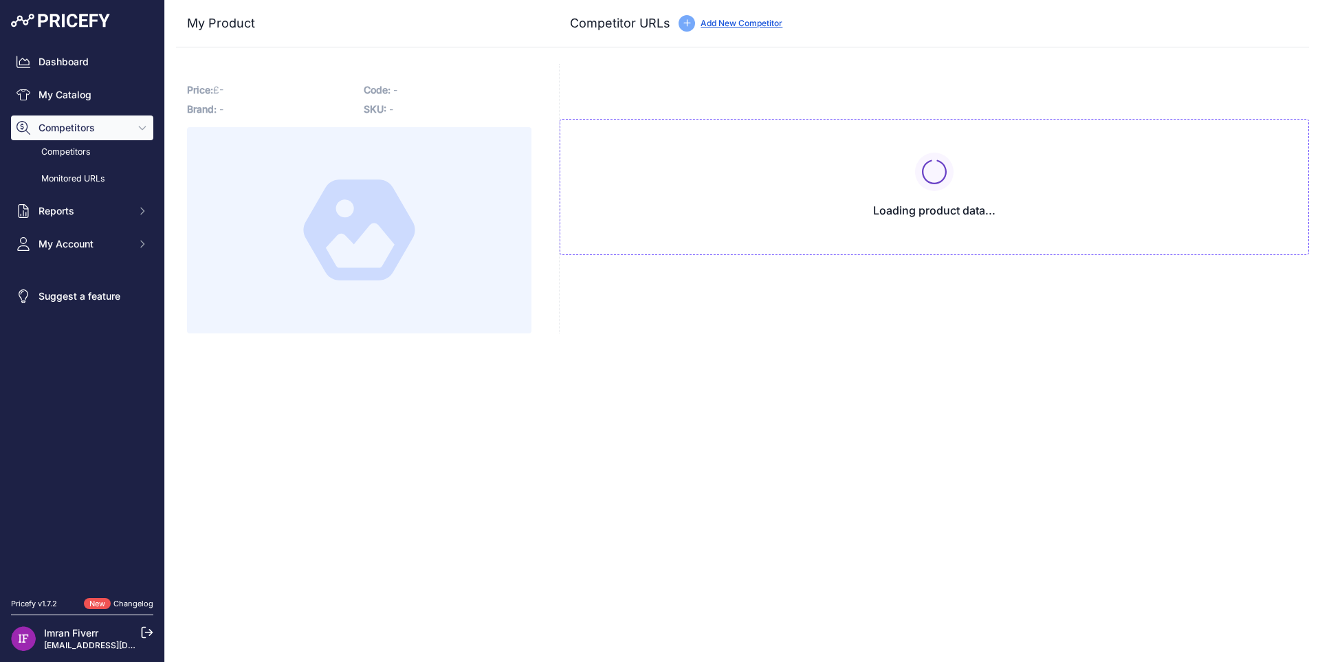
type input "[DOMAIN_NAME][URL]"
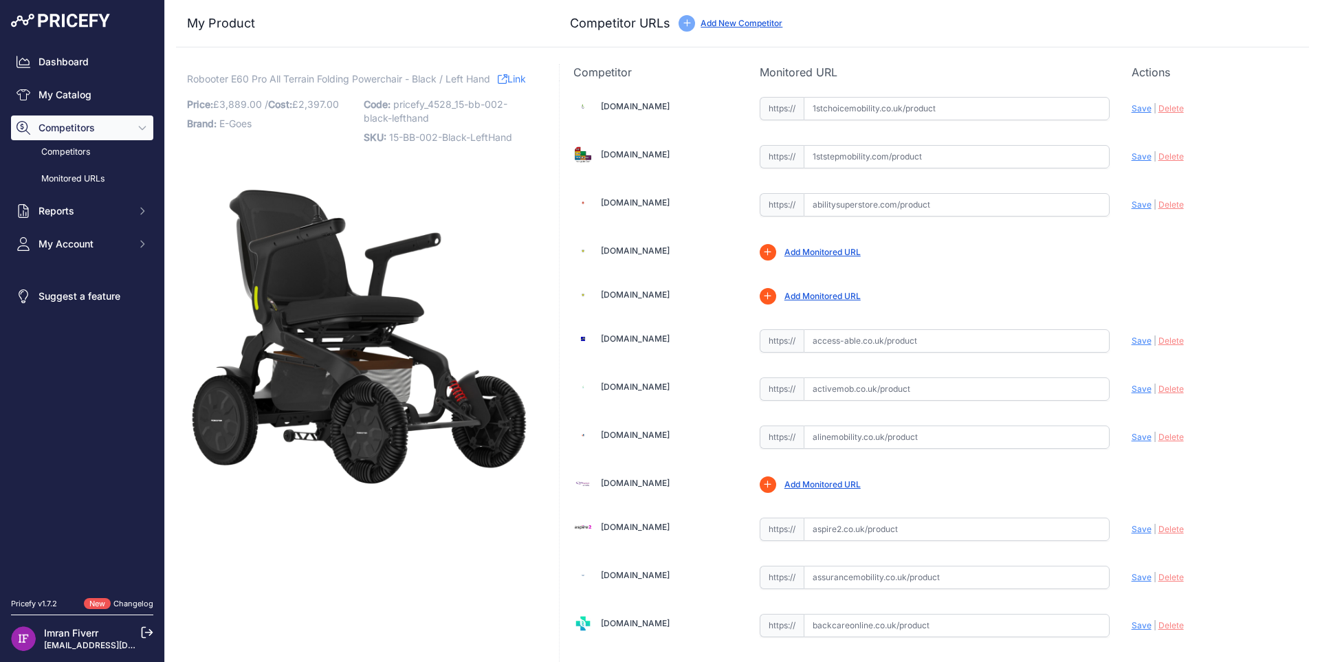
scroll to position [1747, 0]
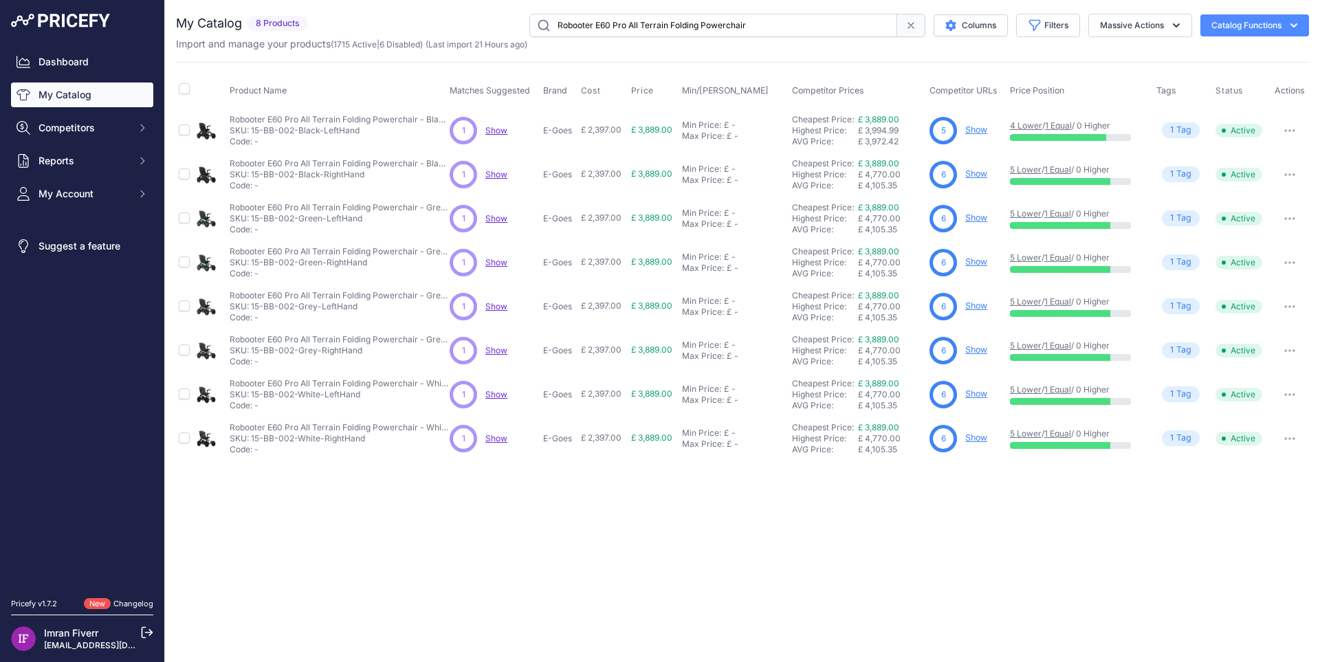
click at [973, 172] on link "Show" at bounding box center [976, 173] width 22 height 10
click at [979, 219] on link "Show" at bounding box center [976, 217] width 22 height 10
click at [976, 261] on link "Show" at bounding box center [976, 261] width 22 height 10
click at [977, 305] on link "Show" at bounding box center [976, 305] width 22 height 10
click at [977, 347] on link "Show" at bounding box center [976, 349] width 22 height 10
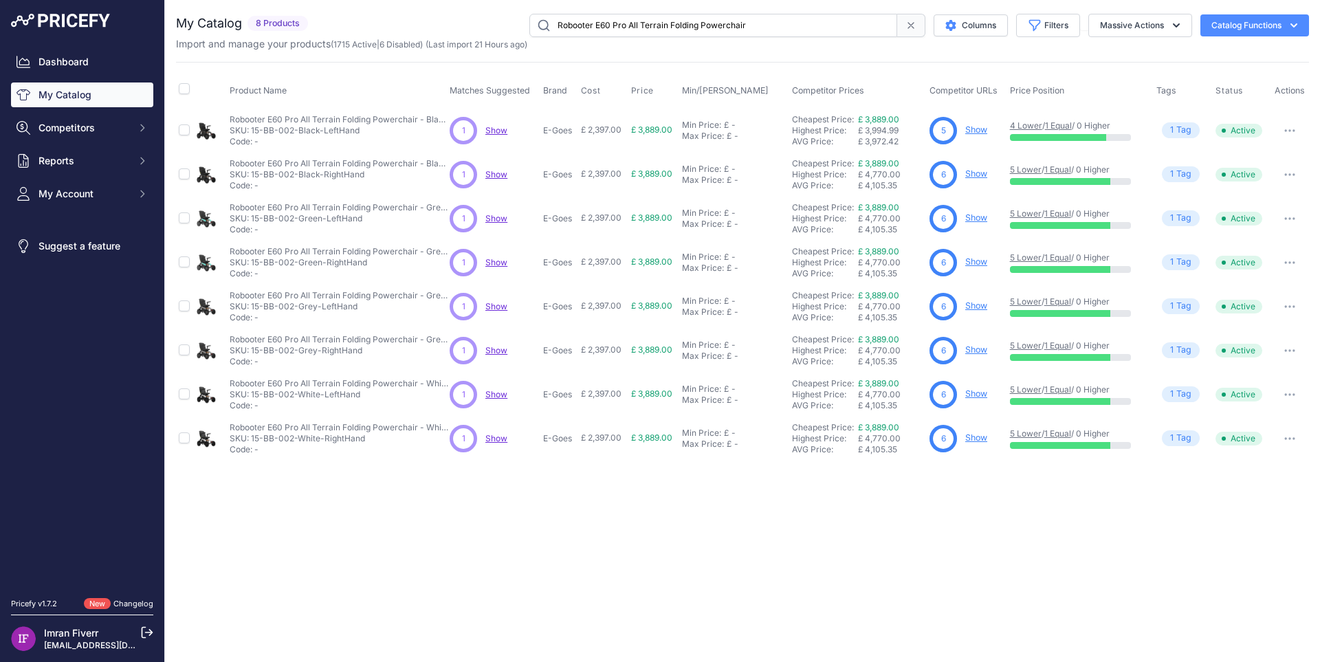
click at [973, 394] on link "Show" at bounding box center [976, 393] width 22 height 10
click at [978, 436] on link "Show" at bounding box center [976, 437] width 22 height 10
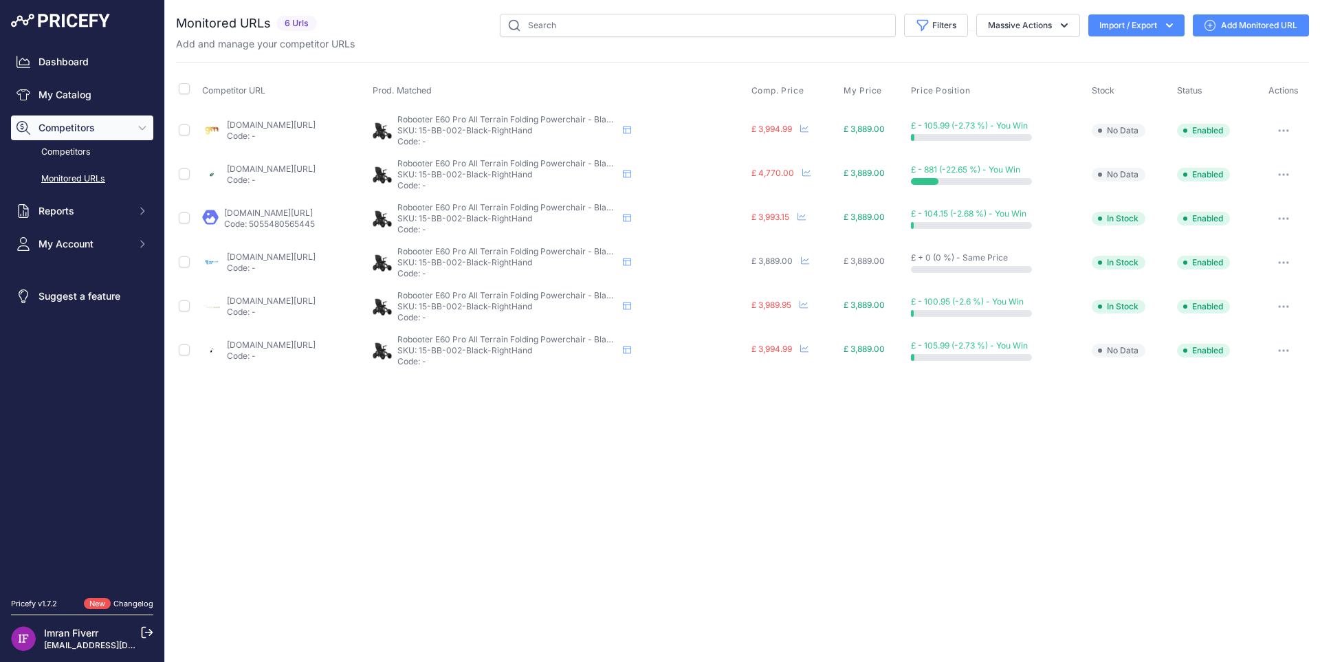
click at [1228, 27] on link "Add Monitored URL" at bounding box center [1251, 25] width 116 height 22
click at [1213, 28] on icon at bounding box center [1209, 25] width 11 height 11
click at [1223, 30] on link "Add Monitored URL" at bounding box center [1251, 25] width 116 height 22
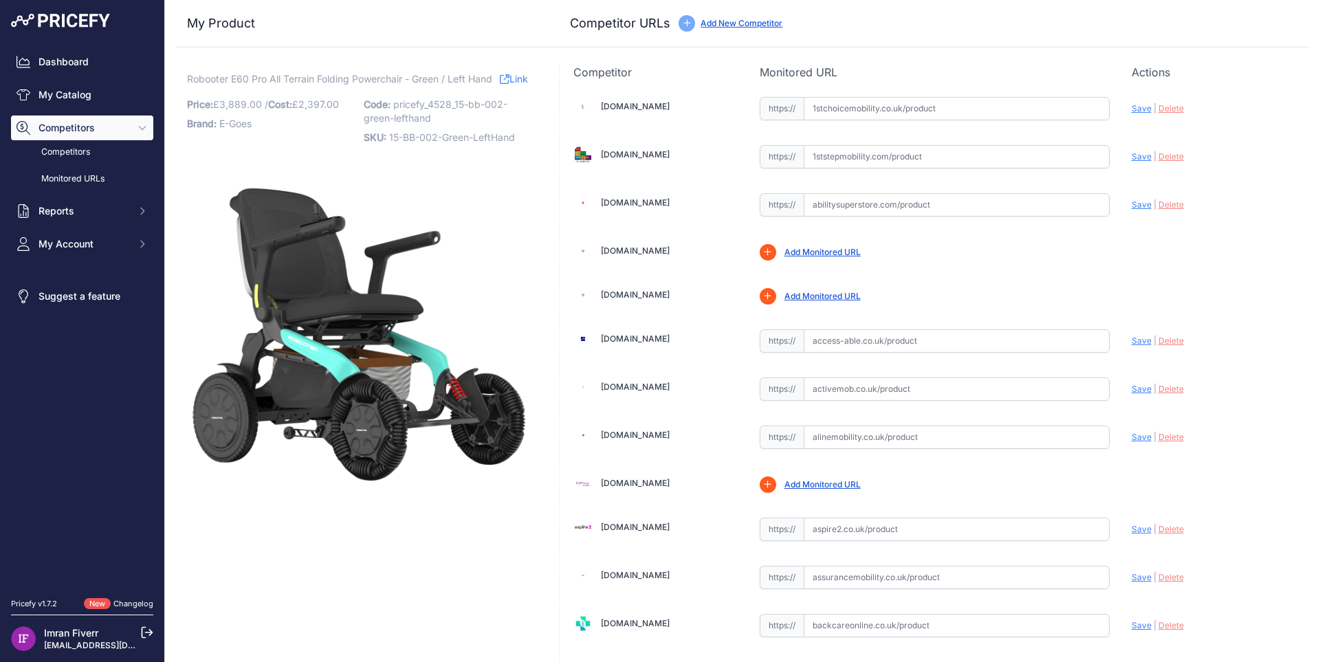
scroll to position [1747, 0]
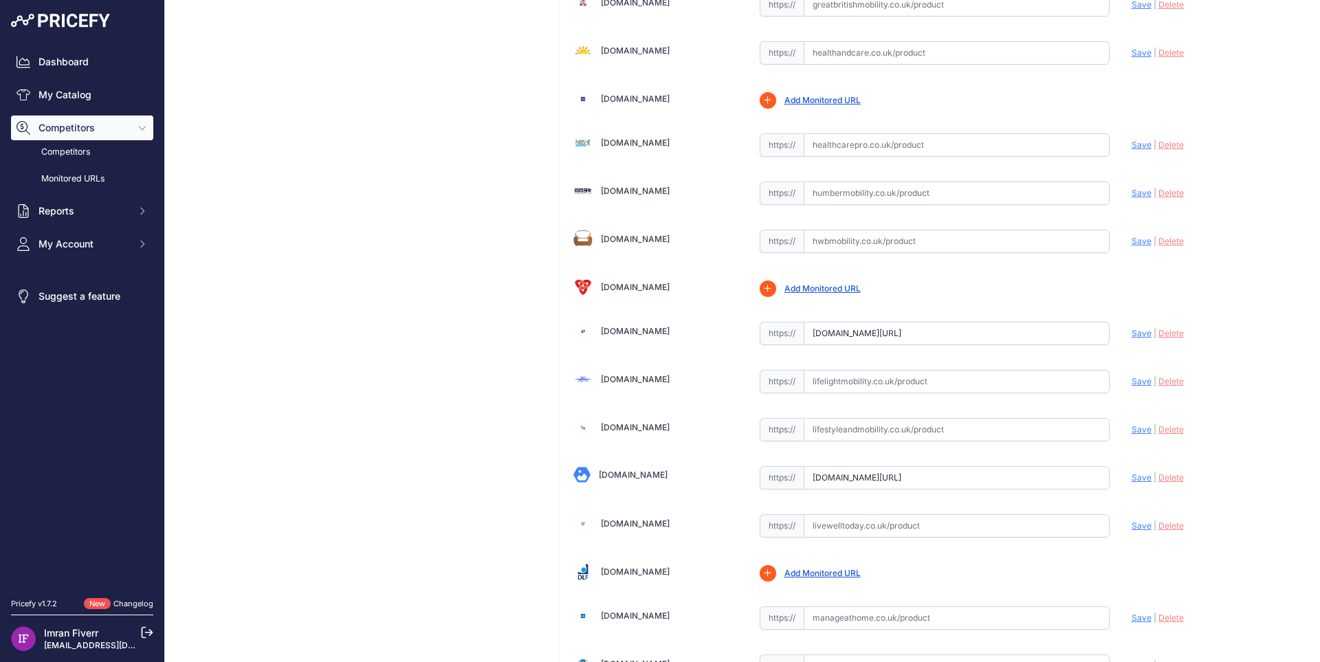
click at [1158, 333] on span "Delete" at bounding box center [1170, 333] width 25 height 10
click at [1137, 333] on span "Save" at bounding box center [1141, 333] width 20 height 10
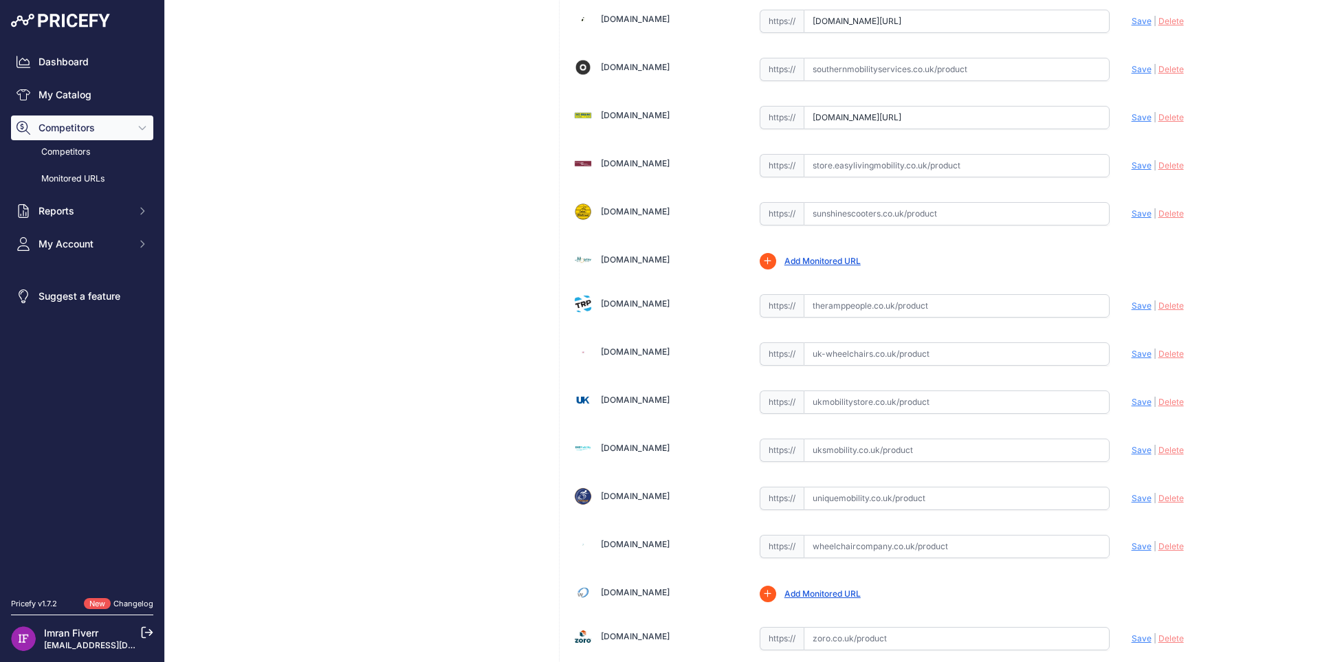
scroll to position [4038, 0]
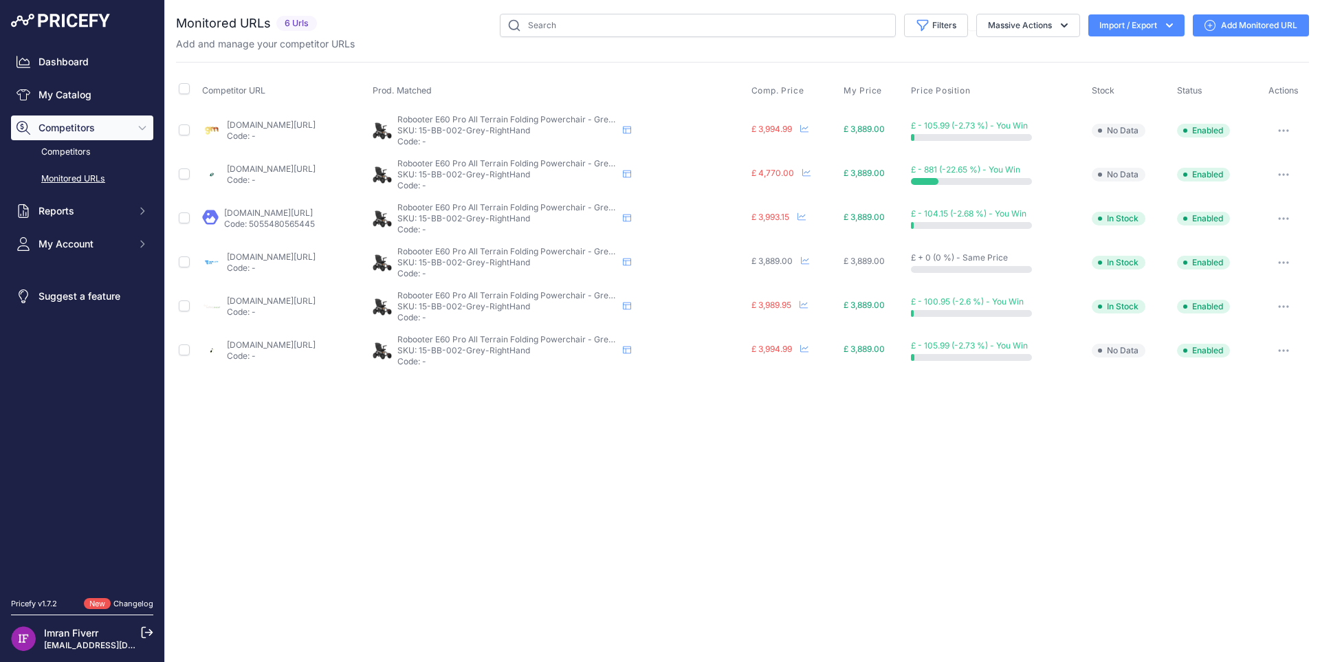
click at [1235, 25] on link "Add Monitored URL" at bounding box center [1251, 25] width 116 height 22
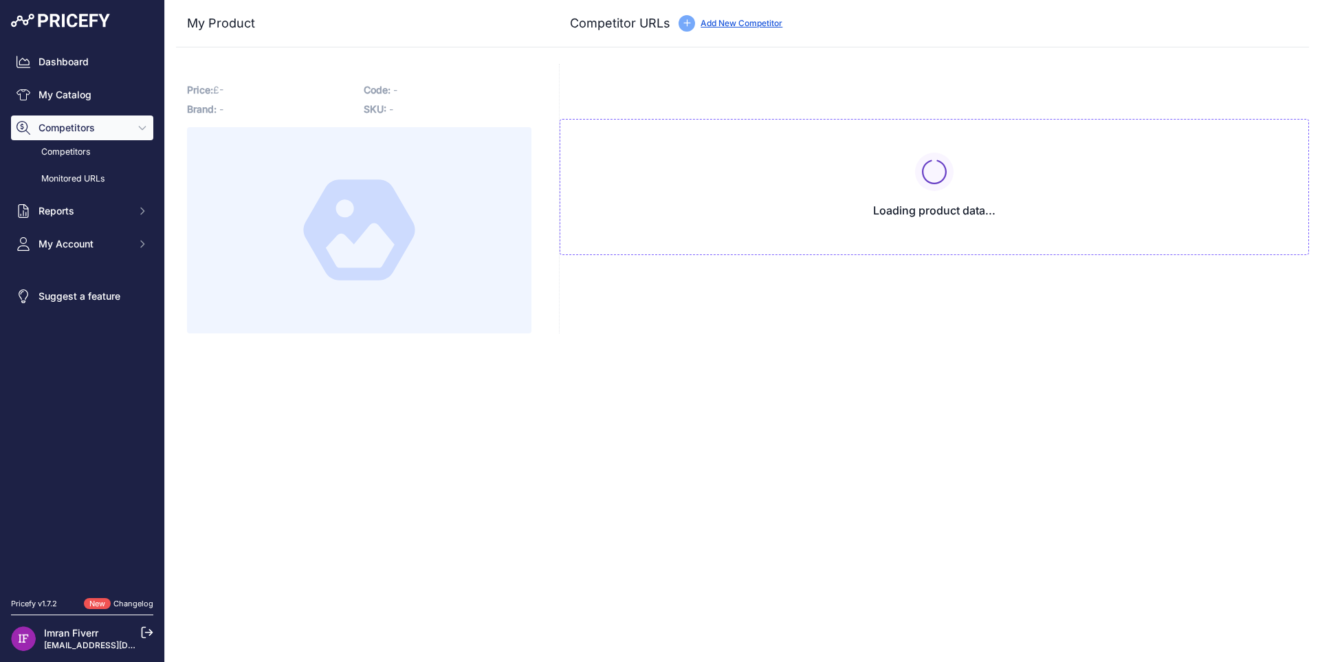
type input "[DOMAIN_NAME][URL]"
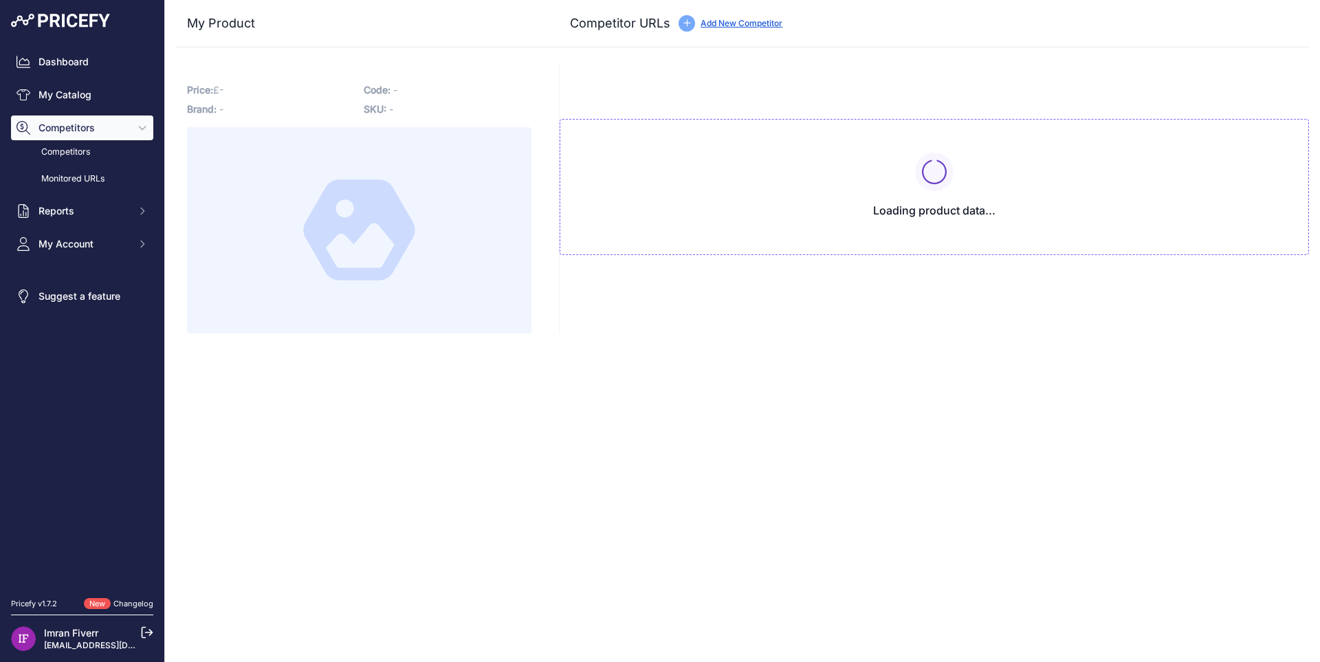
type input "[DOMAIN_NAME][URL]"
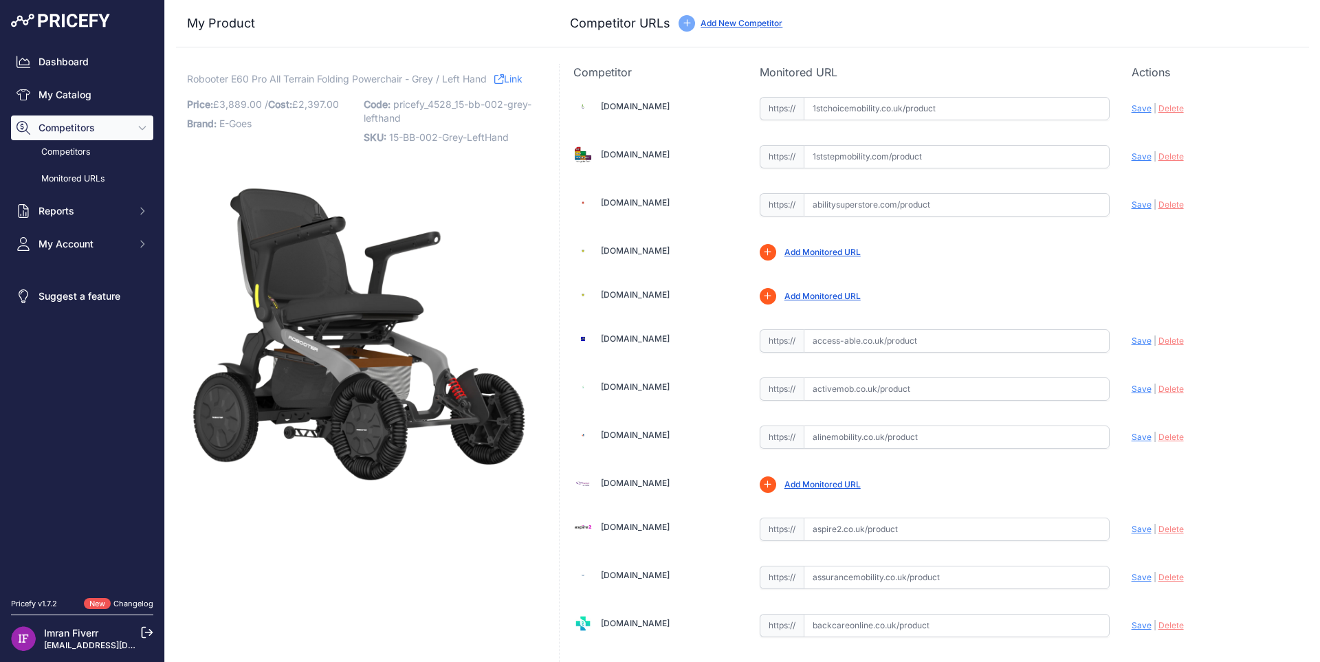
scroll to position [1749, 0]
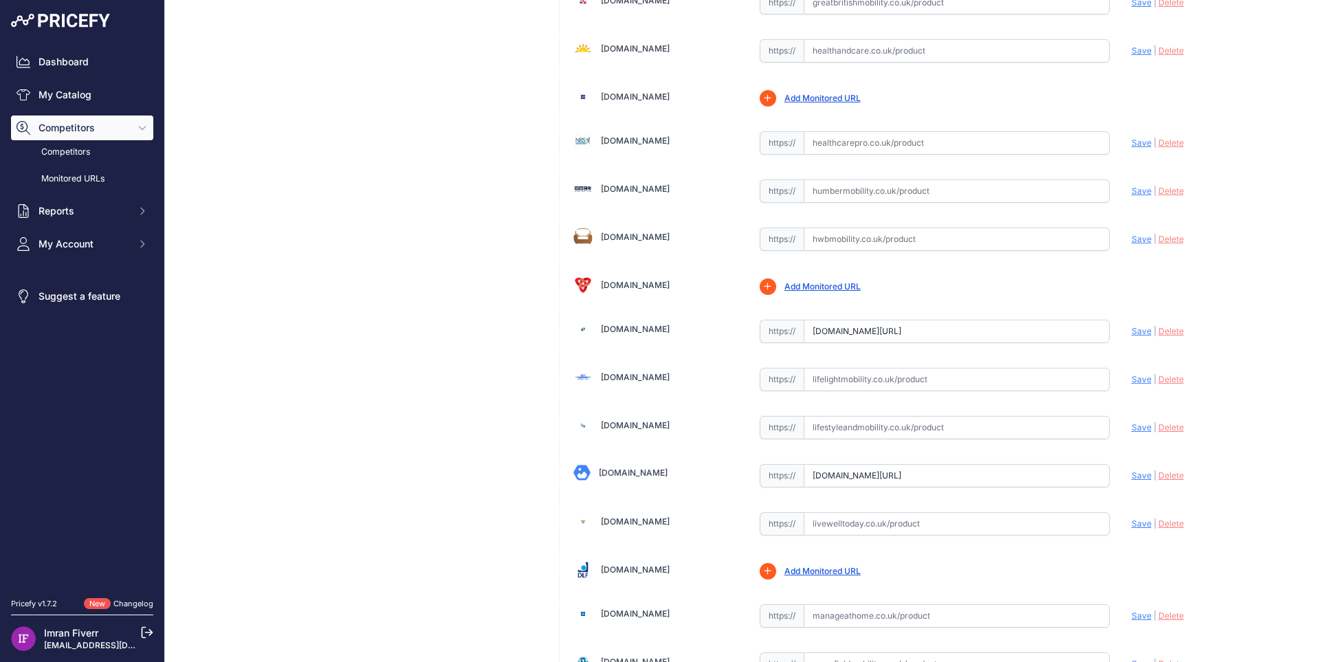
click at [1162, 331] on span "Delete" at bounding box center [1170, 331] width 25 height 10
click at [1132, 333] on span "Save" at bounding box center [1141, 331] width 20 height 10
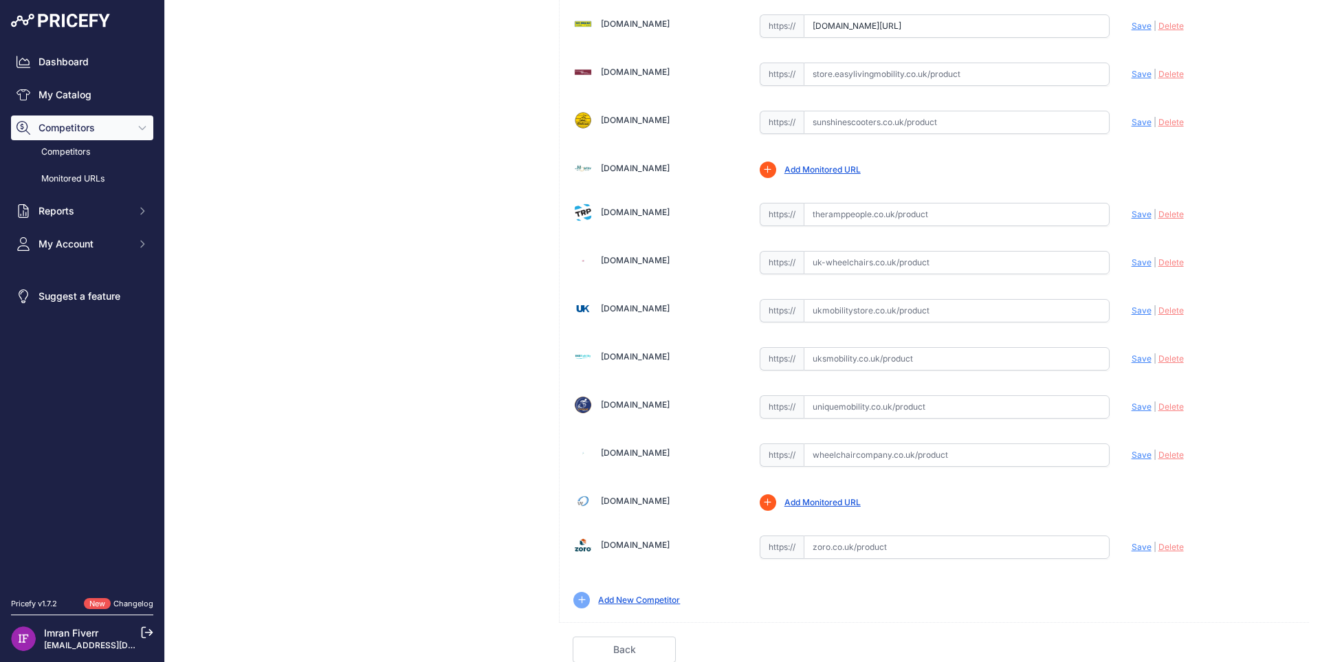
scroll to position [4038, 0]
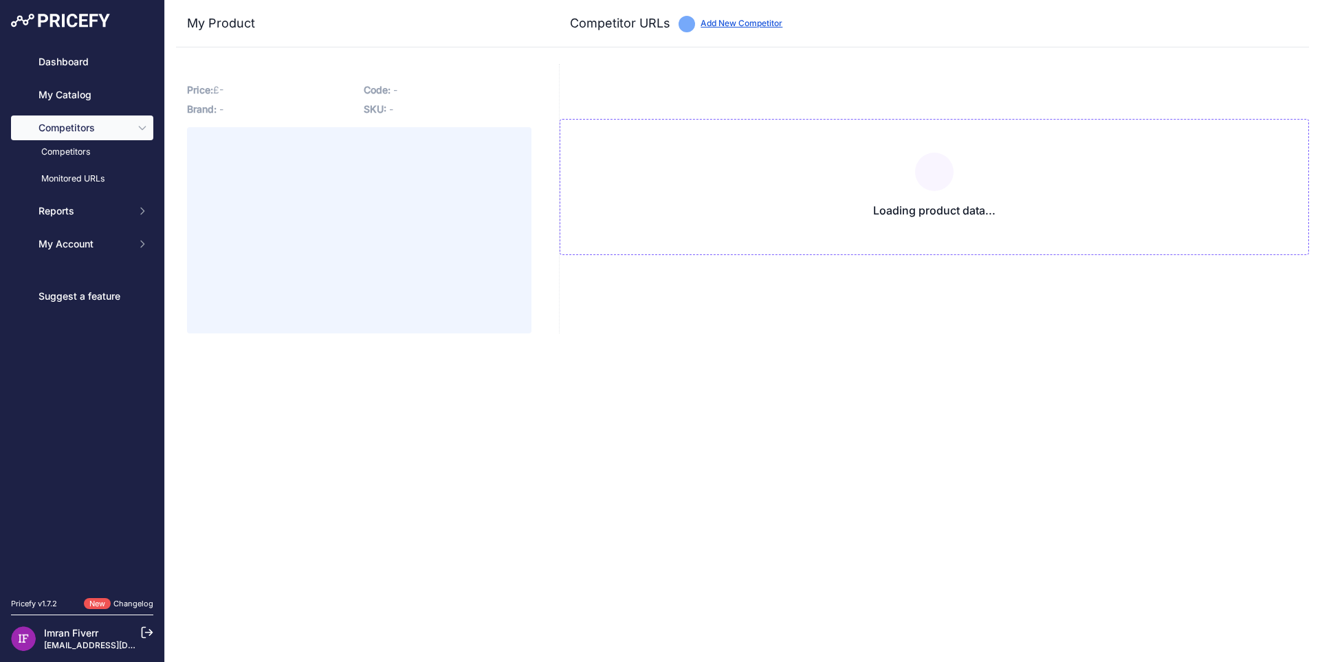
type input "[DOMAIN_NAME][URL]"
type input "www.lightweightmobility.co.uk/the-robooter-e60-pro?prirule_jdsnikfkfjsd=4528"
type input "www.mobilityco.co.uk/products/the-robooter-e60-pro-all-terrain-folding-powercha…"
type input "www.mobilitysmart.co.uk/robooter-e60-pro-electric-wheelchair.html?prirule_jdsni…"
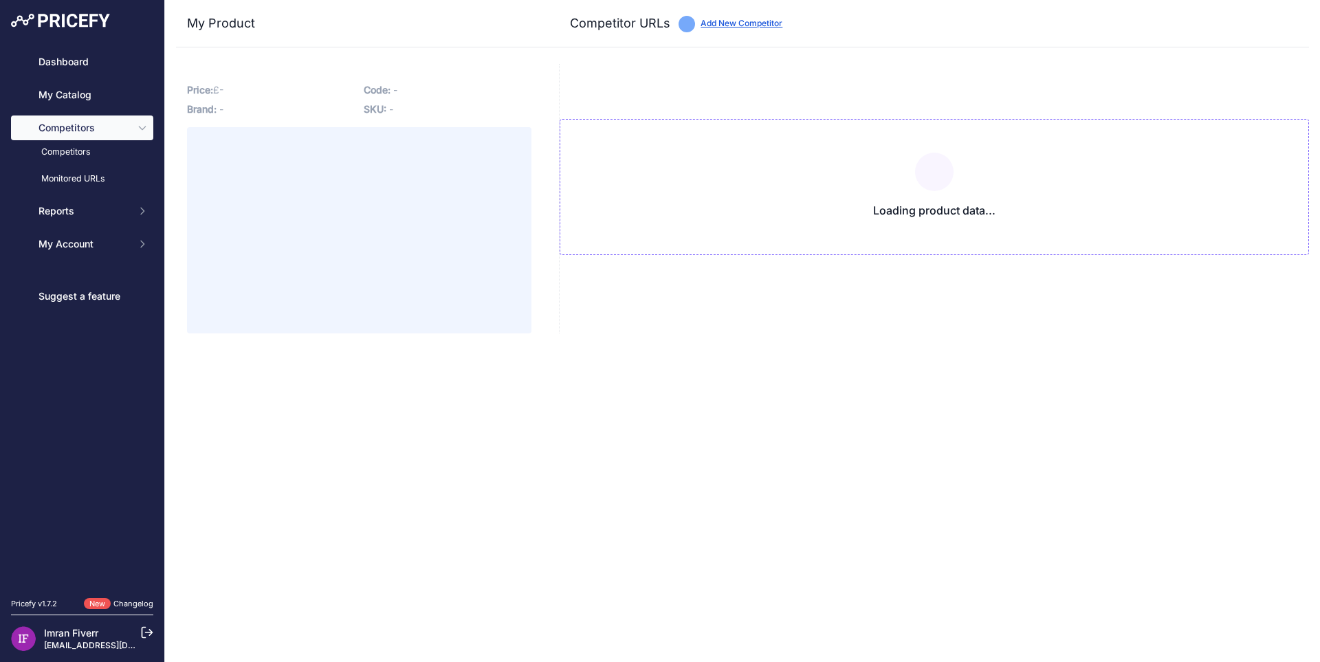
type input "[DOMAIN_NAME][URL]"
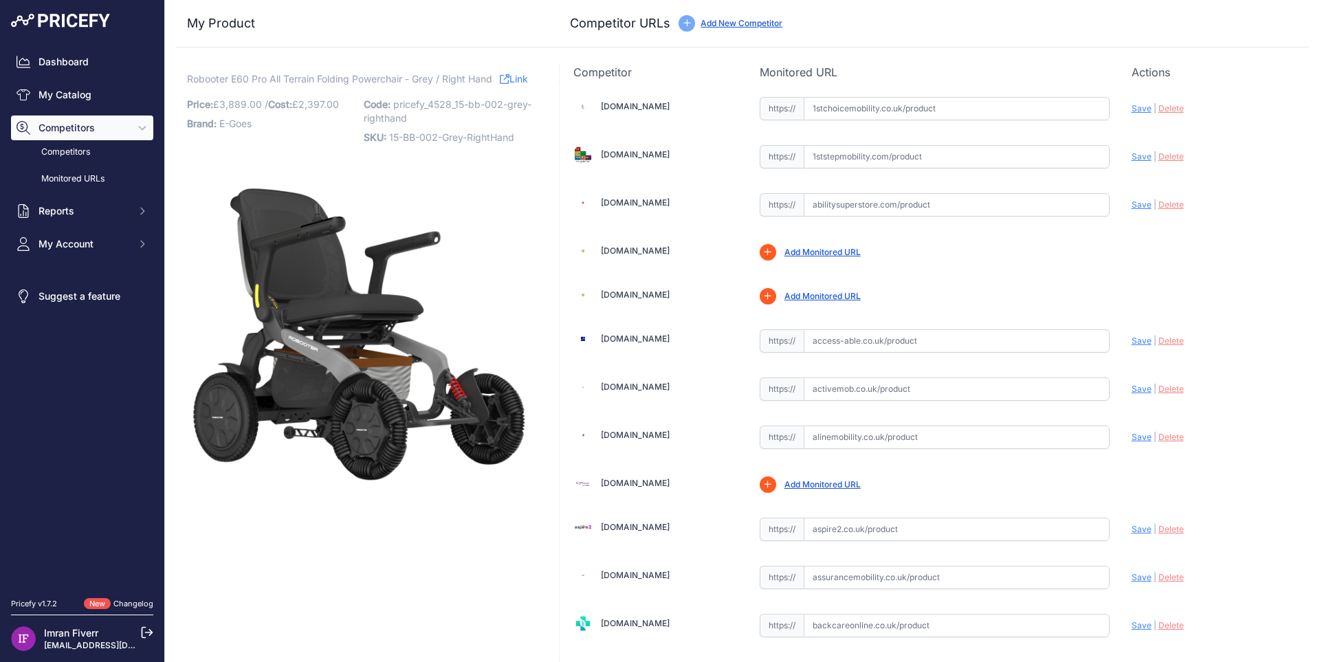
scroll to position [1747, 0]
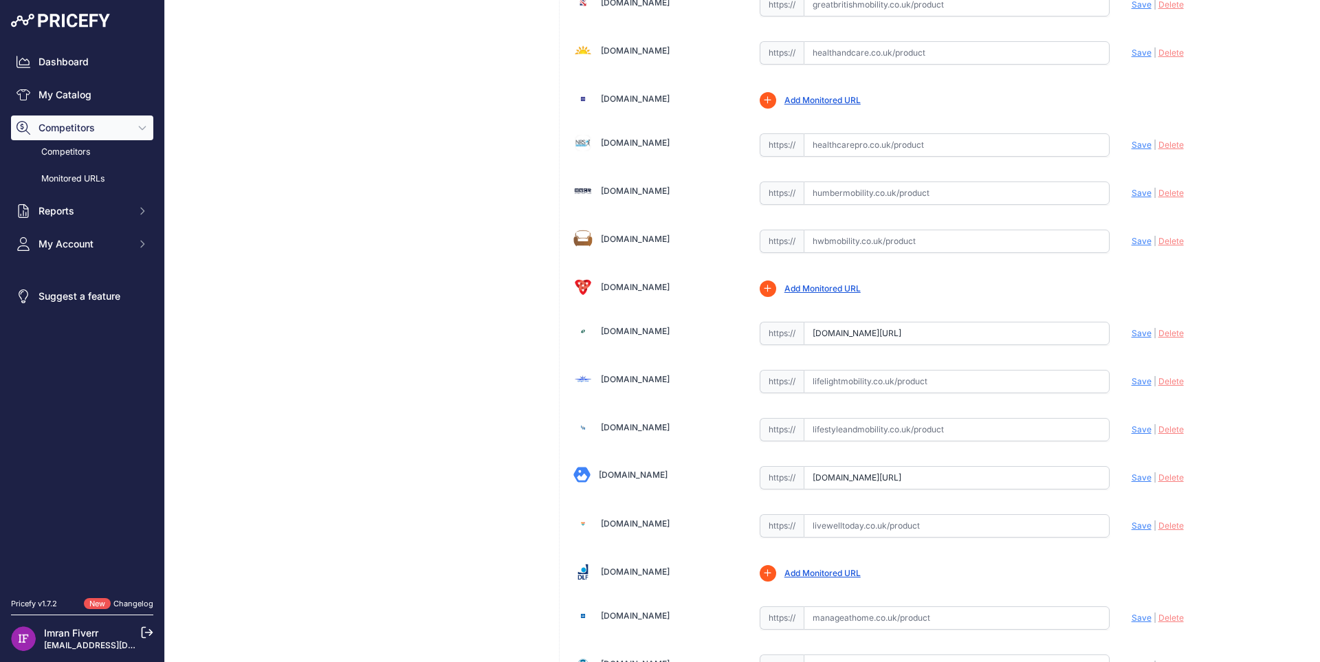
click at [1160, 334] on span "Delete" at bounding box center [1170, 333] width 25 height 10
click at [1131, 333] on span "Save" at bounding box center [1141, 333] width 20 height 10
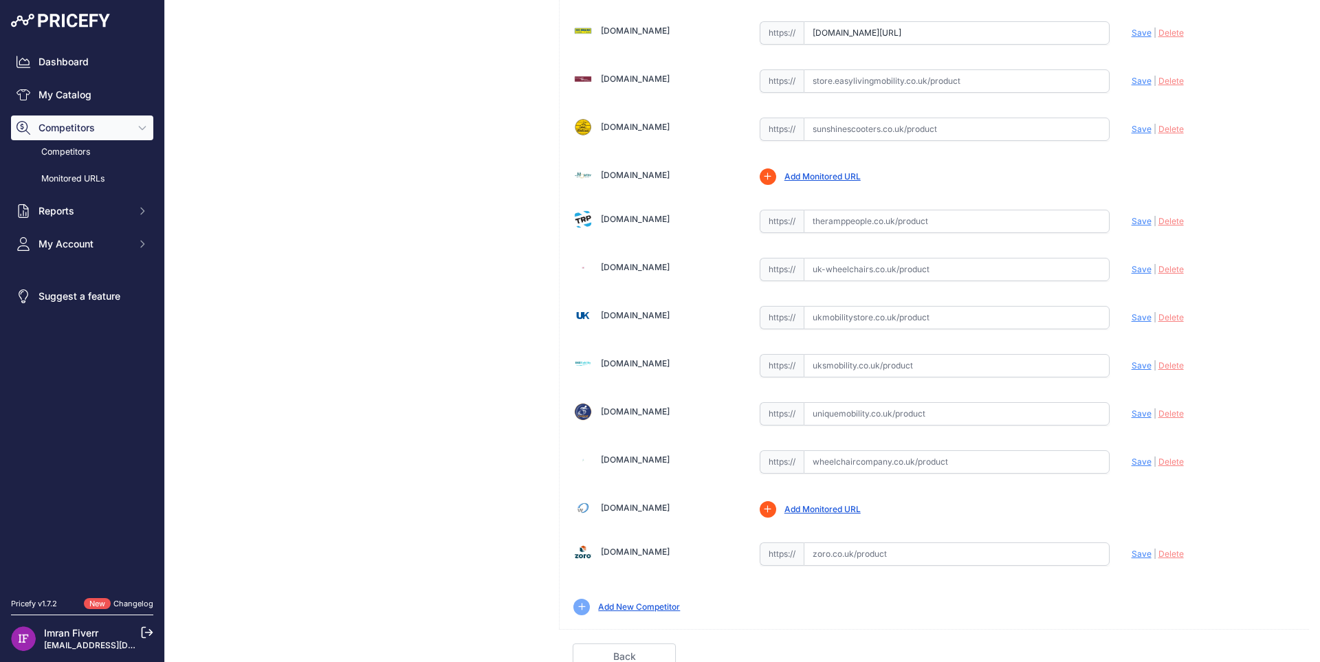
scroll to position [4038, 0]
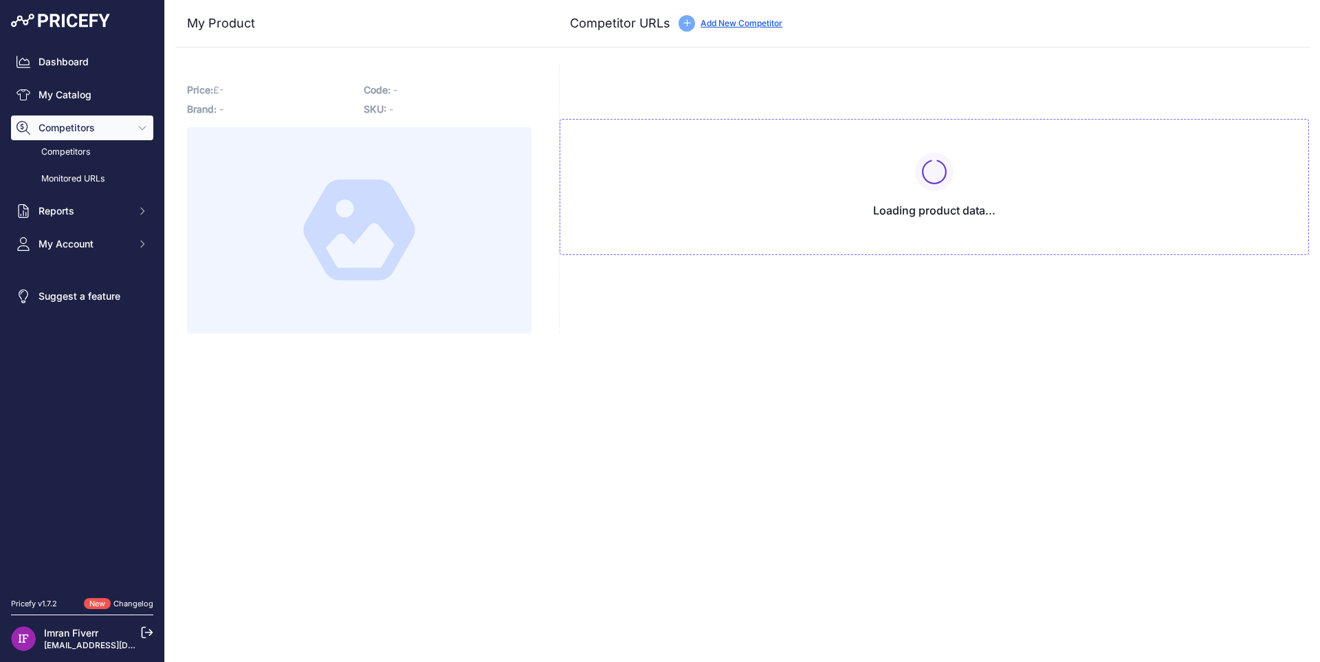
type input "[DOMAIN_NAME][URL]"
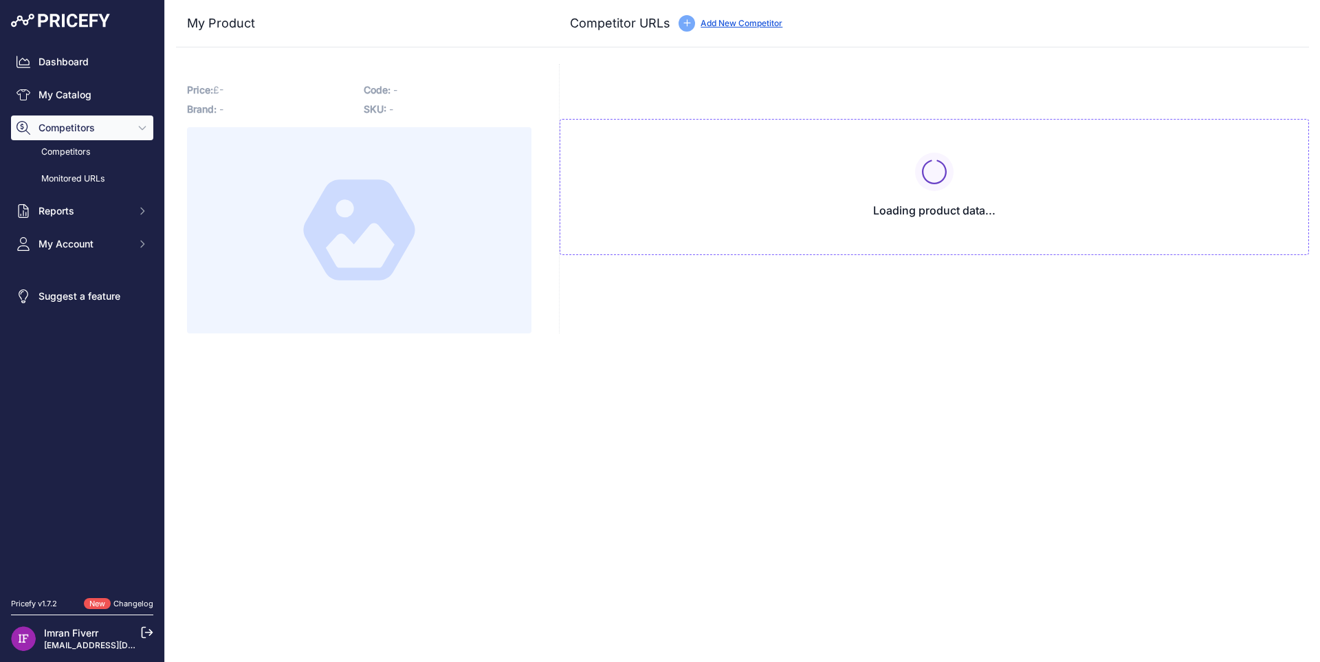
type input "[DOMAIN_NAME][URL]"
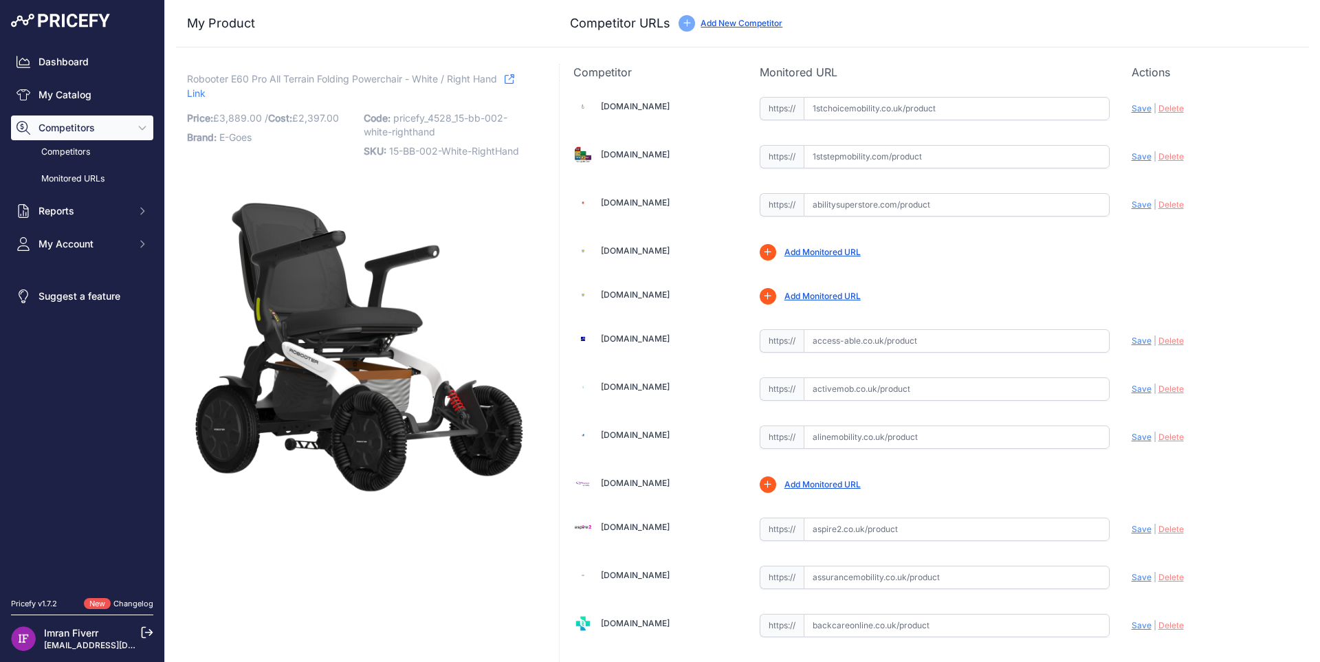
scroll to position [1747, 0]
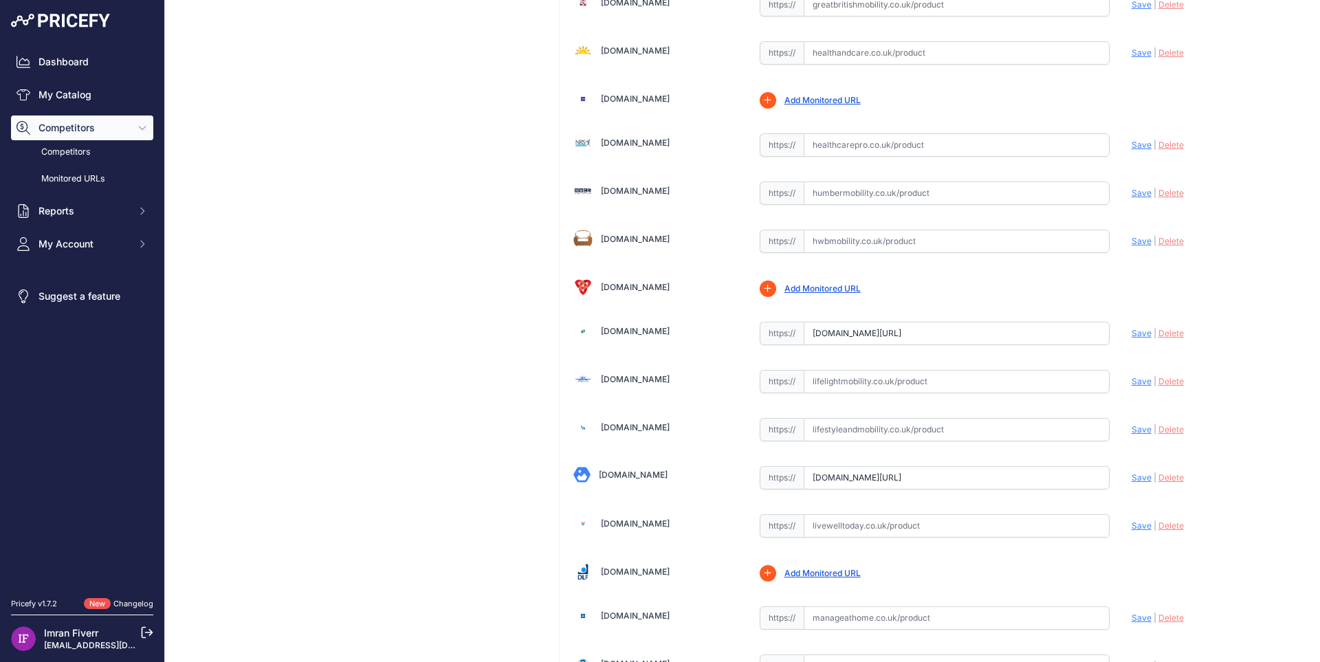
click at [1173, 333] on span "Delete" at bounding box center [1170, 333] width 25 height 10
click at [1134, 331] on span "Save" at bounding box center [1141, 333] width 20 height 10
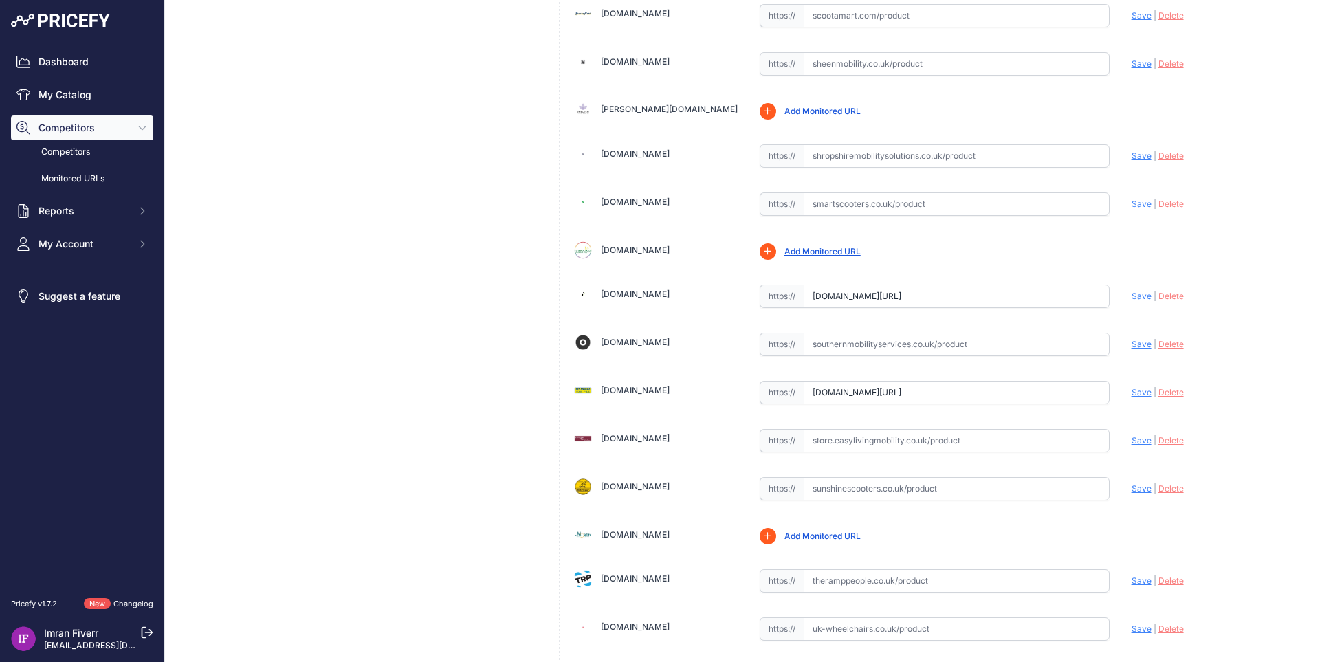
scroll to position [4038, 0]
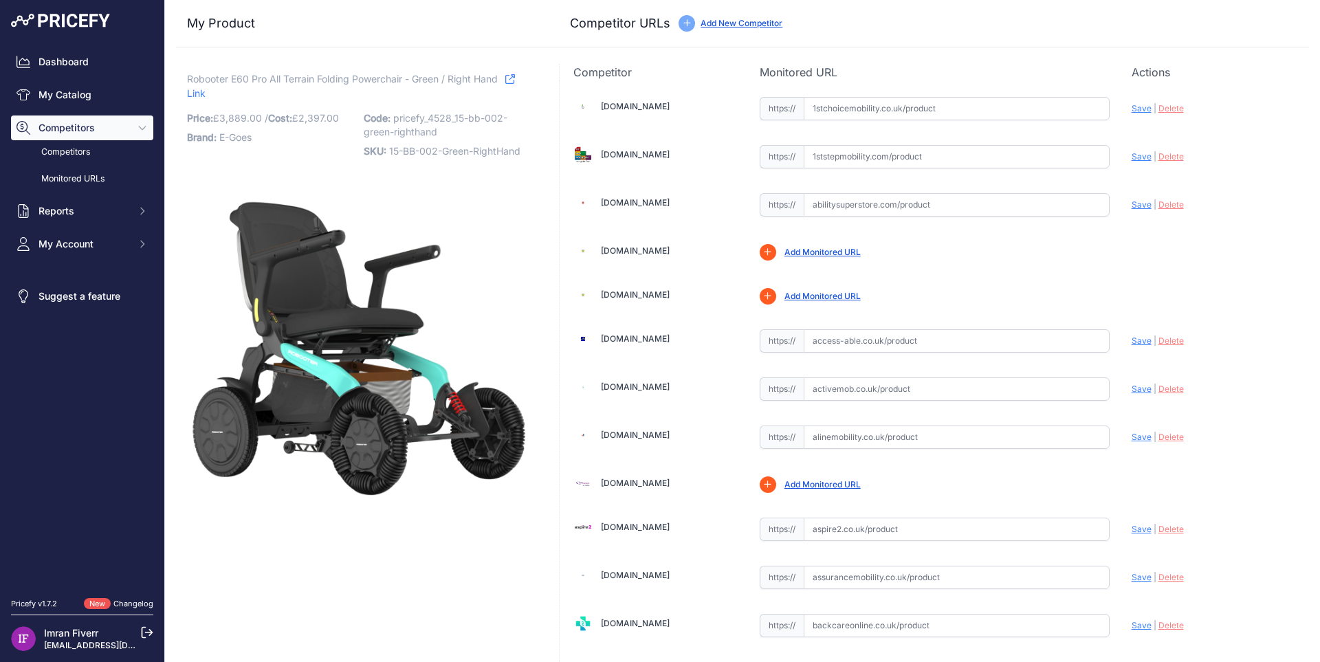
scroll to position [1747, 0]
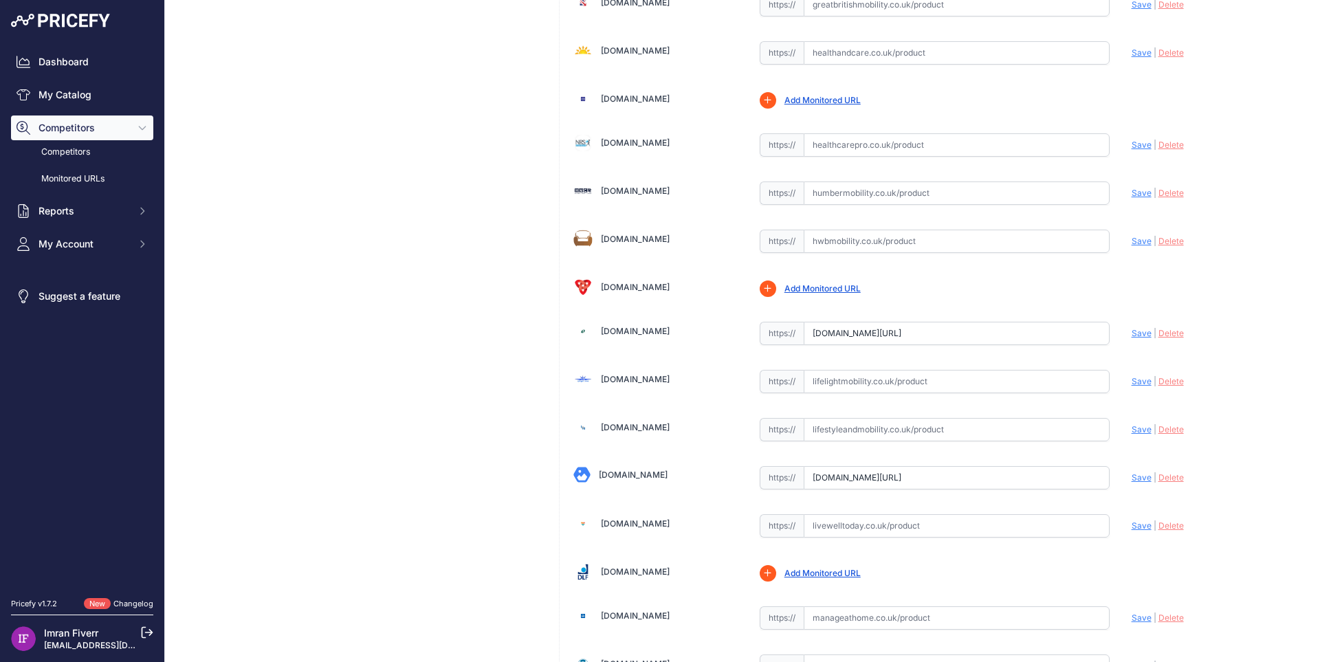
click at [1160, 335] on span "Delete" at bounding box center [1170, 333] width 25 height 10
click at [1136, 334] on span "Save" at bounding box center [1141, 333] width 20 height 10
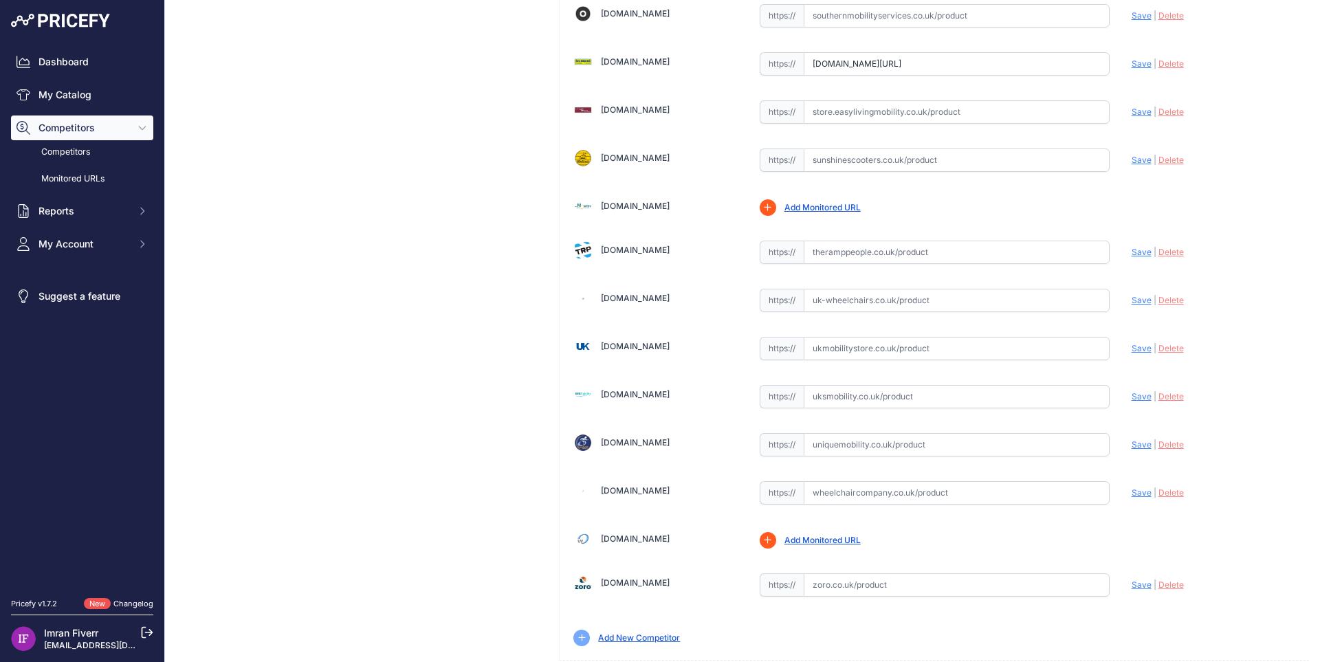
scroll to position [4038, 0]
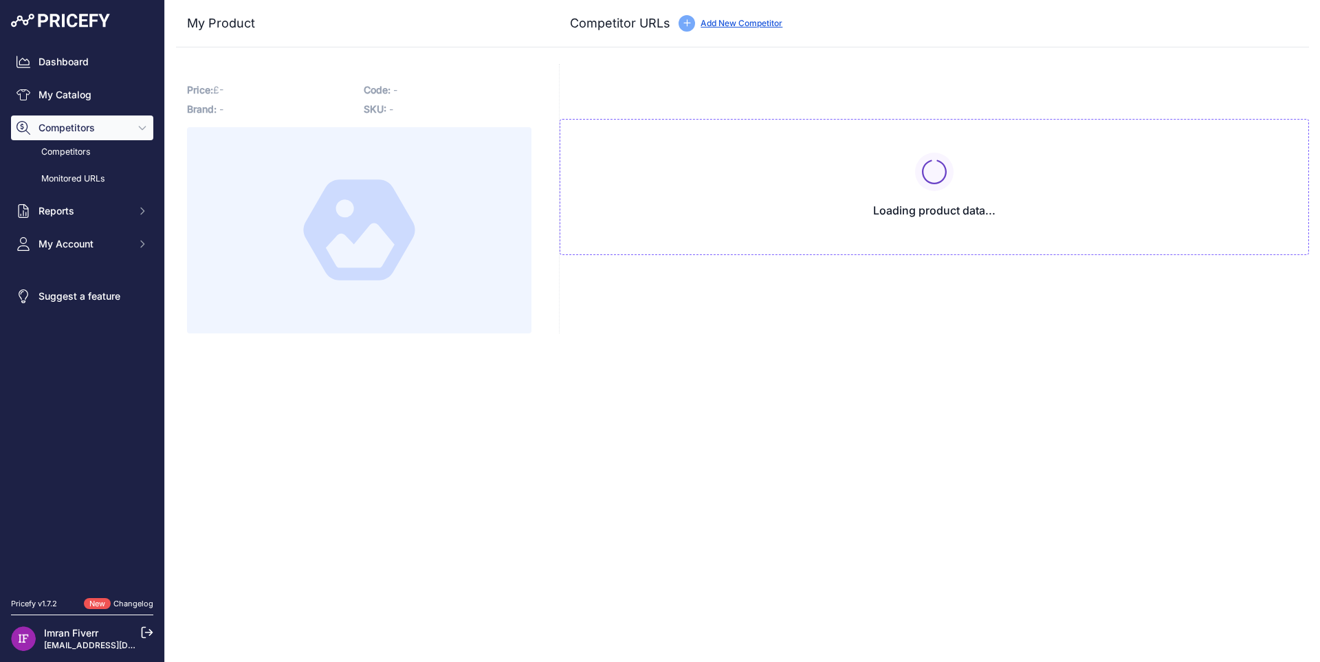
type input "[DOMAIN_NAME][URL]"
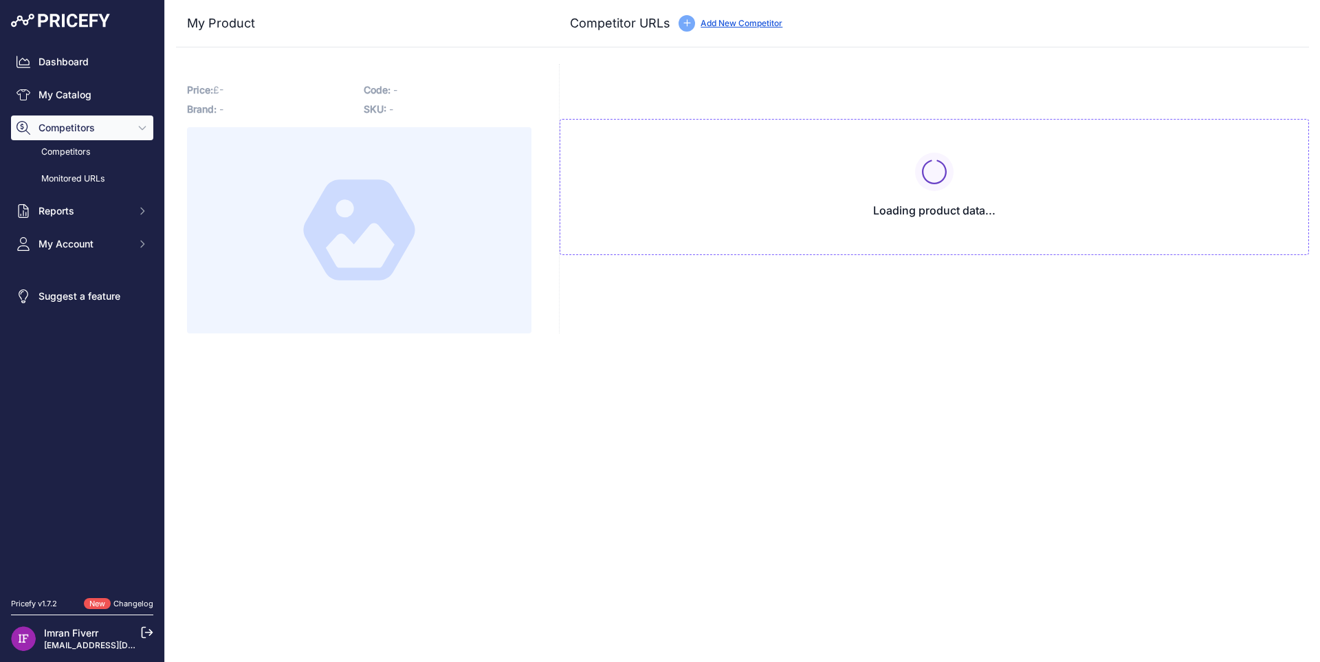
type input "[DOMAIN_NAME][URL]"
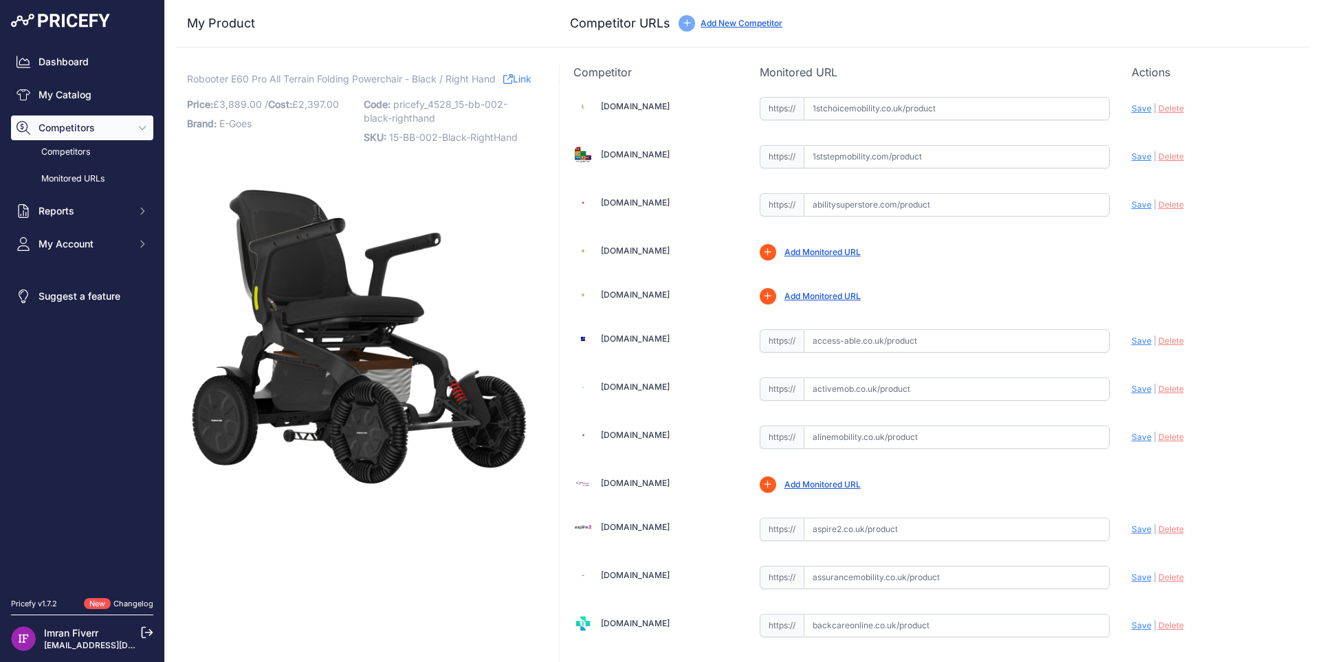
scroll to position [1747, 0]
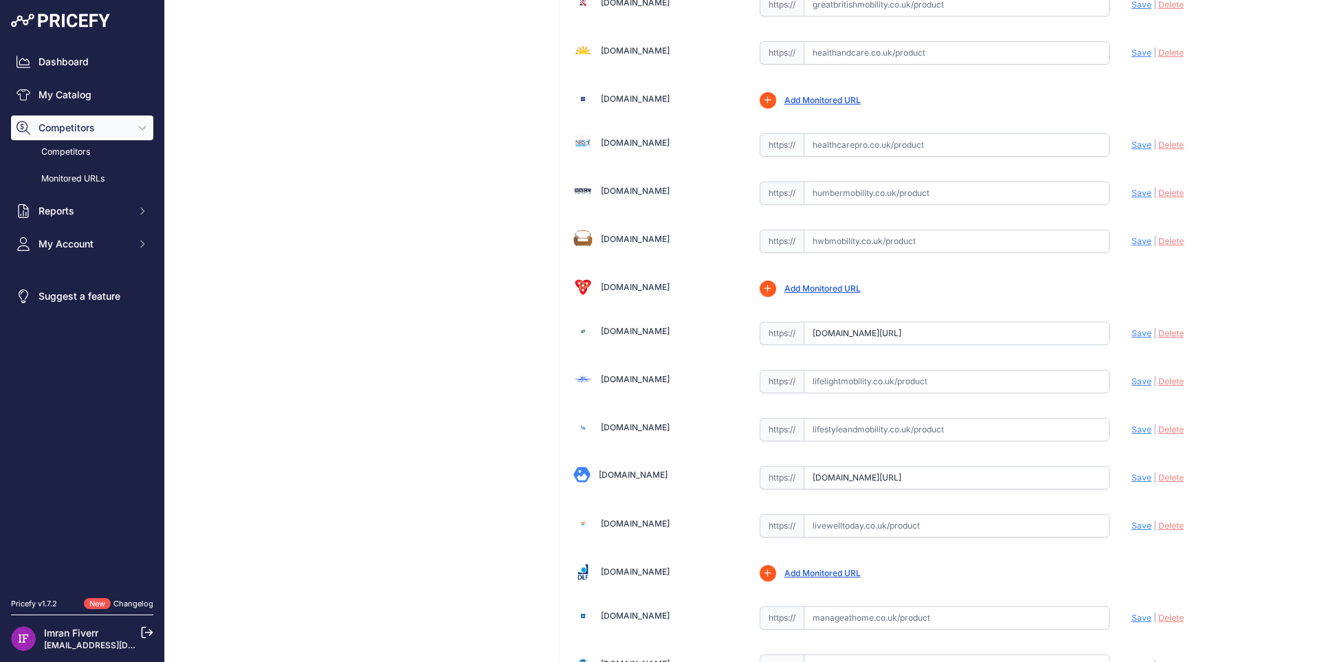
click at [1160, 333] on span "Delete" at bounding box center [1170, 333] width 25 height 10
click at [1135, 333] on span "Save" at bounding box center [1141, 333] width 20 height 10
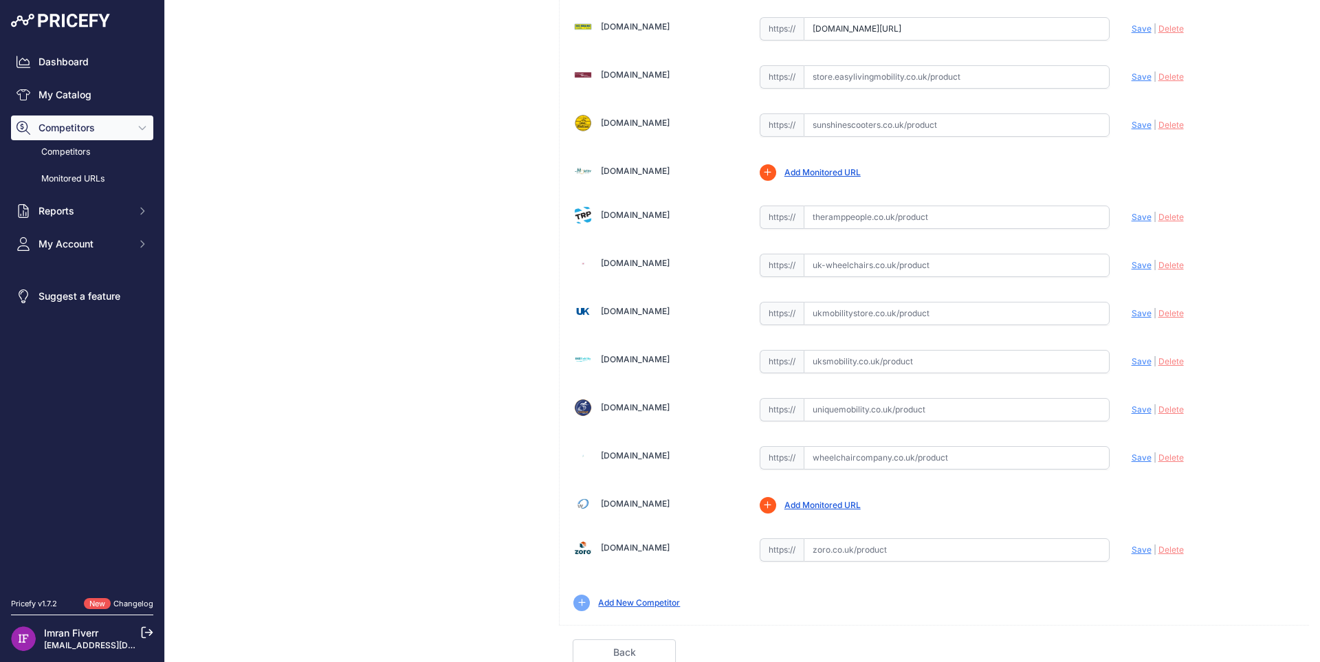
scroll to position [4038, 0]
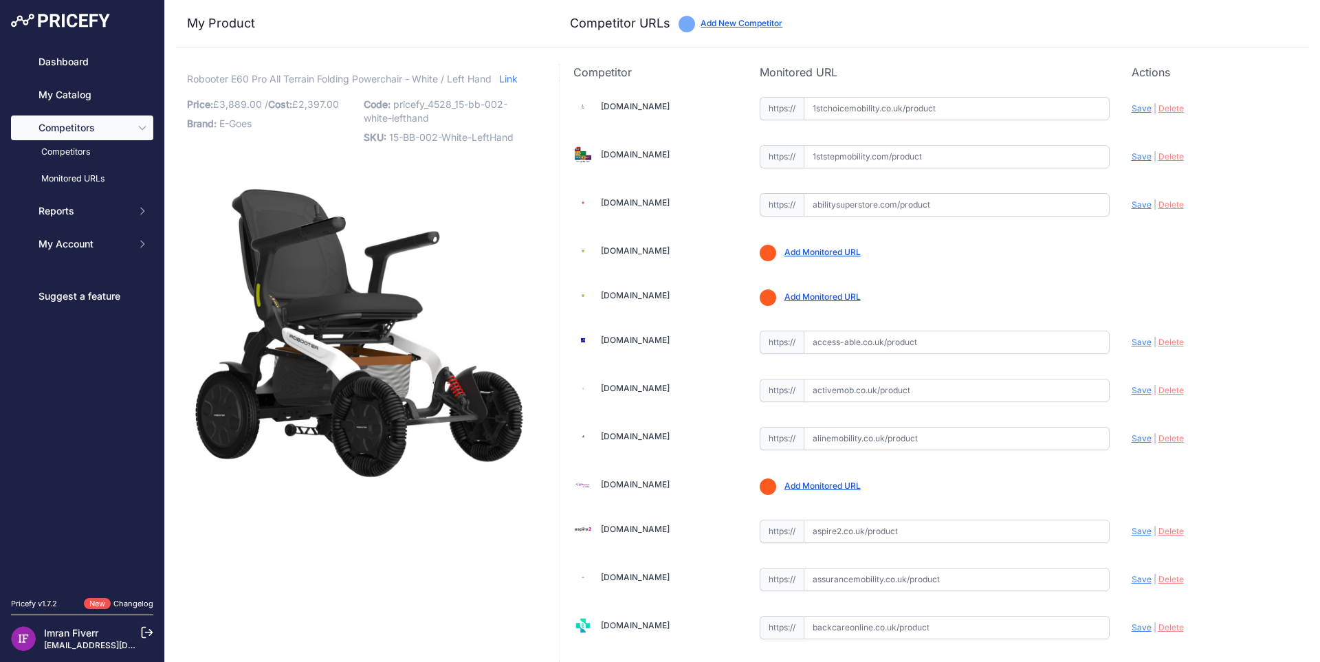
type input "glebemobility.co.uk/products/the-robooter-e60-pro-all-terrain-monster-folding-p…"
type input "www.johnpreston.co.uk/robooter-e60a-pro-folding-electric-wheelchair?prirule_jds…"
type input "www.lightweightmobility.co.uk/the-robooter-e60-pro?prirule_jdsnikfkfjsd=4528"
type input "www.mobilityco.co.uk/products/the-robooter-e60-pro-all-terrain-folding-powercha…"
type input "www.mobilitysmart.co.uk/robooter-e60-pro-electric-wheelchair.html?prirule_jdsni…"
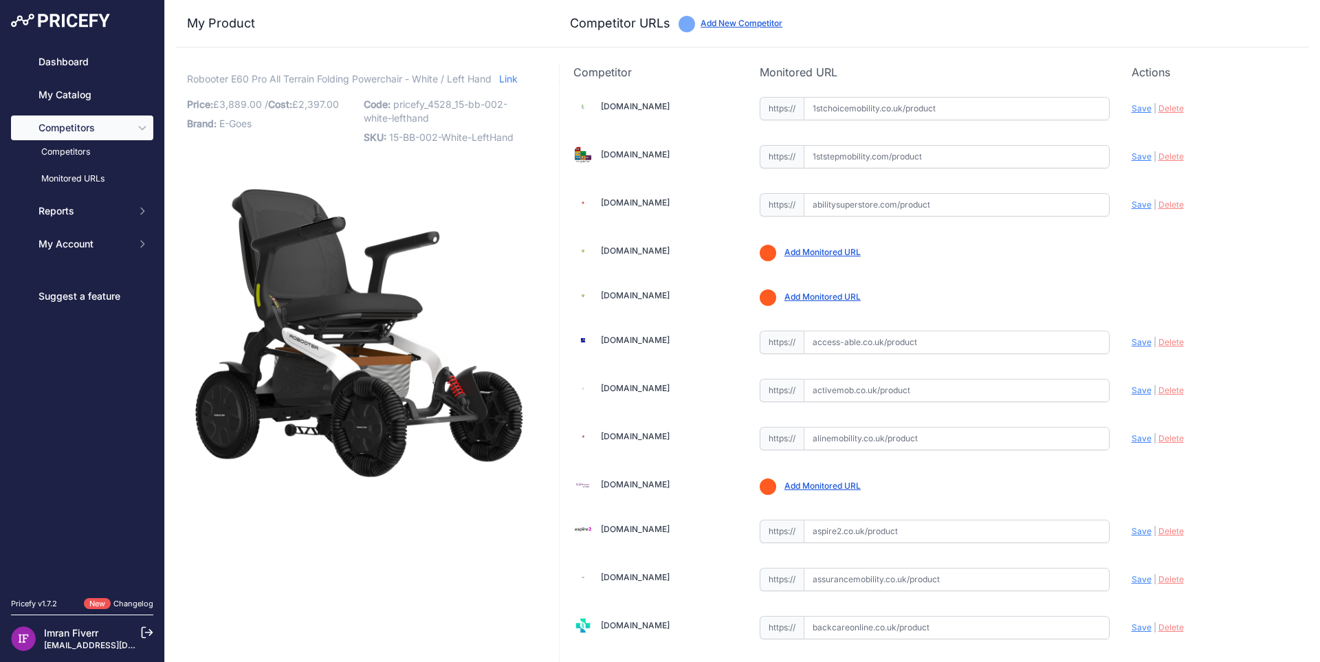
type input "[DOMAIN_NAME][URL]"
type input "www.store.desgoslingmobilityltd.co.uk/product/robooter-e60-pro/?prirule_jdsnikf…"
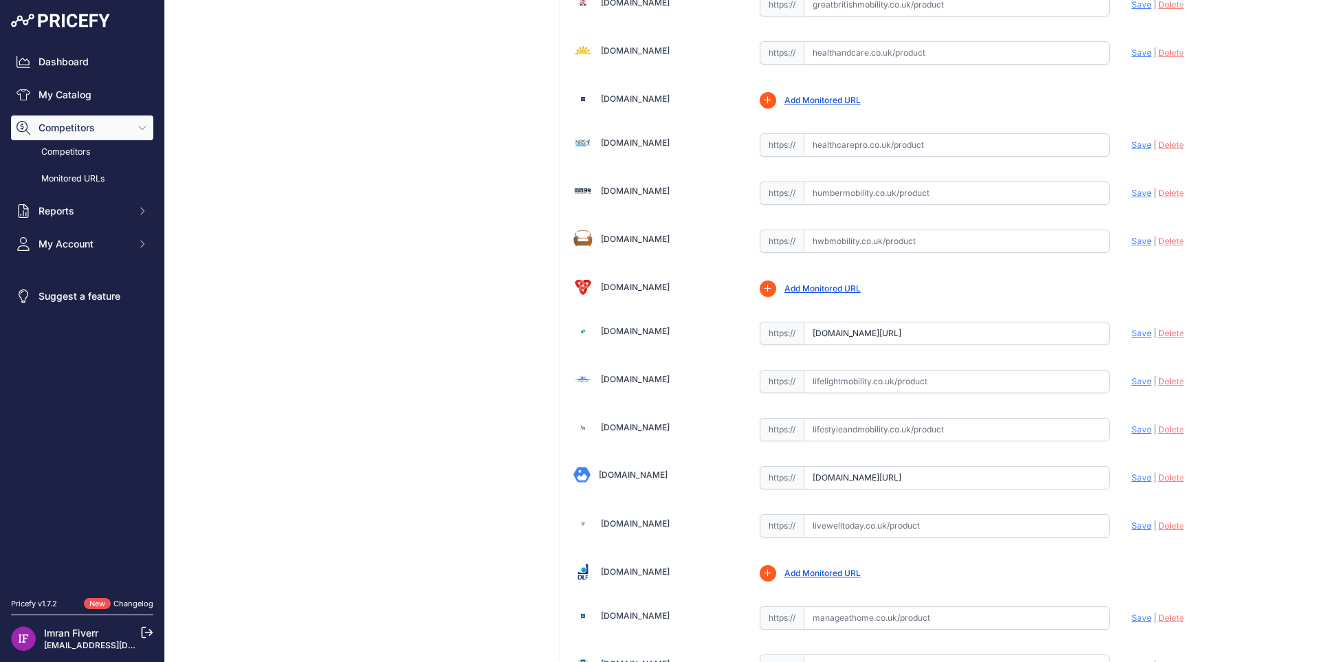
click at [1165, 331] on span "Delete" at bounding box center [1170, 333] width 25 height 10
click at [1132, 332] on span "Save" at bounding box center [1141, 333] width 20 height 10
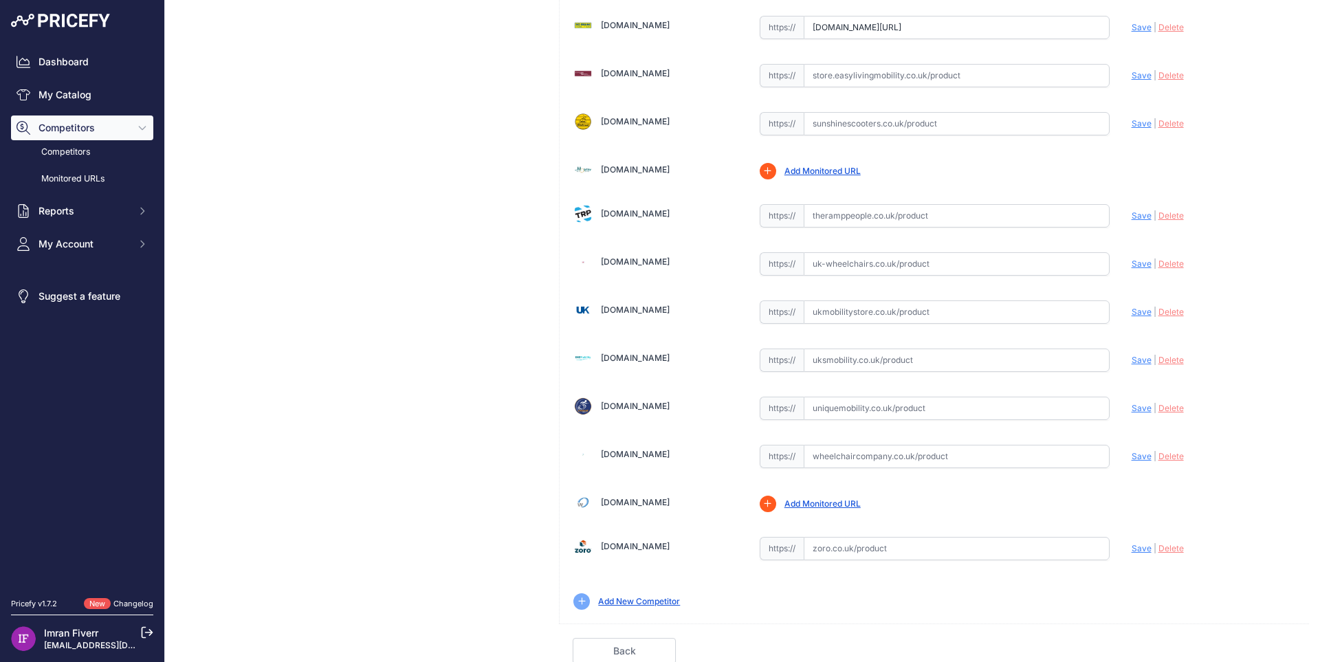
scroll to position [4038, 0]
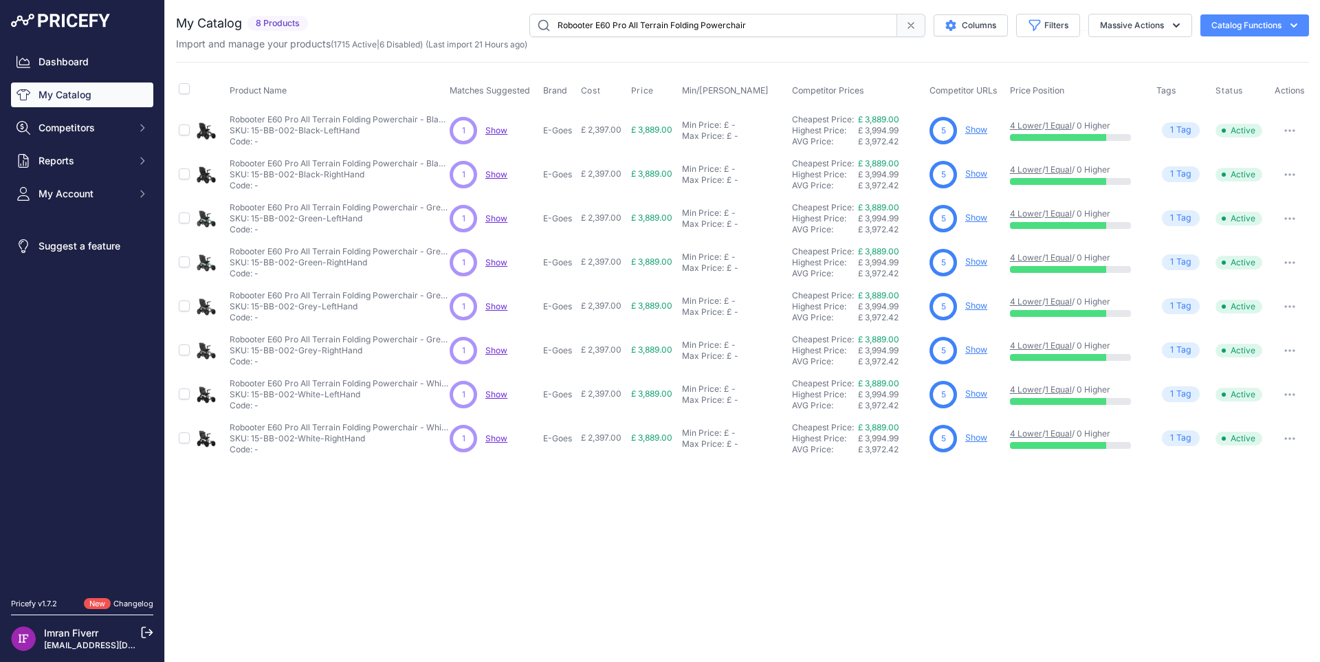
drag, startPoint x: 528, startPoint y: 23, endPoint x: 294, endPoint y: 16, distance: 233.8
click at [294, 16] on div "My Catalog 8 Products" at bounding box center [742, 25] width 1133 height 23
paste input "Freedom Chair A09"
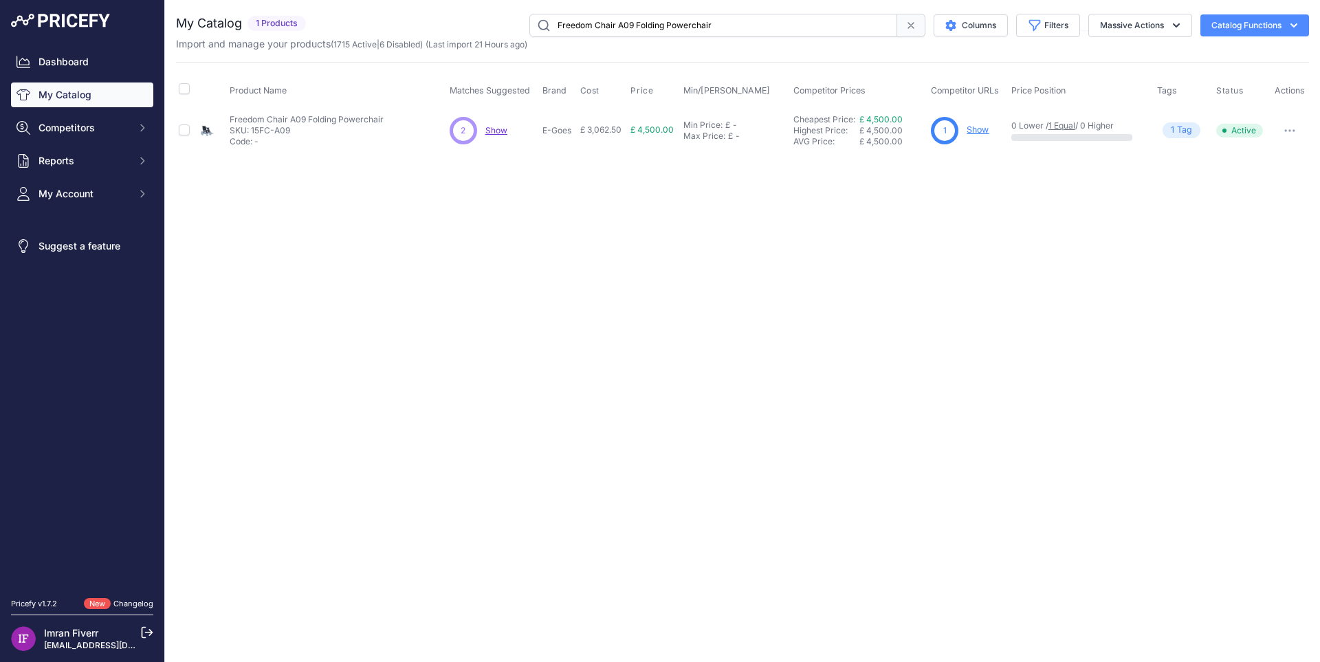
drag, startPoint x: 769, startPoint y: 21, endPoint x: 120, endPoint y: 19, distance: 648.9
click at [120, 19] on div "Dashboard My Catalog Competitors Competitors Monitored URLs Reports My Reports …" at bounding box center [660, 331] width 1320 height 662
paste input "Robooter E60 Pro All Terrain"
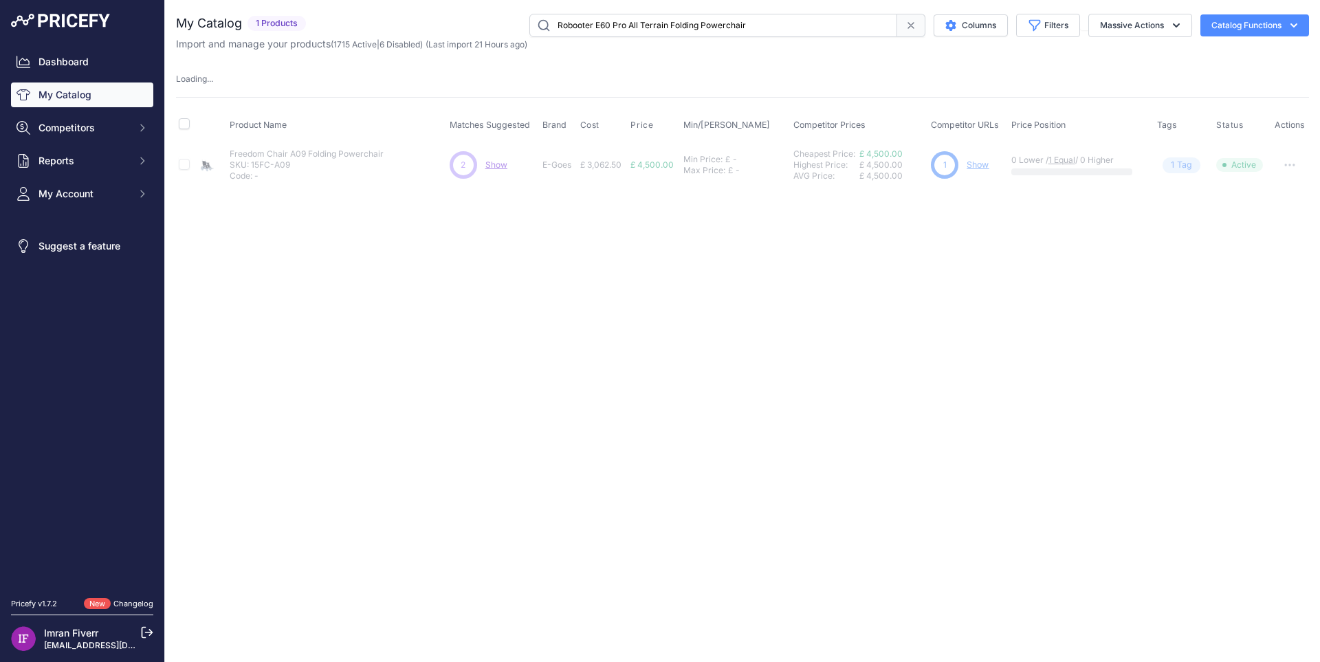
click at [812, 27] on input "Robooter E60 Pro All Terrain Folding Powerchair" at bounding box center [713, 25] width 368 height 23
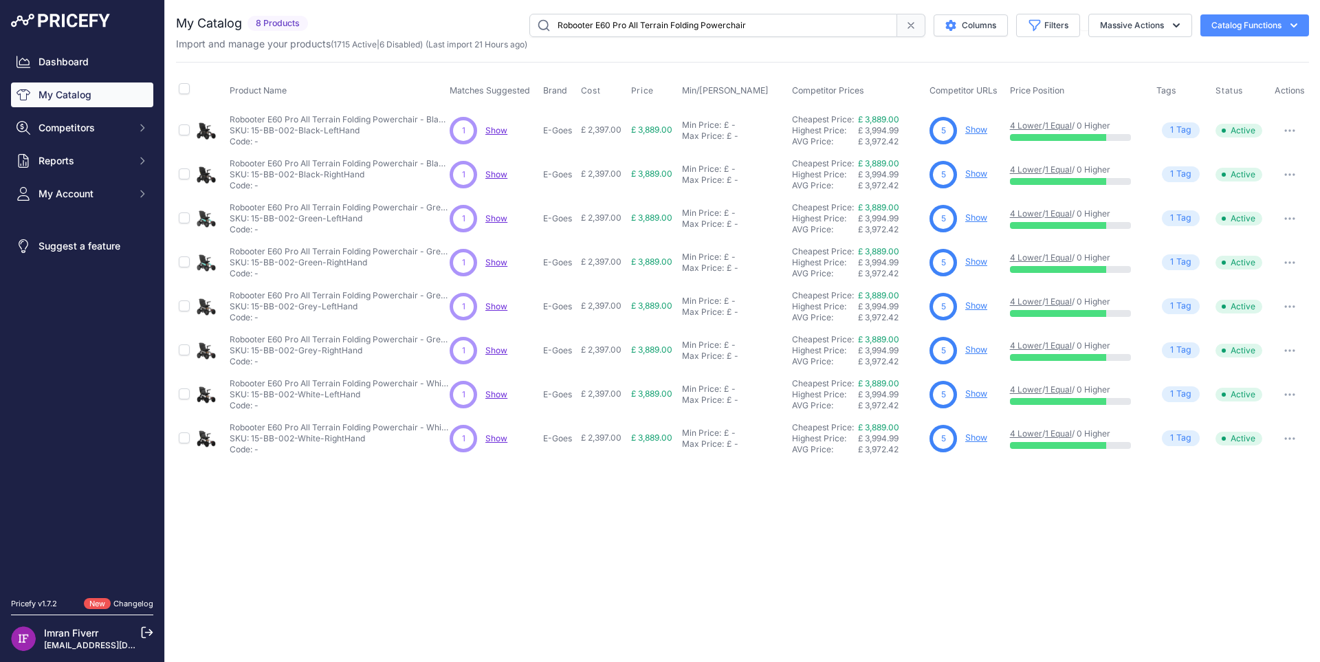
click at [978, 131] on link "Show" at bounding box center [976, 129] width 22 height 10
drag, startPoint x: 832, startPoint y: 22, endPoint x: 404, endPoint y: 20, distance: 427.6
click at [405, 20] on div "Robooter E60 Pro All Terrain Folding Powerchair Columns Filters Status All Stat…" at bounding box center [810, 25] width 995 height 23
paste input "Freedom Chair A09"
type input "Freedom Chair A09 Folding Powerchair"
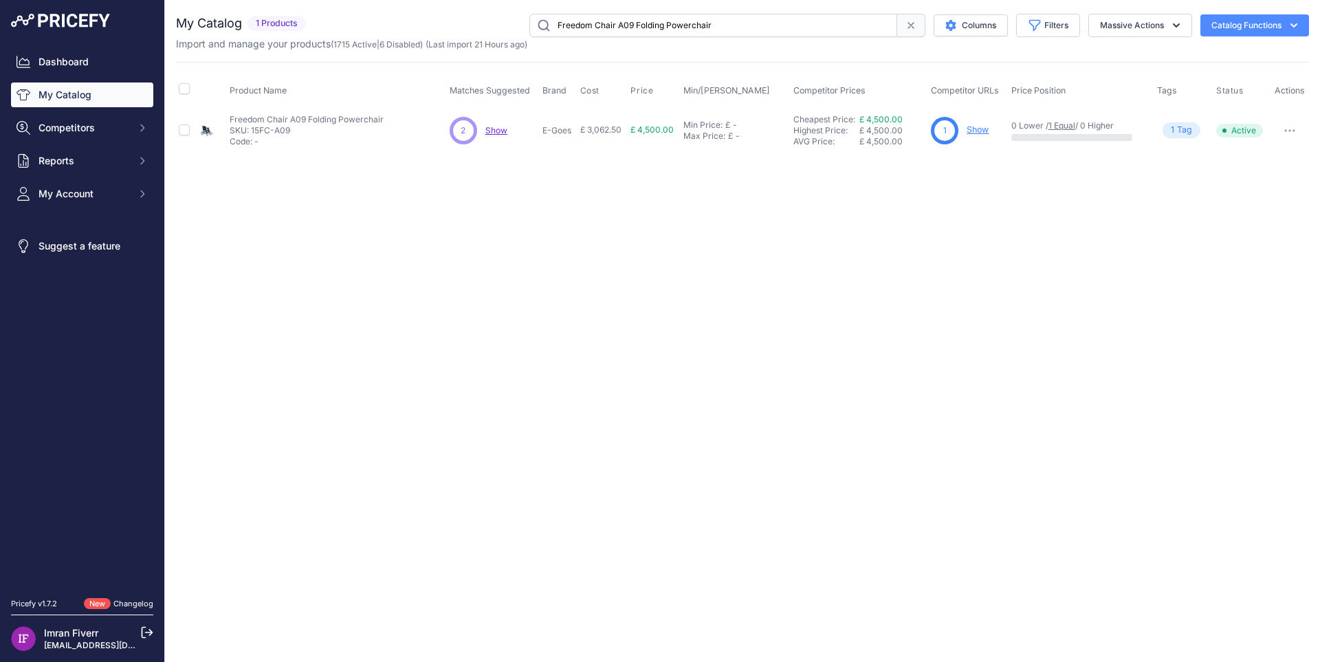
click at [988, 129] on link "Show" at bounding box center [977, 129] width 22 height 10
click at [987, 130] on link "Show" at bounding box center [977, 129] width 22 height 10
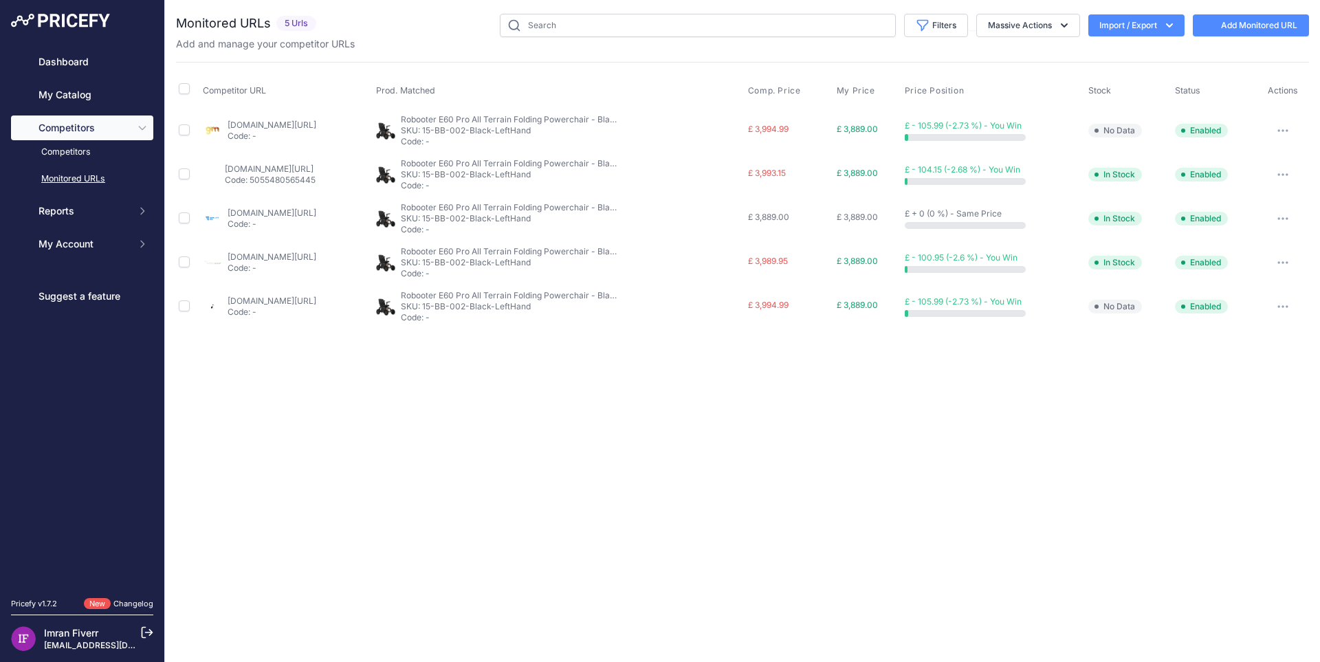
click at [295, 121] on link "[DOMAIN_NAME][URL]" at bounding box center [272, 125] width 89 height 10
click at [271, 171] on link "[DOMAIN_NAME][URL]" at bounding box center [268, 169] width 89 height 10
click at [275, 212] on link "[DOMAIN_NAME][URL]" at bounding box center [271, 213] width 89 height 10
click at [309, 259] on link "mobilitysmart.co.uk/robooter-e60-pro-electric-wheelchair.html?prirule_jdsnikfkf…" at bounding box center [271, 257] width 89 height 10
click at [300, 300] on link "solutionsmobility.co.uk/products/the-robooter-e60-pro-all-terrain-monster-foldi…" at bounding box center [271, 301] width 89 height 10
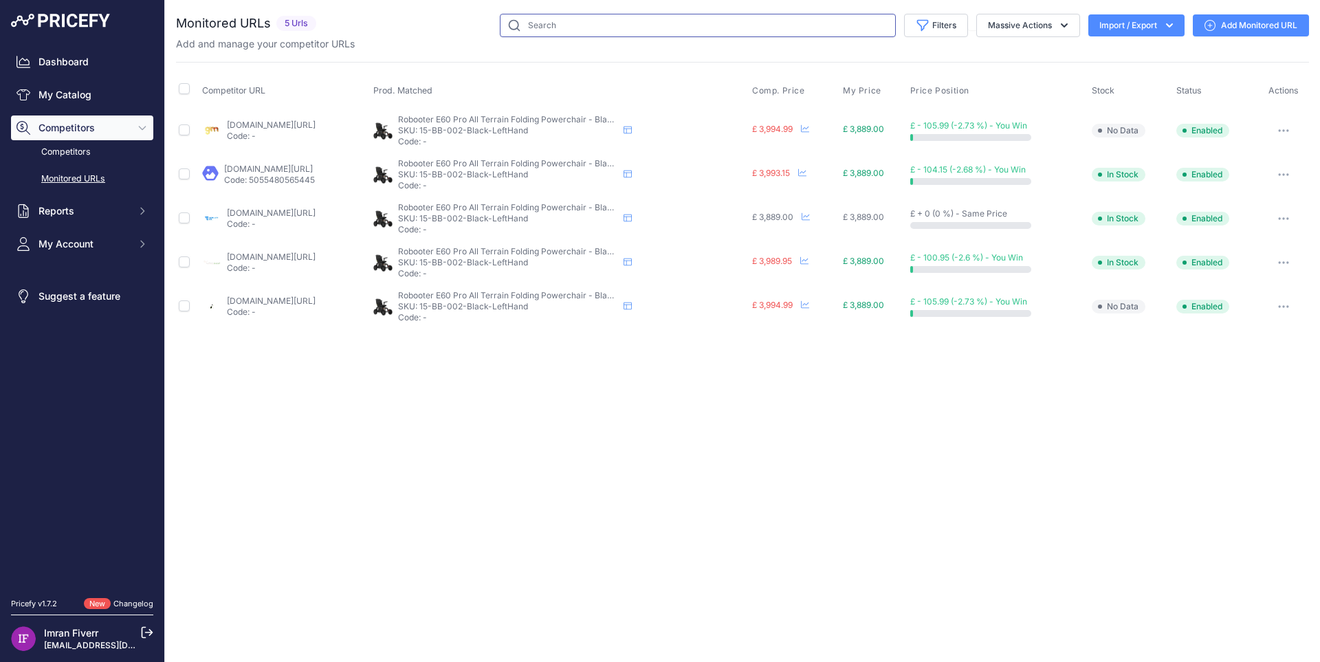
drag, startPoint x: 632, startPoint y: 31, endPoint x: 438, endPoint y: 30, distance: 193.8
click at [438, 30] on div "Filters Saved Filters Set None Competitors Cheaper Than Me Competitors Products…" at bounding box center [815, 25] width 987 height 23
paste input "Freedom Chair A09 Folding Powerchair"
type input "Freedom Chair A09 Folding Powerchair"
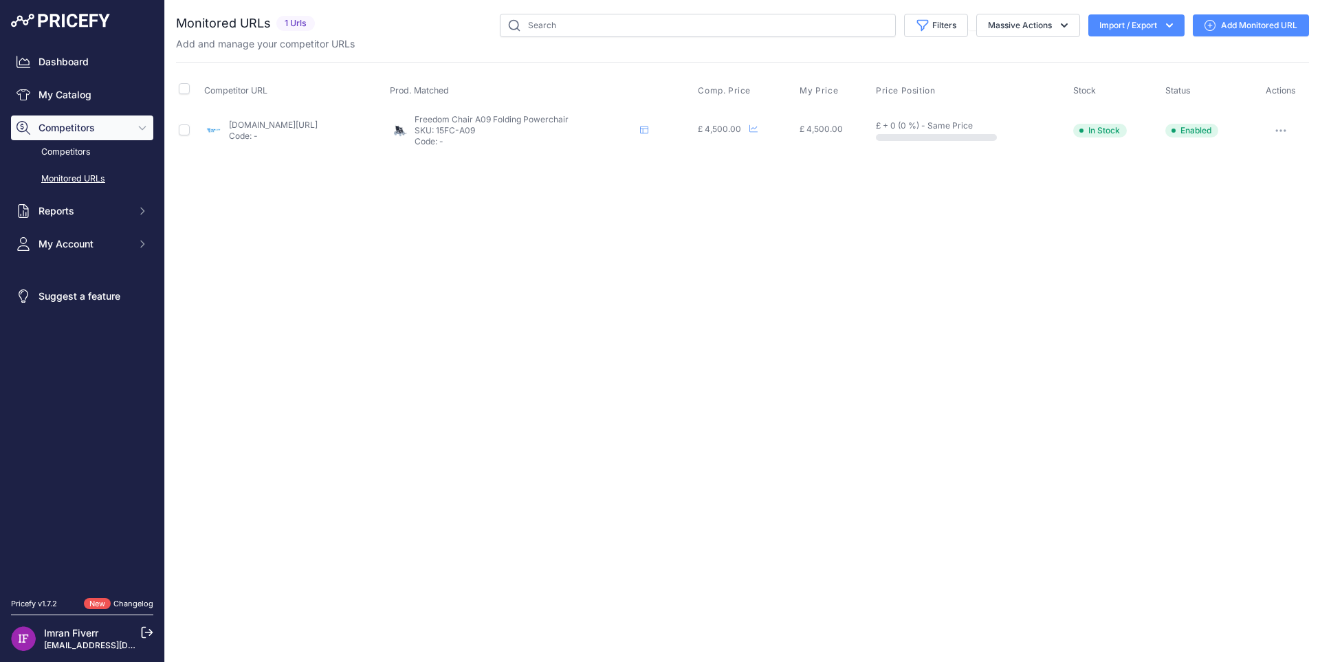
click at [1250, 23] on link "Add Monitored URL" at bounding box center [1251, 25] width 116 height 22
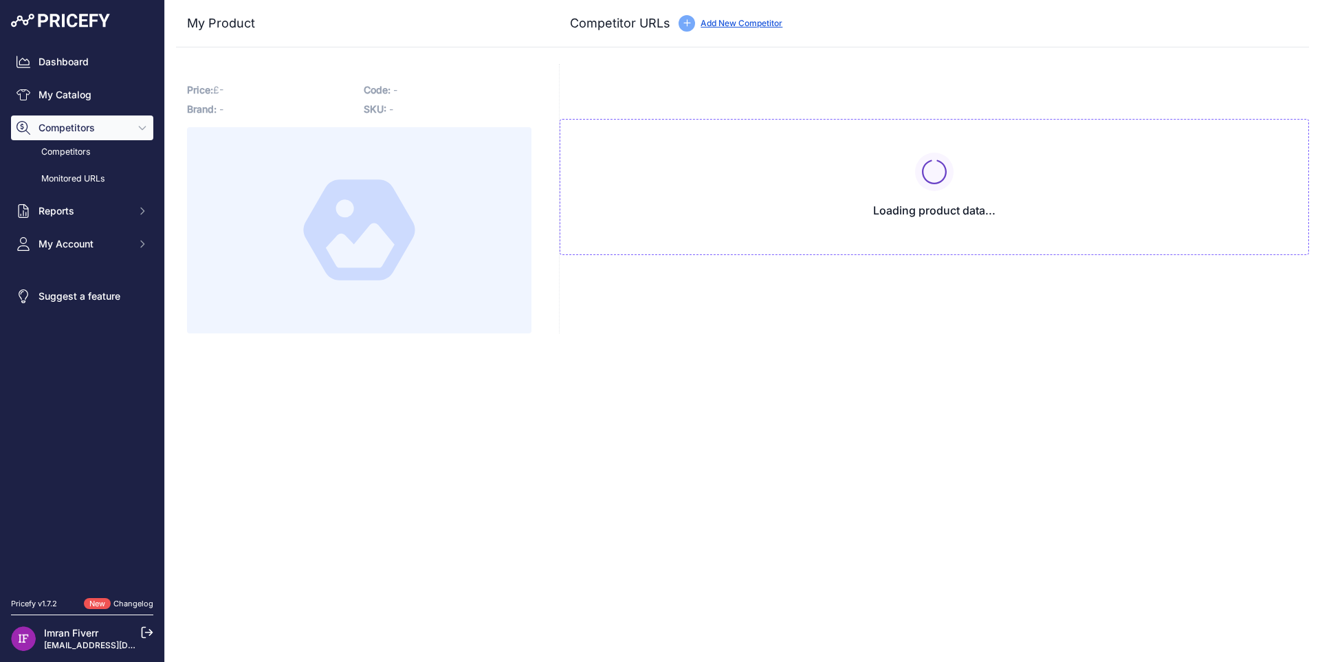
type input "www.mobilityco.co.uk/products/freedom-chair-a09-folding-powerchair?prirule_jdsn…"
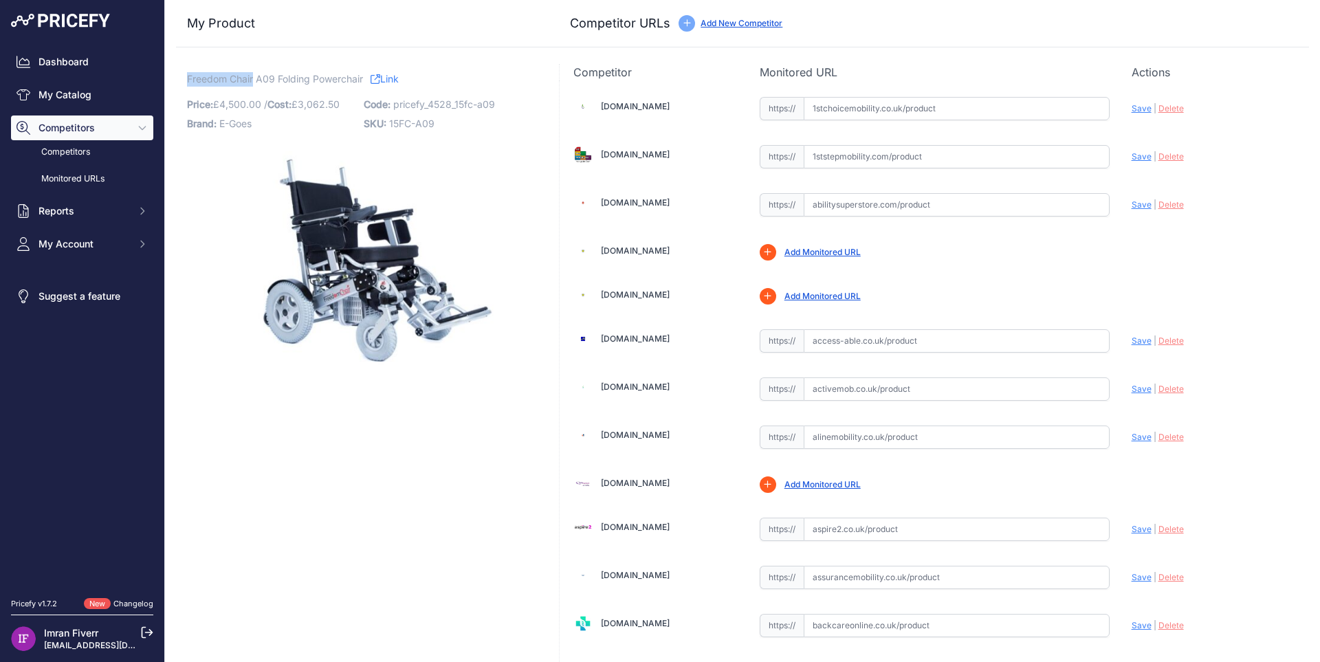
drag, startPoint x: 187, startPoint y: 76, endPoint x: 255, endPoint y: 76, distance: 68.1
click at [255, 76] on span "Freedom Chair A09 Folding Powerchair" at bounding box center [275, 78] width 176 height 17
copy span "Freedom Chair"
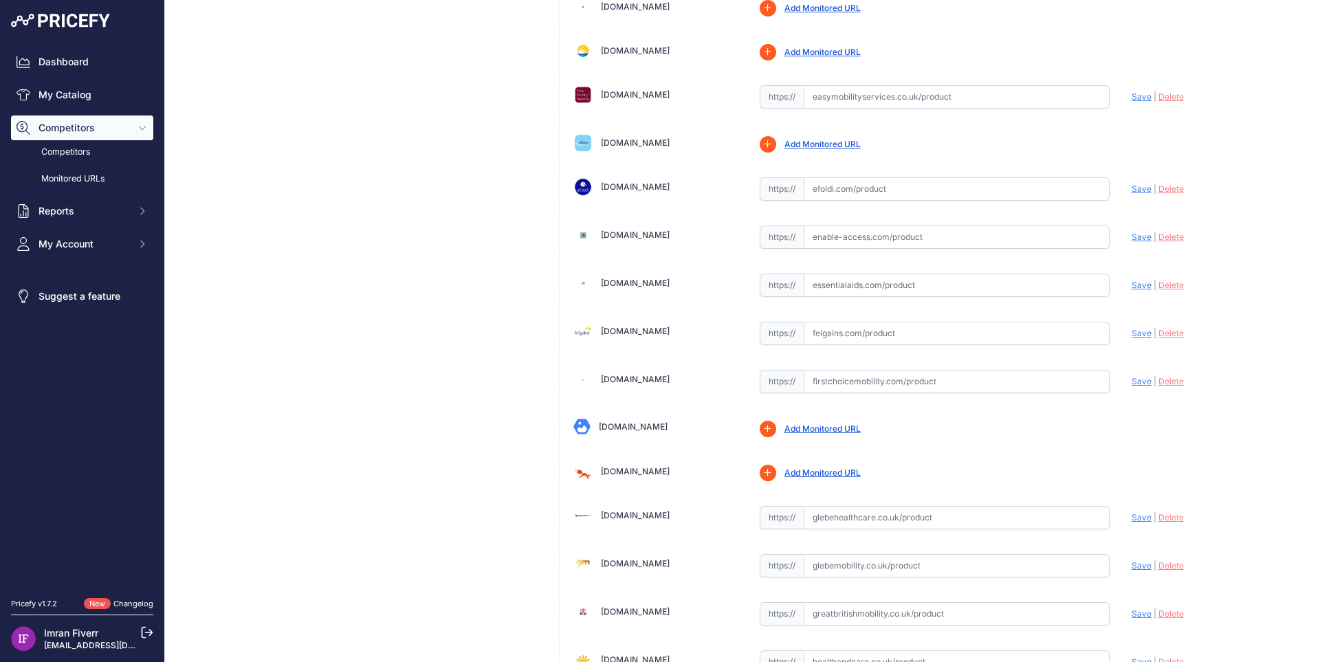
drag, startPoint x: 886, startPoint y: 329, endPoint x: 991, endPoint y: 331, distance: 105.2
click at [889, 329] on input "text" at bounding box center [957, 333] width 306 height 23
paste input "https://www.felgains.com/care-products/freedom-chair-a09-bariatric-folding-powe…"
click at [1131, 333] on span "Save" at bounding box center [1141, 333] width 20 height 10
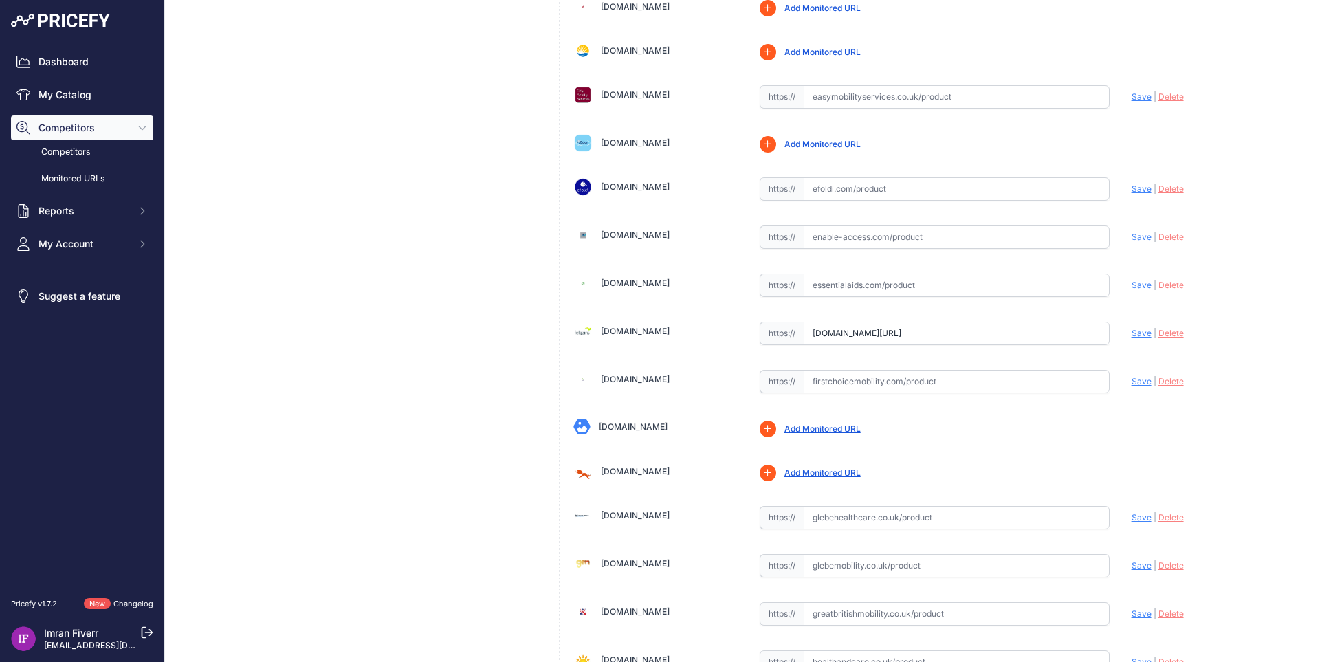
scroll to position [0, 0]
drag, startPoint x: 694, startPoint y: 329, endPoint x: 597, endPoint y: 340, distance: 96.9
click at [606, 329] on div "Felgains.com" at bounding box center [655, 331] width 164 height 19
type input "https://www.felgains.com/care-products/freedom-chair-a09-bariatric-folding-powe…"
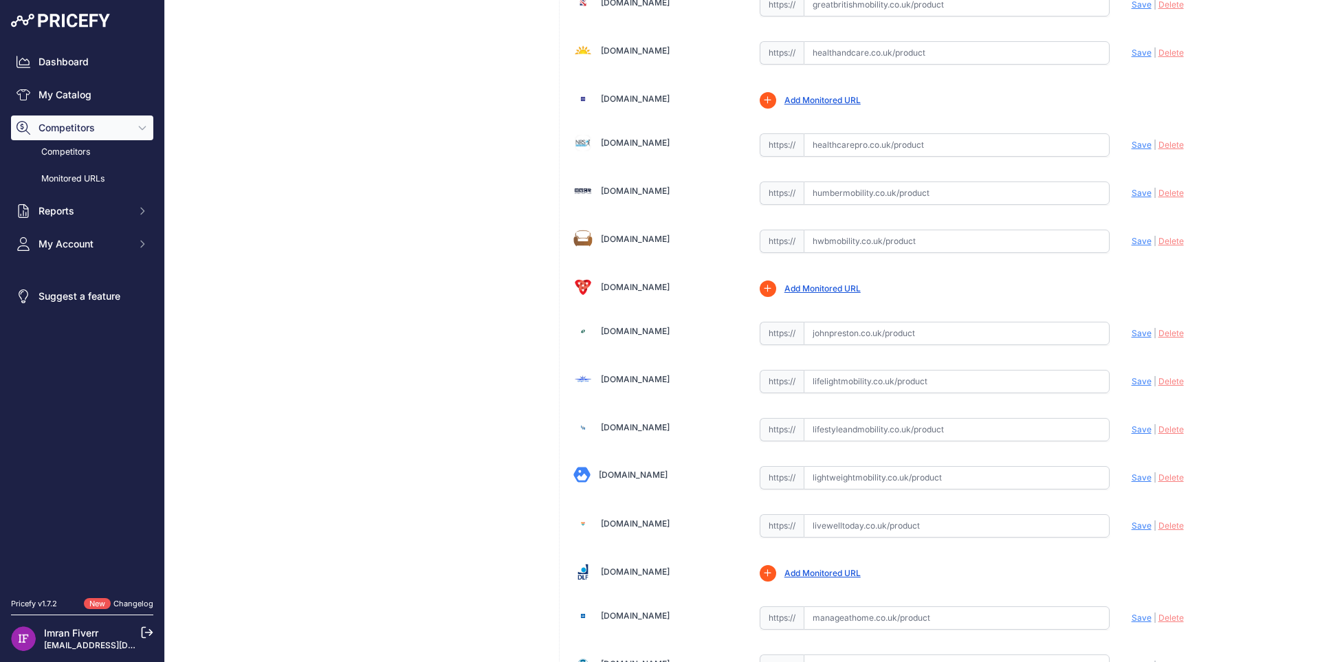
click at [855, 340] on input "text" at bounding box center [957, 333] width 306 height 23
paste input "https://www.johnpreston.co.uk/freedom-chair-a09-bariatric-folding-electric-whee…"
click at [1133, 331] on span "Save" at bounding box center [1141, 333] width 20 height 10
drag, startPoint x: 709, startPoint y: 371, endPoint x: 653, endPoint y: 373, distance: 55.7
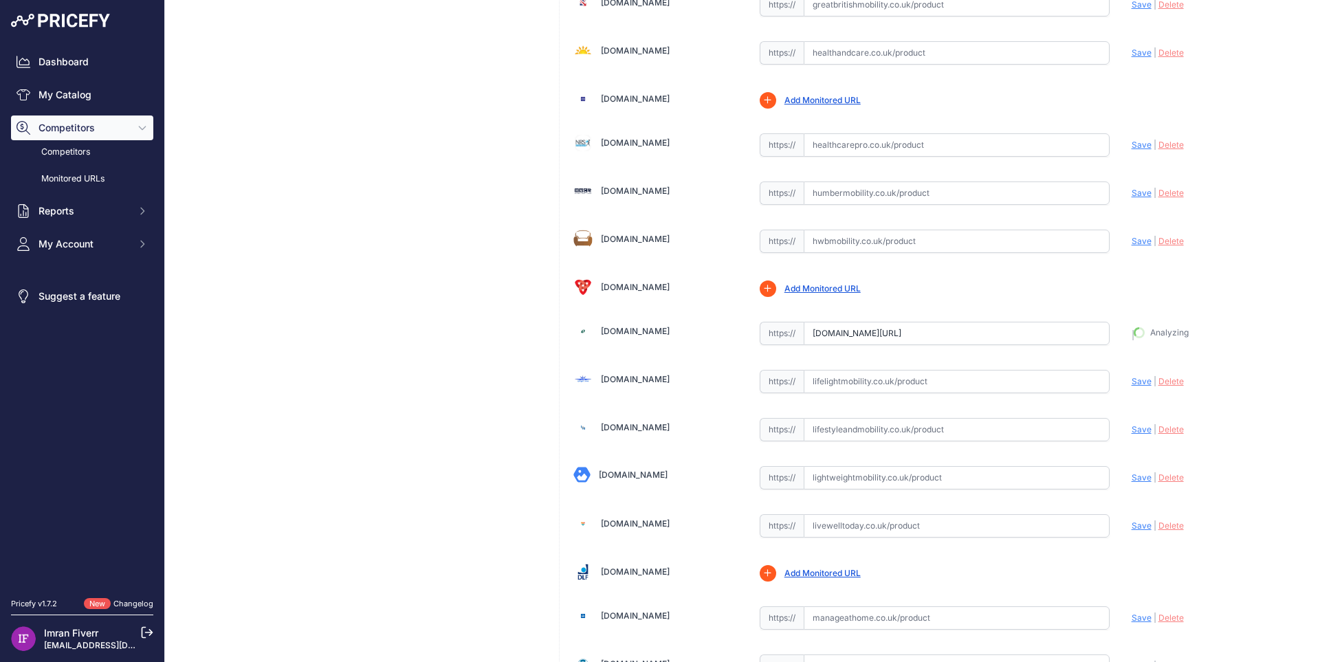
click at [653, 373] on div "Lifelightmobility.co.uk" at bounding box center [655, 379] width 164 height 19
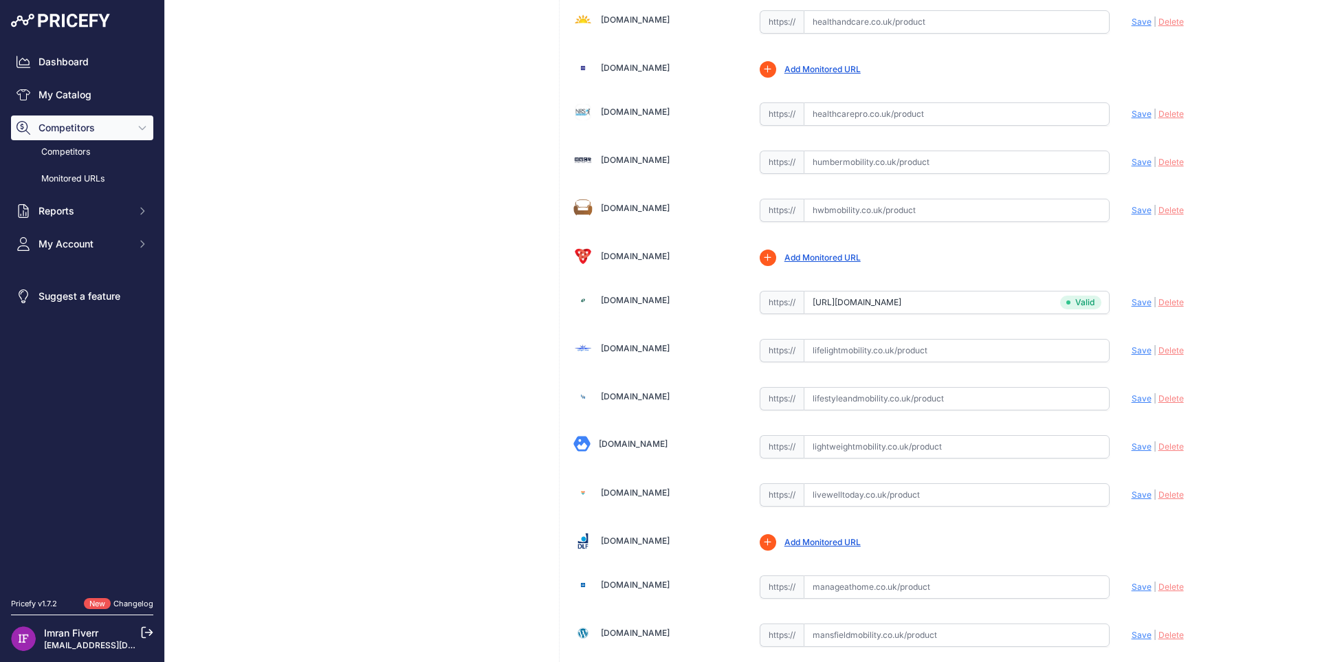
scroll to position [1747, 0]
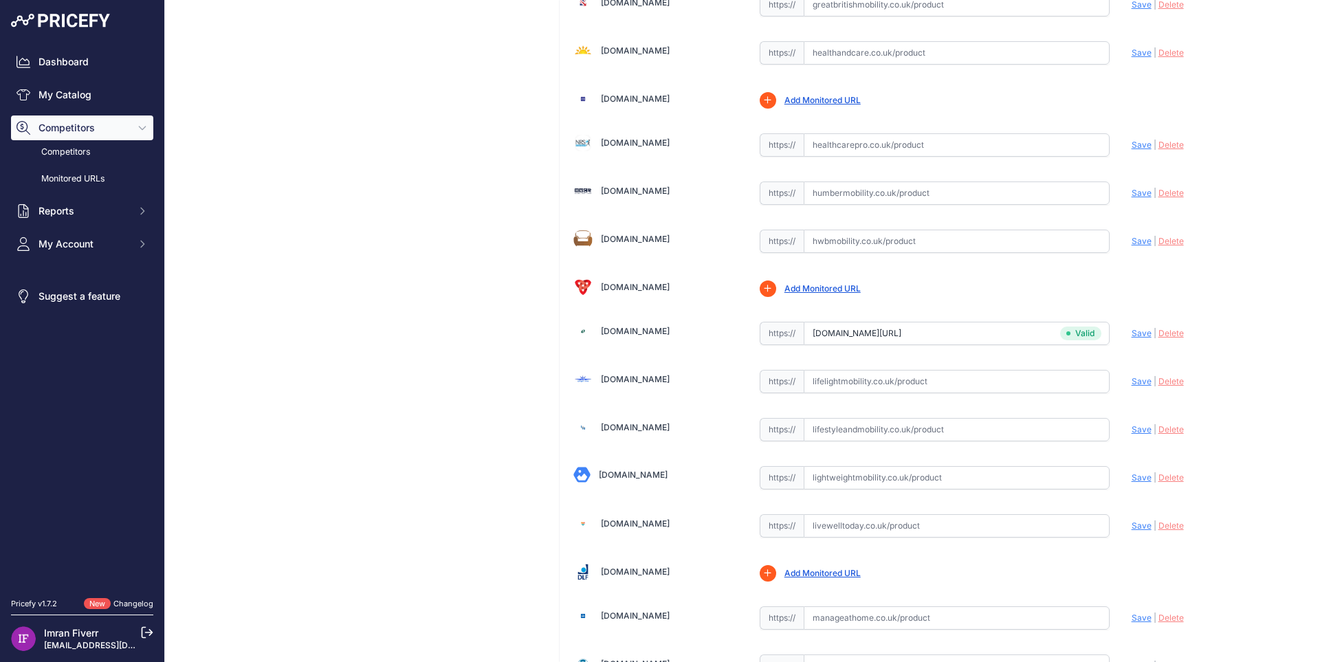
click at [941, 328] on input "www.johnpreston.co.uk/freedom-chair-a09-bariatric-folding-electric-wheelchair?p…" at bounding box center [957, 333] width 306 height 23
click at [1131, 328] on span "Save" at bounding box center [1141, 333] width 20 height 10
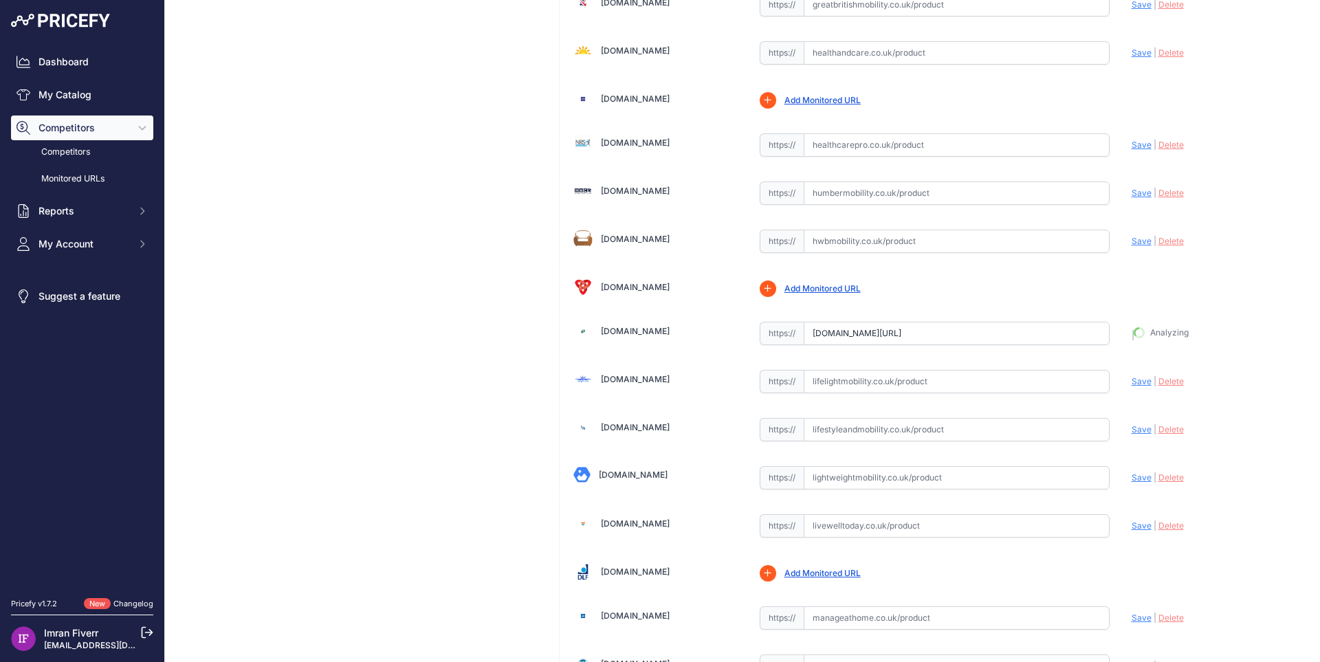
type input "https://www.johnpreston.co.uk/freedom-chair-a09-bariatric-folding-electric-whee…"
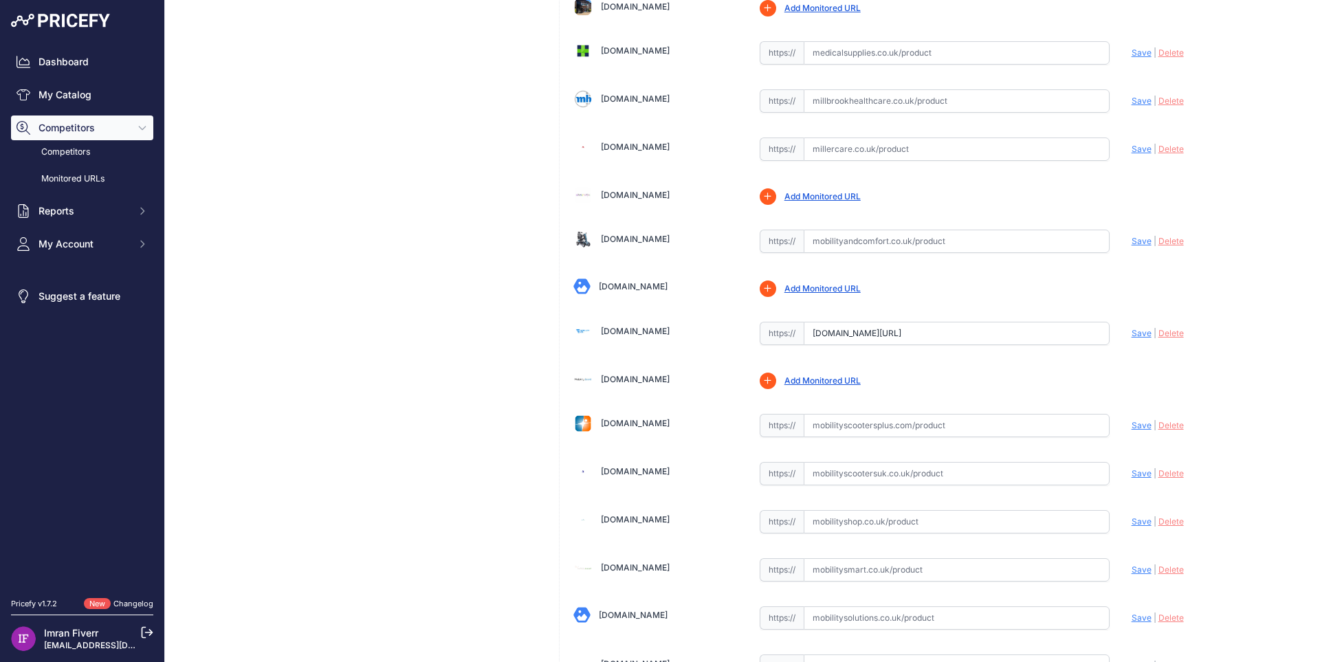
click at [861, 332] on input "www.mobilityco.co.uk/products/freedom-chair-a09-folding-powerchair?prirule_jdsn…" at bounding box center [957, 333] width 306 height 23
paste input "https://www.mobilityco.co.uk/products/freedom-chair-a09-folding-powerchair"
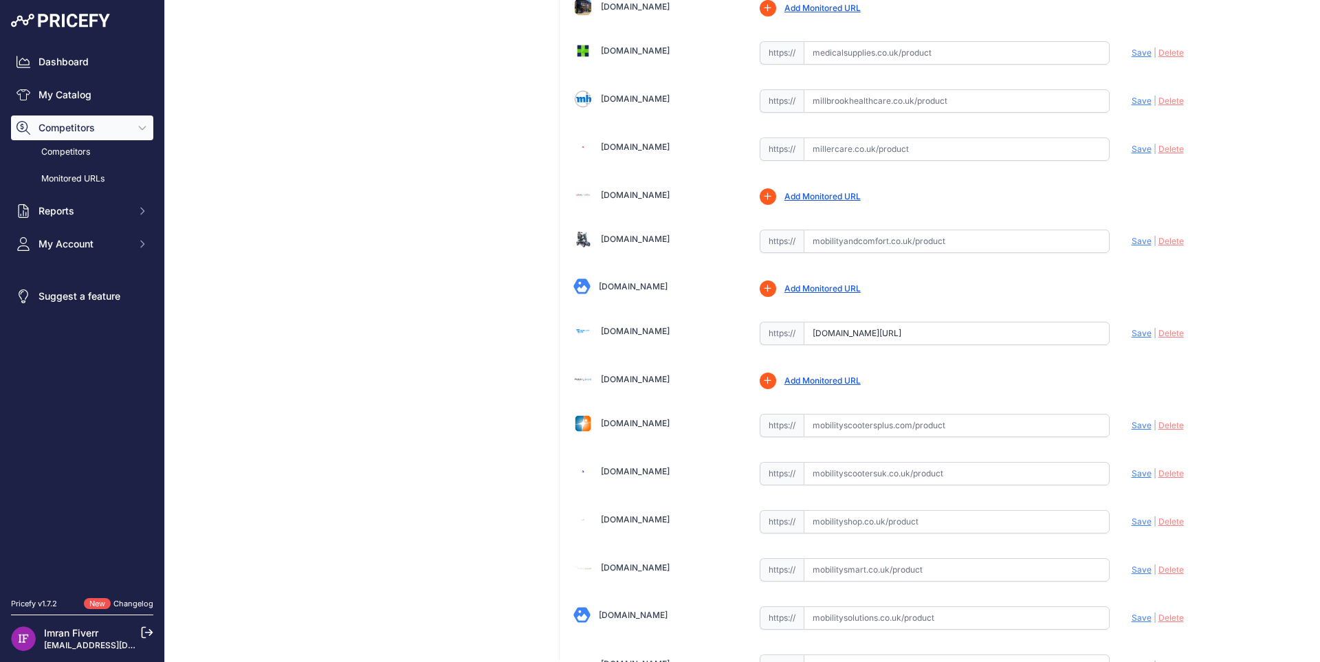
scroll to position [0, 0]
click at [1136, 333] on span "Save" at bounding box center [1141, 333] width 20 height 10
type input "https://www.mobilityco.co.uk/products/freedom-chair-a09-folding-powerchair?prir…"
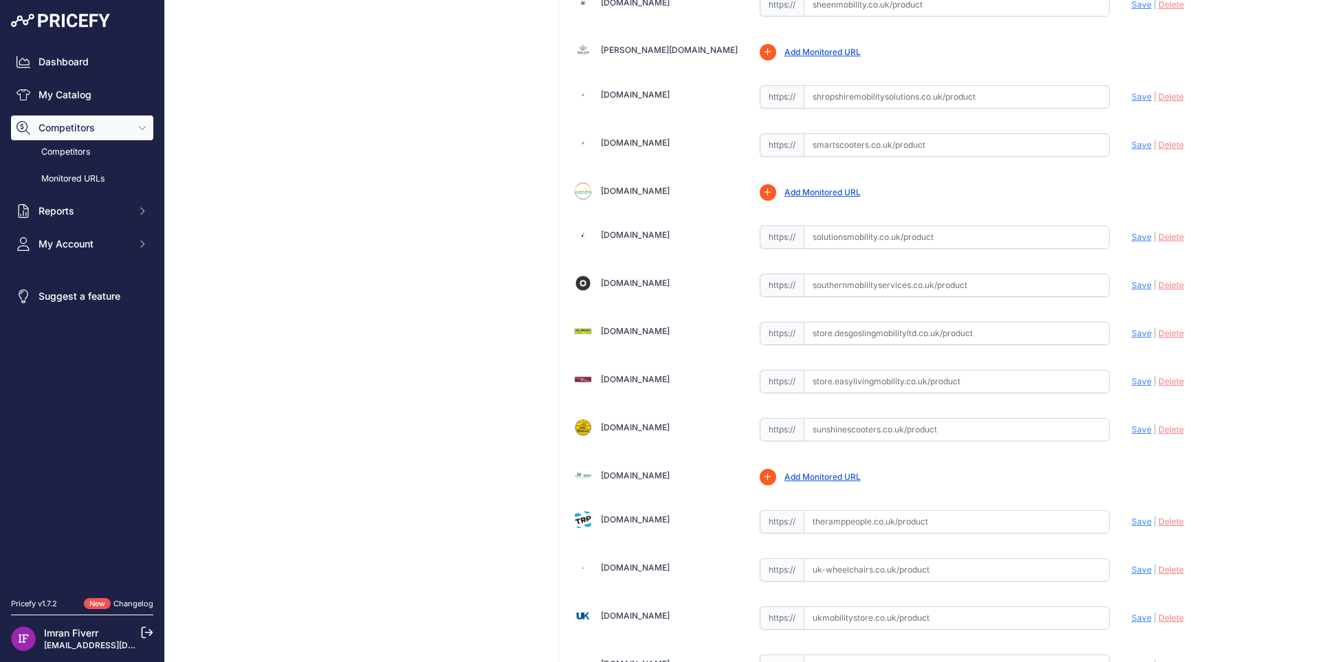
click at [905, 338] on input "text" at bounding box center [957, 333] width 306 height 23
paste input "https://www.desgoslingmobilityltd.co.uk/product/freedom-chair-a09/"
click at [1131, 335] on span "Save" at bounding box center [1141, 333] width 20 height 10
copy link "Store.desgoslingmobilityltd.co.uk"
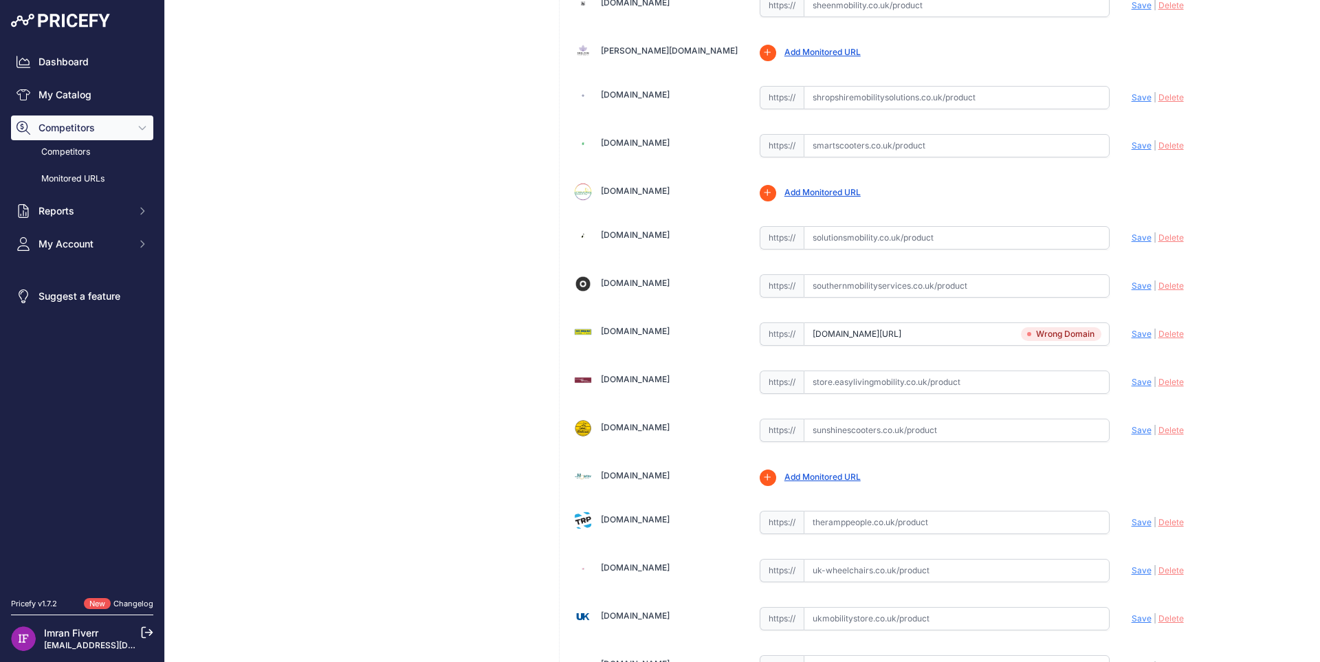
drag, startPoint x: 741, startPoint y: 334, endPoint x: 595, endPoint y: 333, distance: 145.7
drag, startPoint x: 937, startPoint y: 335, endPoint x: 762, endPoint y: 331, distance: 175.3
click at [764, 331] on div "https:// www.desgoslingmobilityltd.co.uk/product/freedom-chair-a09/ Valid" at bounding box center [935, 333] width 350 height 23
paste input "Store"
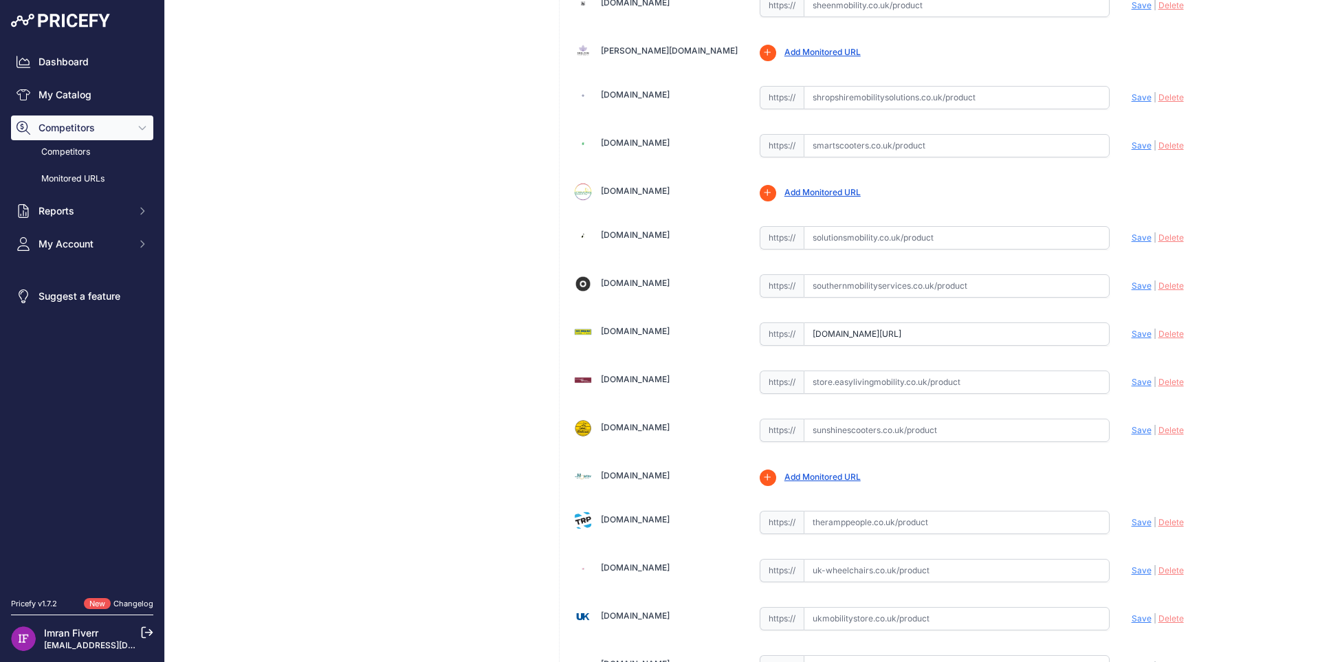
click at [1131, 336] on span "Save" at bounding box center [1141, 334] width 20 height 10
drag, startPoint x: 708, startPoint y: 432, endPoint x: 613, endPoint y: 427, distance: 95.0
click at [613, 427] on div "Sunshinescooters.co.uk" at bounding box center [655, 427] width 164 height 19
click at [852, 339] on input "Store.desgoslingmobilityltd.co.uk/product/freedom-chair-a09/?prirule_jdsnikfkfj…" at bounding box center [957, 333] width 306 height 23
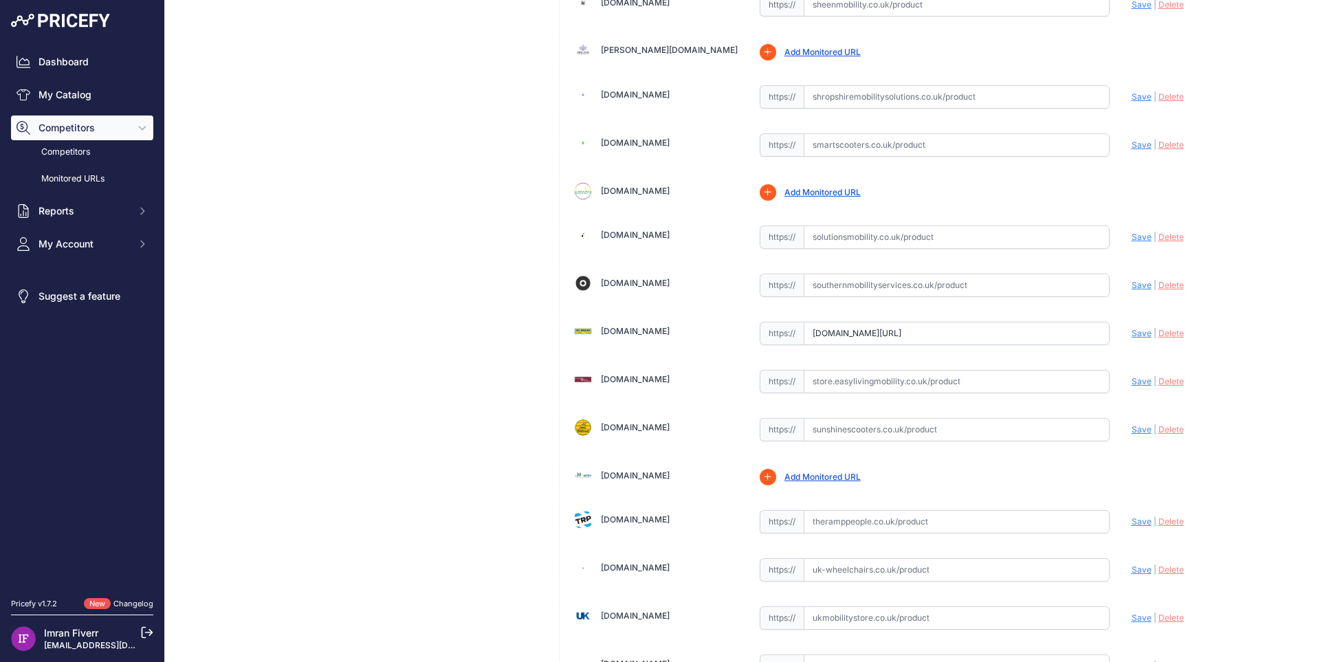
click at [852, 339] on input "Store.desgoslingmobilityltd.co.uk/product/freedom-chair-a09/?prirule_jdsnikfkfj…" at bounding box center [957, 333] width 306 height 23
click at [1134, 333] on span "Save" at bounding box center [1141, 333] width 20 height 10
type input "https://Store.desgoslingmobilityltd.co.uk/product/freedom-chair-a09/?prirule_jd…"
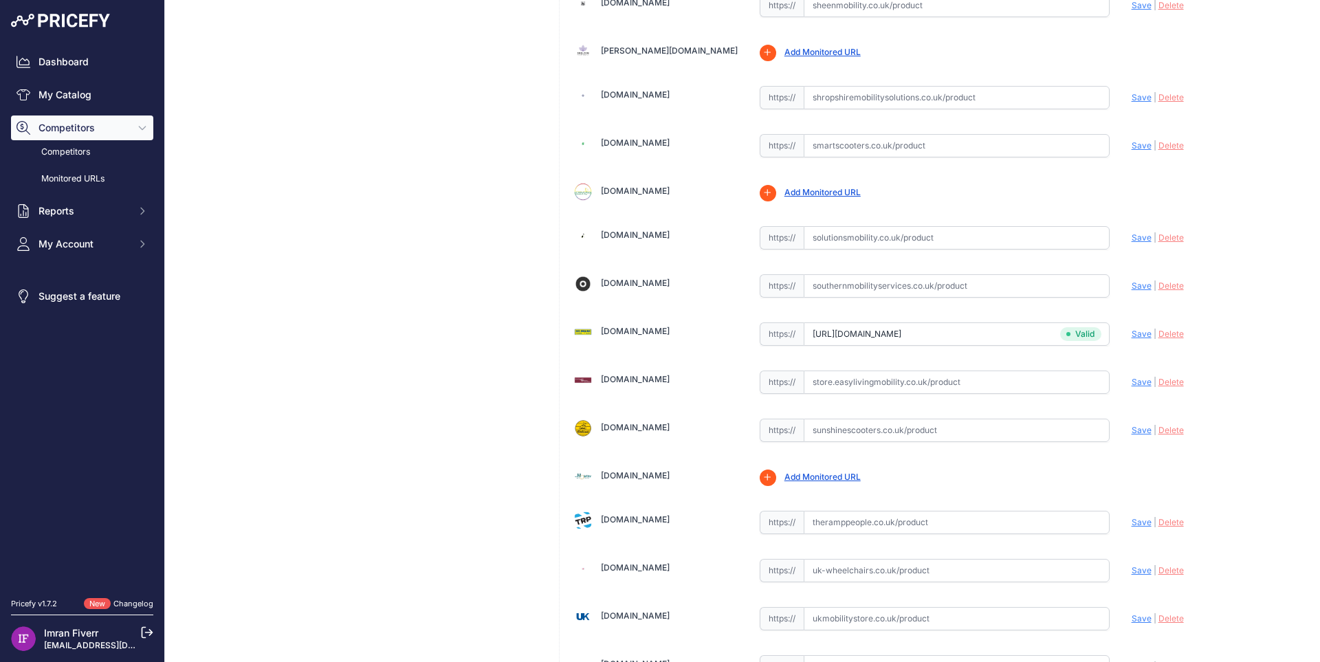
drag, startPoint x: 700, startPoint y: 425, endPoint x: 612, endPoint y: 432, distance: 87.5
click at [612, 432] on div "Sunshinescooters.co.uk" at bounding box center [655, 428] width 164 height 19
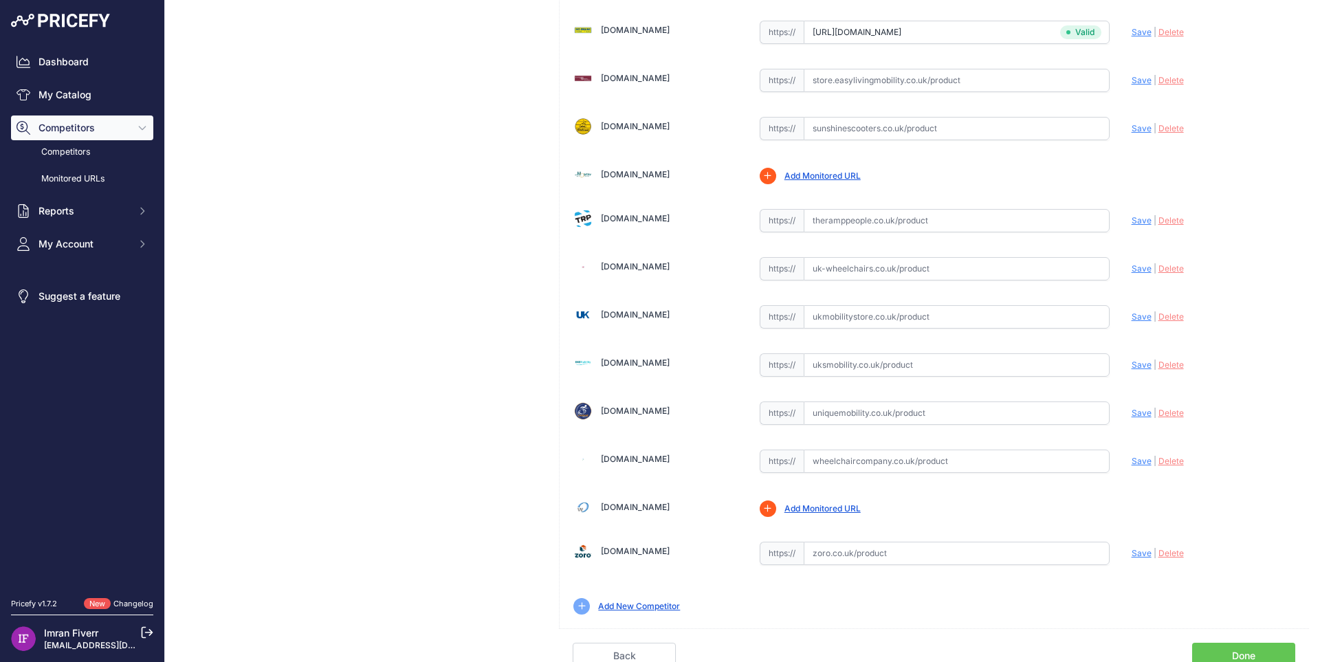
scroll to position [4038, 0]
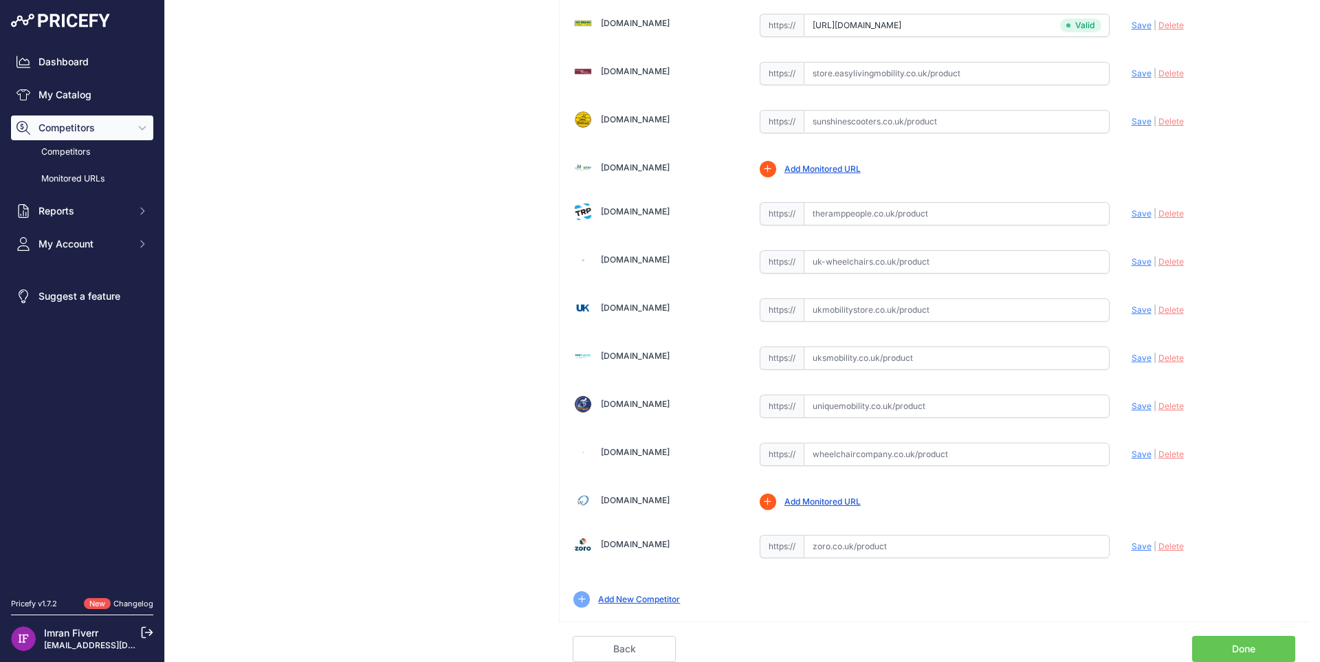
click at [1195, 648] on link "Done" at bounding box center [1243, 649] width 103 height 26
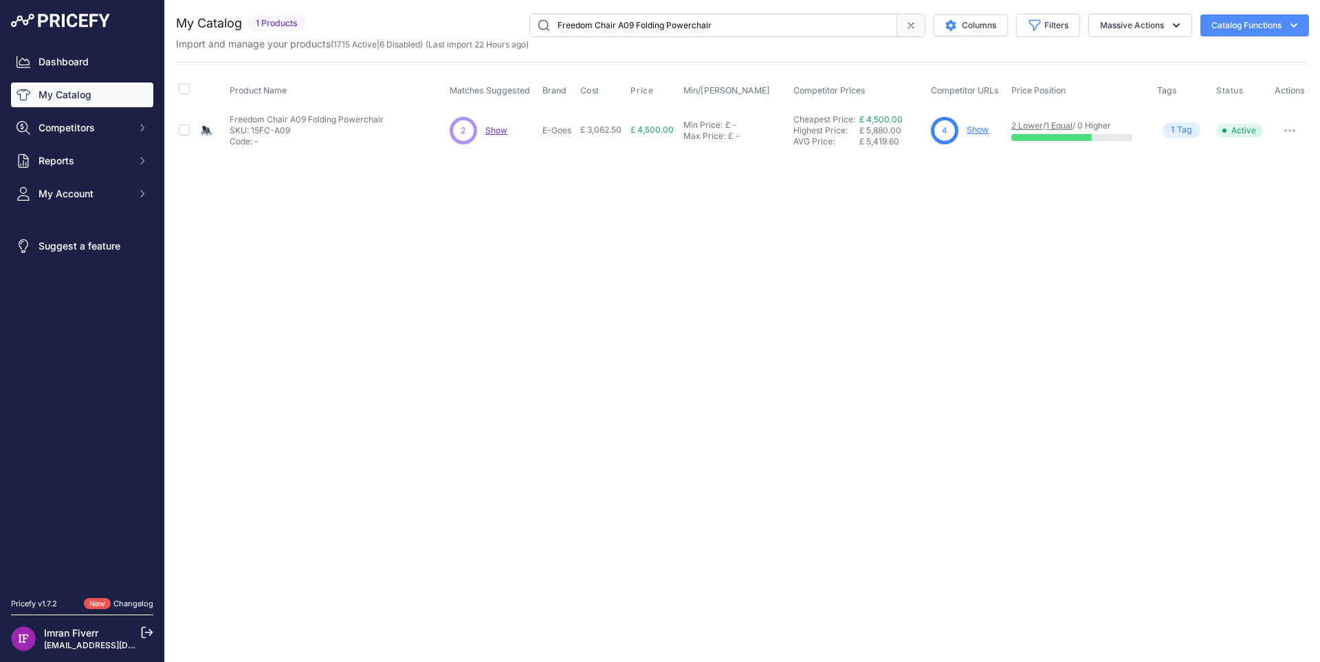
drag, startPoint x: 718, startPoint y: 26, endPoint x: 411, endPoint y: 19, distance: 306.7
click at [412, 19] on div "Freedom Chair A09 Folding Powerchair Columns Filters Status All Status Only Ena…" at bounding box center [809, 25] width 997 height 23
paste input "Escape Lite Transit Wheel"
type input "Escape Lite Transit Wheelchair"
